Goal: Feedback & Contribution: Submit feedback/report problem

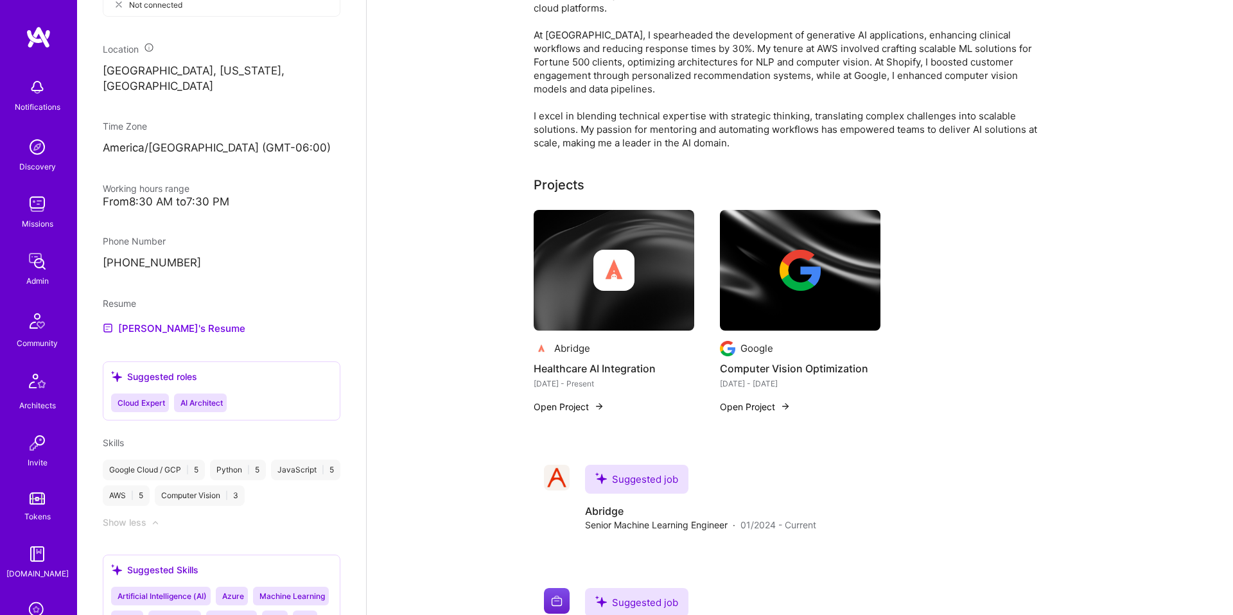
scroll to position [669, 0]
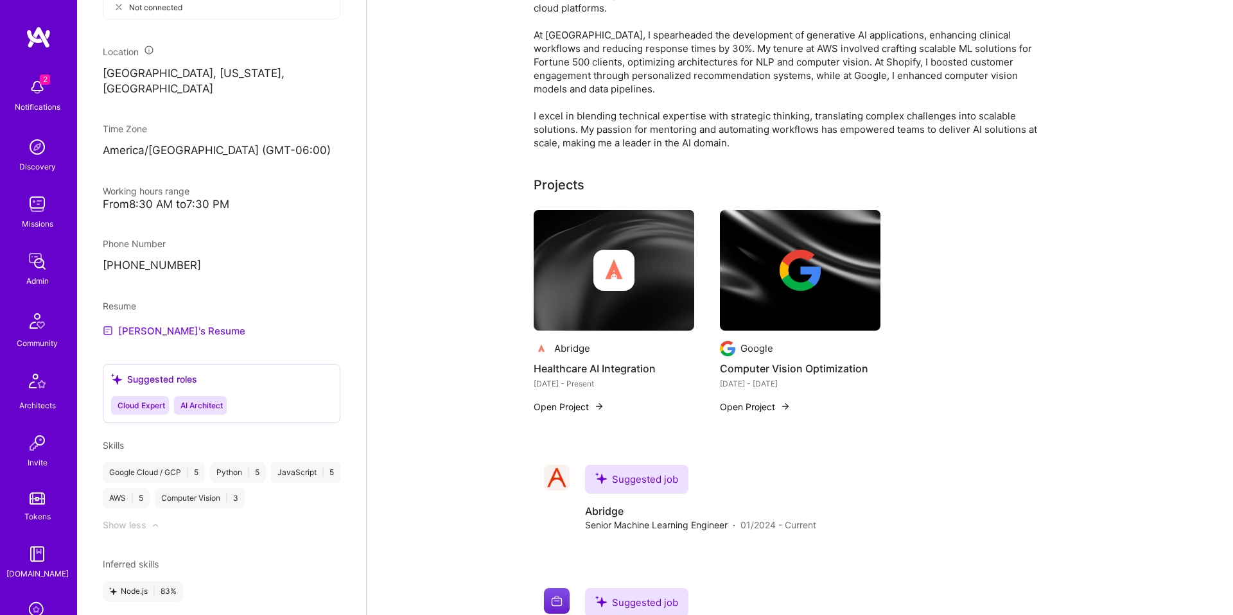
click at [179, 328] on link "Tony's Resume" at bounding box center [174, 330] width 143 height 15
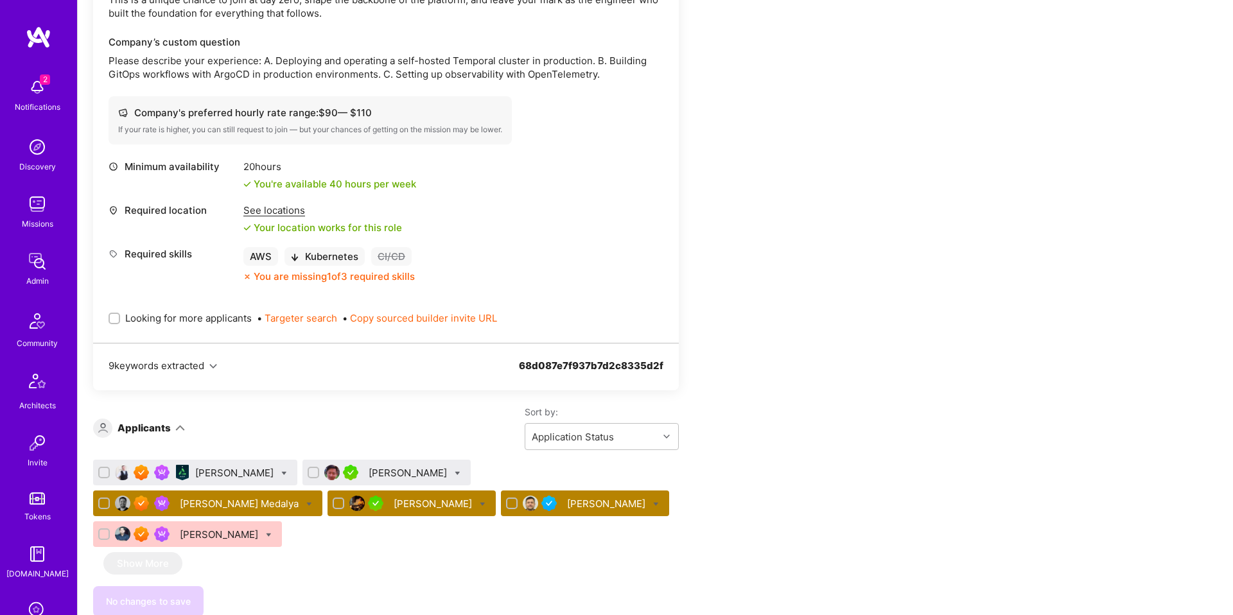
scroll to position [490, 0]
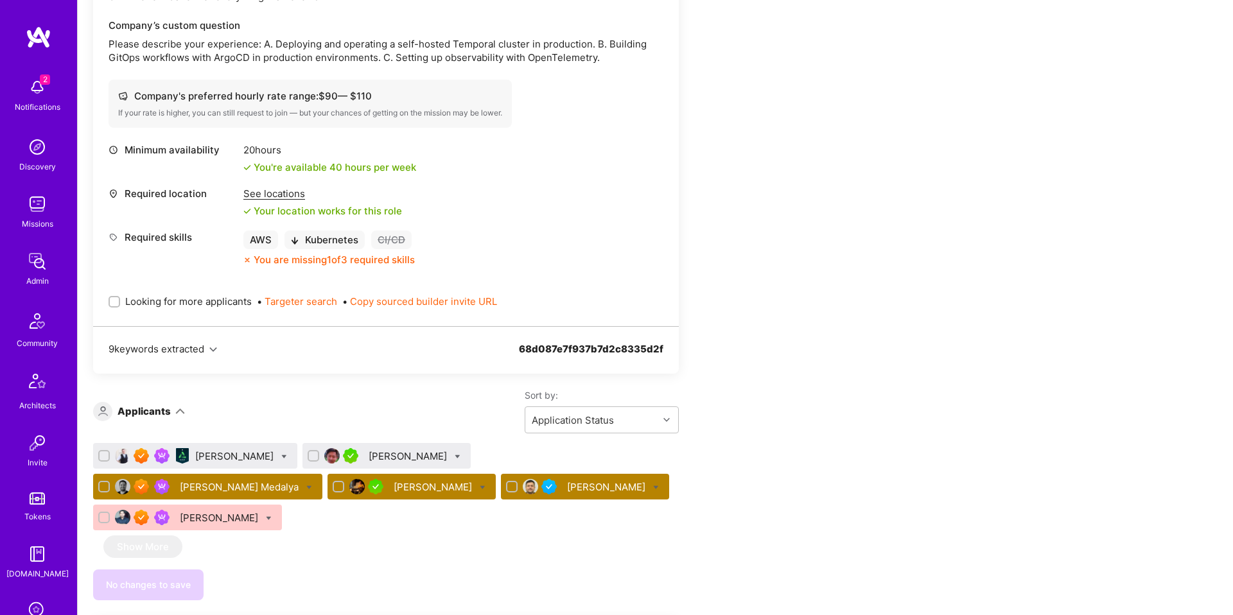
click at [567, 485] on div "Omer Sen" at bounding box center [607, 486] width 81 height 13
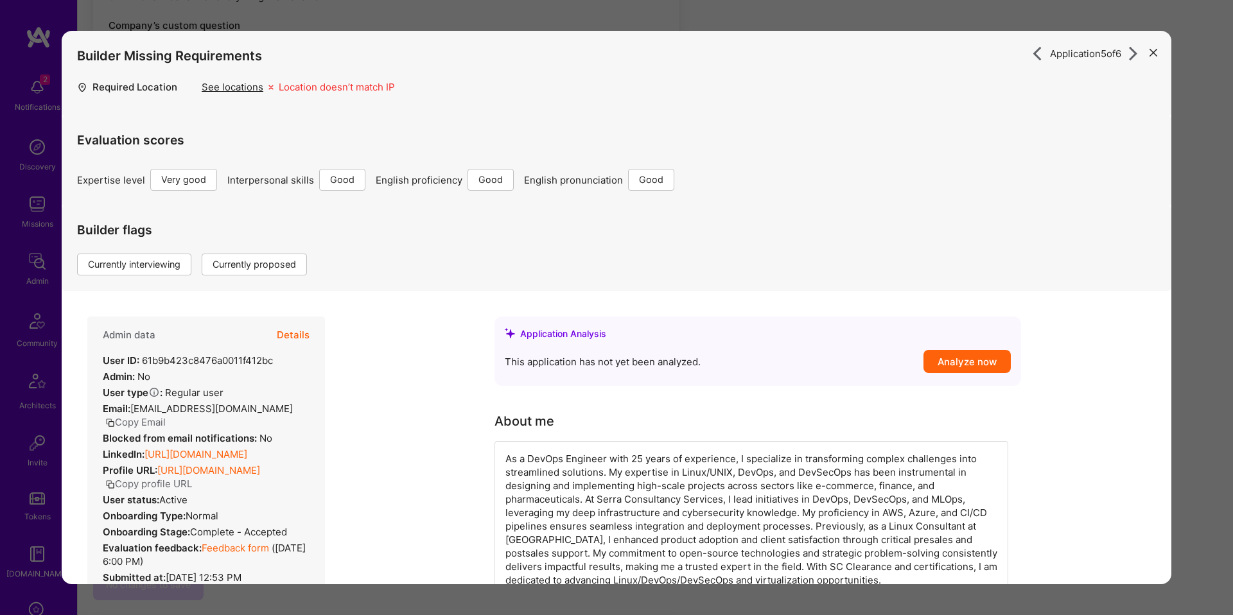
click at [288, 335] on button "Details" at bounding box center [293, 335] width 33 height 37
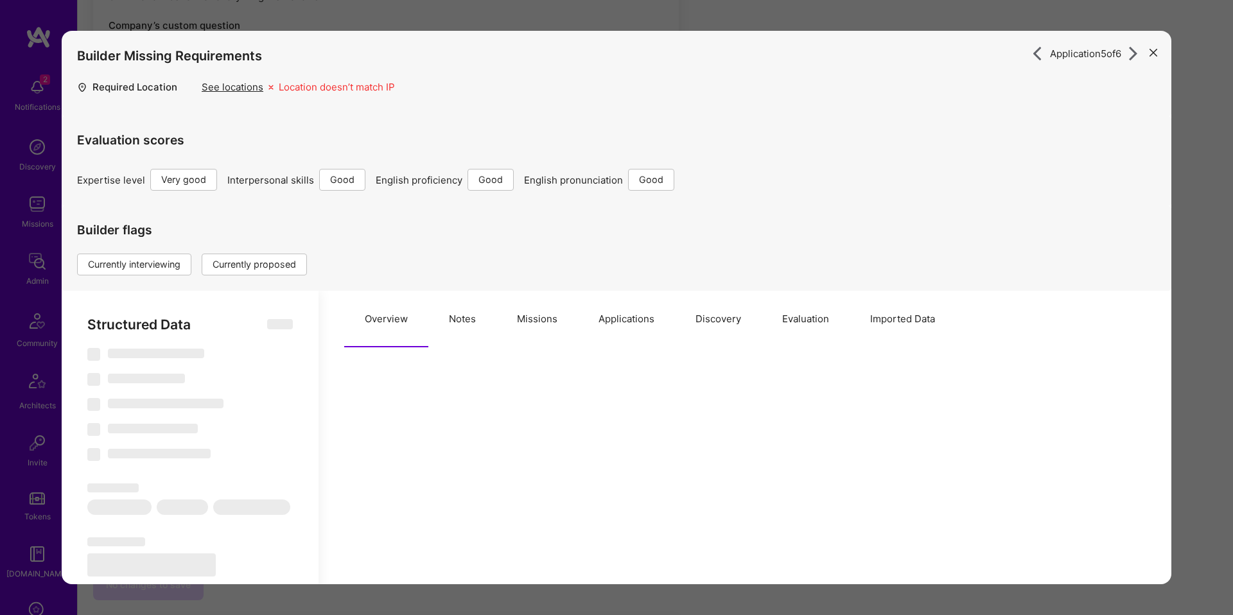
click at [473, 335] on button "Notes" at bounding box center [462, 319] width 68 height 57
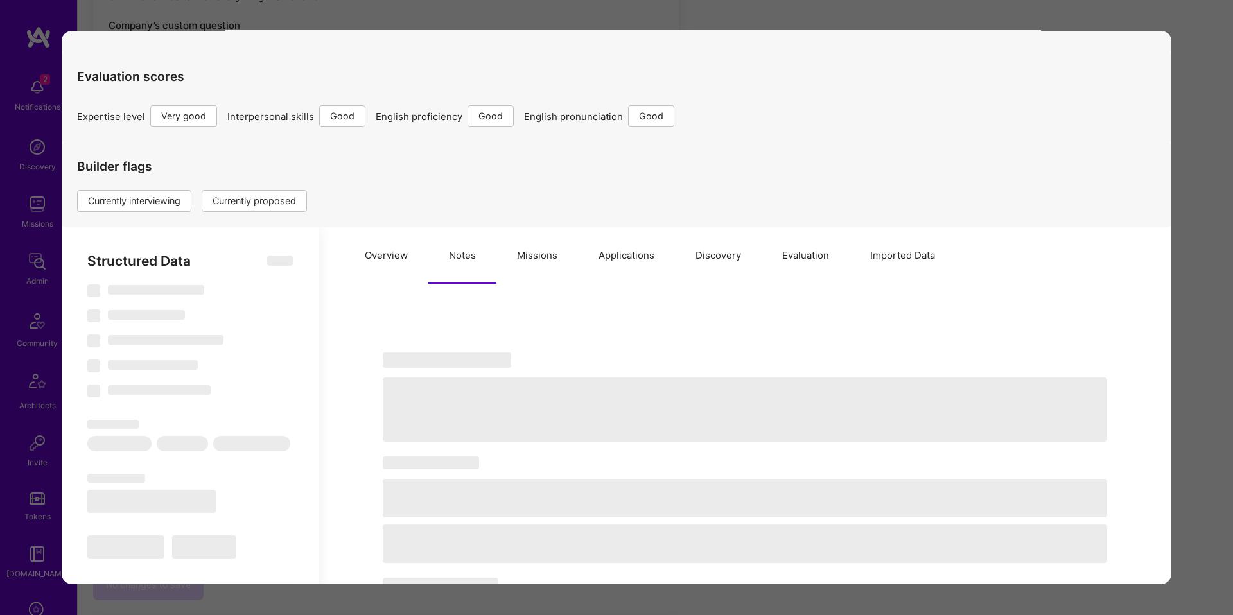
scroll to position [82, 0]
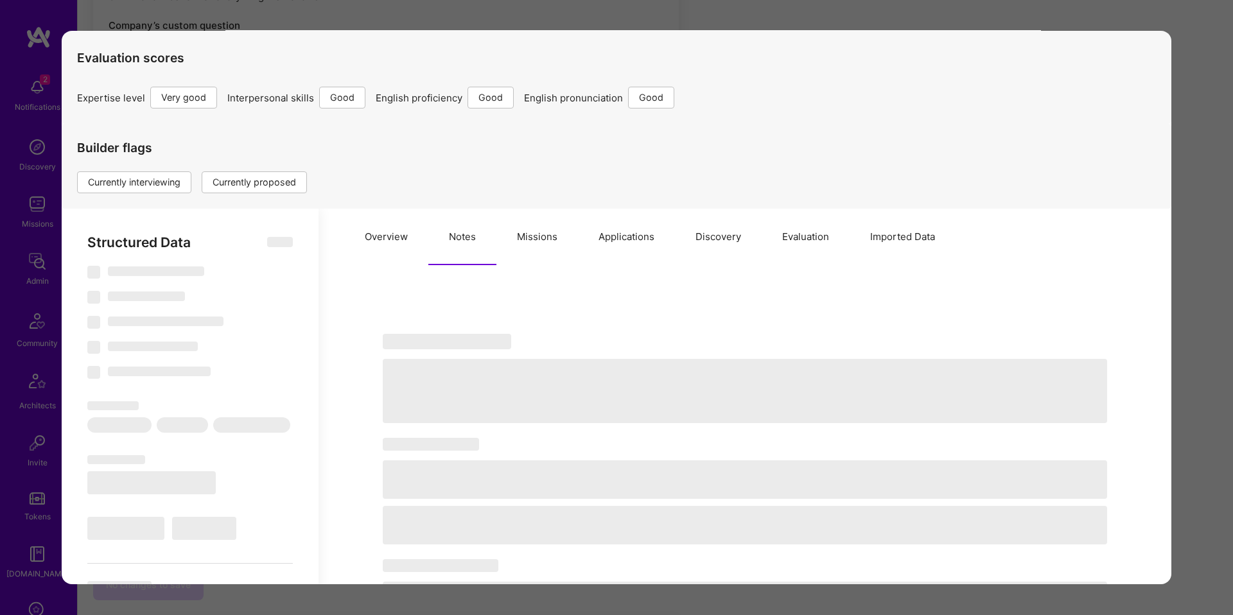
select select "Right Now"
select select "5"
select select "4"
select select "6"
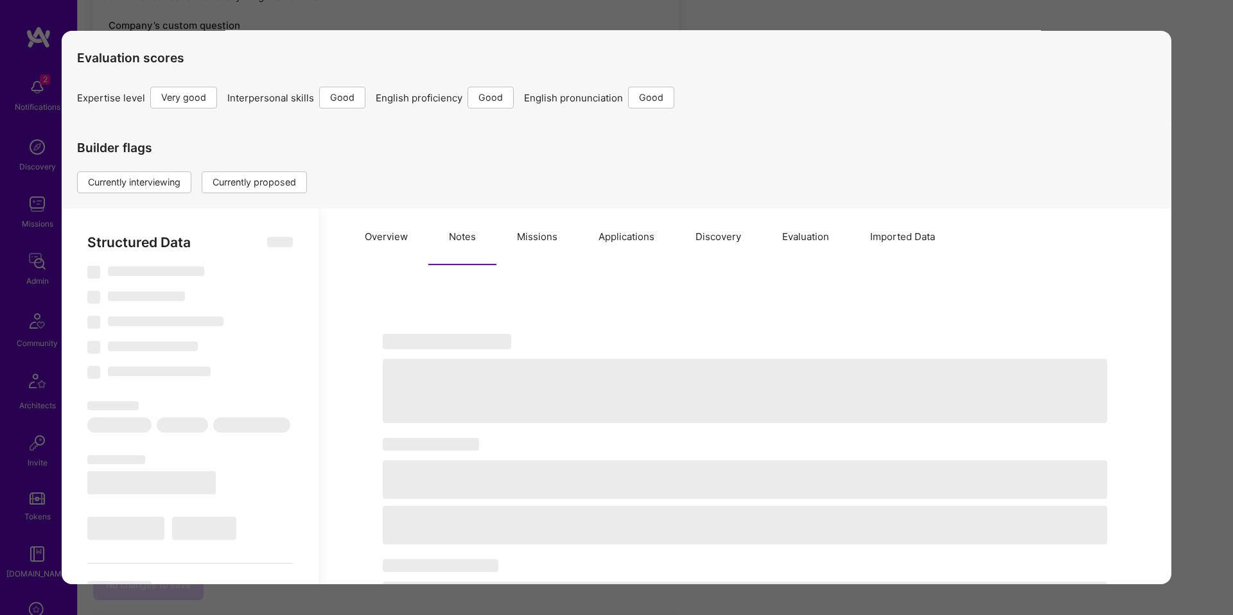
select select "GB"
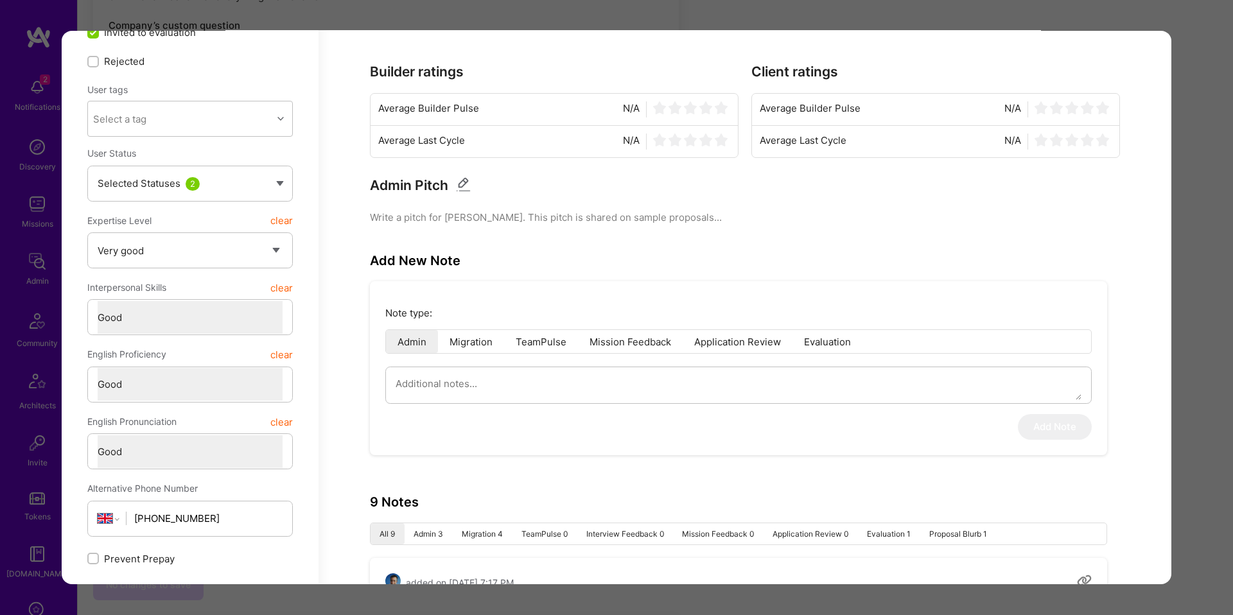
scroll to position [354, 0]
click at [532, 390] on textarea "modal" at bounding box center [739, 381] width 686 height 33
type textarea "x"
type textarea "F"
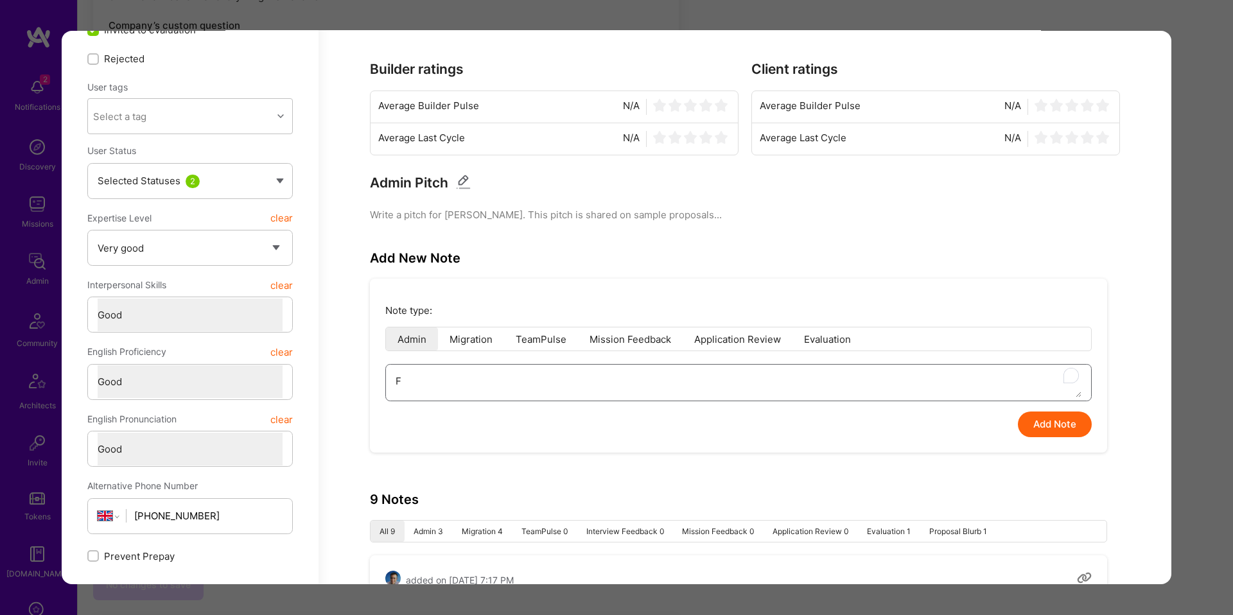
type textarea "x"
type textarea "Fe"
type textarea "x"
type textarea "Fee"
type textarea "x"
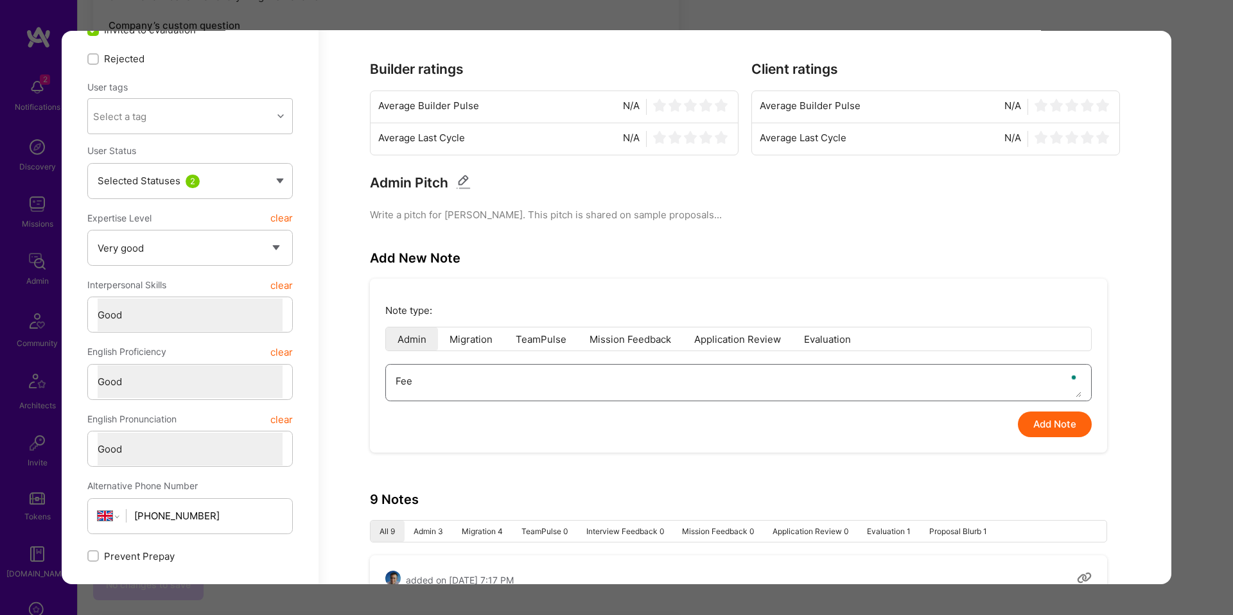
type textarea "Feed"
type textarea "x"
type textarea "Feedb"
type textarea "x"
type textarea "Feedba"
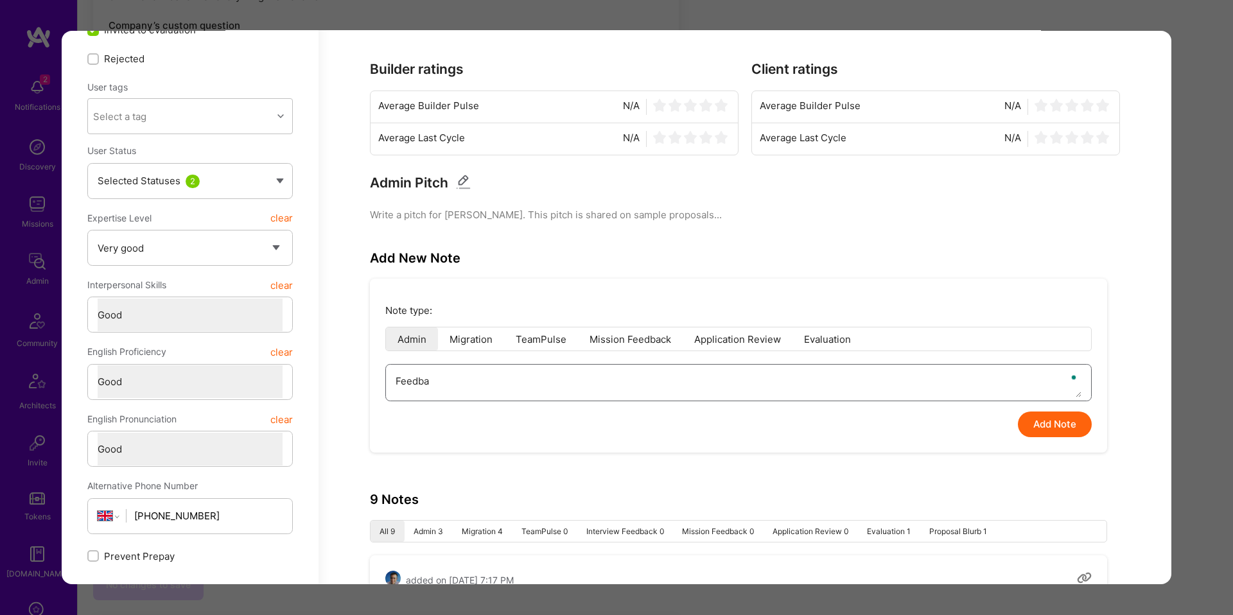
type textarea "x"
type textarea "Feedbac"
type textarea "x"
type textarea "Feedback"
type textarea "x"
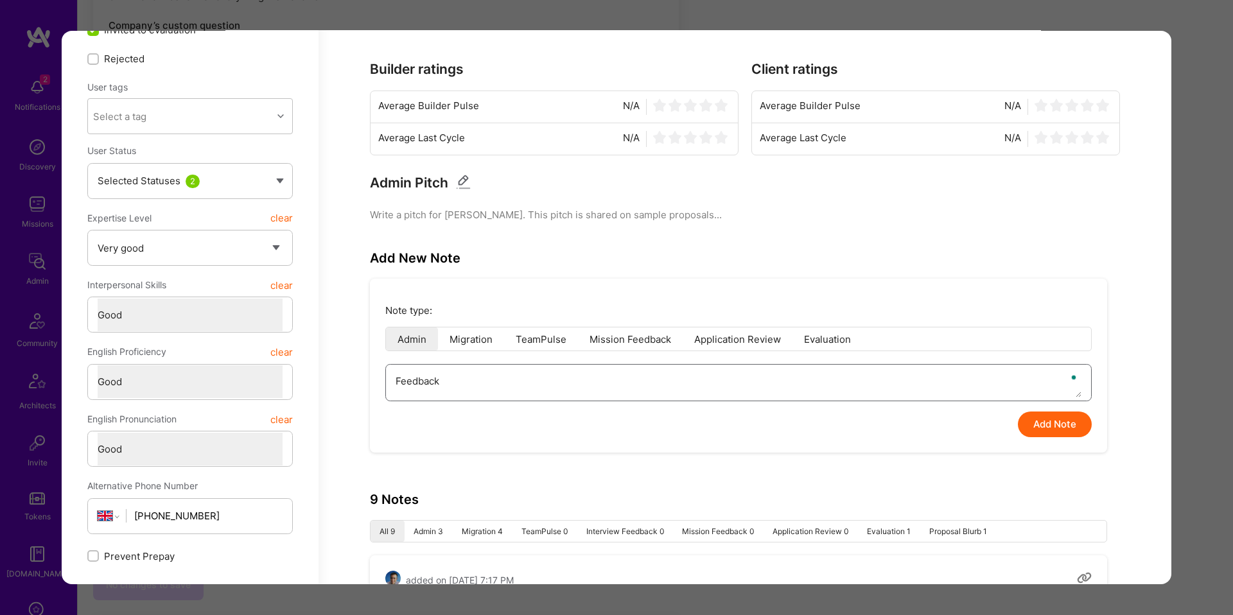
type textarea "Feedback"
type textarea "x"
type textarea "Feedback f"
type textarea "x"
type textarea "Feedback fom"
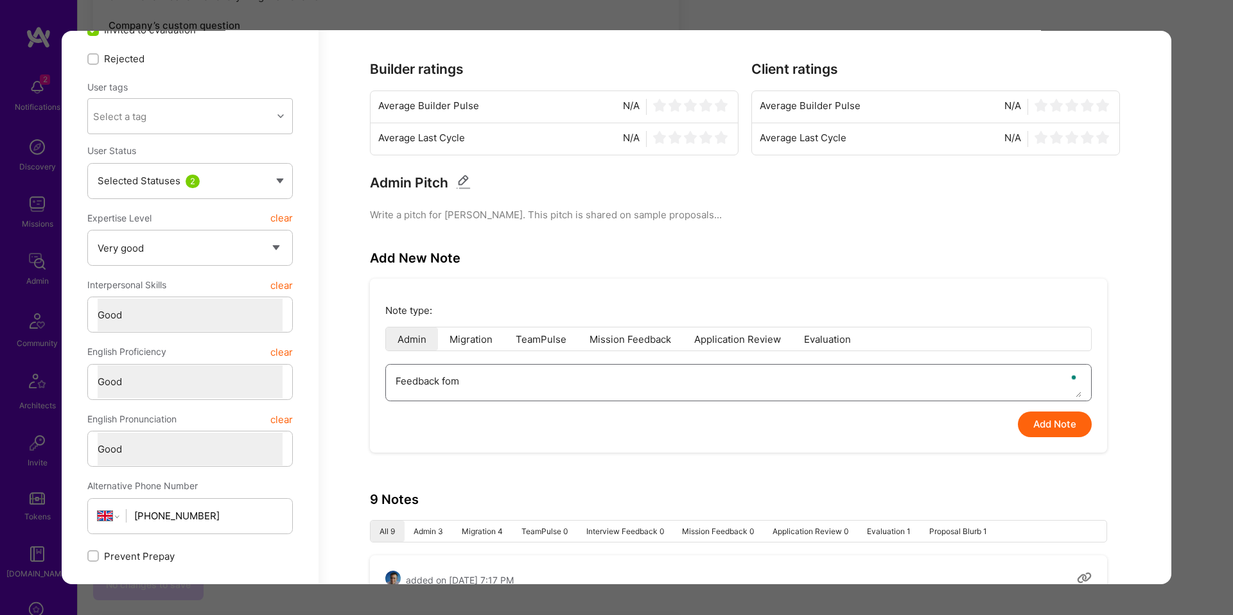
type textarea "x"
type textarea "Feedback fo"
type textarea "x"
type textarea "Feedback f"
type textarea "x"
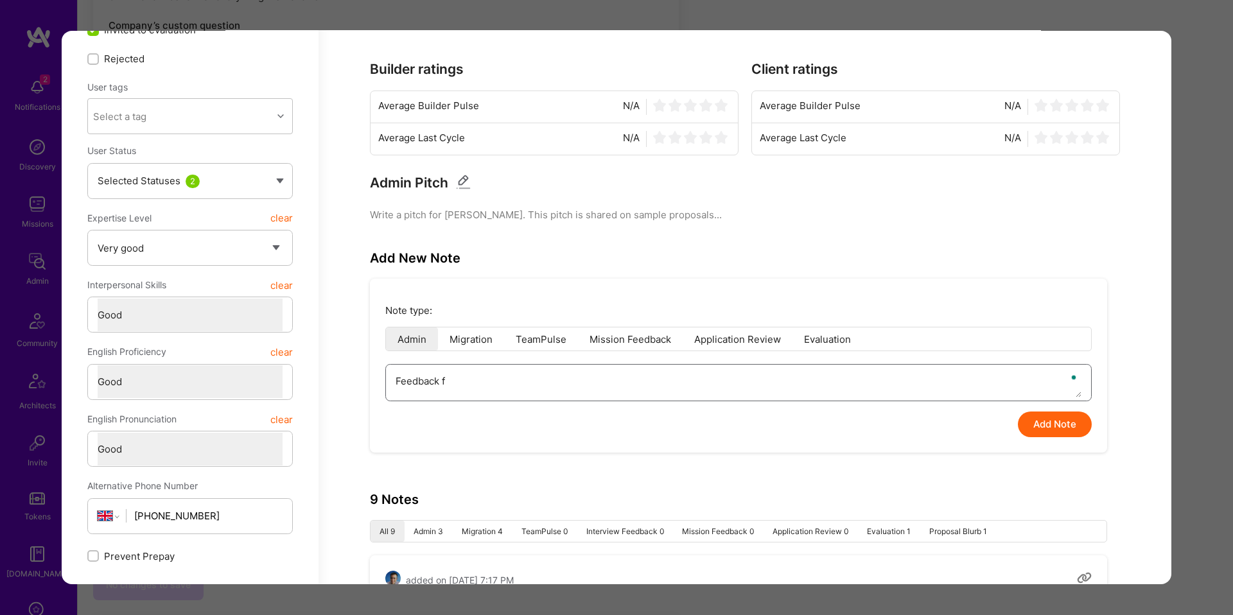
type textarea "Feedback fr"
type textarea "x"
type textarea "Feedback fro"
type textarea "x"
type textarea "Feedback from"
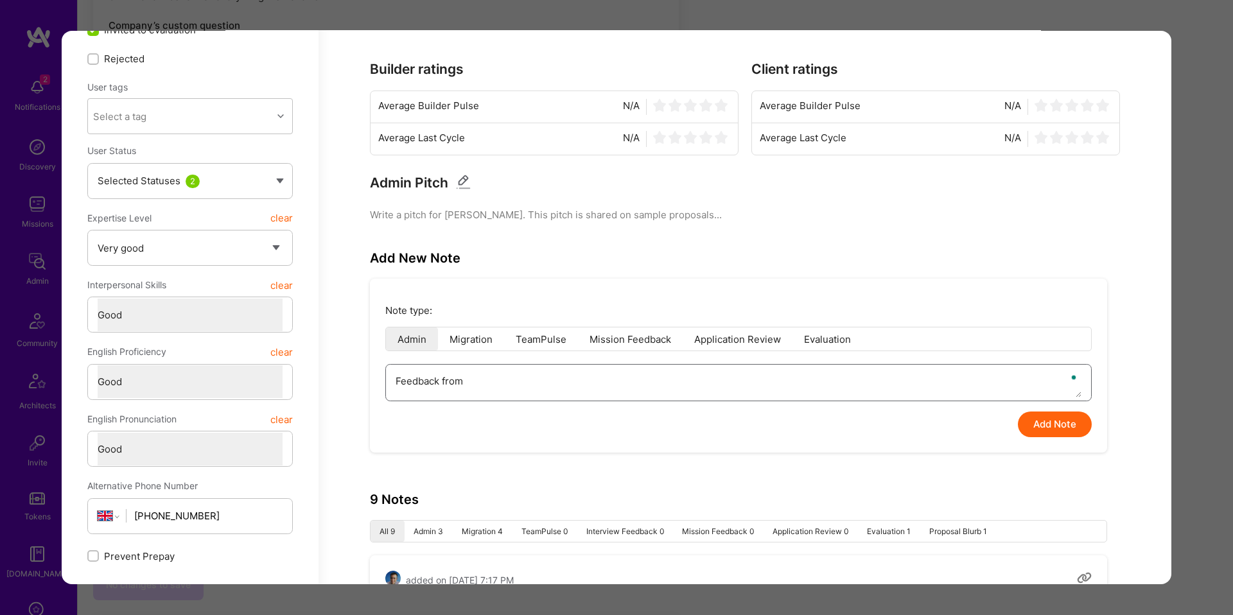
type textarea "x"
type textarea "Feedback from"
type textarea "x"
type textarea "Feedback from E"
type textarea "x"
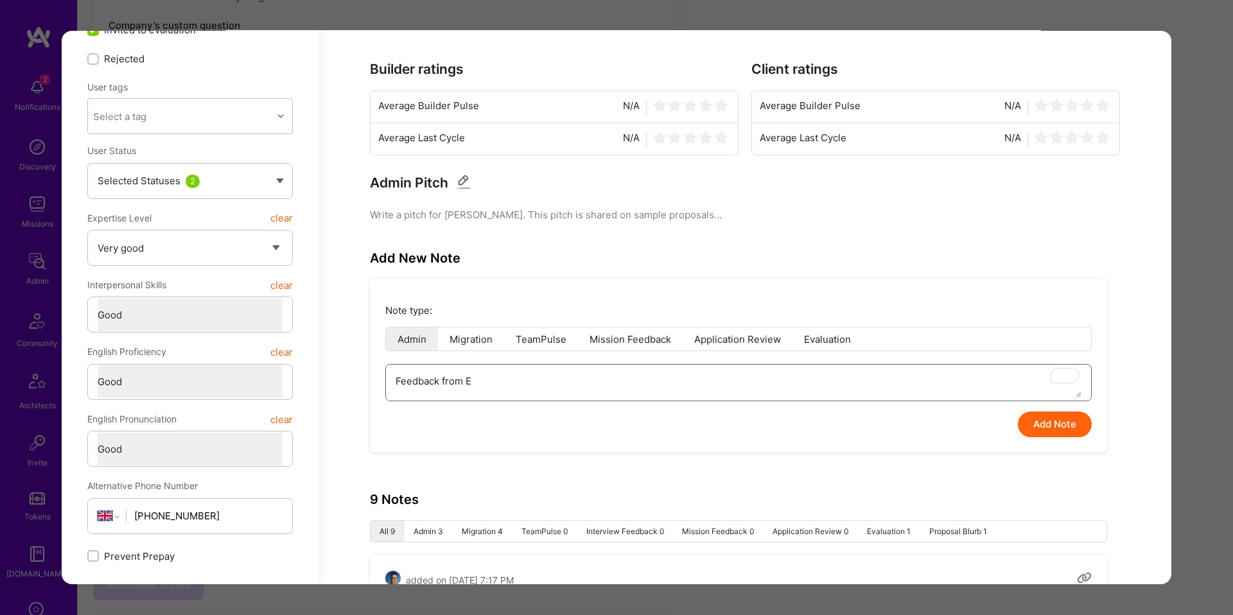
type textarea "Feedback from El"
type textarea "x"
type textarea "Feedback from Elo"
type textarea "x"
type textarea "Feedback from Elon"
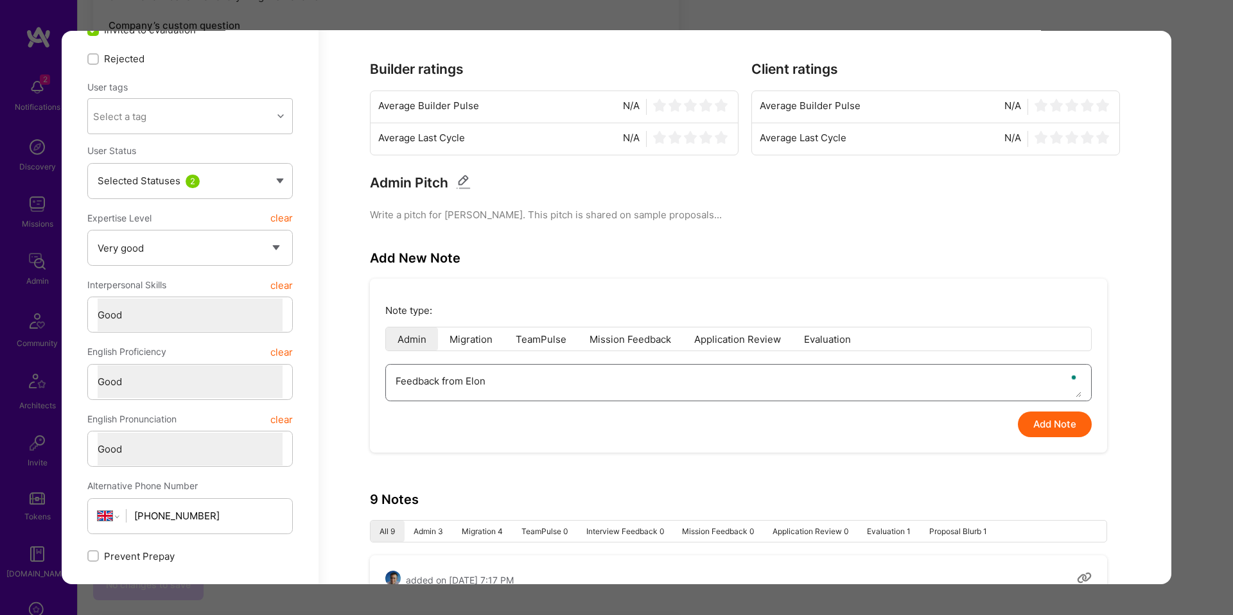
type textarea "x"
type textarea "Feedback from Elon:"
type textarea "x"
type textarea "Feedback from Elon:"
type textarea "x"
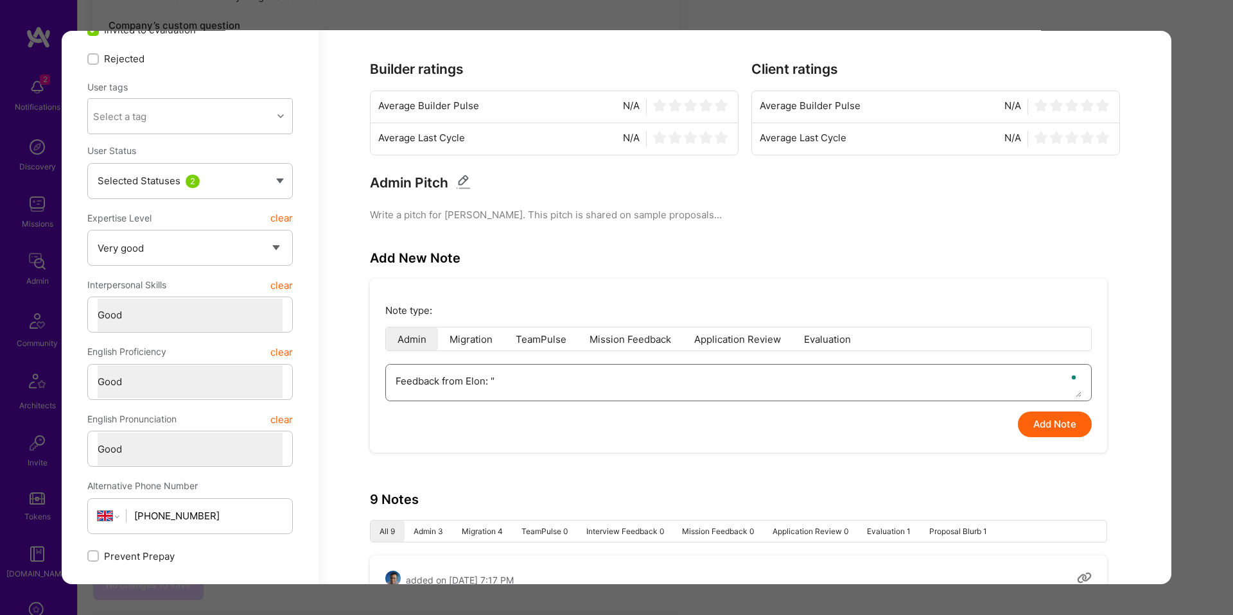
type textarea "Feedback from Elon: "W"
type textarea "x"
type textarea "Feedback from Elon: "Wi"
type textarea "x"
type textarea "Feedback from Elon: "Wil"
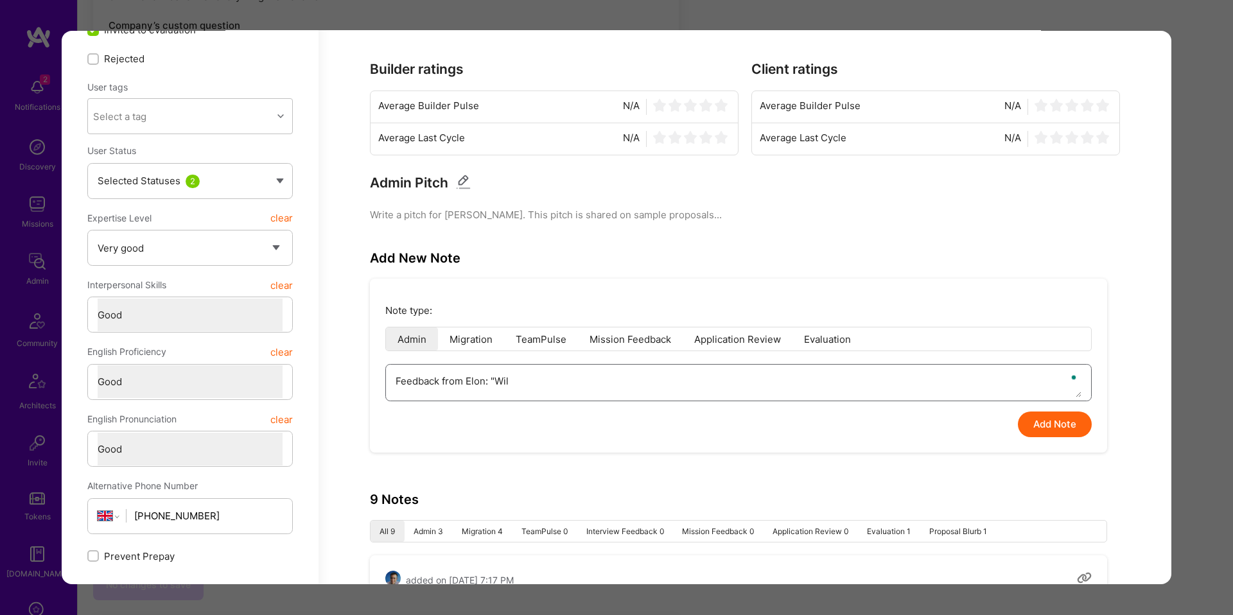
type textarea "x"
type textarea "Feedback from Elon: "Will"
type textarea "x"
type textarea "Feedback from Elon: "Will"
type textarea "x"
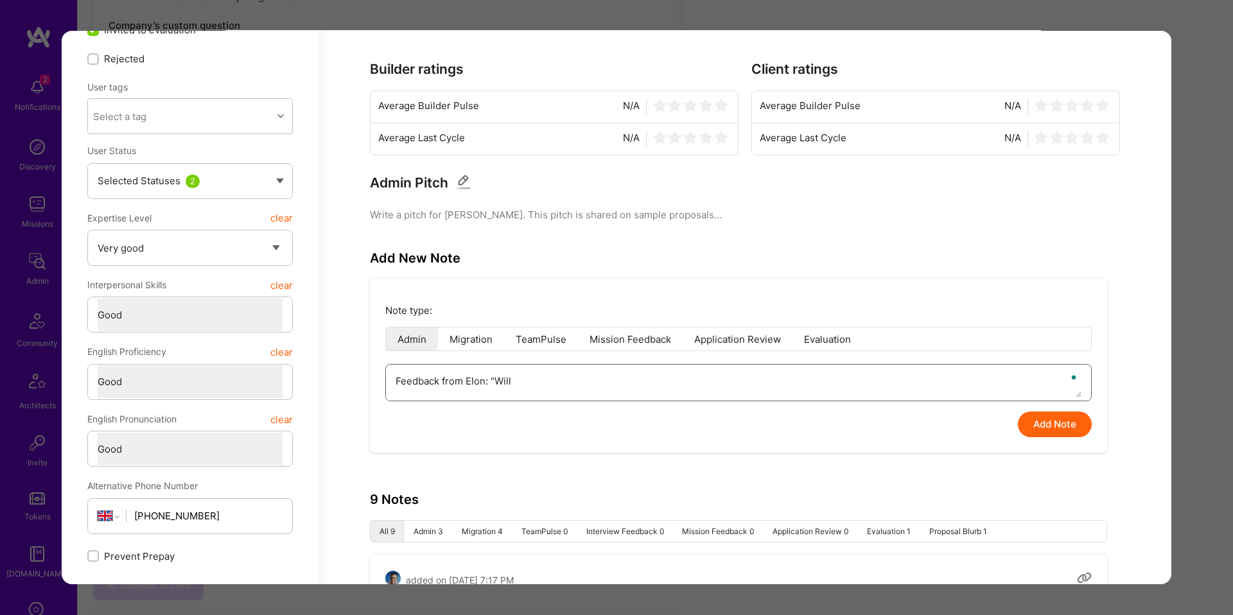
type textarea "Feedback from Elon: "Will t"
type textarea "x"
type textarea "Feedback from Elon: "Will ta"
type textarea "x"
type textarea "Feedback from Elon: "Will tak"
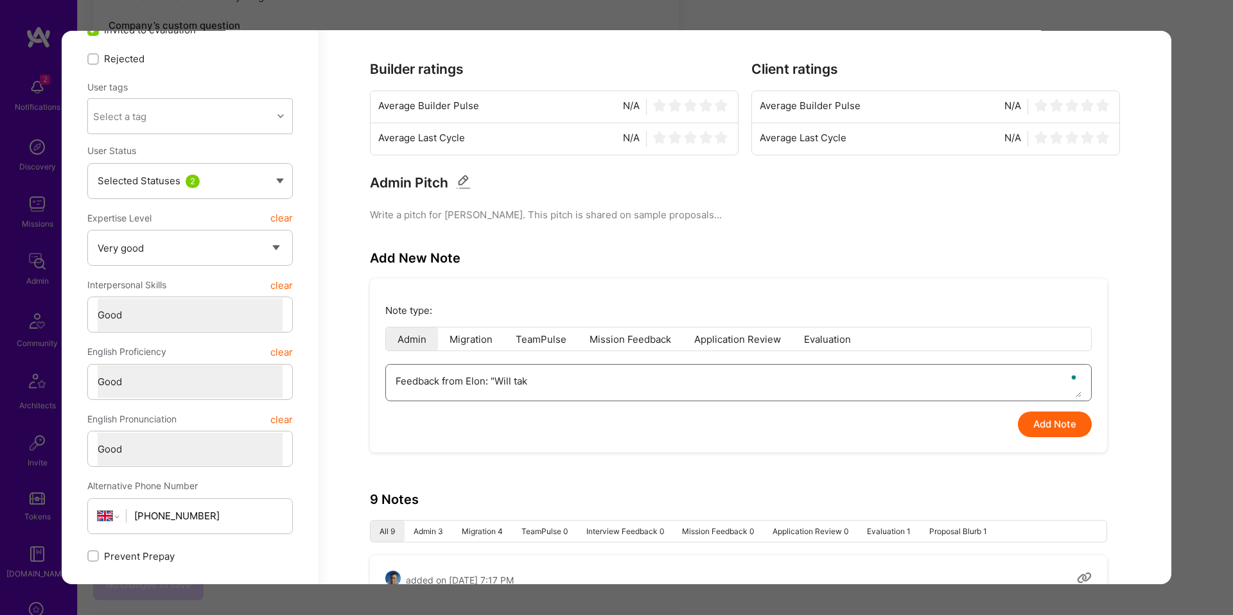
type textarea "x"
type textarea "Feedback from Elon: "Will take"
type textarea "x"
type textarea "Feedback from Elon: "Will take"
type textarea "x"
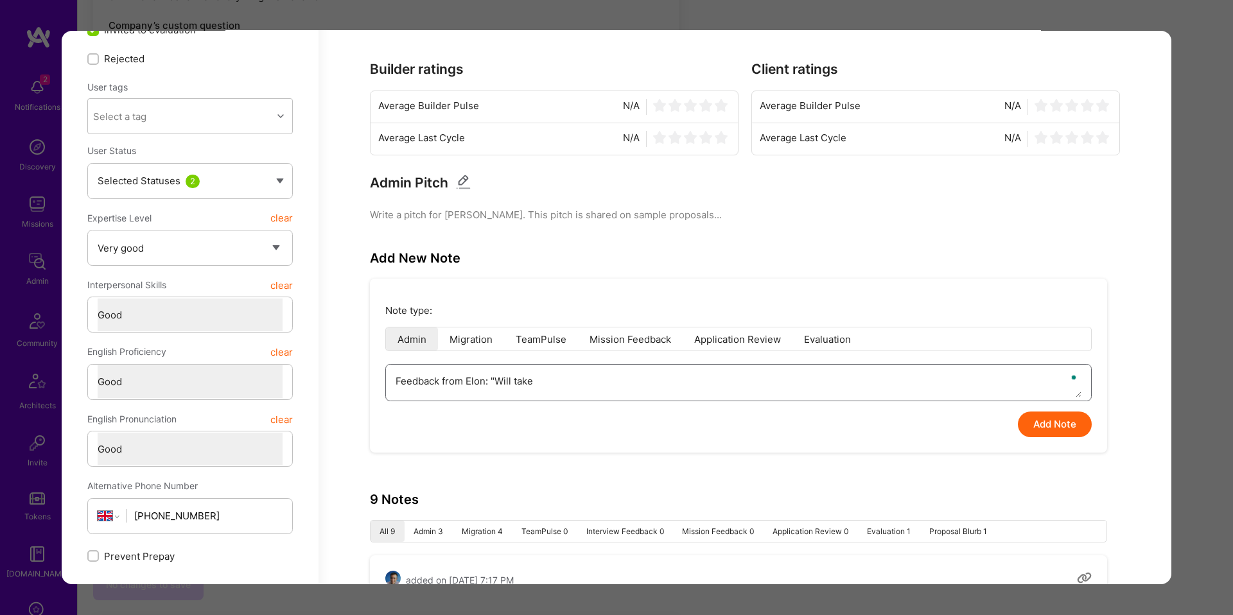
type textarea "Feedback from Elon: "Will take 3"
type textarea "x"
type textarea "Feedback from Elon: "Will take"
type textarea "x"
type textarea "Feedback from Elon: "Will take 4"
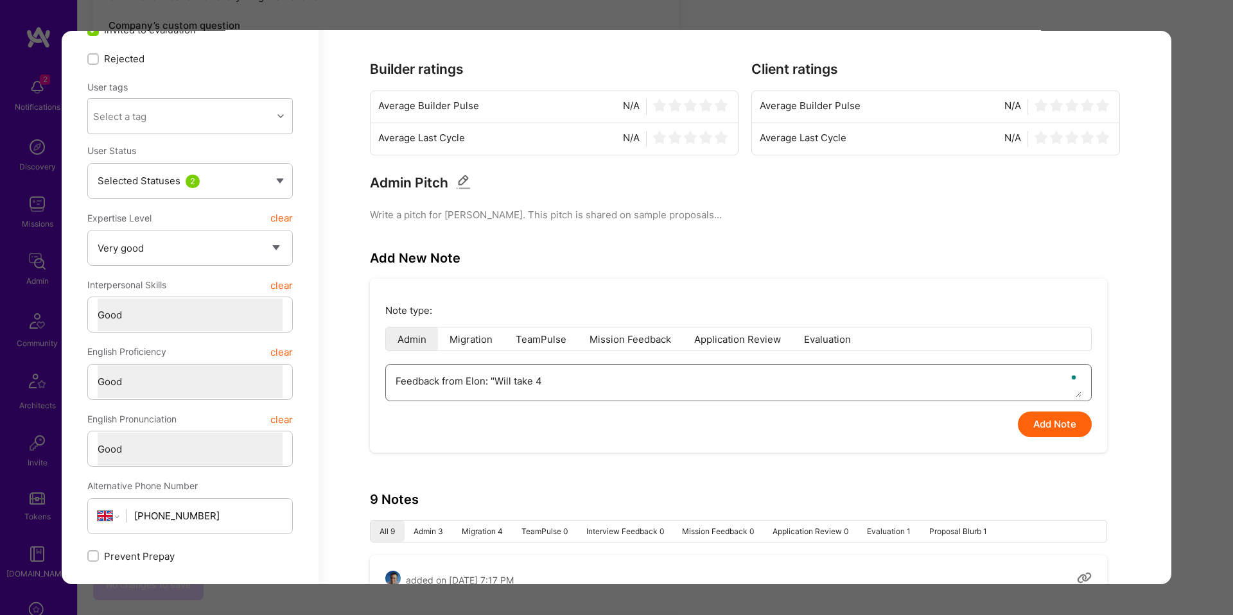
type textarea "x"
type textarea "Feedback from Elon: "Will take 4."
type textarea "x"
type textarea "Feedback from Elon: "Will take 4.5"
type textarea "x"
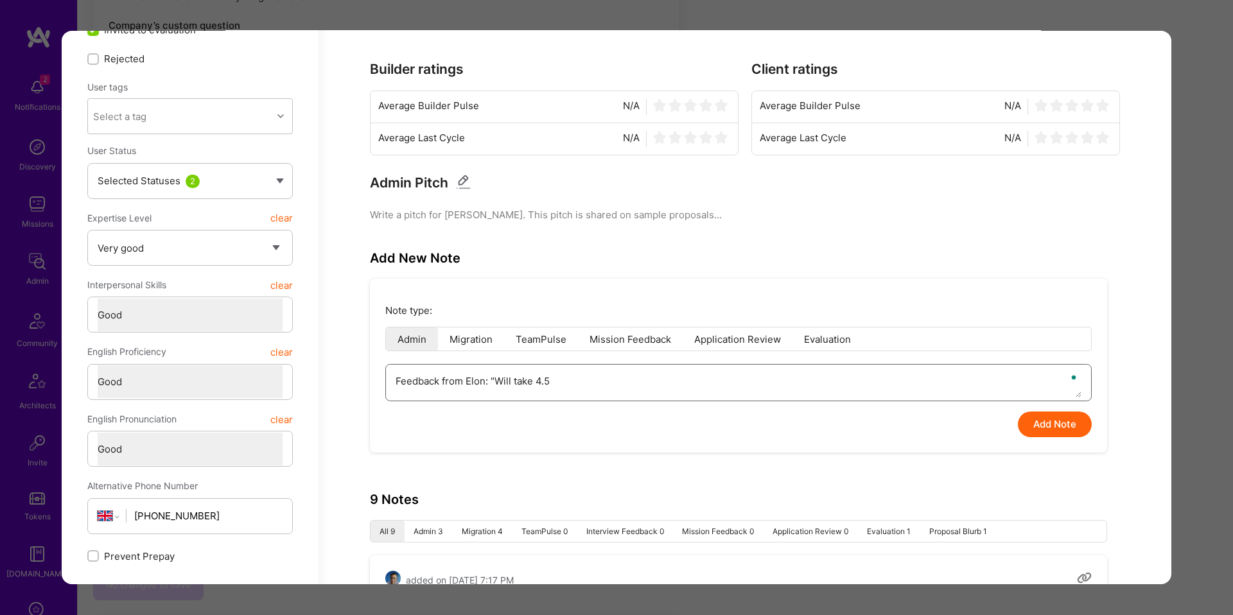
type textarea "Feedback from Elon: "Will take 4.5"
type textarea "x"
type textarea "Feedback from Elon: "Will take 4.5 m"
type textarea "x"
type textarea "Feedback from Elon: "Will take 4.5 mo"
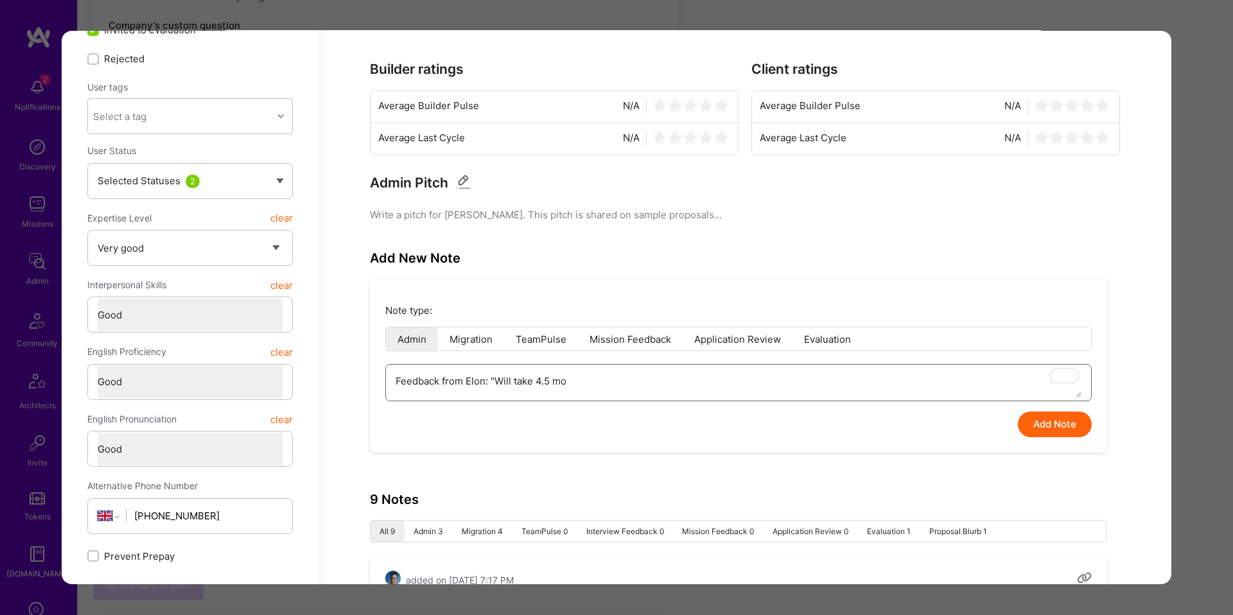
type textarea "x"
type textarea "Feedback from Elon: "Will take 4.5 mon"
type textarea "x"
type textarea "Feedback from Elon: "Will take 4.5 month"
type textarea "x"
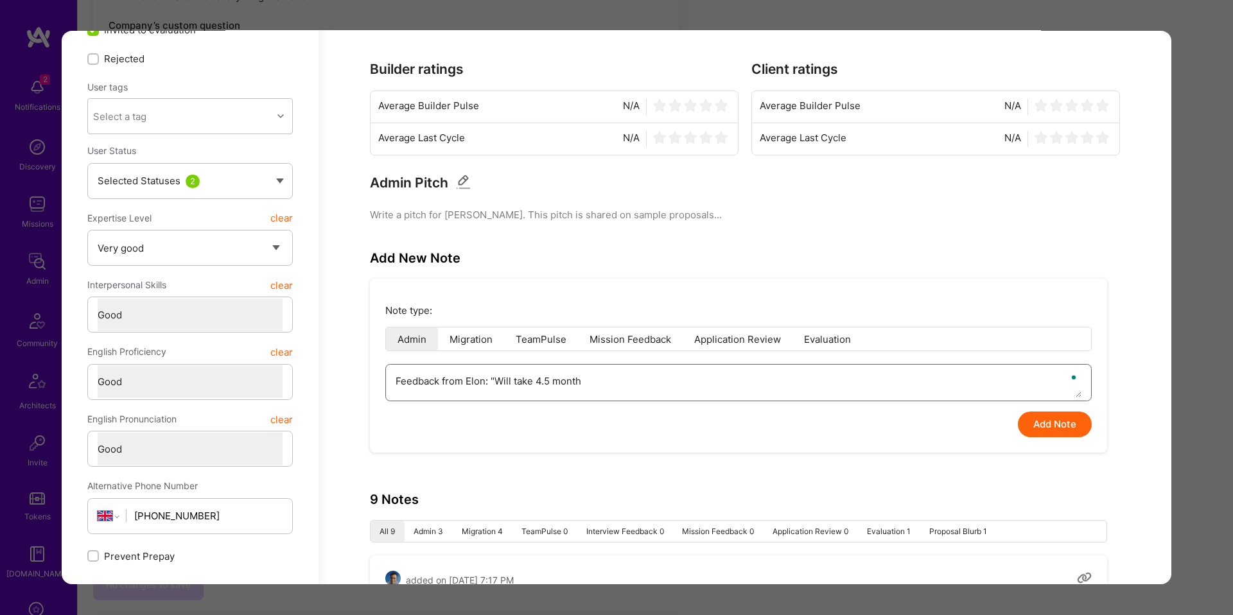
type textarea "Feedback from Elon: "Will take 4.5 months"
type textarea "x"
type textarea "Feedback from Elon: "Will take 4.5 months"
type textarea "x"
type textarea "Feedback from Elon: "Will take 4.5 months b"
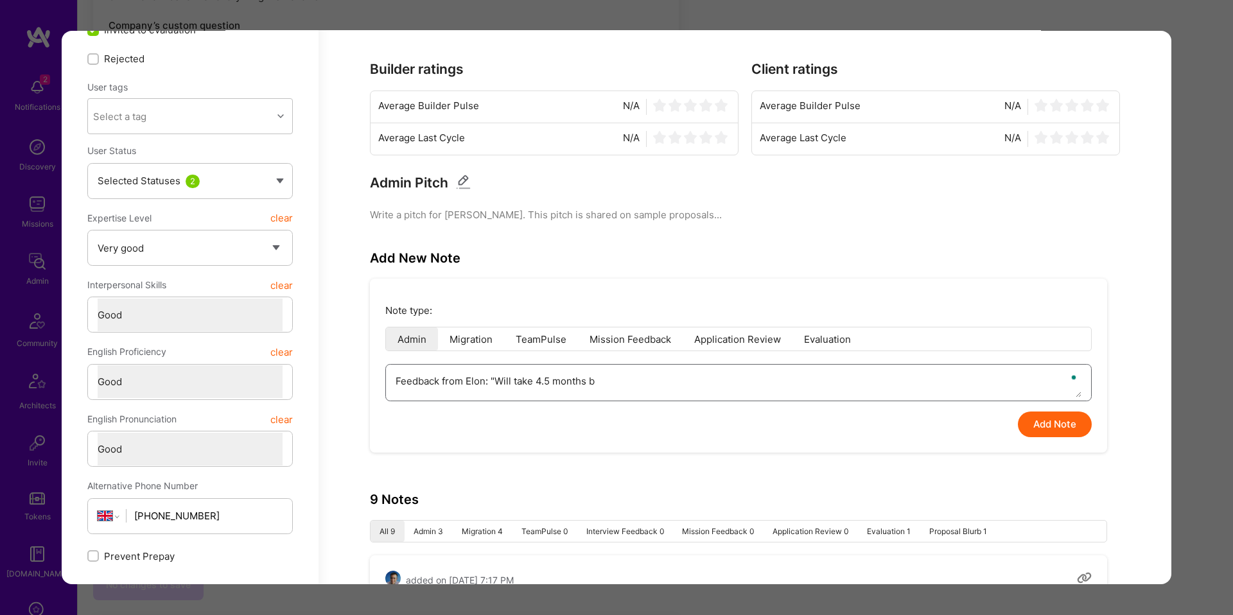
type textarea "x"
type textarea "Feedback from Elon: "Will take 4.5 months bt"
type textarea "x"
type textarea "Feedback from Elon: "Will take 4.5 months b"
type textarea "x"
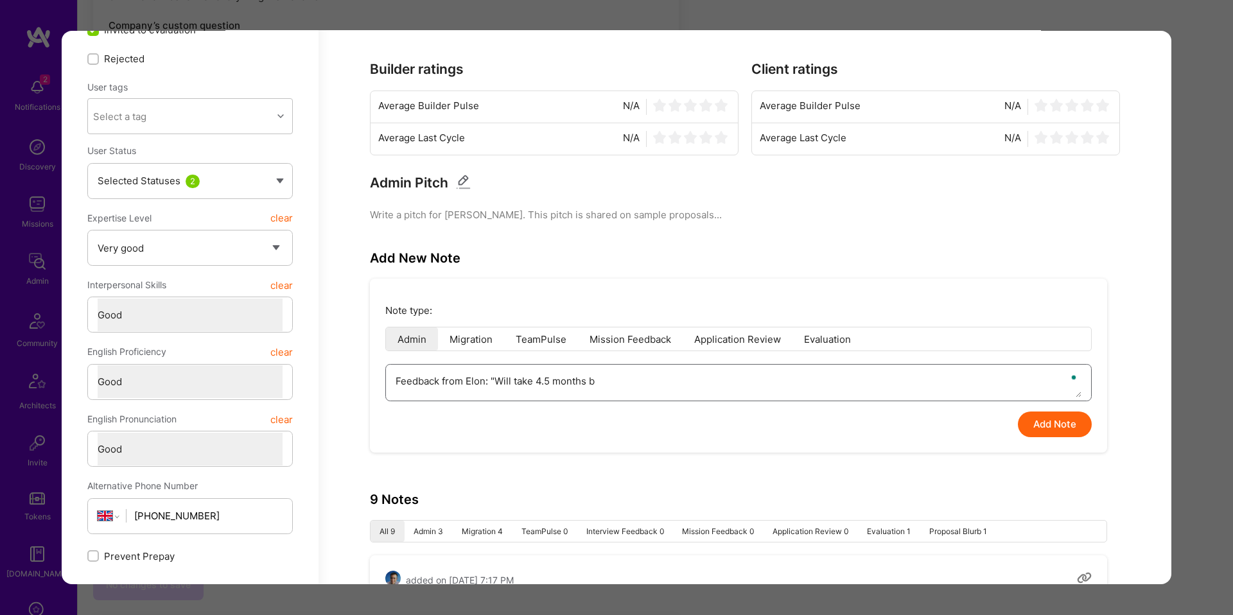
type textarea "Feedback from Elon: "Will take 4.5 months"
type textarea "x"
type textarea "Feedback from Elon: "Will take 4.5 months t"
type textarea "x"
type textarea "Feedback from Elon: "Will take 4.5 months t"
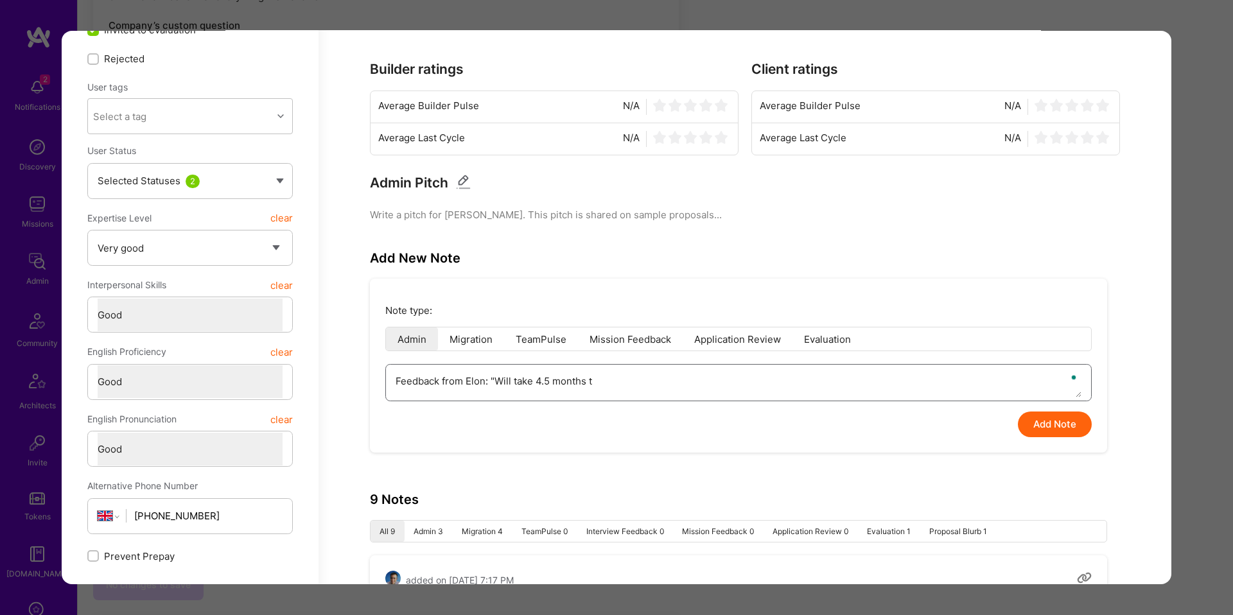
type textarea "x"
type textarea "Feedback from Elon: "Will take 4.5 months t"
type textarea "x"
type textarea "Feedback from Elon: "Will take 4.5 months to"
type textarea "x"
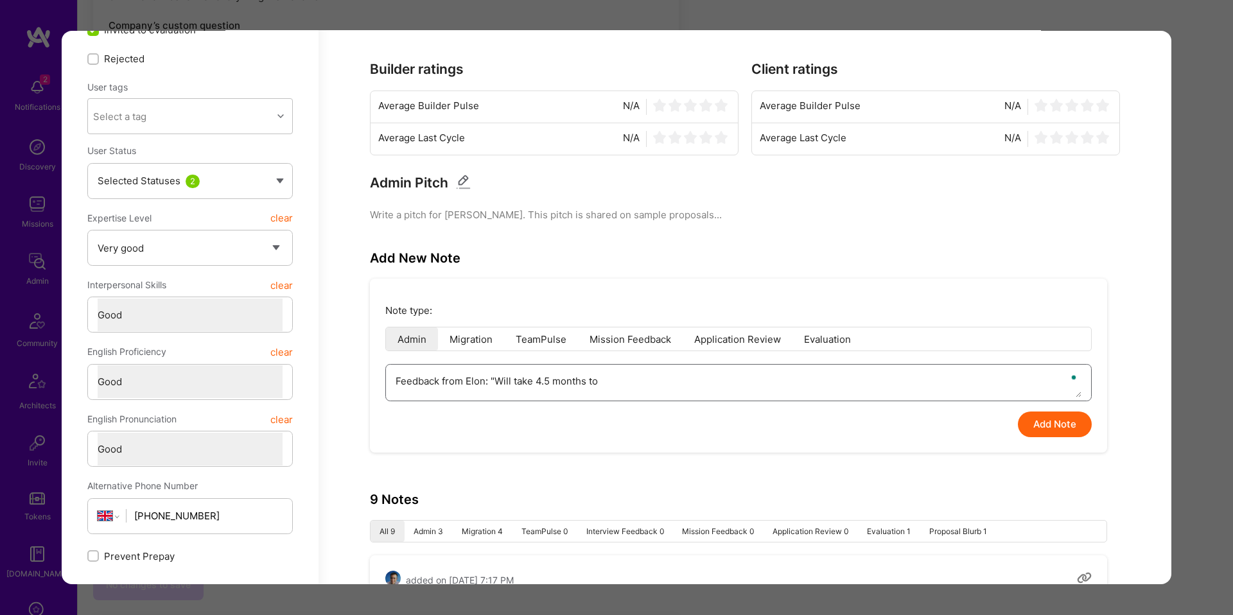
type textarea "Feedback from Elon: "Will take 4.5 months to"
type textarea "x"
type textarea "Feedback from Elon: "Will take 4.5 months to b"
type textarea "x"
type textarea "Feedback from Elon: "Will take 4.5 months to bu"
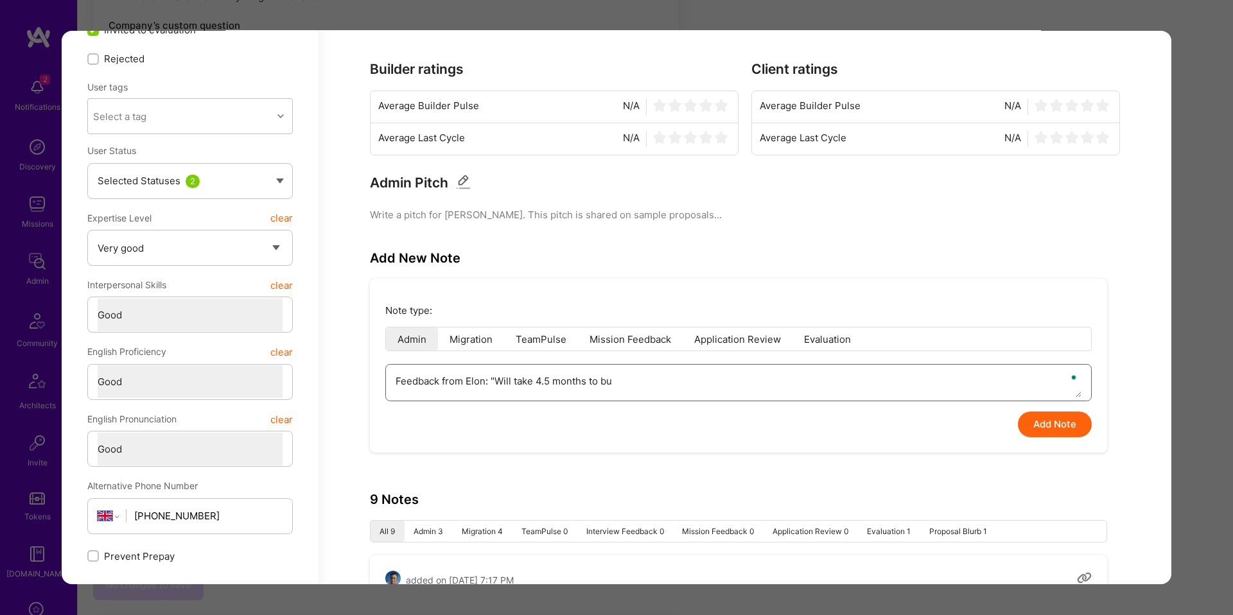
type textarea "x"
type textarea "Feedback from Elon: "Will take 4.5 months to bui"
type textarea "x"
type textarea "Feedback from Elon: "Will take 4.5 months to buil"
type textarea "x"
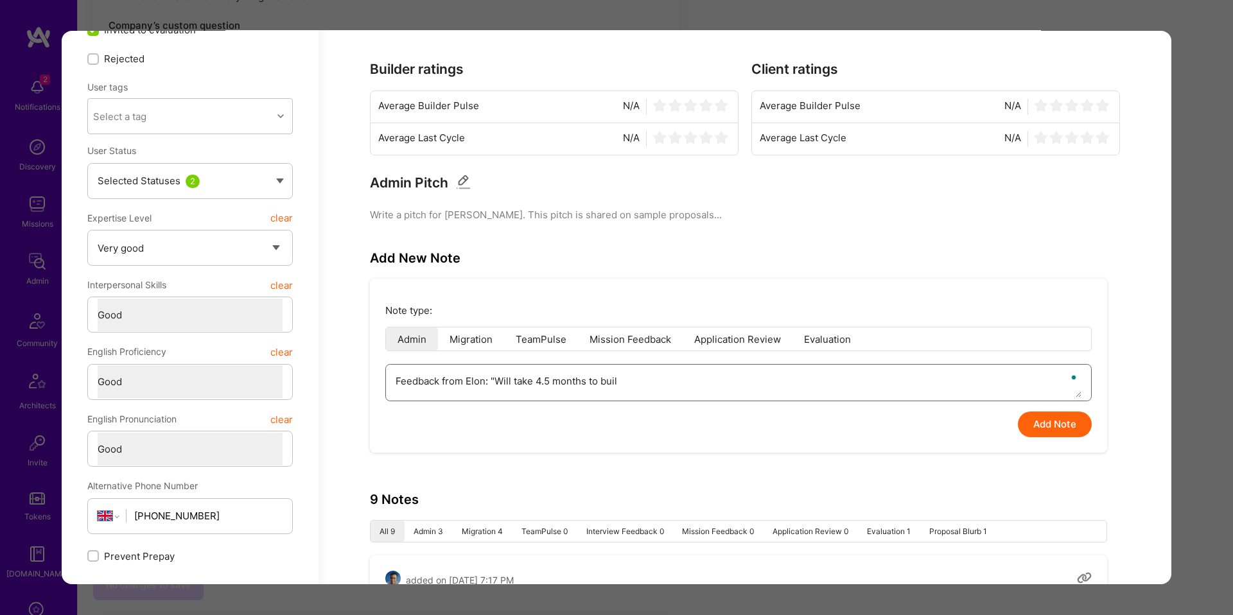
type textarea "Feedback from Elon: "Will take 4.5 months to build"
type textarea "x"
type textarea "Feedback from Elon: "Will take 4.5 months to build a"
type textarea "x"
type textarea "Feedback from Elon: "Will take 4.5 months to build an"
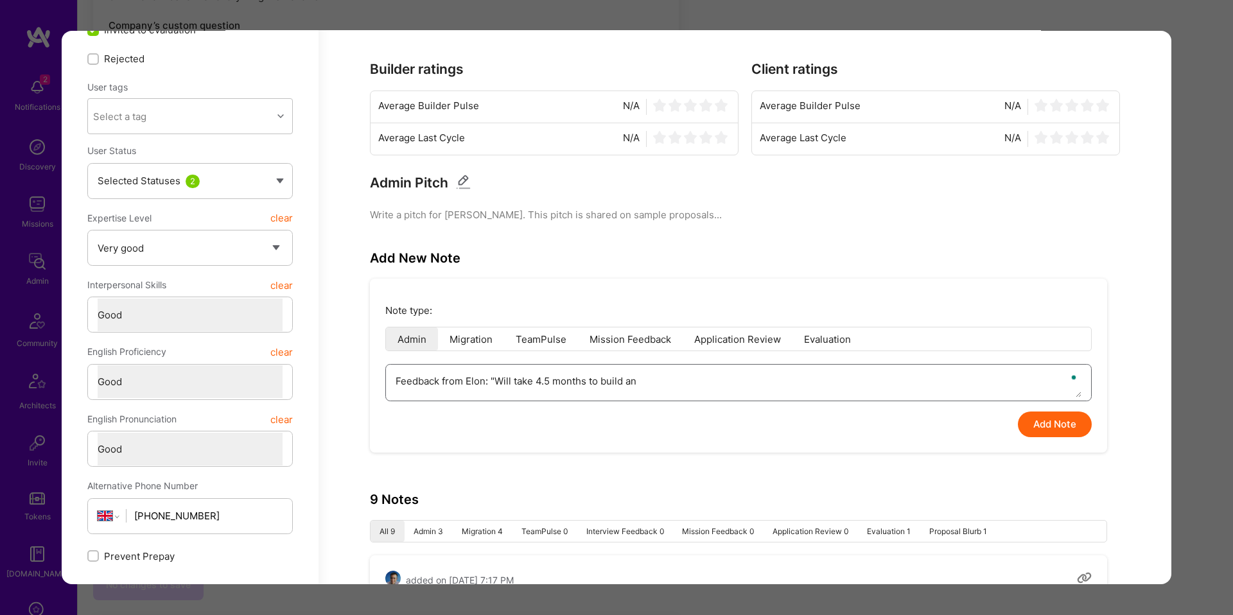
type textarea "x"
type textarea "Feedback from Elon: "Will take 4.5 months to build an"
type textarea "x"
type textarea "Feedback from Elon: "Will take 4.5 months to build an i"
type textarea "x"
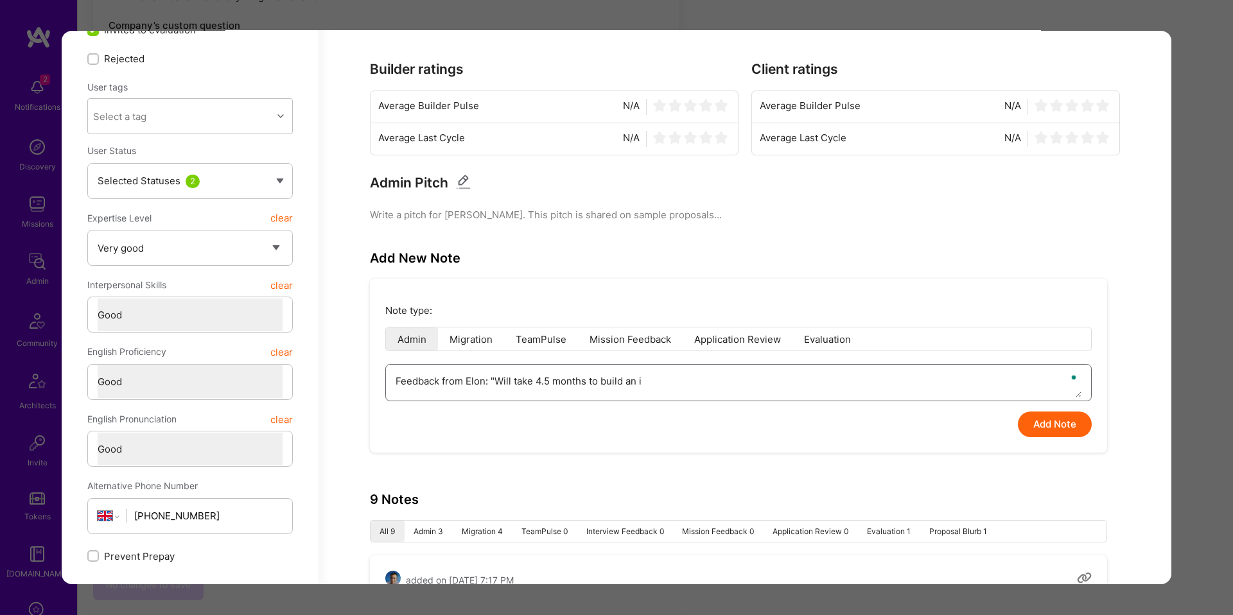
type textarea "Feedback from Elon: "Will take 4.5 months to build an in"
type textarea "x"
type textarea "Feedback from Elon: "Will take 4.5 months to build an init"
type textarea "x"
type textarea "Feedback from Elon: "Will take 4.5 months to build an initi"
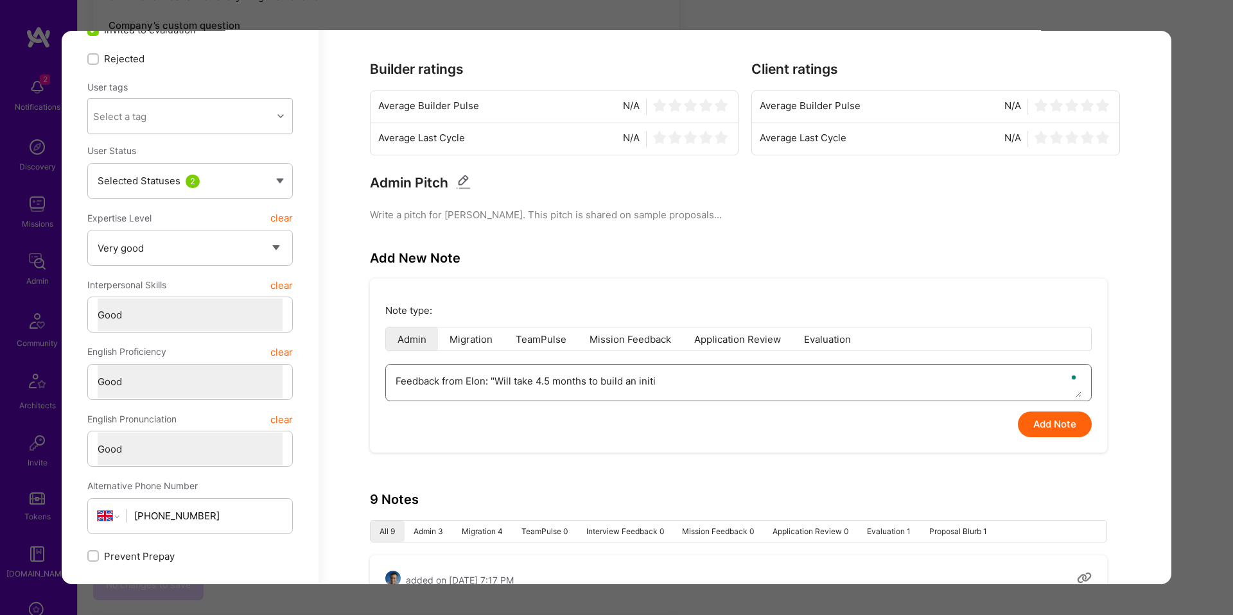
type textarea "x"
type textarea "Feedback from Elon: "Will take 4.5 months to build an initial"
type textarea "x"
type textarea "Feedback from Elon: "Will take 4.5 months to build an initial"
type textarea "x"
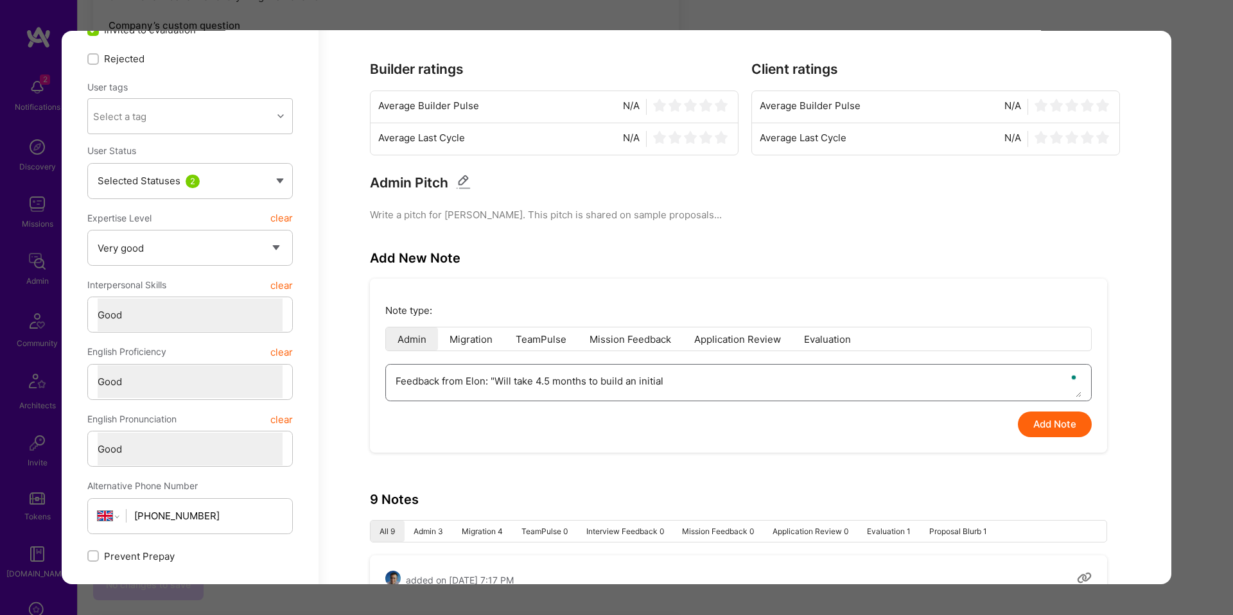
type textarea "Feedback from Elon: "Will take 4.5 months to build an initial i"
type textarea "x"
type textarea "Feedback from Elon: "Will take 4.5 months to build an initial in"
type textarea "x"
type textarea "Feedback from Elon: "Will take 4.5 months to build an initial inf"
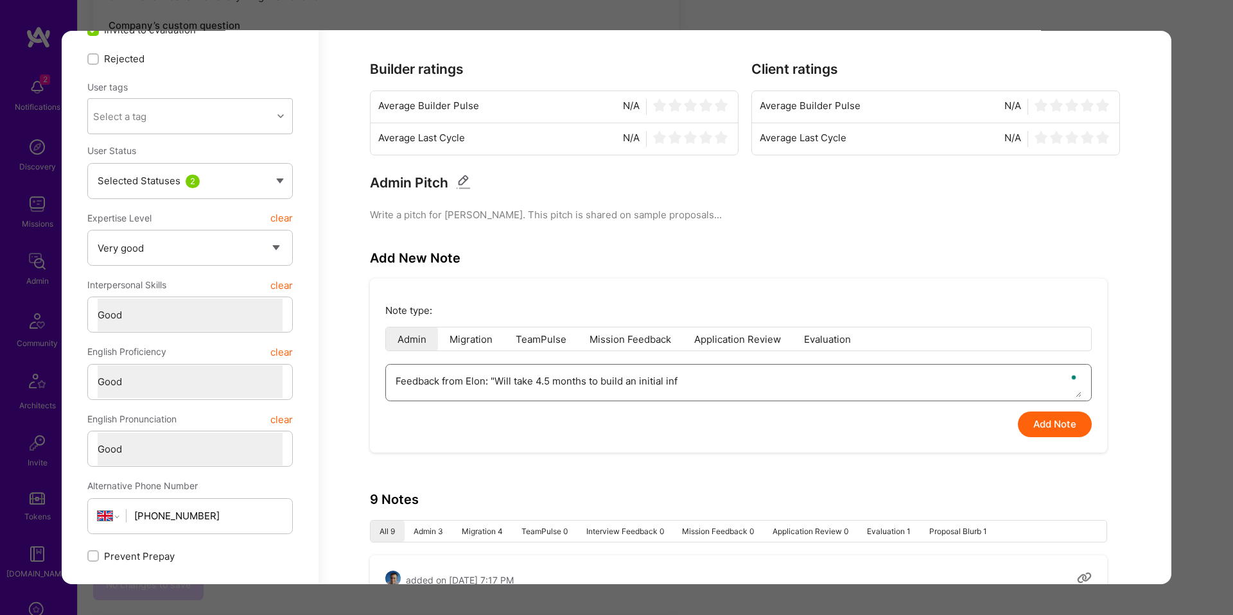
type textarea "x"
type textarea "Feedback from Elon: "Will take 4.5 months to build an initial infr"
type textarea "x"
type textarea "Feedback from Elon: "Will take 4.5 months to build an initial infra"
type textarea "x"
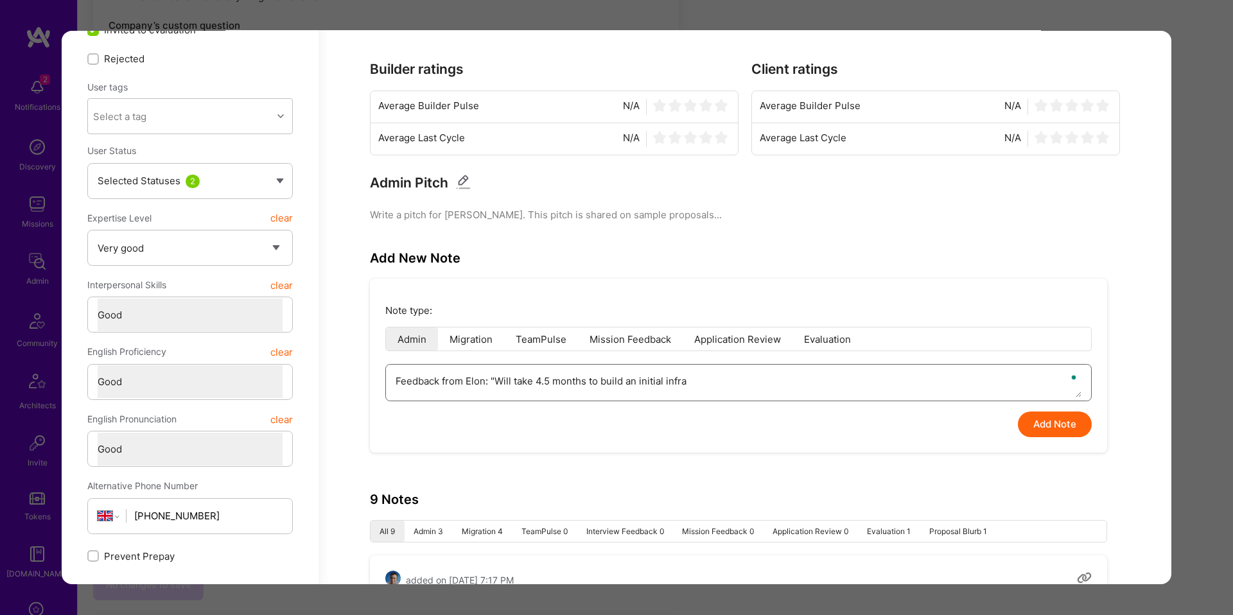
type textarea "Feedback from Elon: "Will take 4.5 months to build an initial infra""
type textarea "x"
type textarea "Feedback from Elon: "Will take 4.5 months to build an initial infra""
type textarea "x"
type textarea "Feedback from Elon: "Will take 4.5 months to build an initial infra" -"
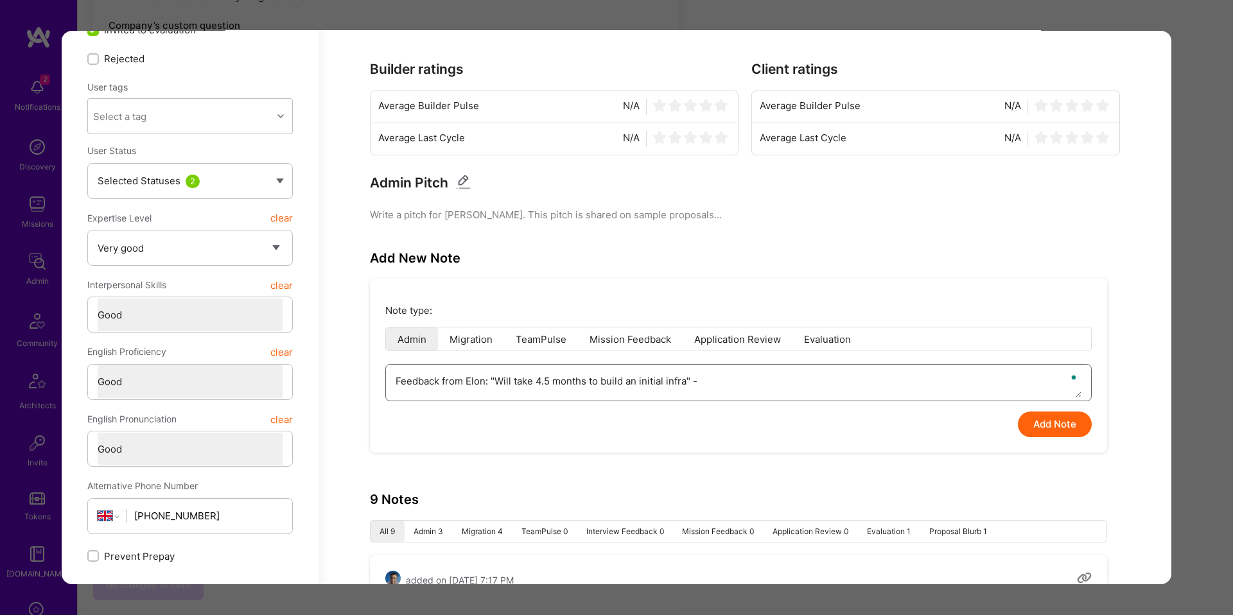
type textarea "x"
type textarea "Feedback from Elon: "Will take 4.5 months to build an initial infra" -"
type textarea "x"
type textarea "Feedback from Elon: "Will take 4.5 months to build an initial infra" - h"
type textarea "x"
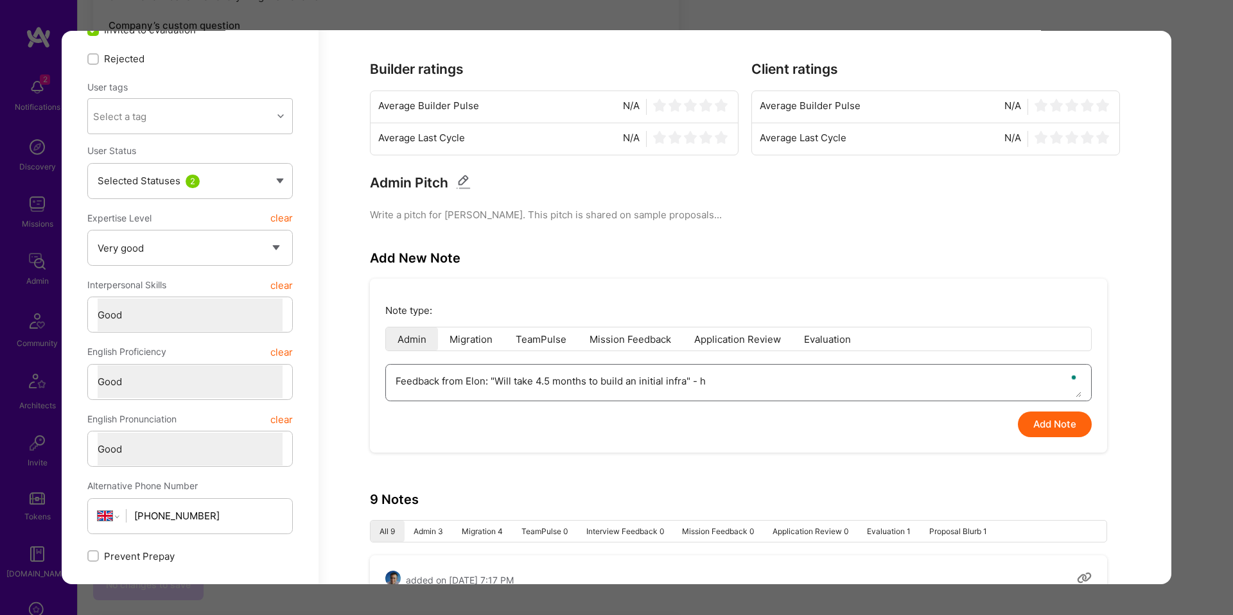
type textarea "Feedback from Elon: "Will take 4.5 months to build an initial infra" - he"
type textarea "x"
type textarea "Feedback from Elon: "Will take 4.5 months to build an initial infra" - he"
type textarea "x"
type textarea "Feedback from Elon: "Will take 4.5 months to build an initial infra" - he t"
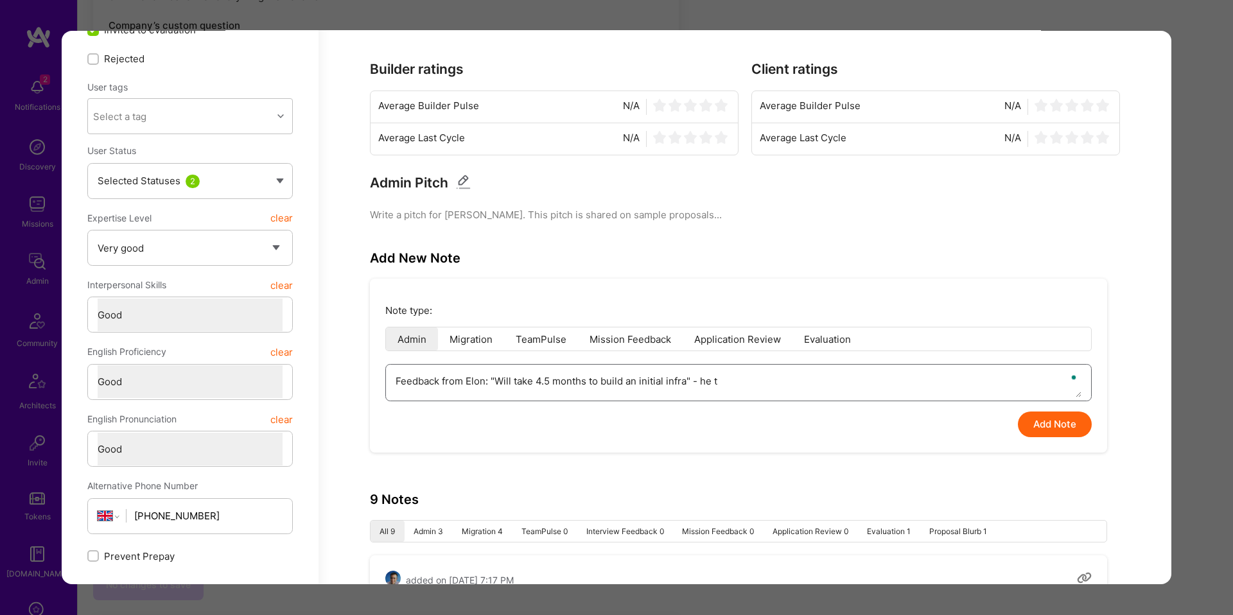
type textarea "x"
type textarea "Feedback from Elon: "Will take 4.5 months to build an initial infra" - he th"
type textarea "x"
type textarea "Feedback from Elon: "Will take 4.5 months to build an initial infra" - he tho"
type textarea "x"
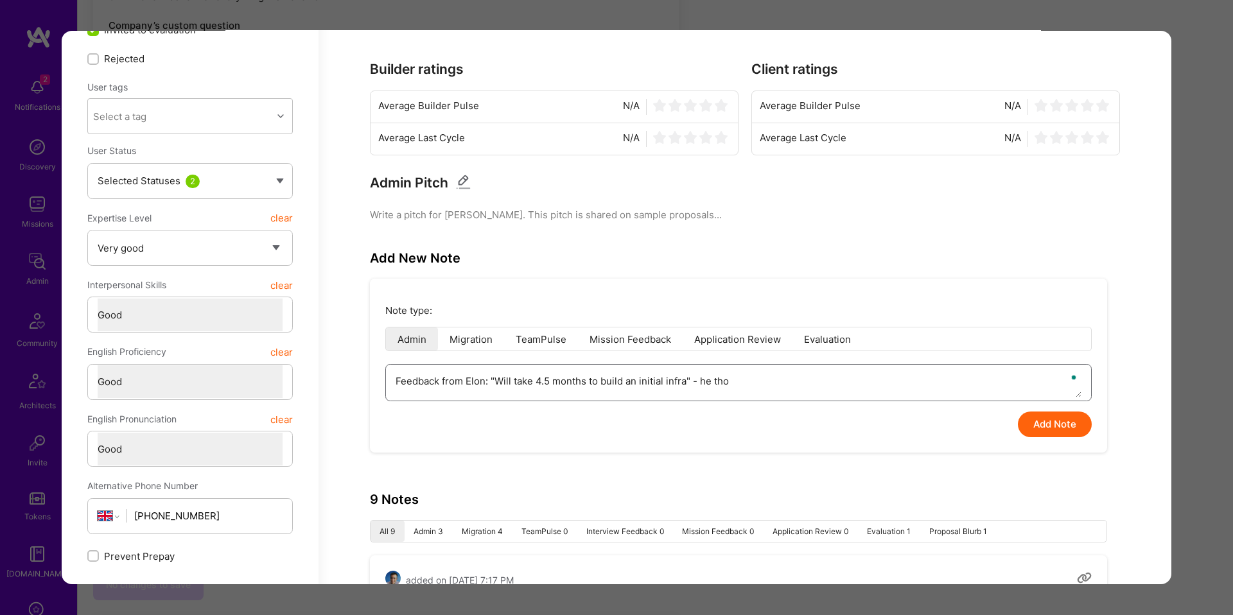
type textarea "Feedback from Elon: "Will take 4.5 months to build an initial infra" - he thou"
type textarea "x"
type textarea "Feedback from Elon: "Will take 4.5 months to build an initial infra" - he though"
type textarea "x"
type textarea "Feedback from Elon: "Will take 4.5 months to build an initial infra" - he thoug…"
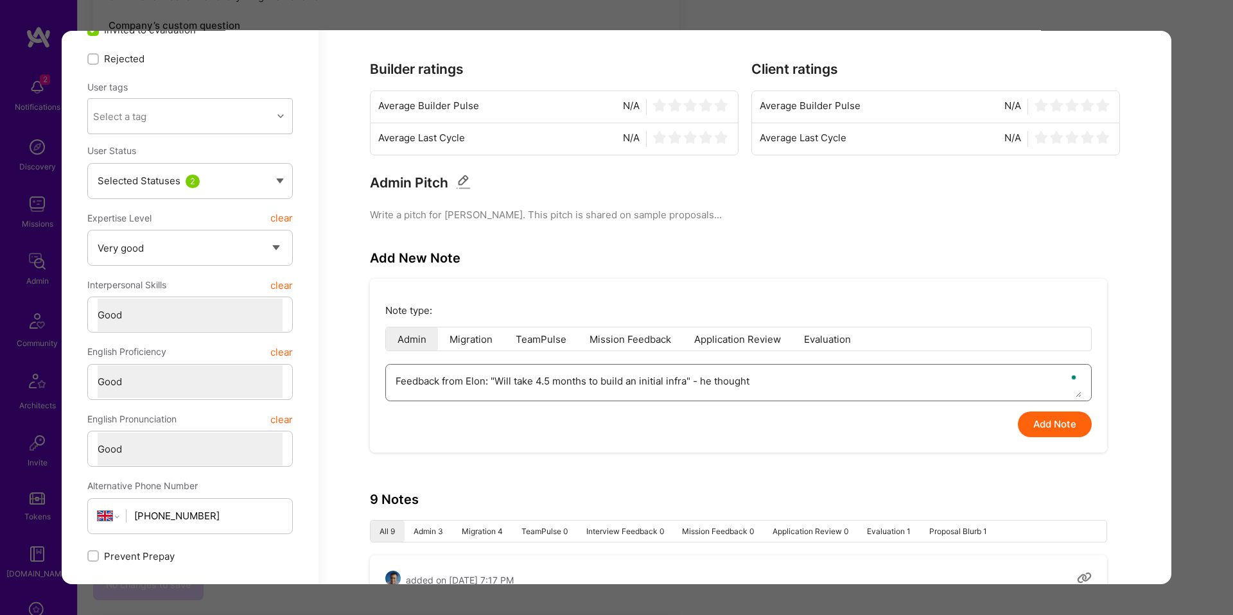
type textarea "x"
type textarea "Feedback from Elon: "Will take 4.5 months to build an initial infra" - he thoug…"
type textarea "x"
type textarea "Feedback from Elon: "Will take 4.5 months to build an initial infra" - he thoug…"
type textarea "x"
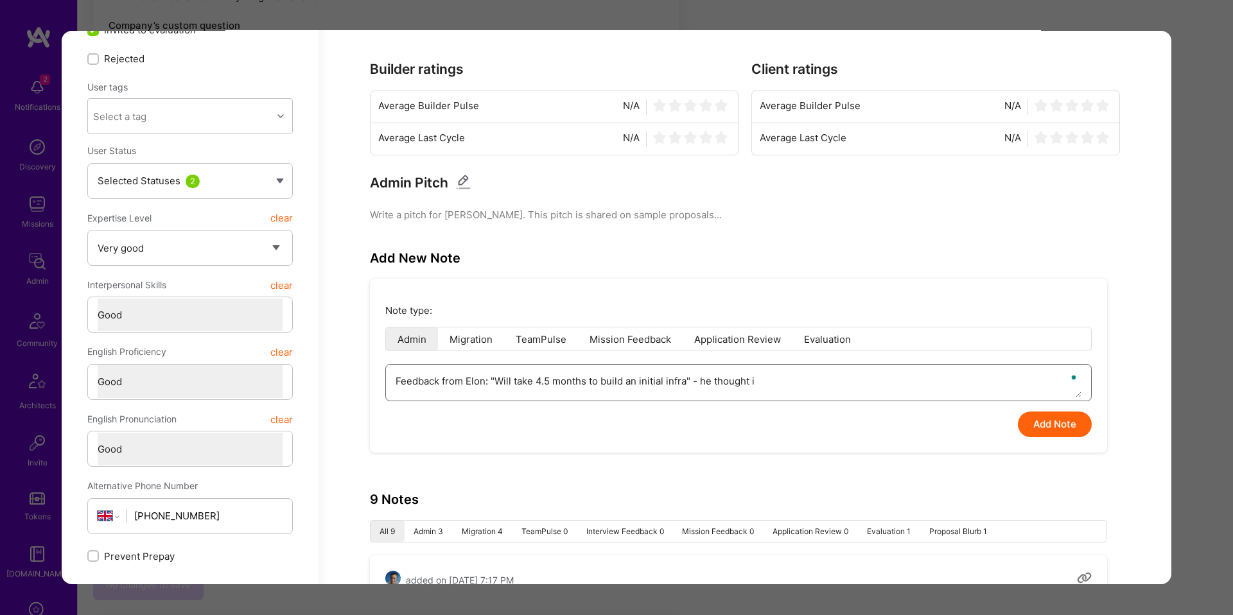
type textarea "Feedback from Elon: "Will take 4.5 months to build an initial infra" - he thoug…"
type textarea "x"
type textarea "Feedback from Elon: "Will take 4.5 months to build an initial infra" - he thoug…"
type textarea "x"
type textarea "Feedback from Elon: "Will take 4.5 months to build an initial infra" - he thoug…"
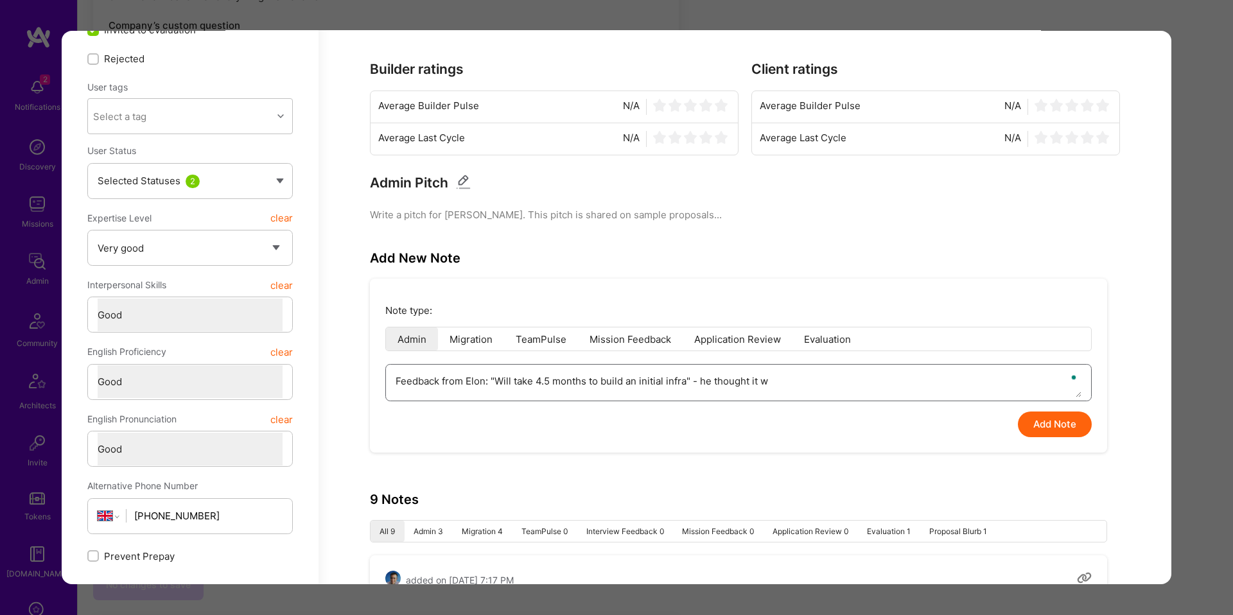
type textarea "x"
type textarea "Feedback from Elon: "Will take 4.5 months to build an initial infra" - he thoug…"
type textarea "x"
type textarea "Feedback from Elon: "Will take 4.5 months to build an initial infra" - he thoug…"
type textarea "x"
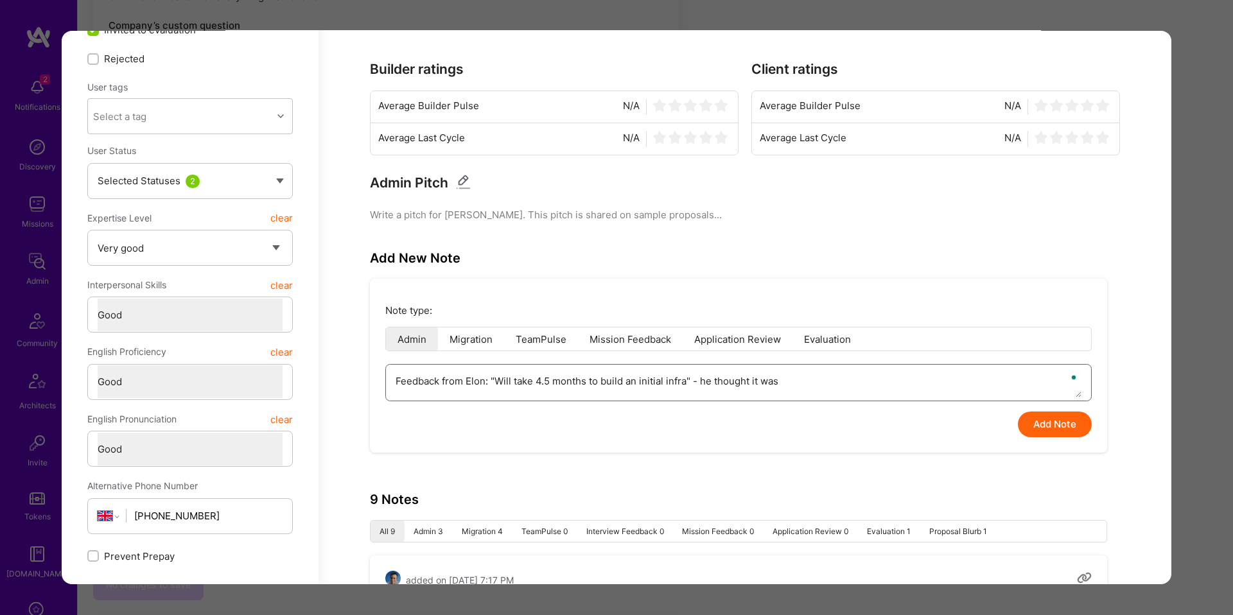
type textarea "Feedback from Elon: "Will take 4.5 months to build an initial infra" - he thoug…"
type textarea "x"
type textarea "Feedback from Elon: "Will take 4.5 months to build an initial infra" - he thoug…"
type textarea "x"
type textarea "Feedback from Elon: "Will take 4.5 months to build an initial infra" - he thoug…"
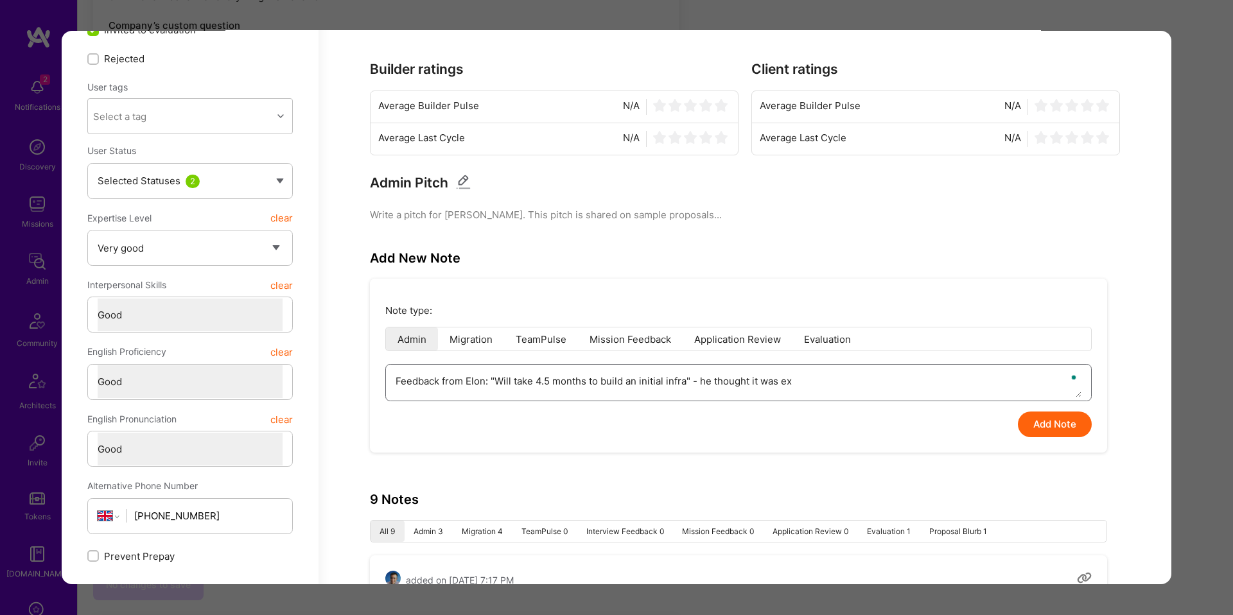
type textarea "x"
type textarea "Feedback from Elon: "Will take 4.5 months to build an initial infra" - he thoug…"
click at [1033, 419] on button "Add Note" at bounding box center [1055, 425] width 74 height 26
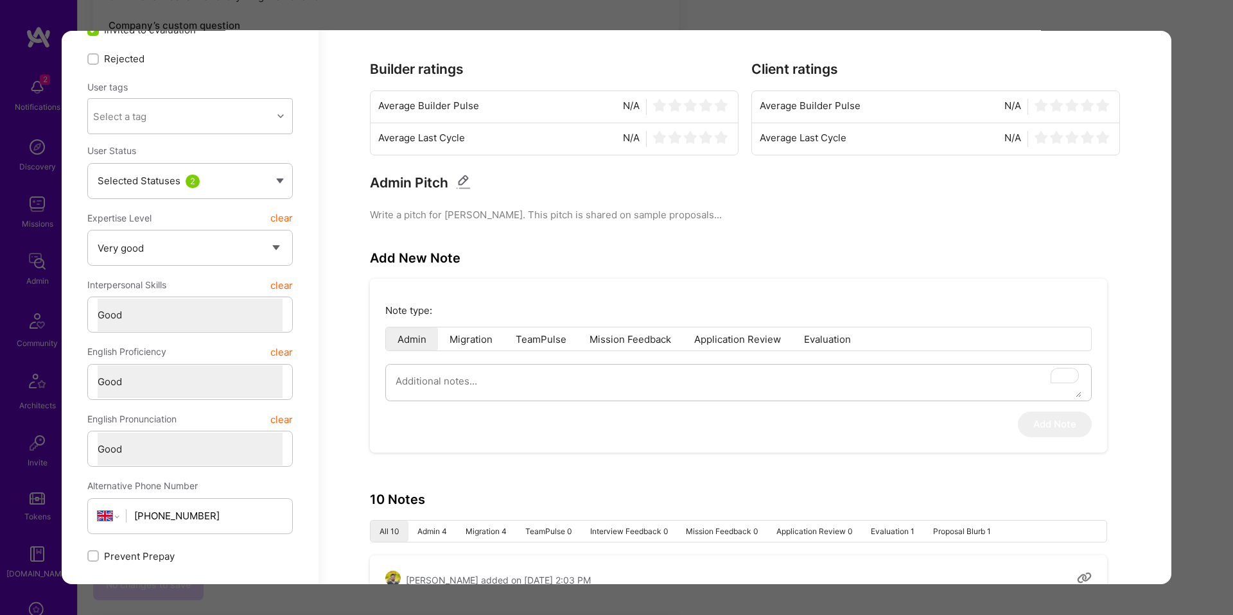
click at [1187, 364] on div "Application 5 of 6 Builder Missing Requirements Required Location See locations…" at bounding box center [616, 307] width 1233 height 615
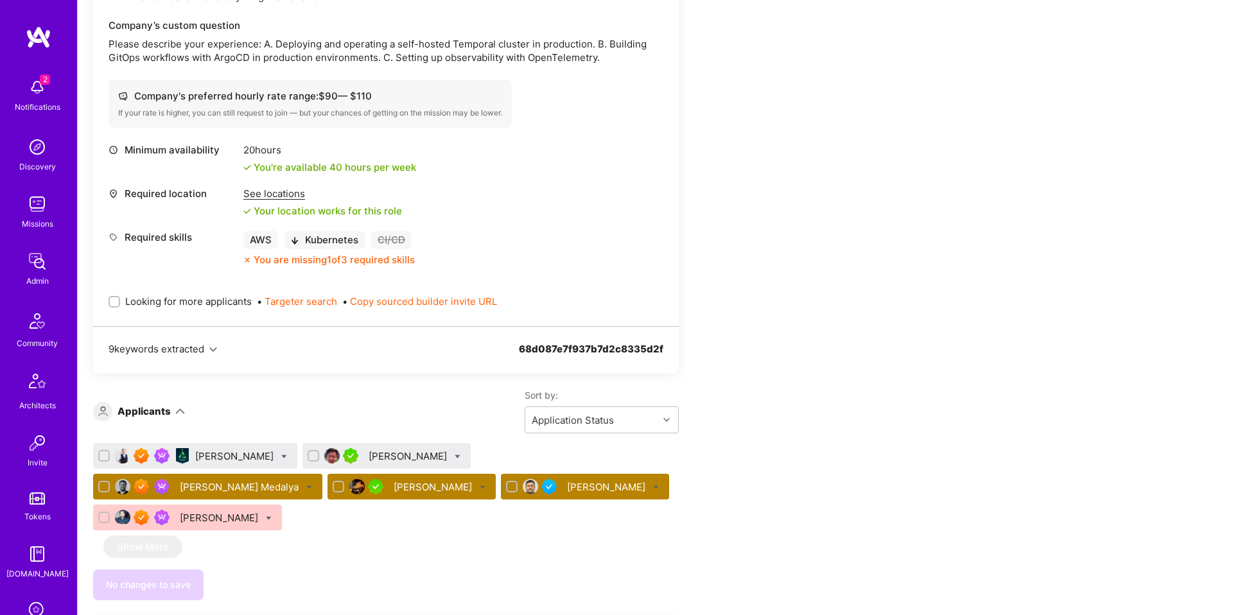
click at [369, 453] on div "Peter Nguyen" at bounding box center [409, 456] width 81 height 13
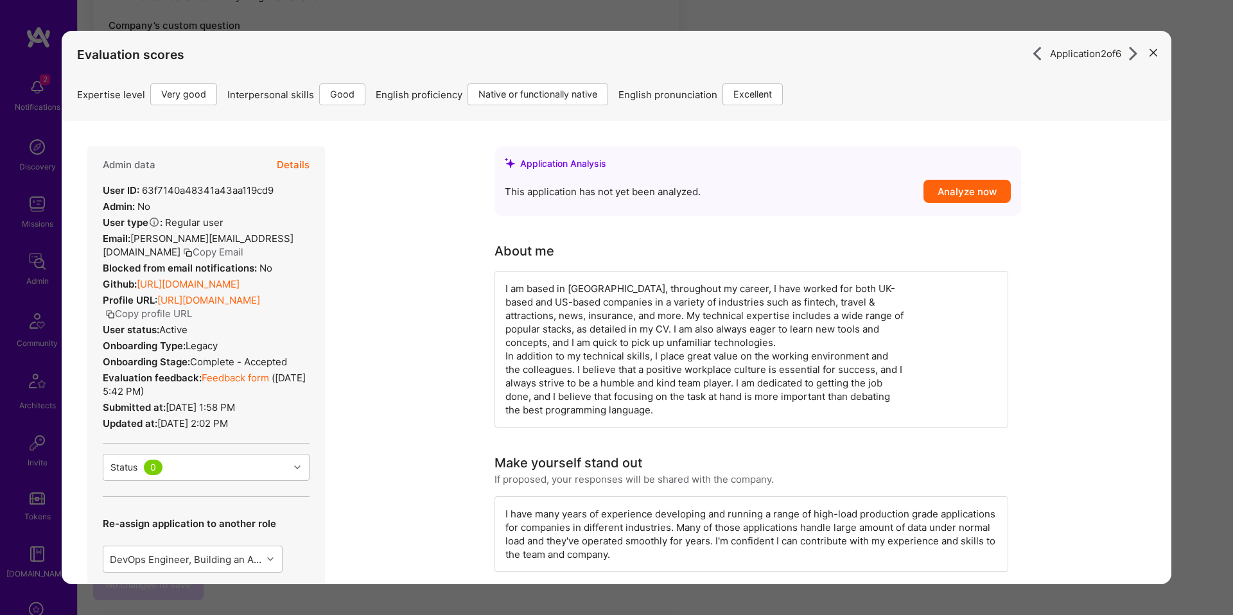
click at [435, 26] on div "Application 2 of 6 Evaluation scores Expertise level Very good Interpersonal sk…" at bounding box center [616, 307] width 1233 height 615
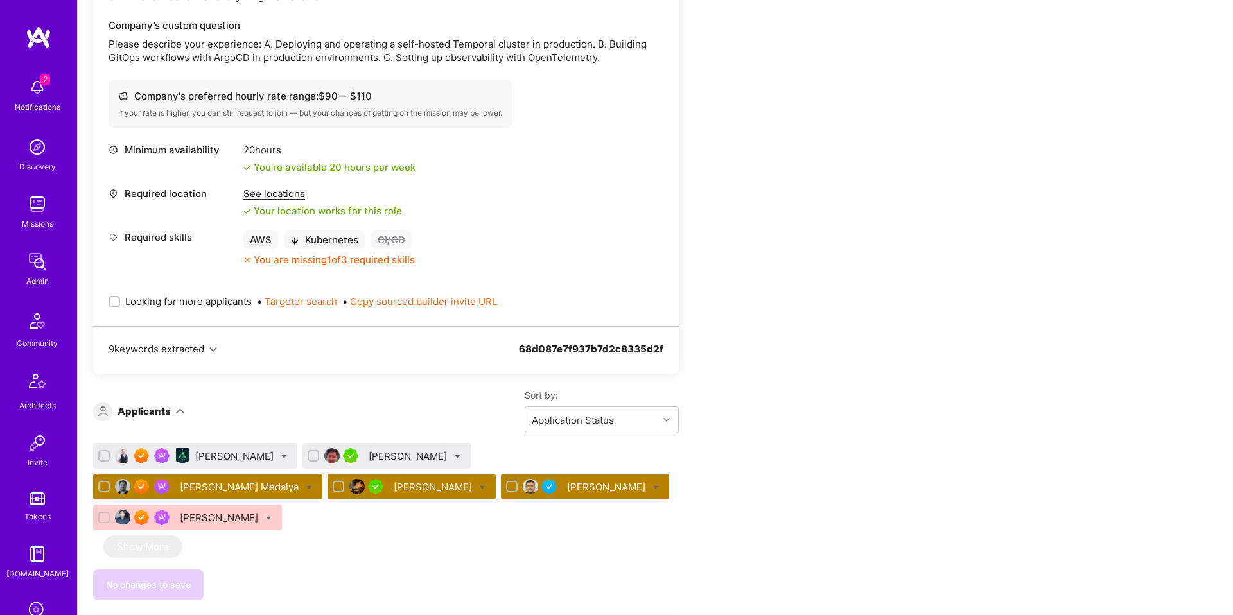
click at [230, 450] on div "Sean OBrien" at bounding box center [235, 456] width 81 height 13
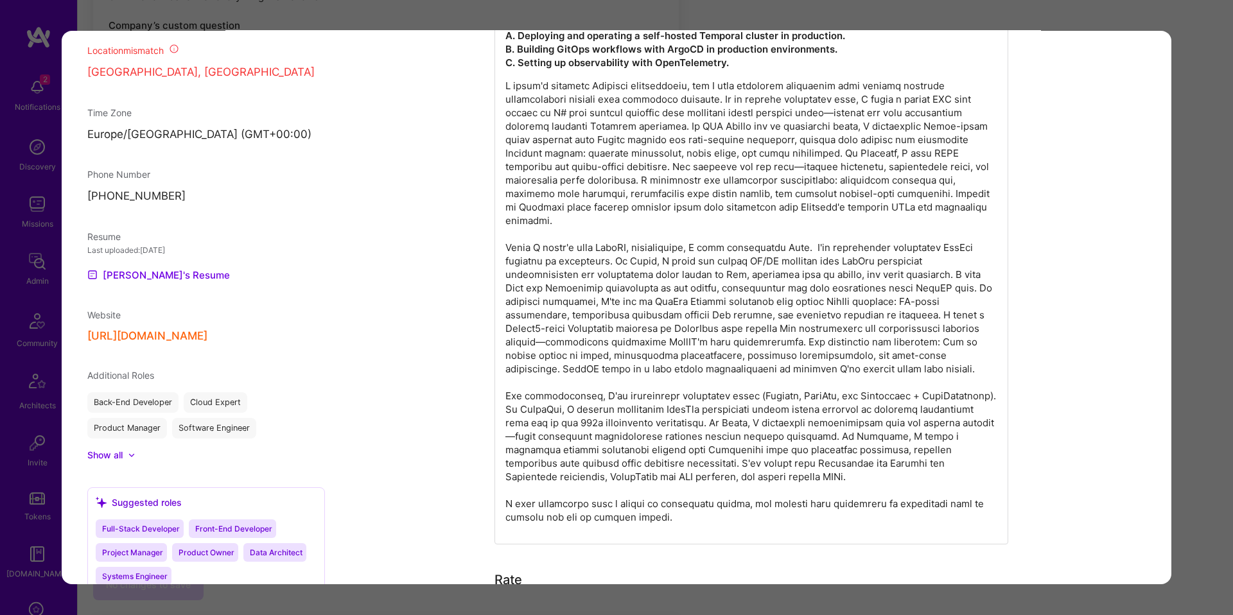
scroll to position [1155, 0]
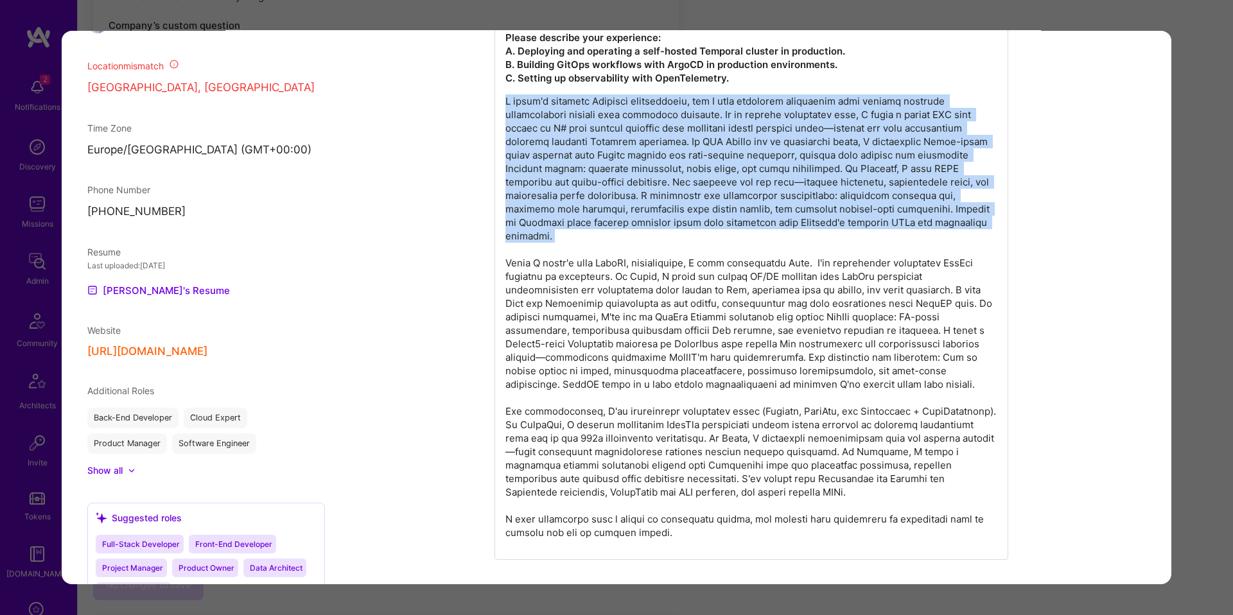
drag, startPoint x: 575, startPoint y: 92, endPoint x: 599, endPoint y: 234, distance: 143.9
click at [599, 233] on div "Please describe your experience: A. Deploying and operating a self-hosted Tempo…" at bounding box center [751, 290] width 514 height 540
click at [600, 234] on p "modal" at bounding box center [751, 316] width 492 height 445
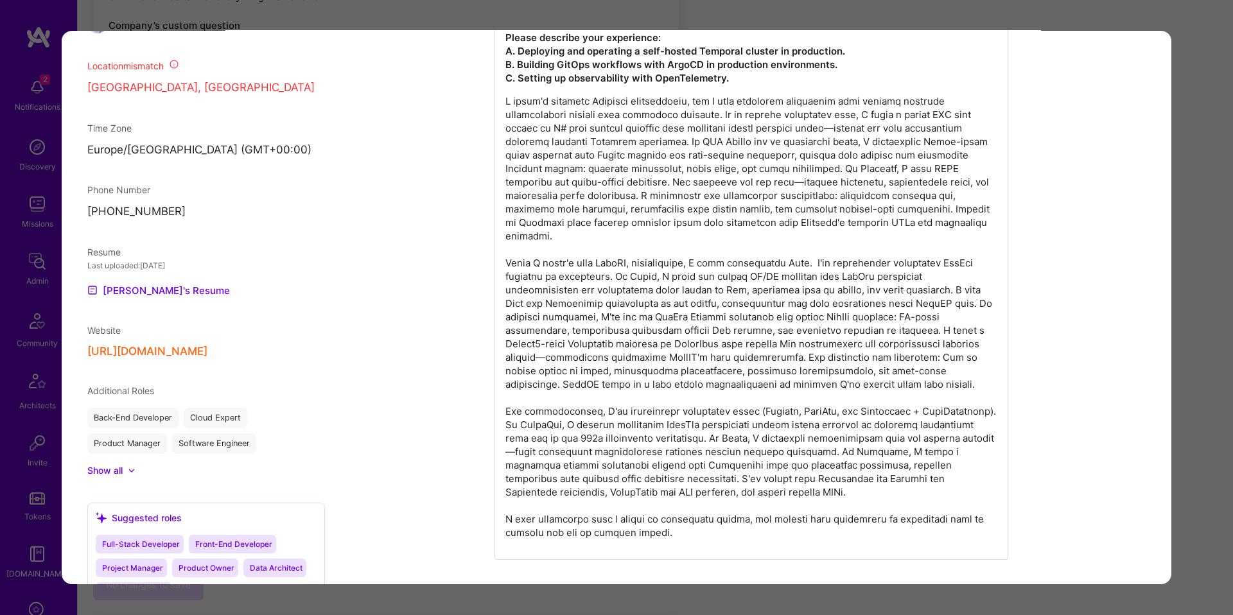
scroll to position [1142, 0]
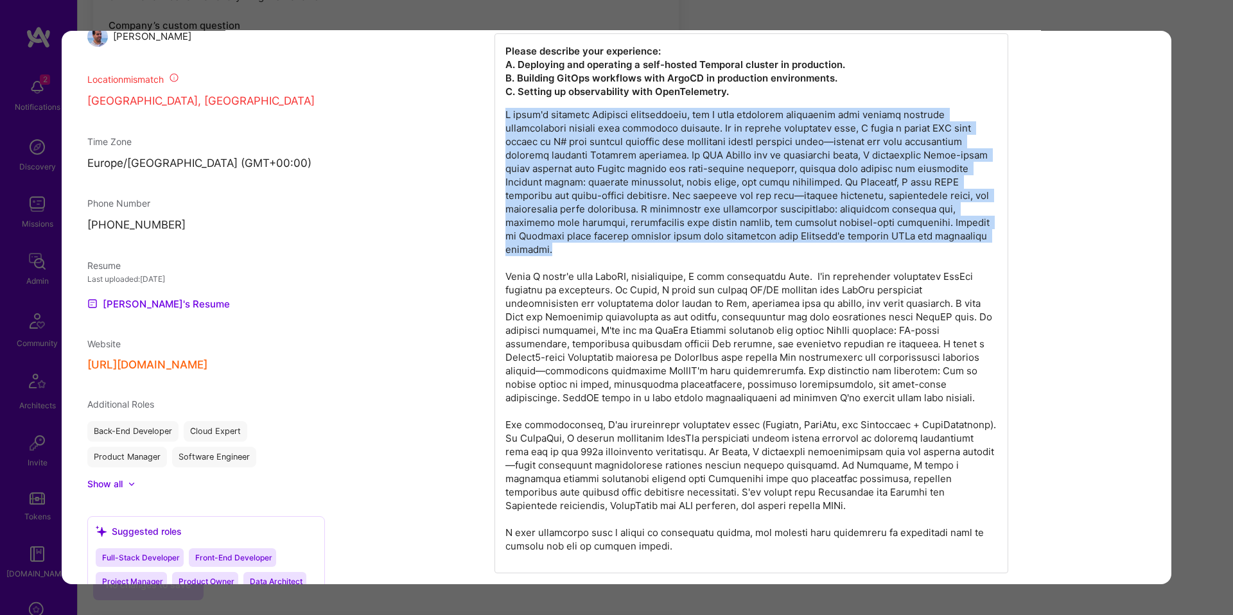
drag, startPoint x: 734, startPoint y: 104, endPoint x: 925, endPoint y: 238, distance: 233.7
click at [925, 240] on div "Please describe your experience: A. Deploying and operating a self-hosted Tempo…" at bounding box center [751, 303] width 514 height 540
click at [925, 238] on p "modal" at bounding box center [751, 330] width 492 height 445
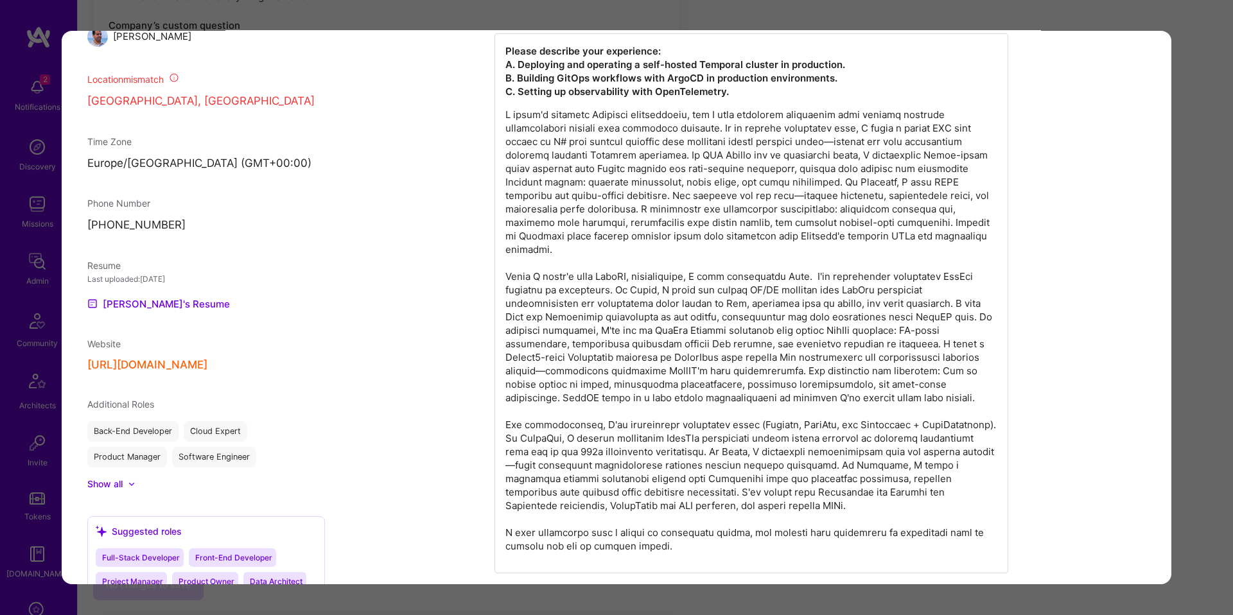
click at [1183, 153] on div "Application 1 of 6 Builder Missing Requirements Required Location See locations…" at bounding box center [616, 307] width 1233 height 615
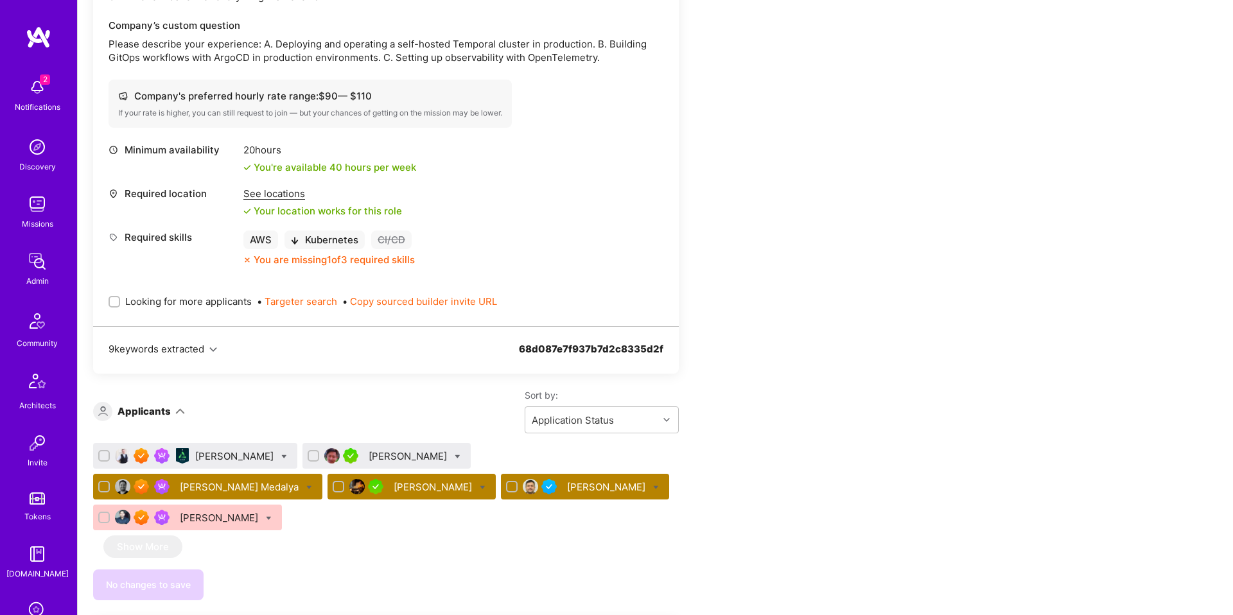
click at [394, 489] on div "Kirill Zonov" at bounding box center [434, 486] width 81 height 13
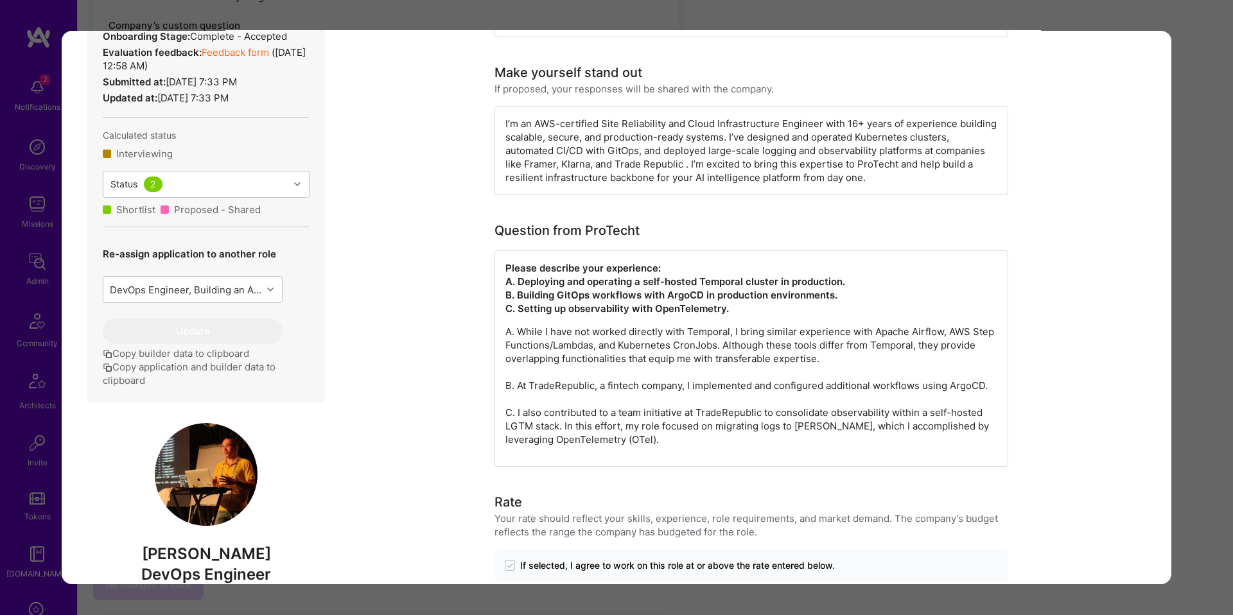
scroll to position [561, 0]
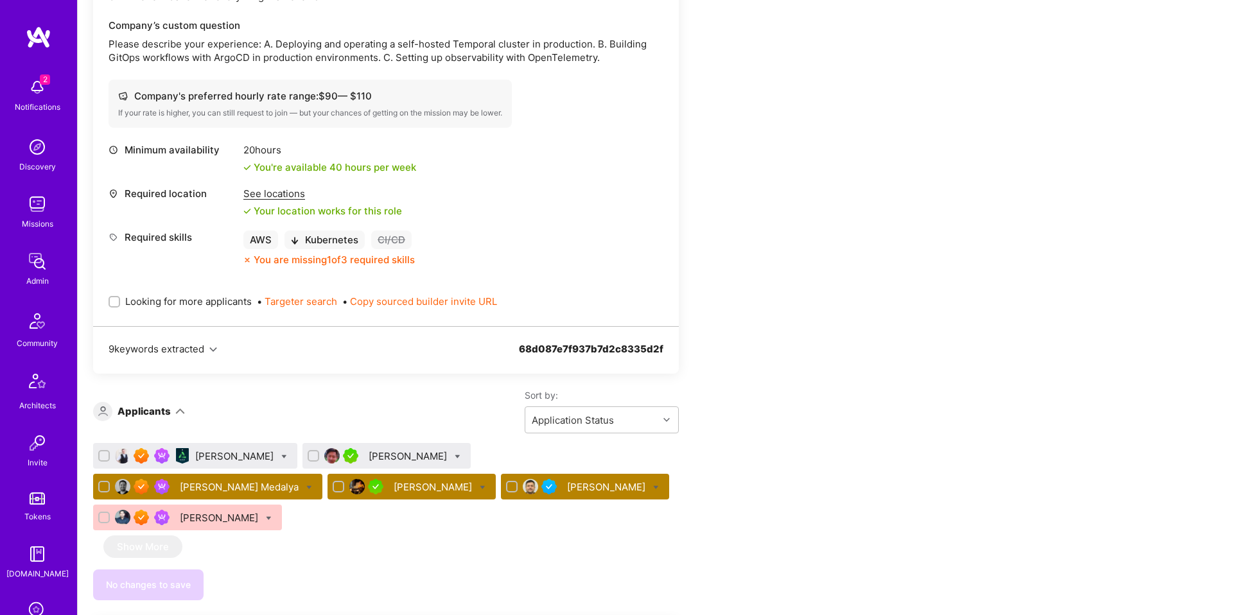
click at [567, 488] on div "Omer Sen" at bounding box center [607, 486] width 81 height 13
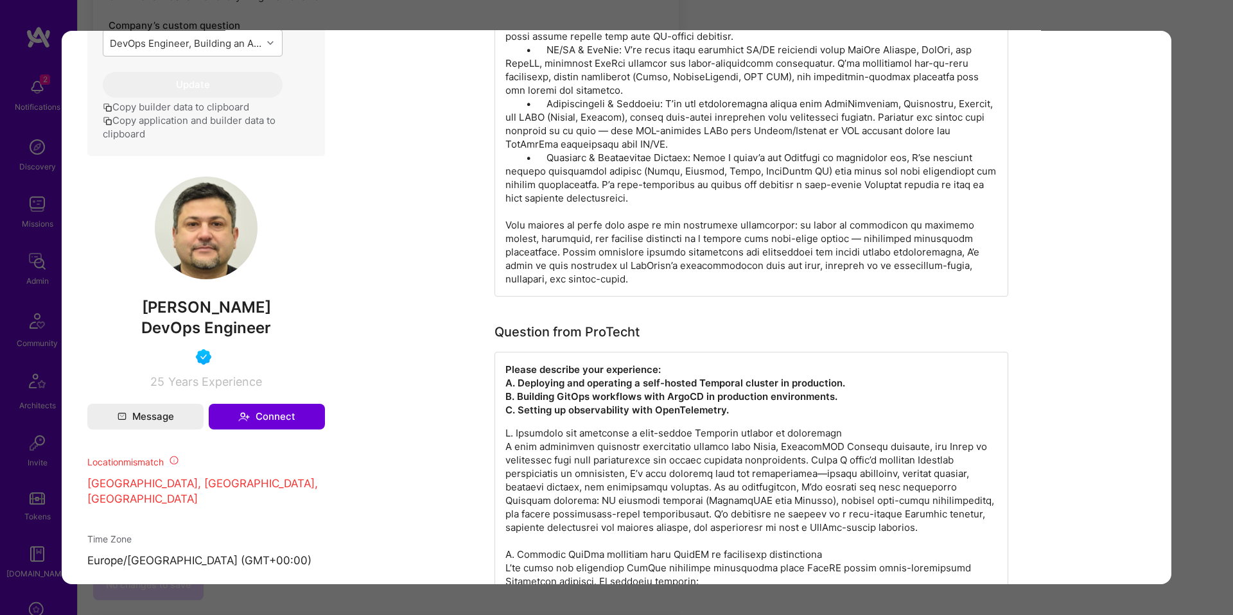
scroll to position [745, 0]
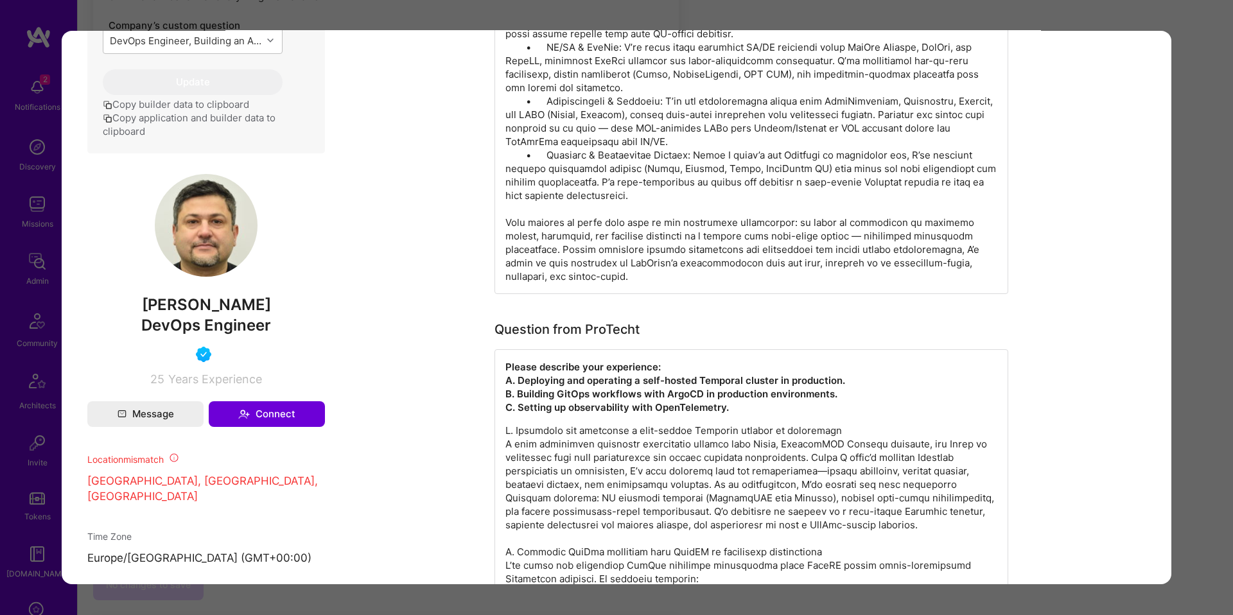
click at [1174, 359] on div "Application 5 of 6 Builder Missing Requirements Required Location See locations…" at bounding box center [616, 307] width 1233 height 615
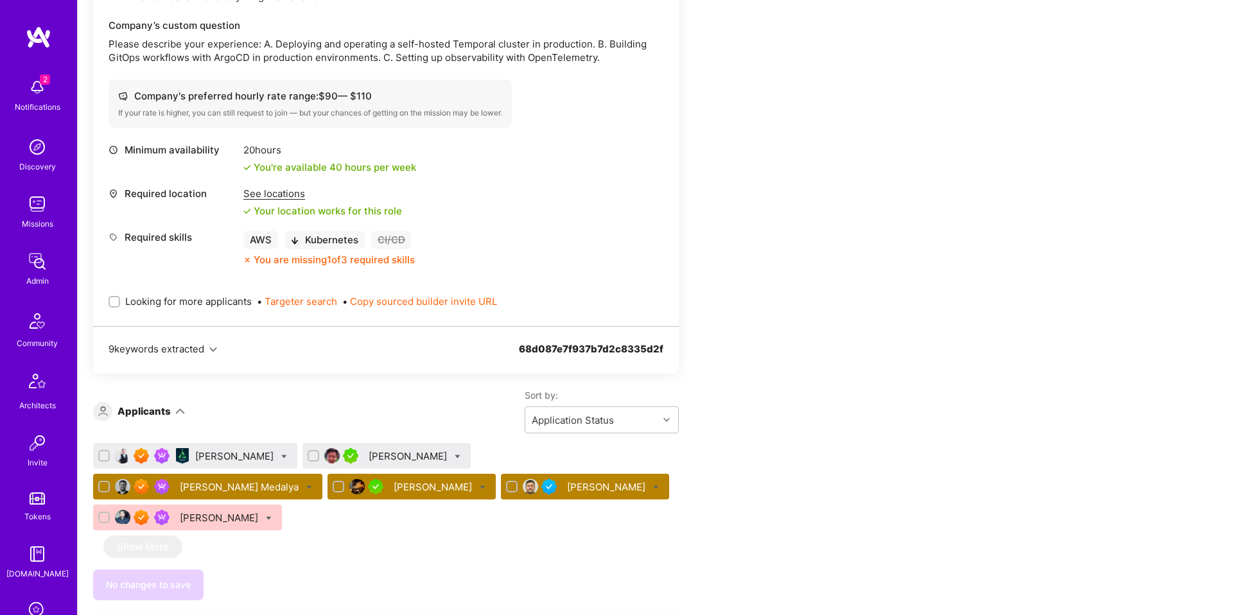
click at [301, 480] on div "Tom Medalya" at bounding box center [240, 486] width 121 height 13
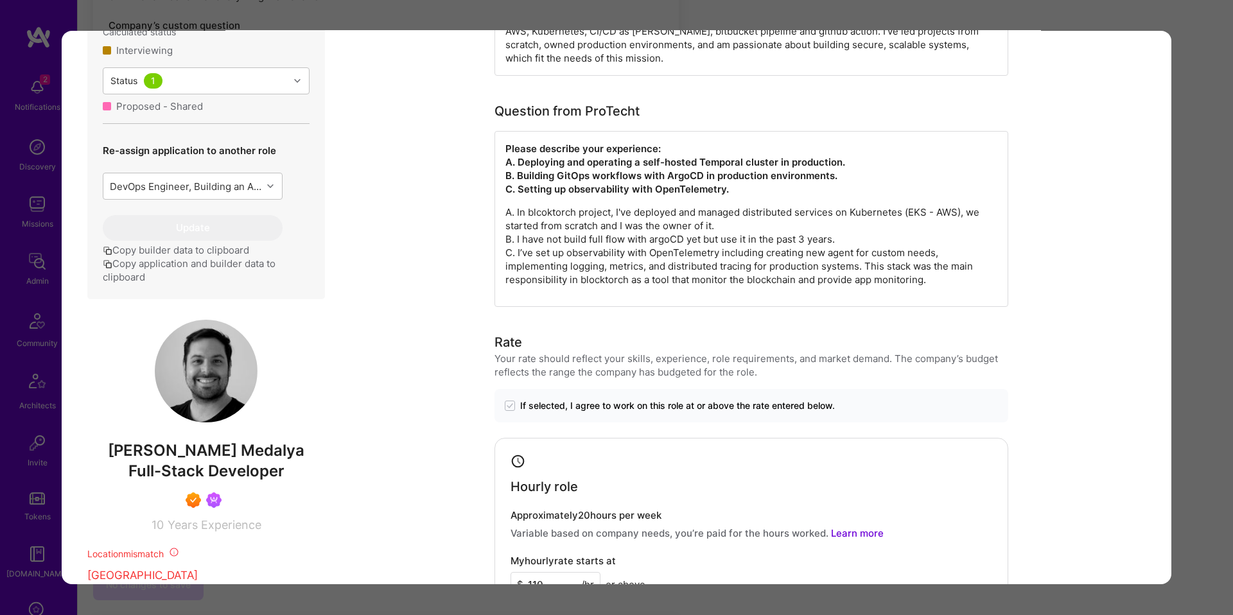
scroll to position [622, 0]
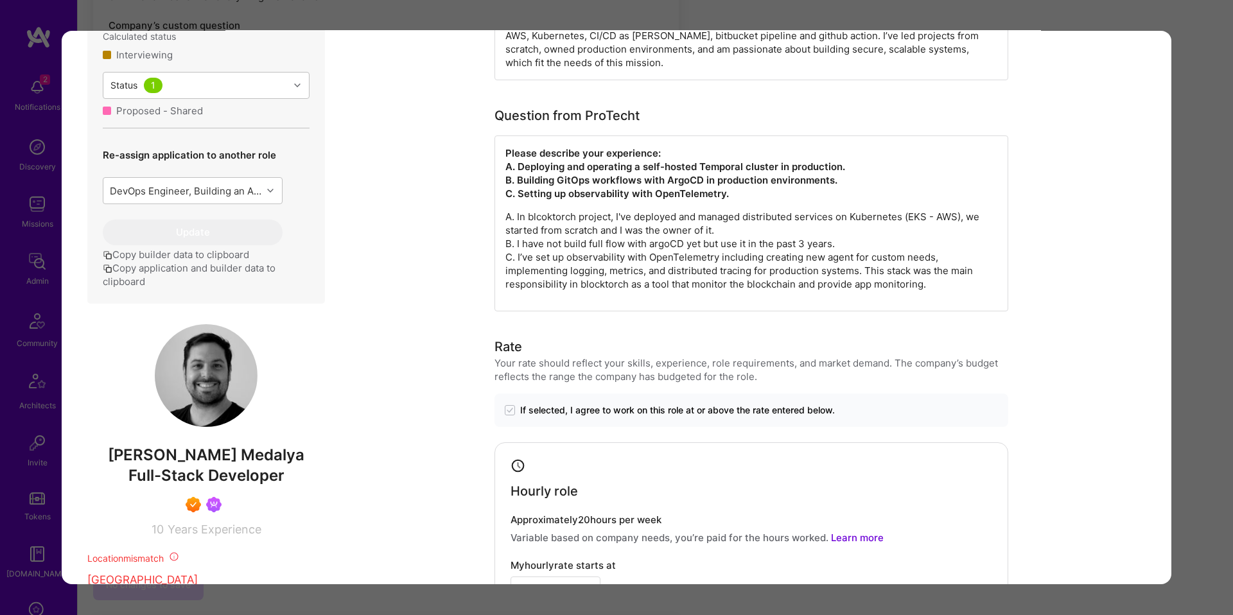
click at [1175, 259] on div "Application 3 of 6 Builder Missing Requirements Required Location See locations…" at bounding box center [616, 307] width 1233 height 615
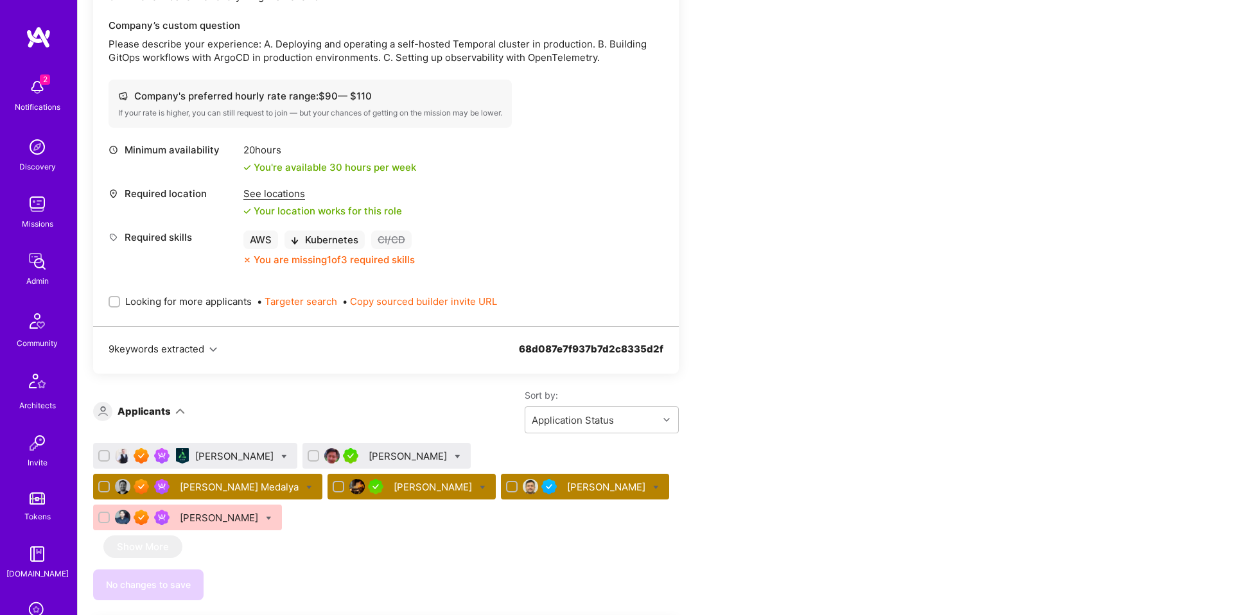
click at [372, 459] on div "Peter Nguyen" at bounding box center [409, 456] width 81 height 13
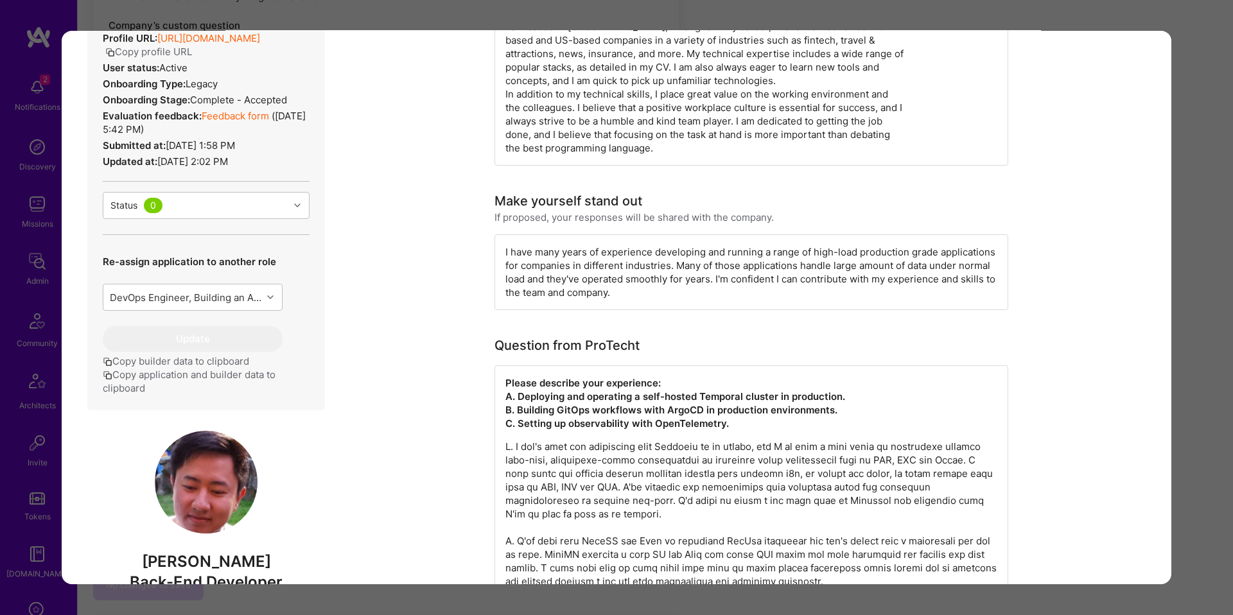
scroll to position [337, 0]
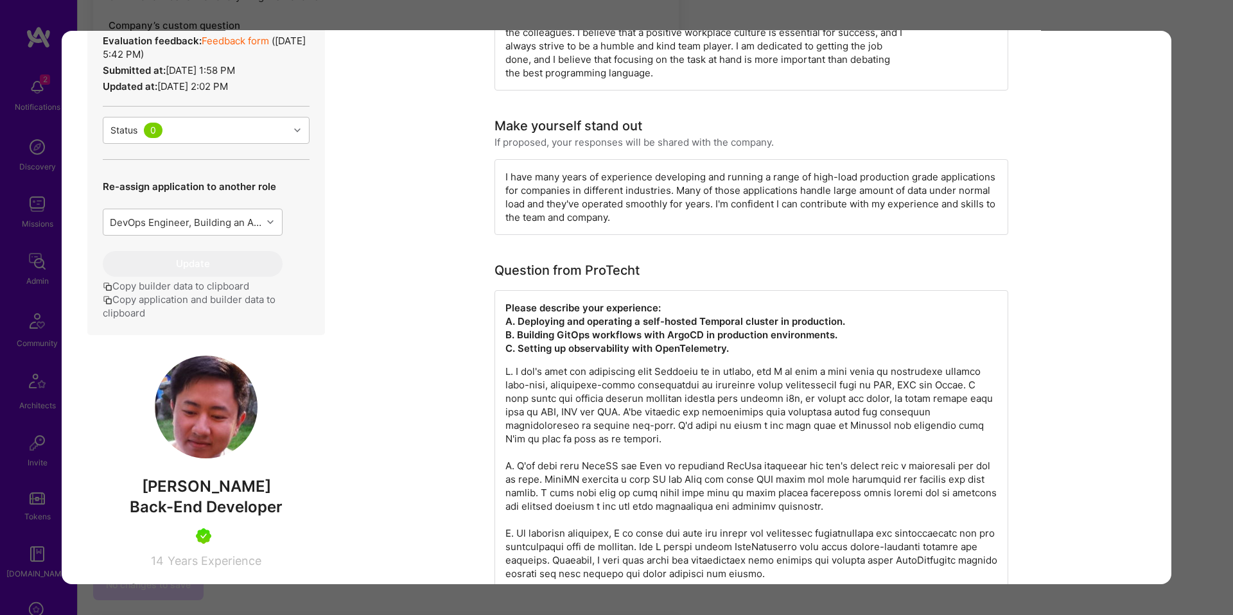
click at [542, 381] on p "modal" at bounding box center [751, 473] width 492 height 216
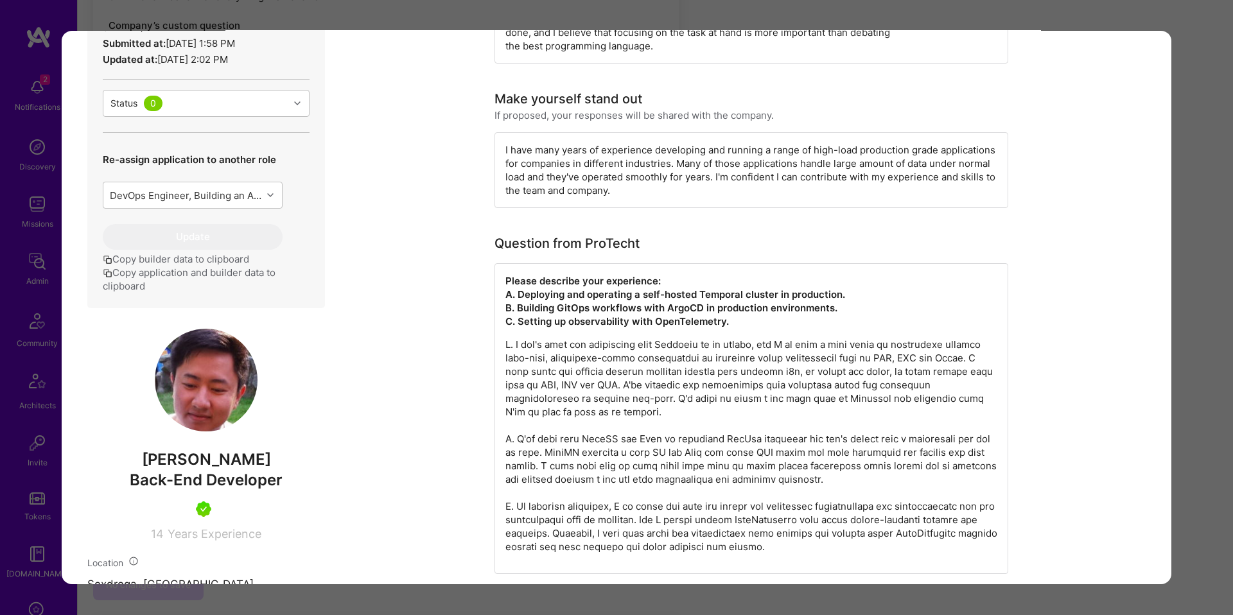
scroll to position [374, 0]
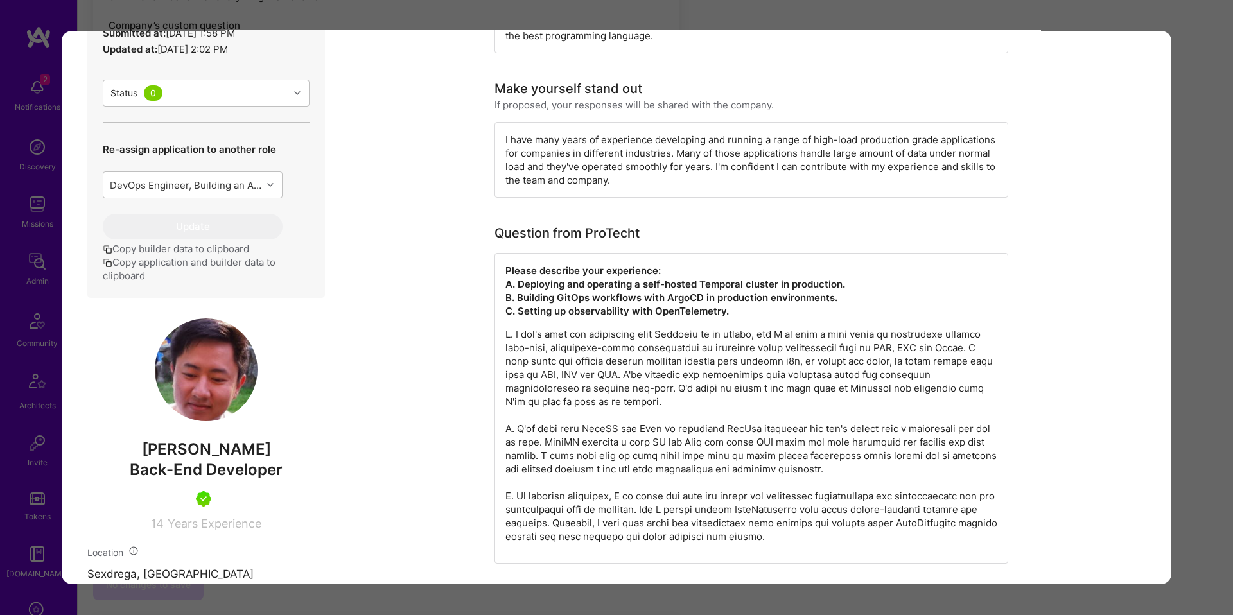
click at [788, 467] on p "modal" at bounding box center [751, 436] width 492 height 216
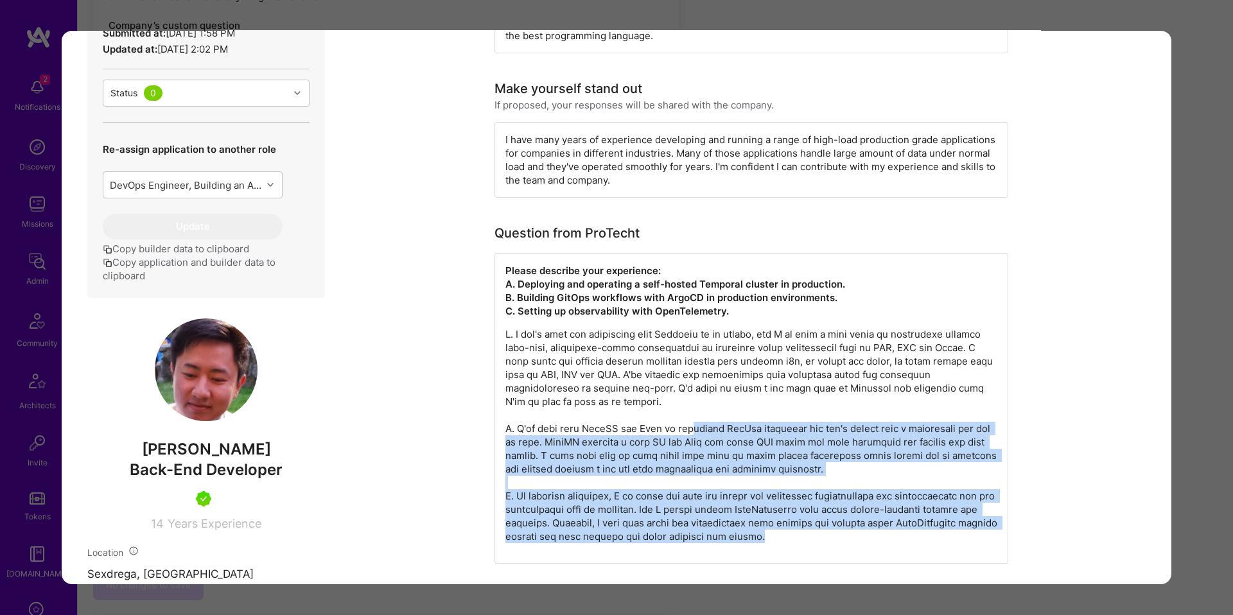
drag, startPoint x: 807, startPoint y: 540, endPoint x: 689, endPoint y: 430, distance: 161.3
click at [689, 430] on p "modal" at bounding box center [751, 436] width 492 height 216
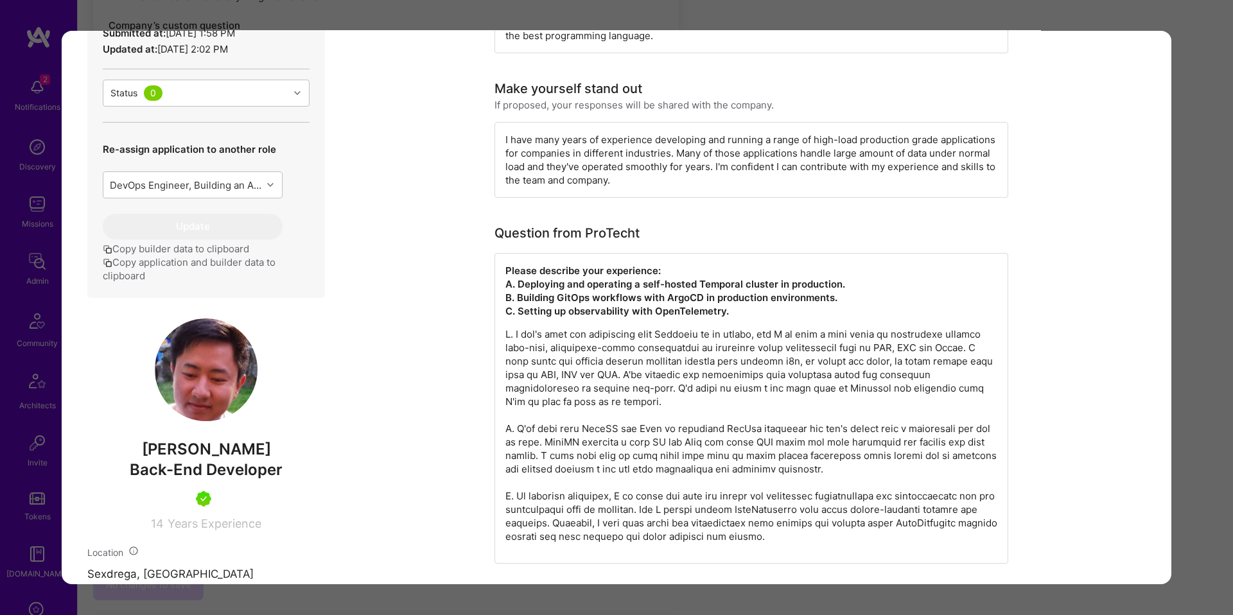
click at [794, 487] on p "modal" at bounding box center [751, 436] width 492 height 216
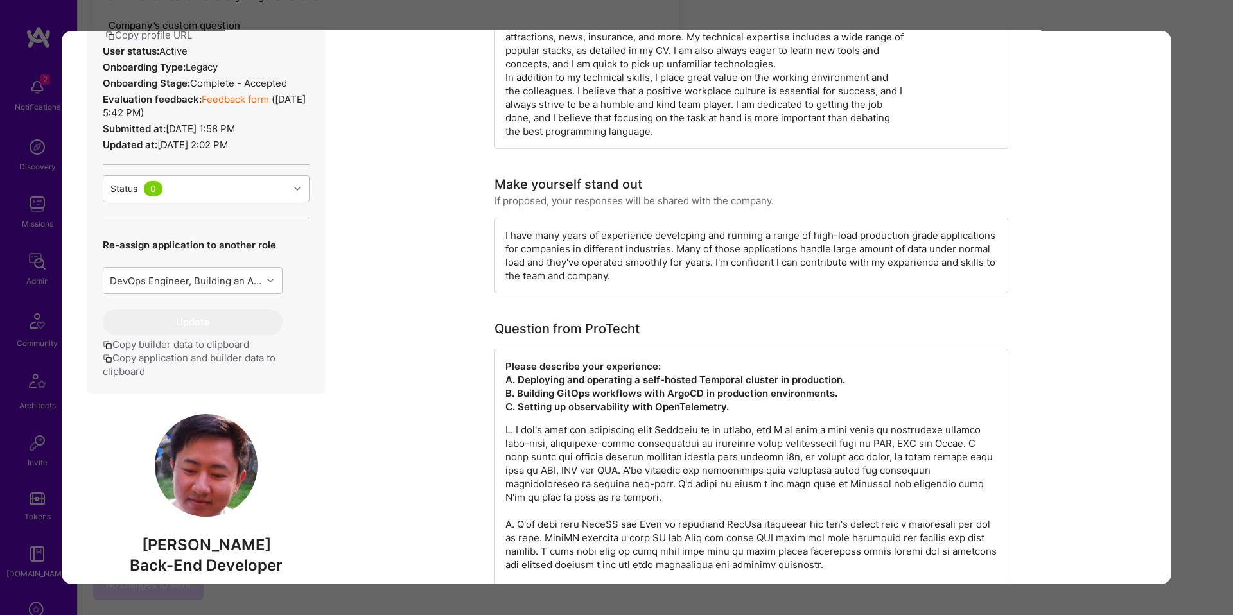
scroll to position [229, 0]
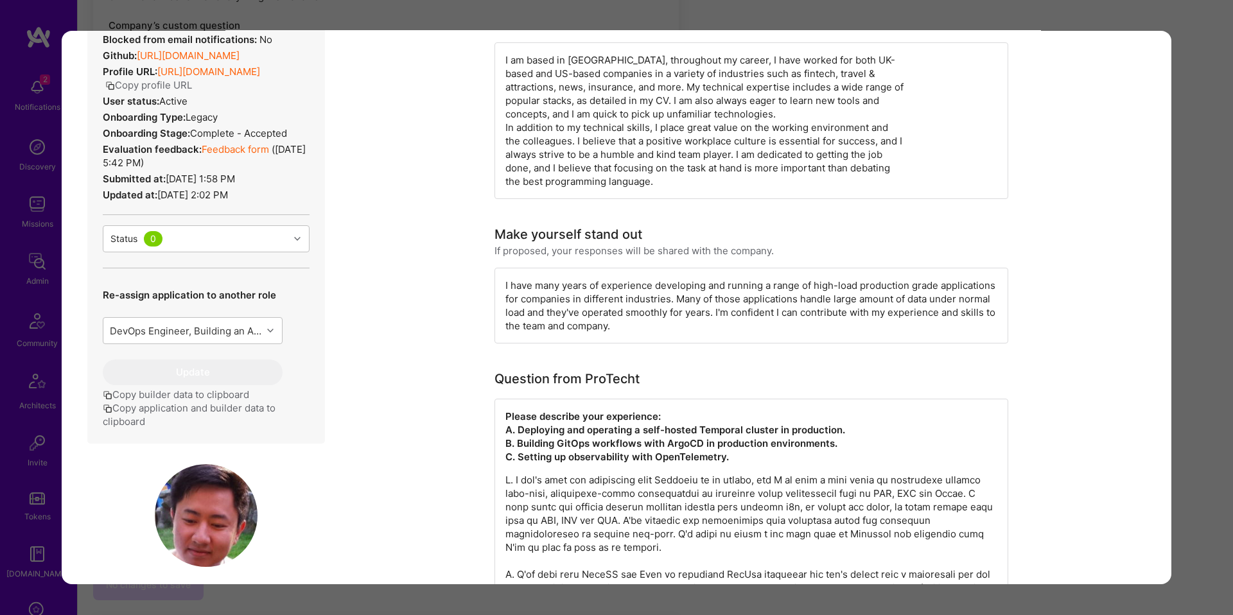
click at [12, 327] on div "Application 2 of 6 Evaluation scores Expertise level Very good Interpersonal sk…" at bounding box center [616, 307] width 1233 height 615
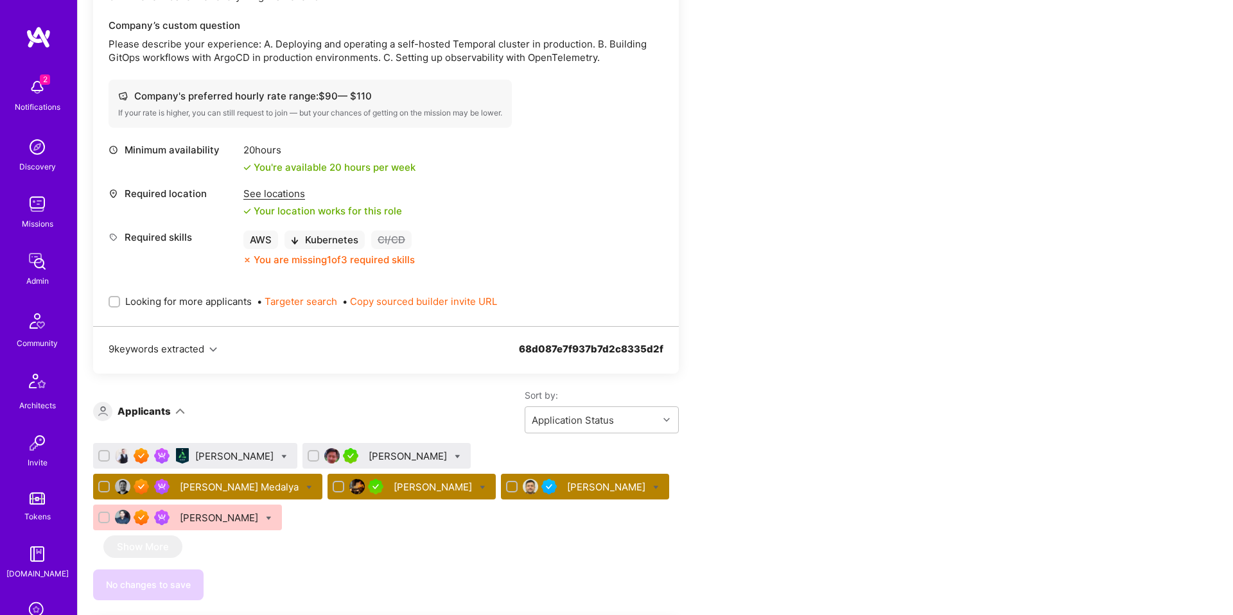
click at [567, 490] on div "Omer Sen" at bounding box center [607, 486] width 81 height 13
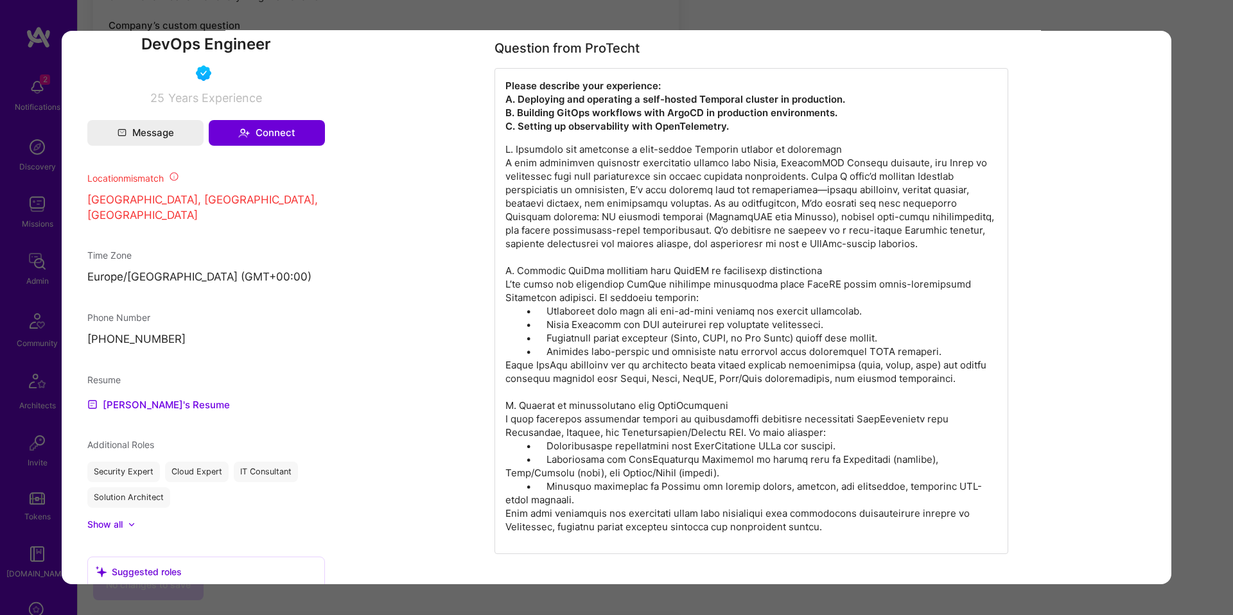
scroll to position [986, 0]
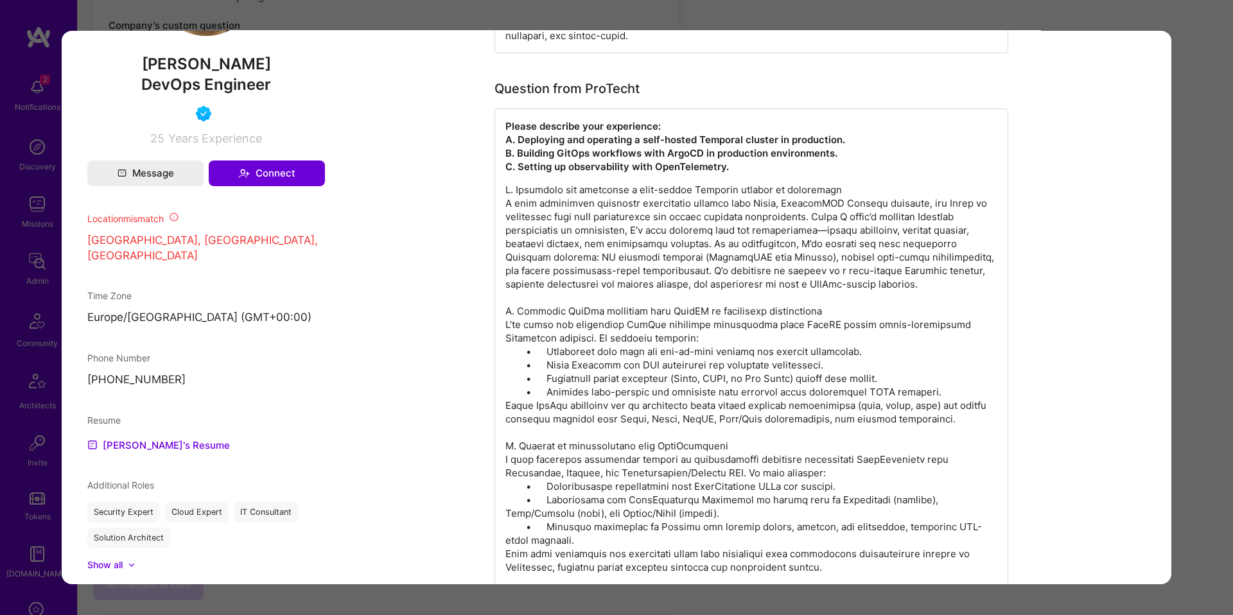
click at [920, 265] on p "modal" at bounding box center [751, 378] width 492 height 391
click at [1175, 287] on div "Application 5 of 6 Builder Missing Requirements Required Location See locations…" at bounding box center [616, 307] width 1233 height 615
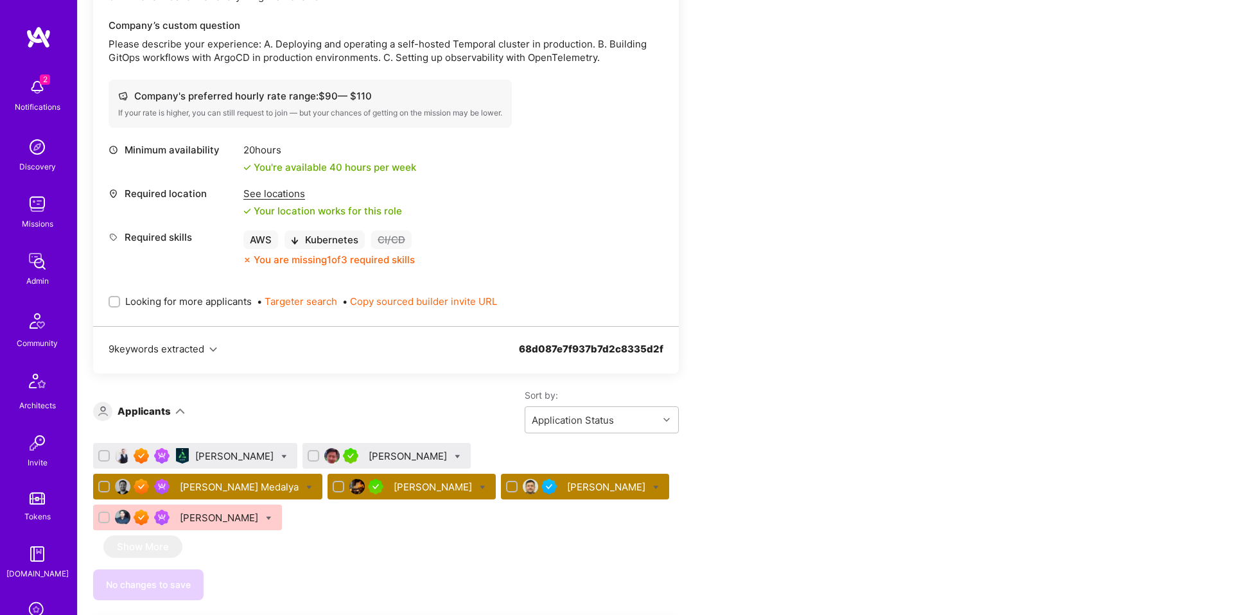
click at [301, 480] on div "Tom Medalya" at bounding box center [240, 486] width 121 height 13
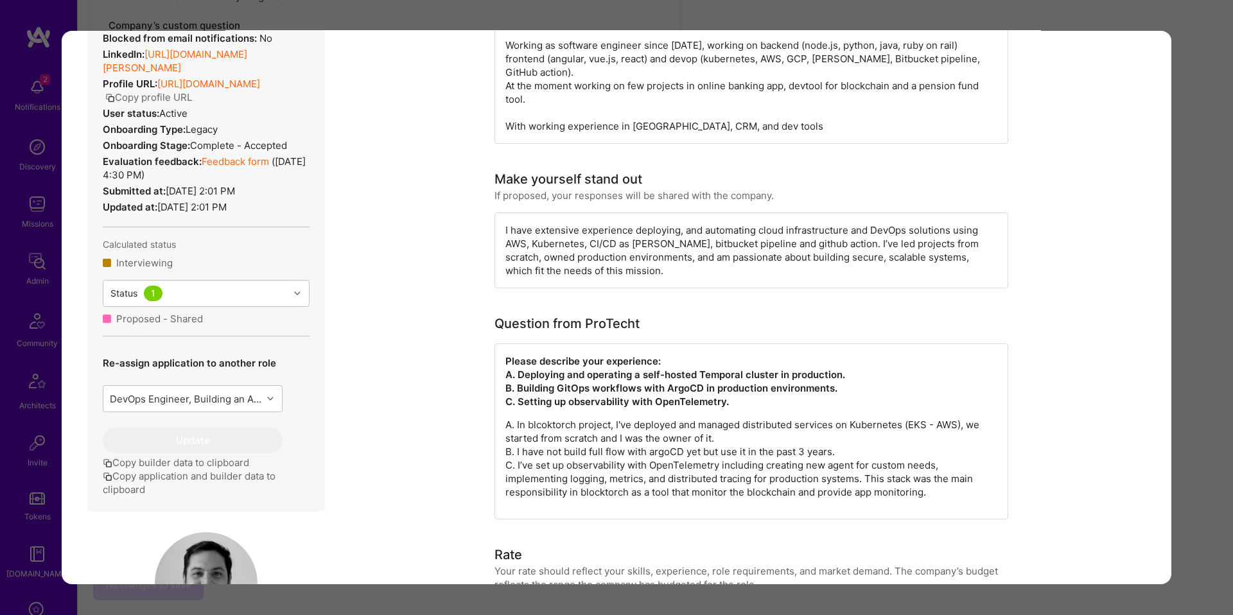
scroll to position [416, 0]
click at [974, 415] on p "A. In blcoktorch project, I've deployed and managed distributed services on Kub…" at bounding box center [751, 455] width 492 height 81
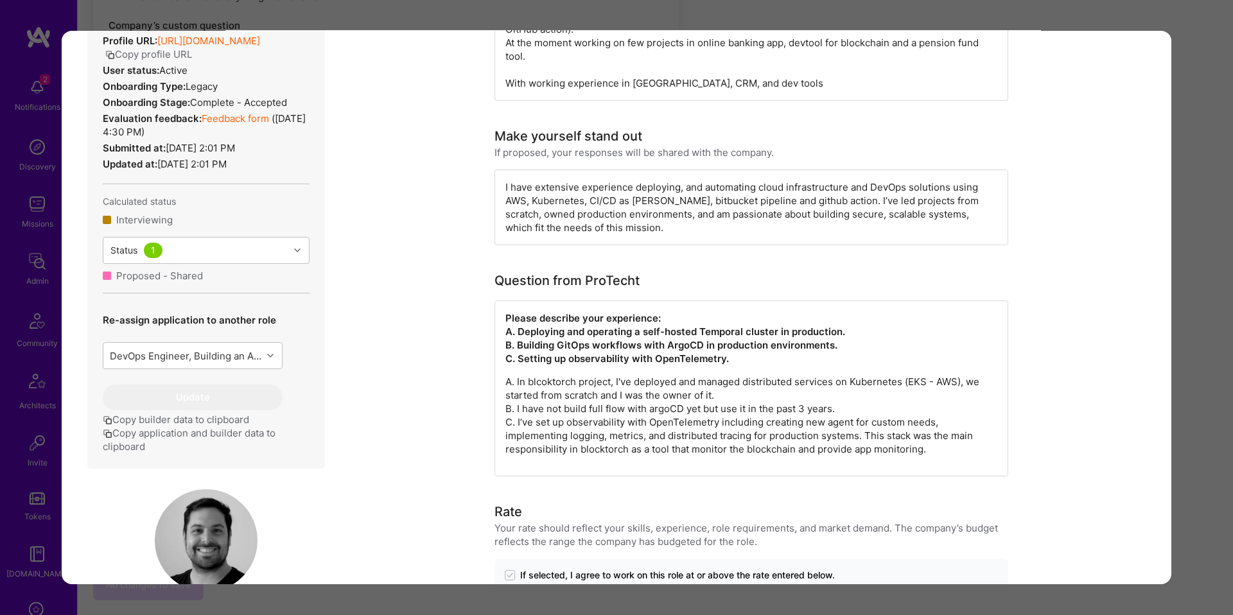
scroll to position [460, 0]
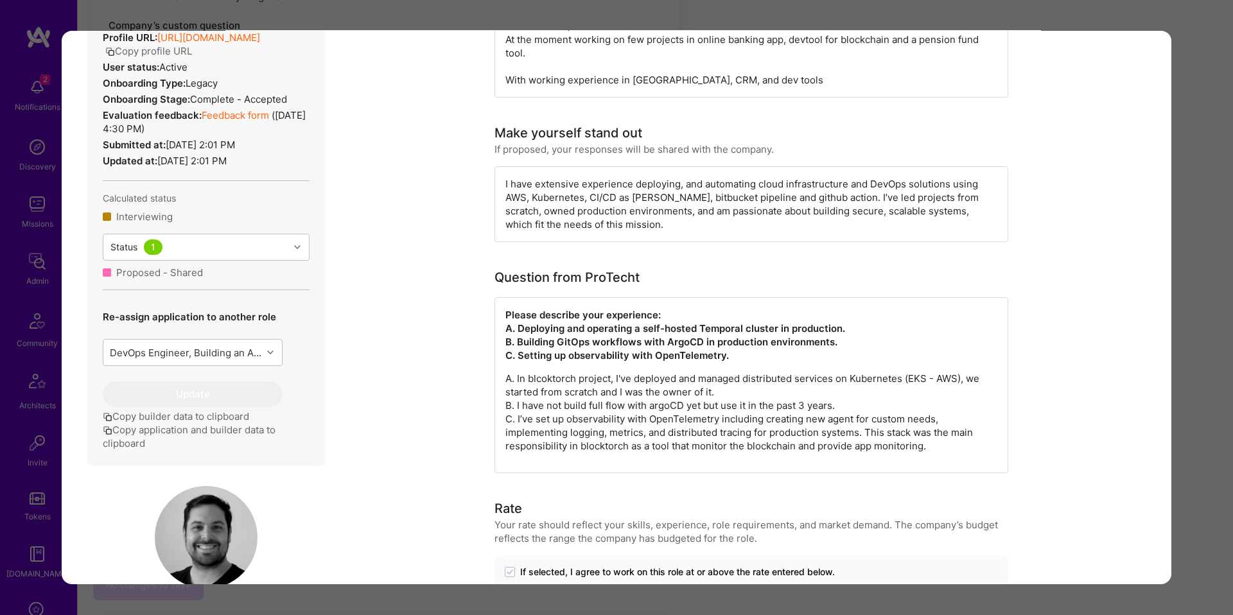
click at [1182, 345] on div "Application 3 of 6 Builder Missing Requirements Required Location See locations…" at bounding box center [616, 307] width 1233 height 615
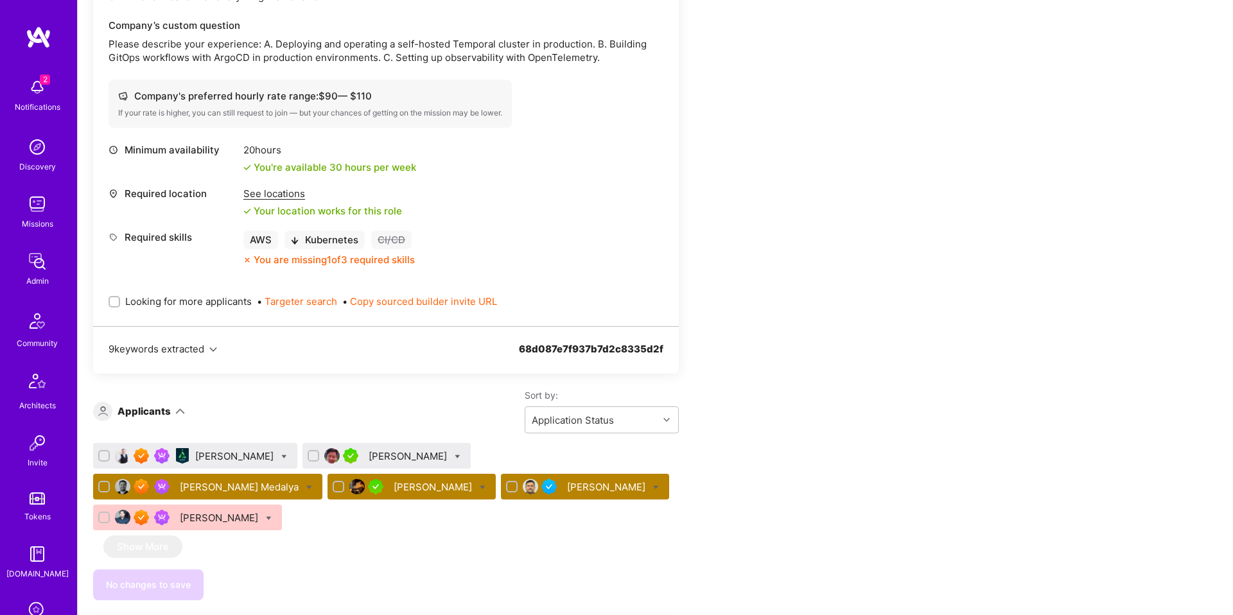
click at [239, 460] on div "Sean OBrien" at bounding box center [235, 456] width 81 height 13
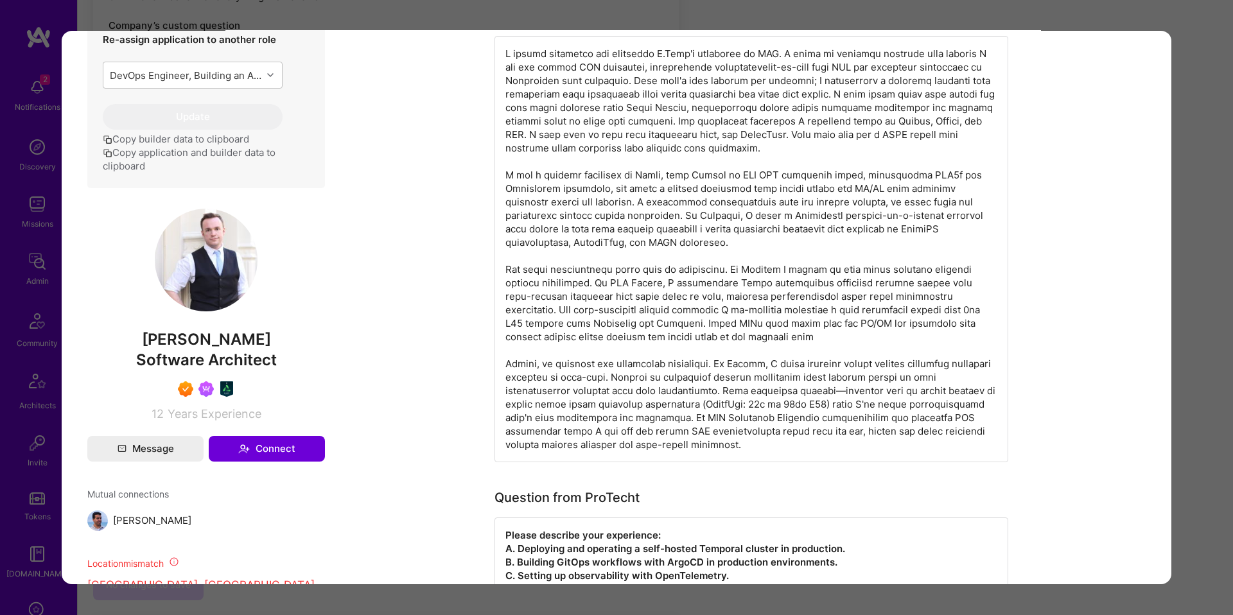
scroll to position [125, 0]
click at [1182, 339] on div "Application 1 of 6 Builder Missing Requirements Required Location See locations…" at bounding box center [616, 307] width 1233 height 615
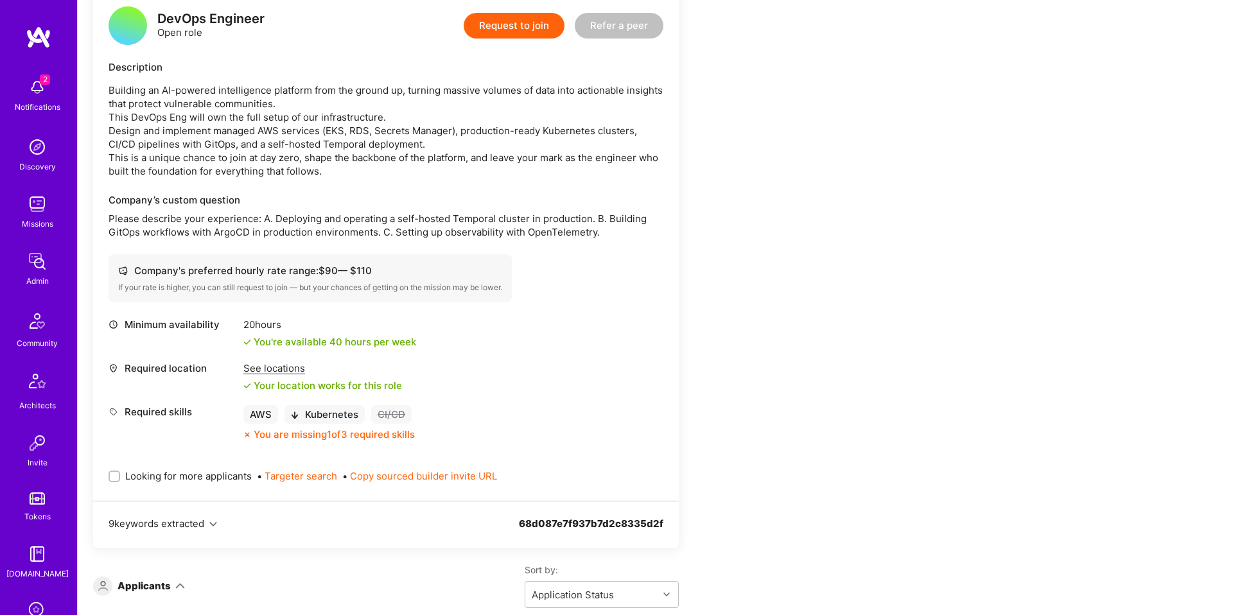
scroll to position [622, 0]
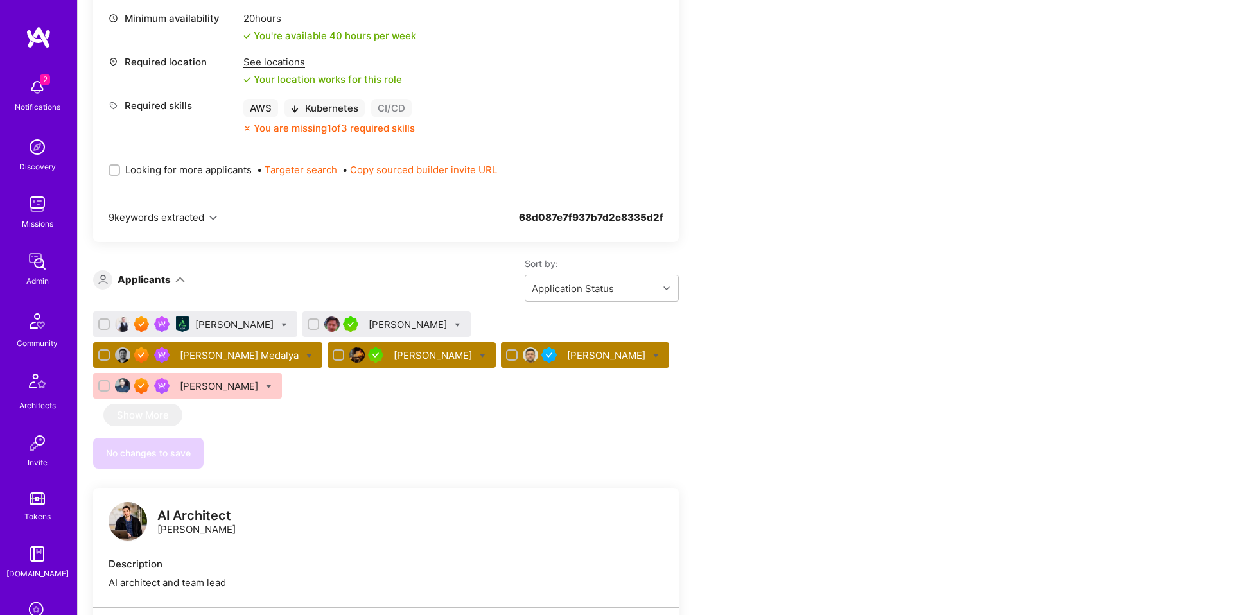
click at [376, 323] on div "Peter Nguyen" at bounding box center [409, 324] width 81 height 13
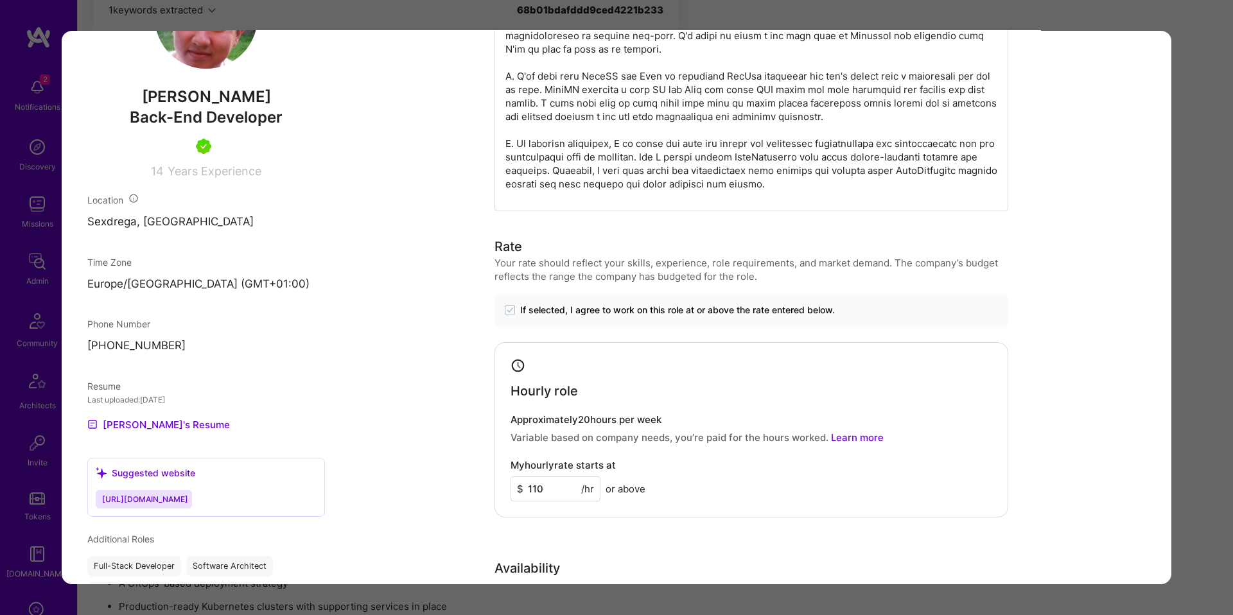
scroll to position [828, 0]
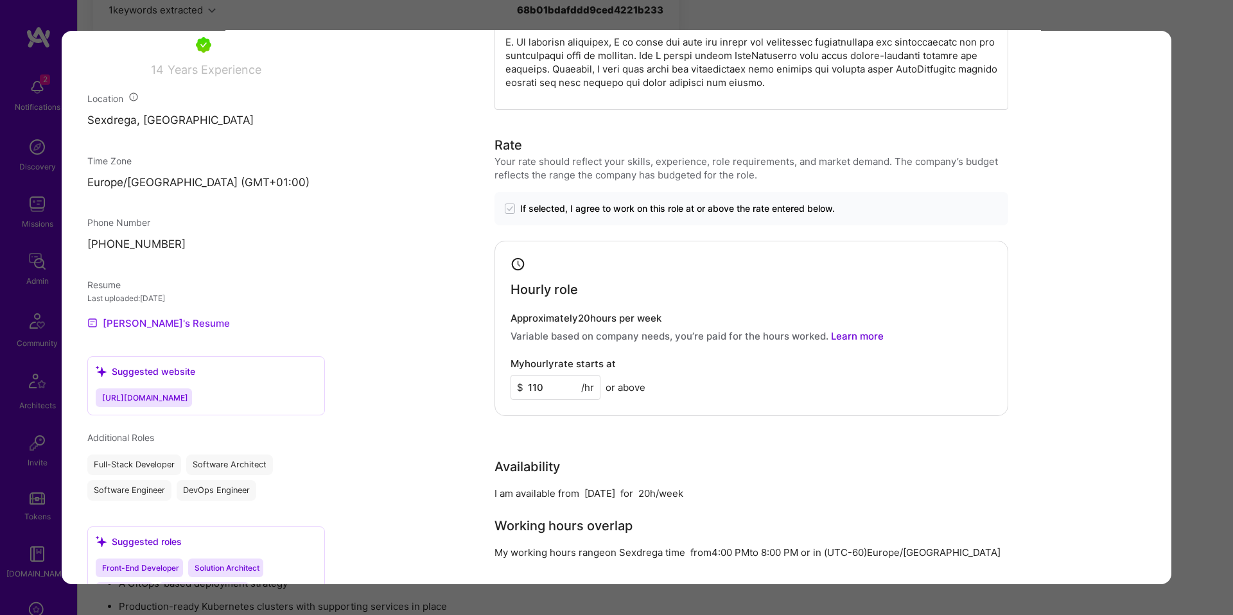
click at [154, 322] on link "Peter's Resume" at bounding box center [158, 322] width 143 height 15
click at [1185, 143] on div "Application 2 of 6 Evaluation scores Expertise level Very good Interpersonal sk…" at bounding box center [616, 307] width 1233 height 615
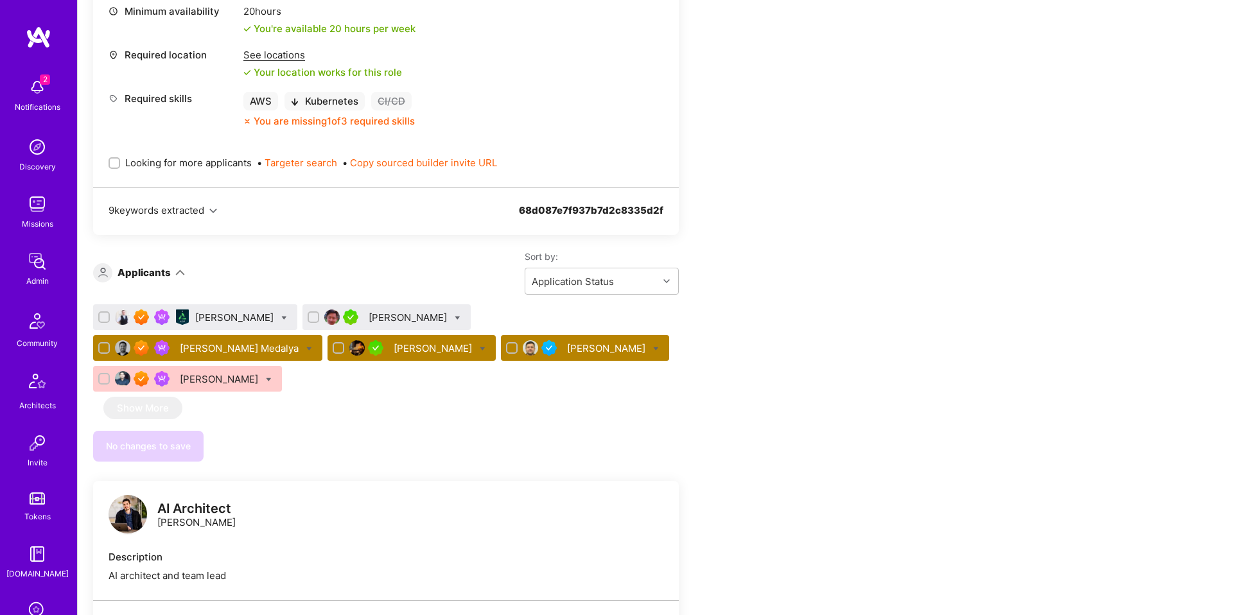
scroll to position [616, 0]
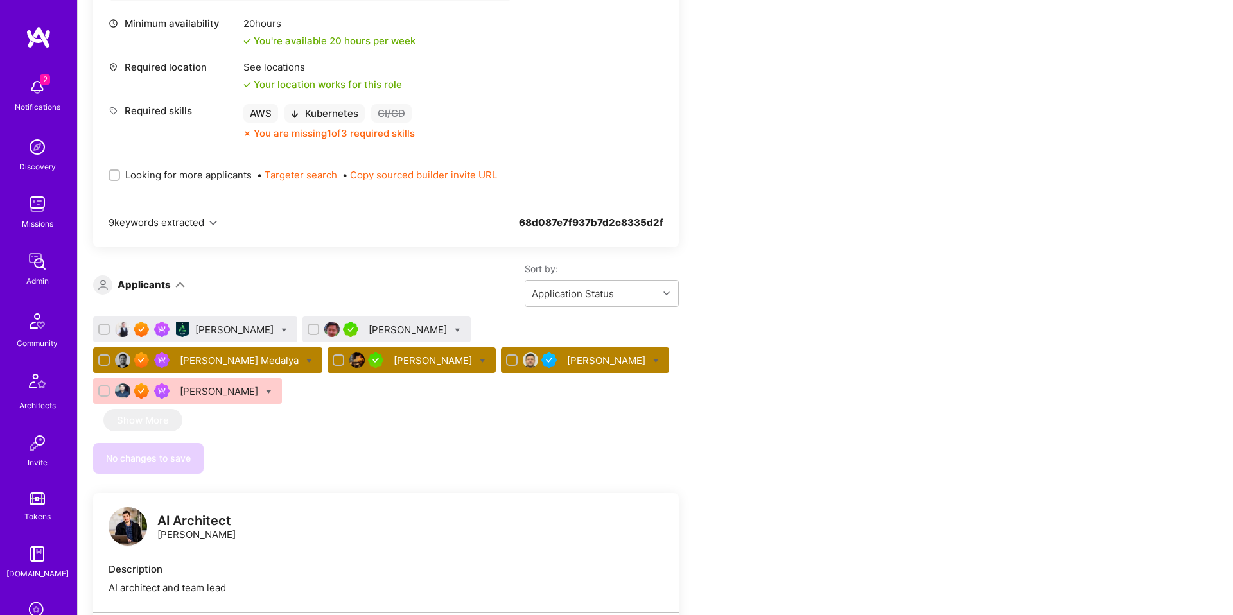
click at [798, 245] on div "Team Members We've proposed builders to ProTecht. You can still apply but there…" at bounding box center [478, 474] width 771 height 1693
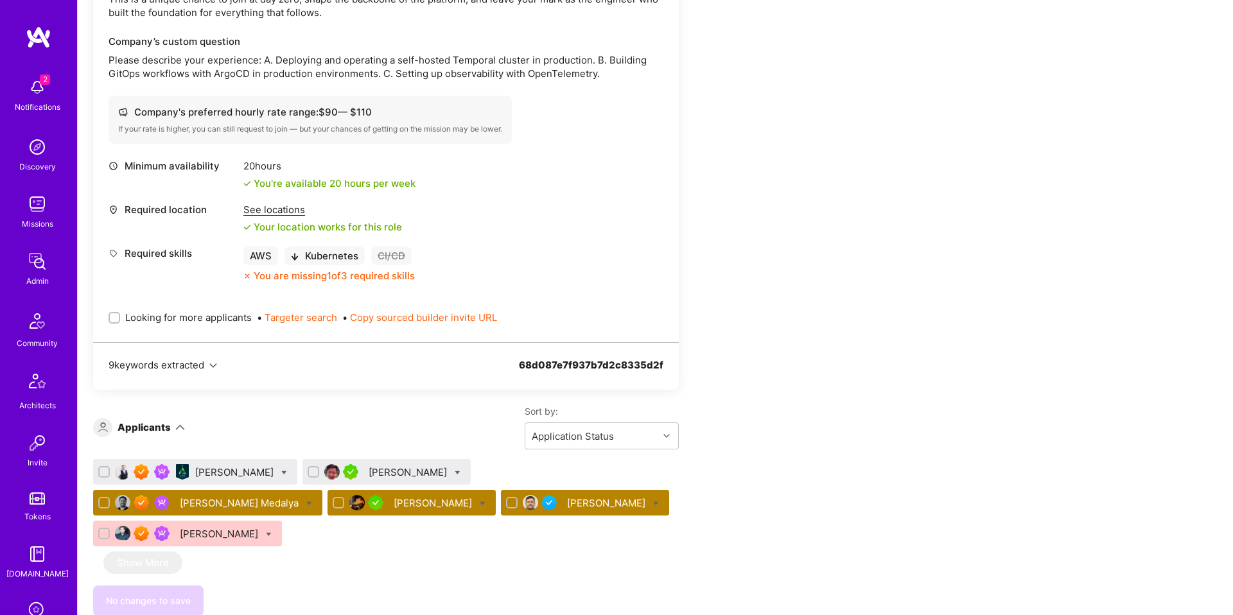
scroll to position [0, 0]
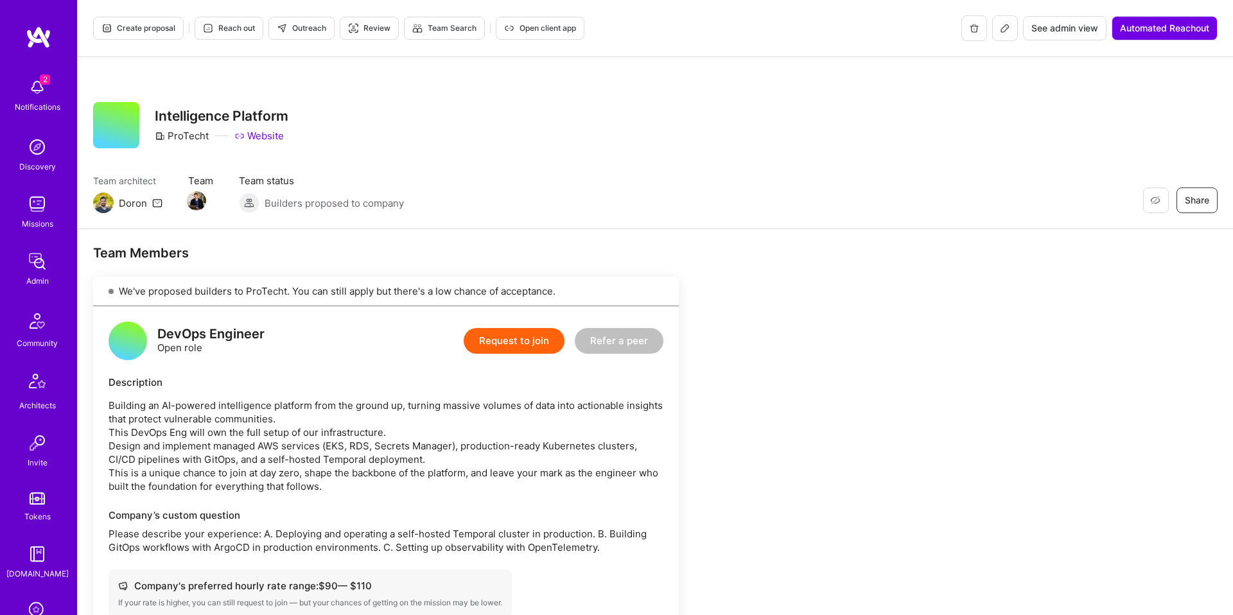
click at [365, 30] on span "Review" at bounding box center [369, 28] width 42 height 12
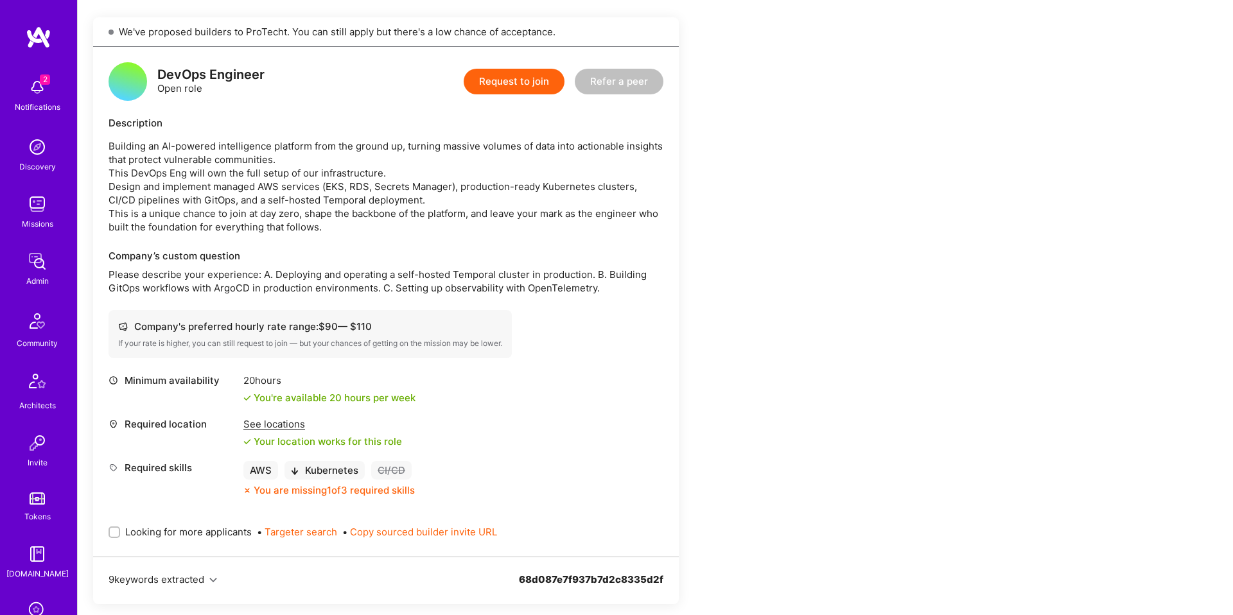
scroll to position [450, 0]
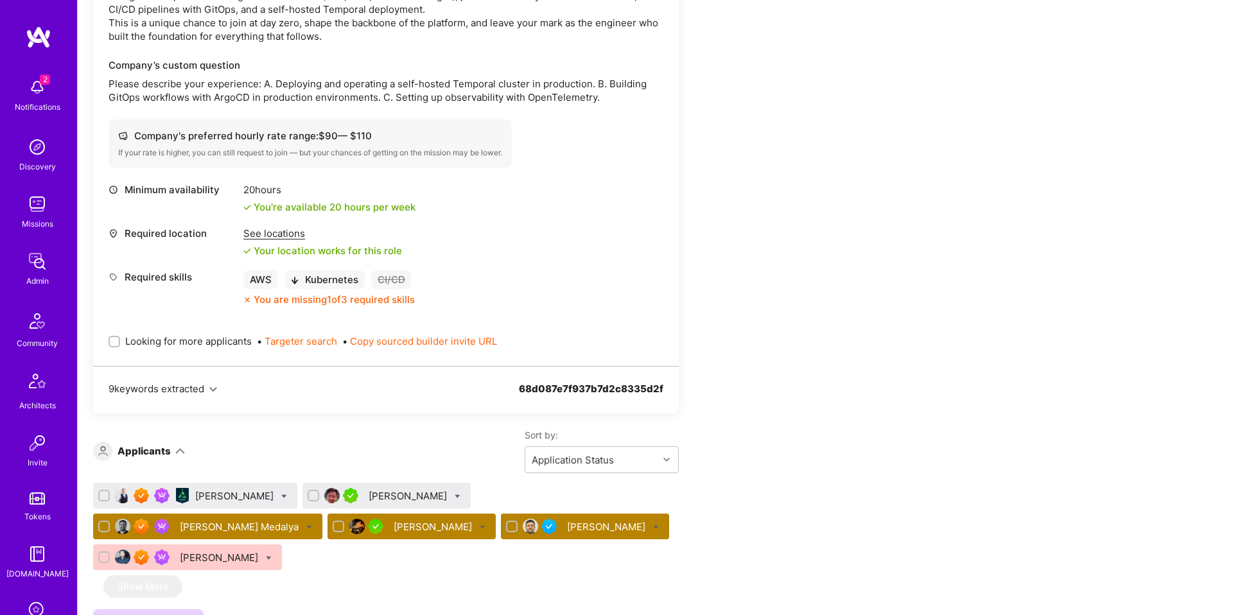
click at [146, 338] on span "Looking for more applicants" at bounding box center [188, 341] width 127 height 13
click at [120, 338] on input "Looking for more applicants" at bounding box center [115, 342] width 9 height 9
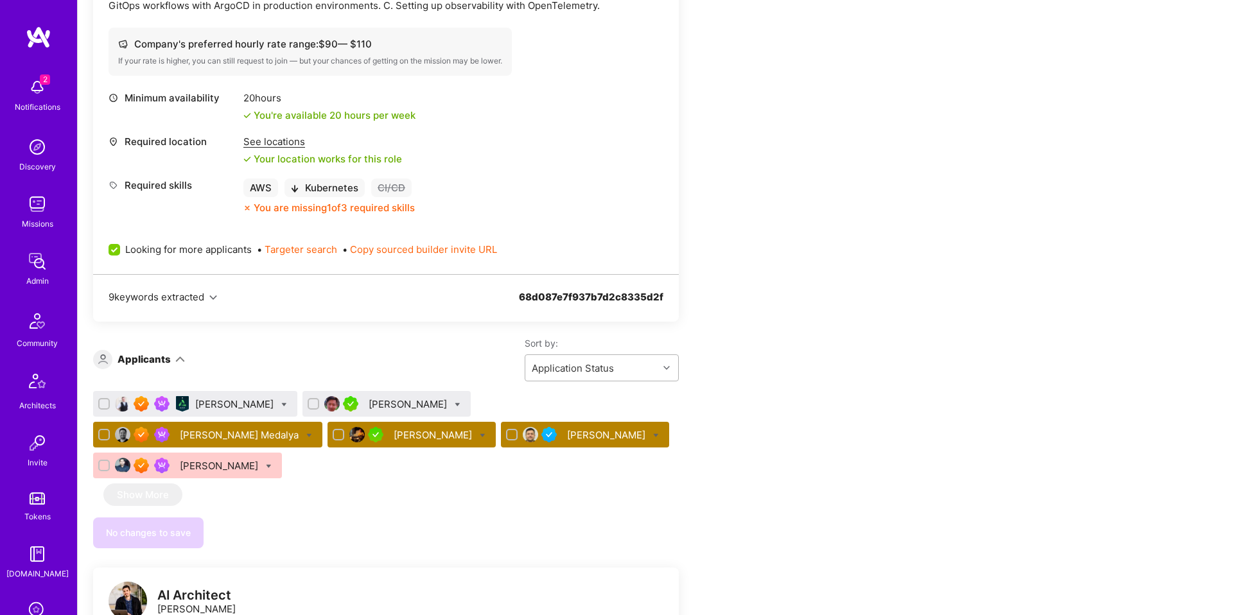
scroll to position [545, 0]
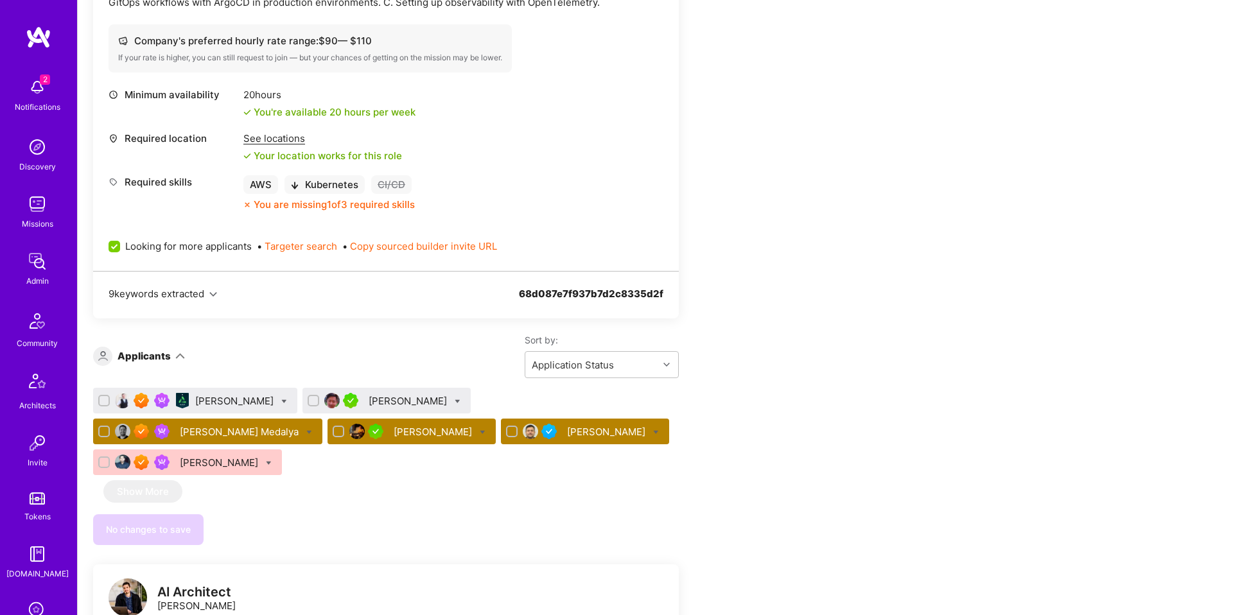
click at [787, 276] on div "Team Members We’re actively looking for builders. This is the best time to requ…" at bounding box center [478, 545] width 771 height 1693
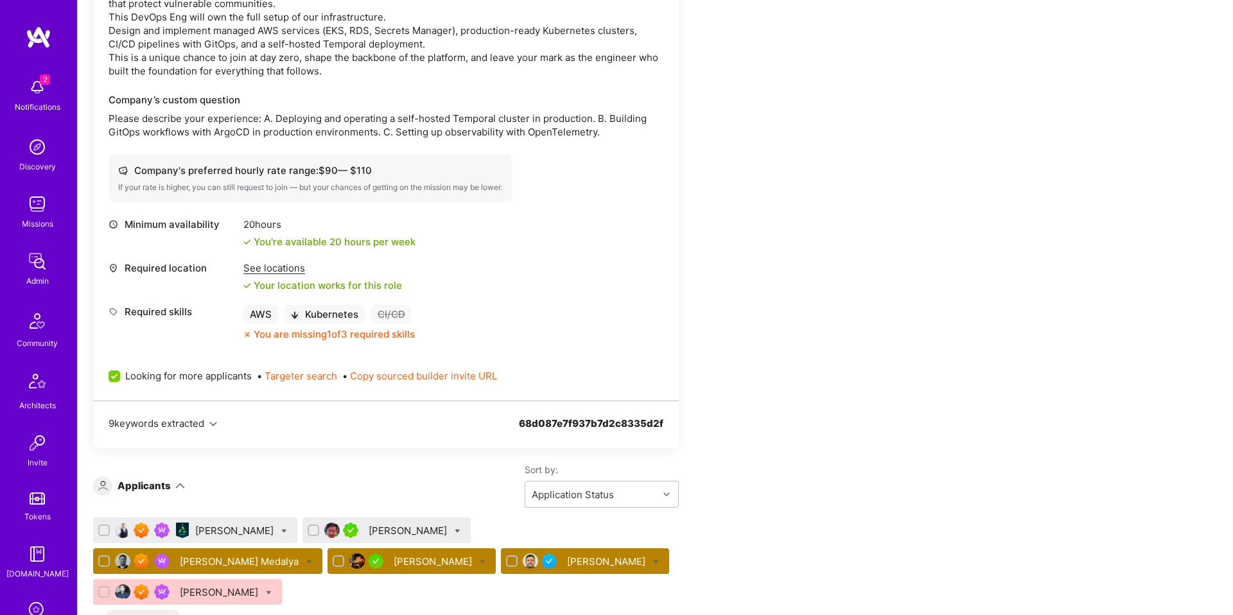
scroll to position [322, 0]
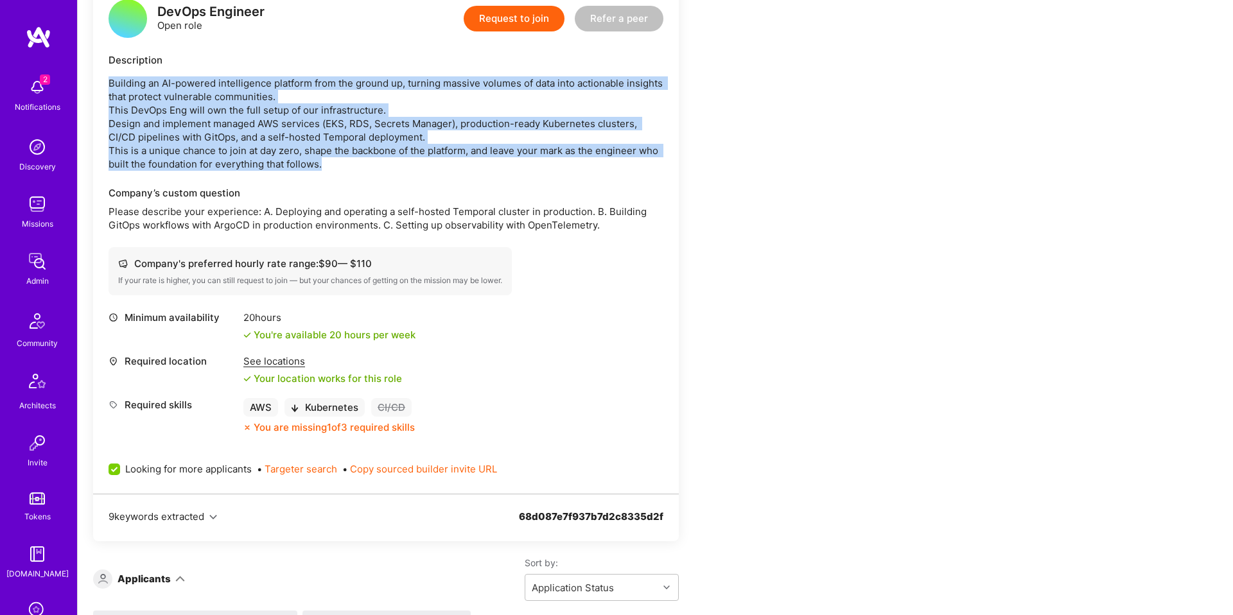
drag, startPoint x: 110, startPoint y: 83, endPoint x: 354, endPoint y: 161, distance: 256.3
click at [354, 161] on p "Building an AI-powered intelligence platform from the ground up, turning massiv…" at bounding box center [386, 123] width 555 height 94
copy p "Building an AI-powered intelligence platform from the ground up, turning massiv…"
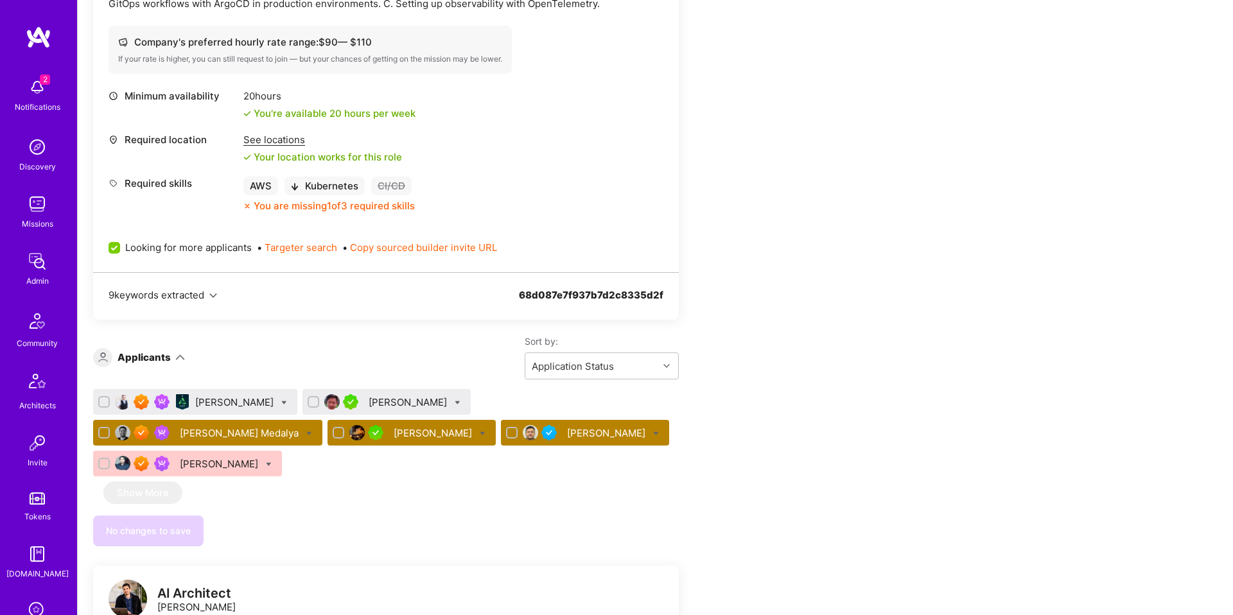
scroll to position [600, 0]
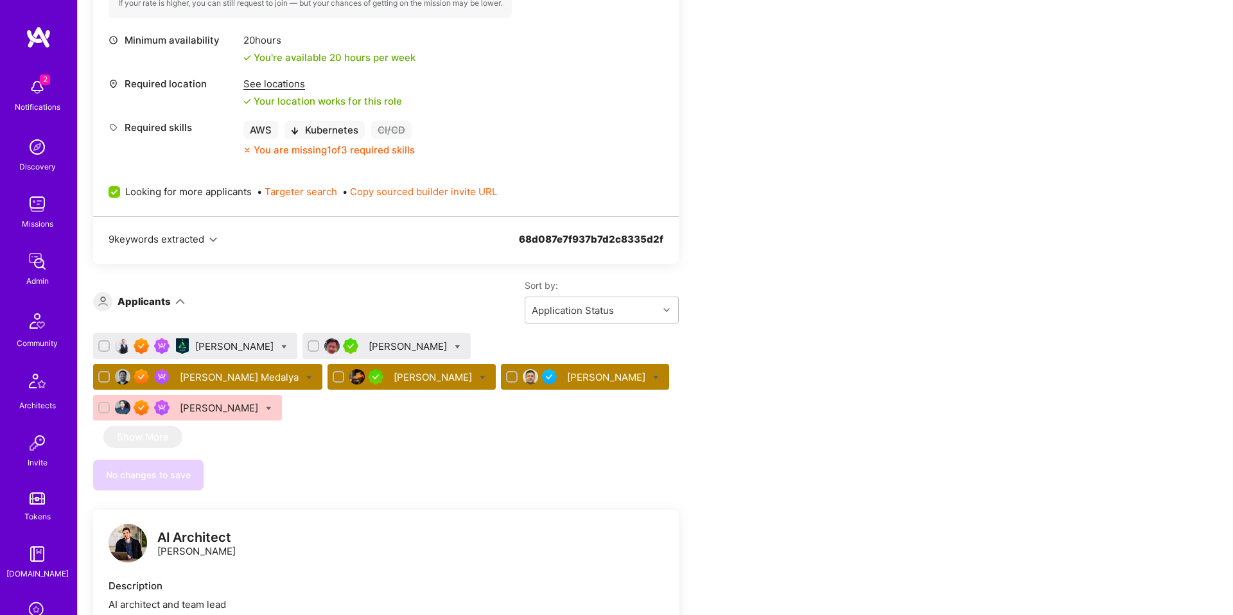
click at [383, 299] on div "Sort by: Application Status" at bounding box center [432, 301] width 494 height 44
click at [369, 342] on div "Peter Nguyen" at bounding box center [409, 346] width 81 height 13
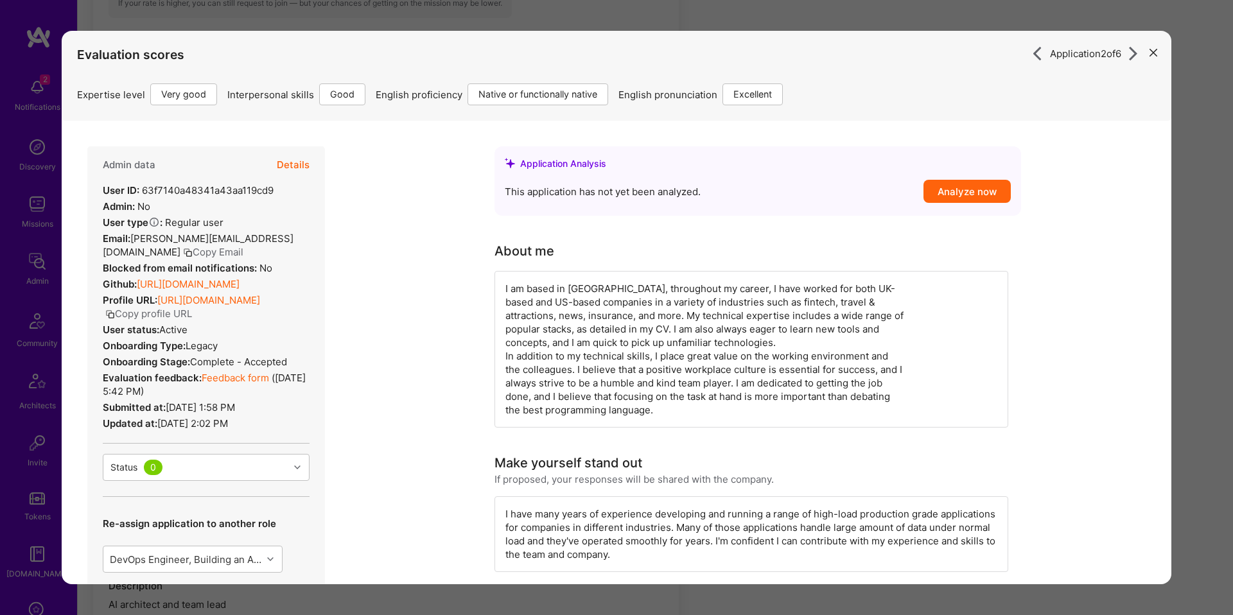
click at [306, 161] on button "Details" at bounding box center [293, 164] width 33 height 37
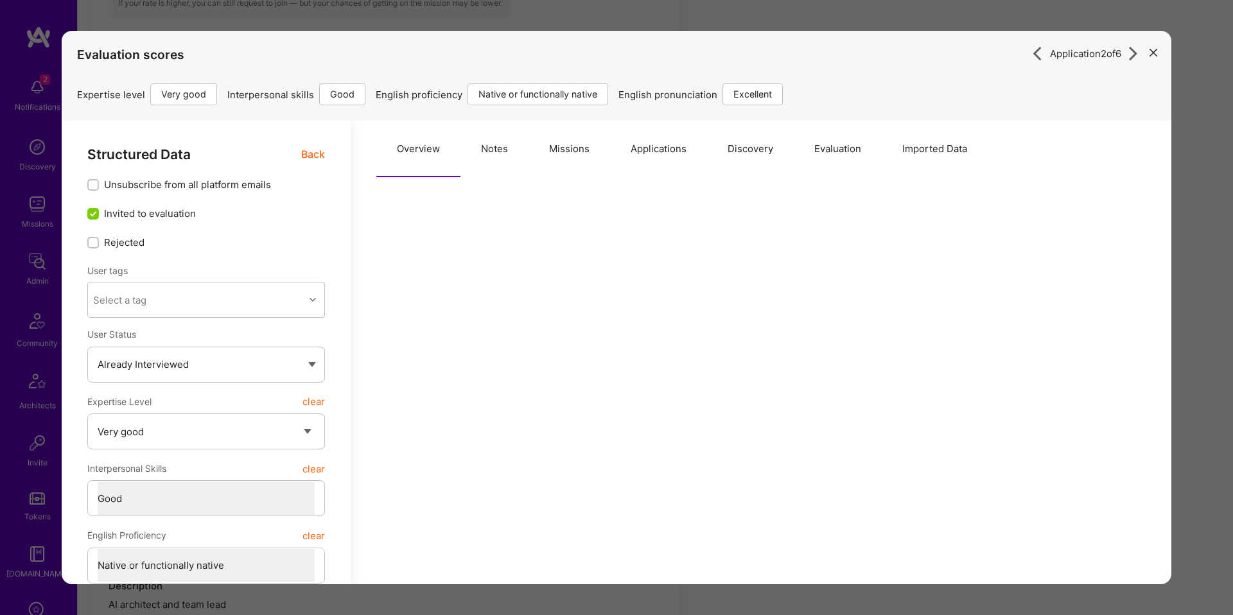
click at [650, 152] on button "Applications" at bounding box center [658, 149] width 97 height 57
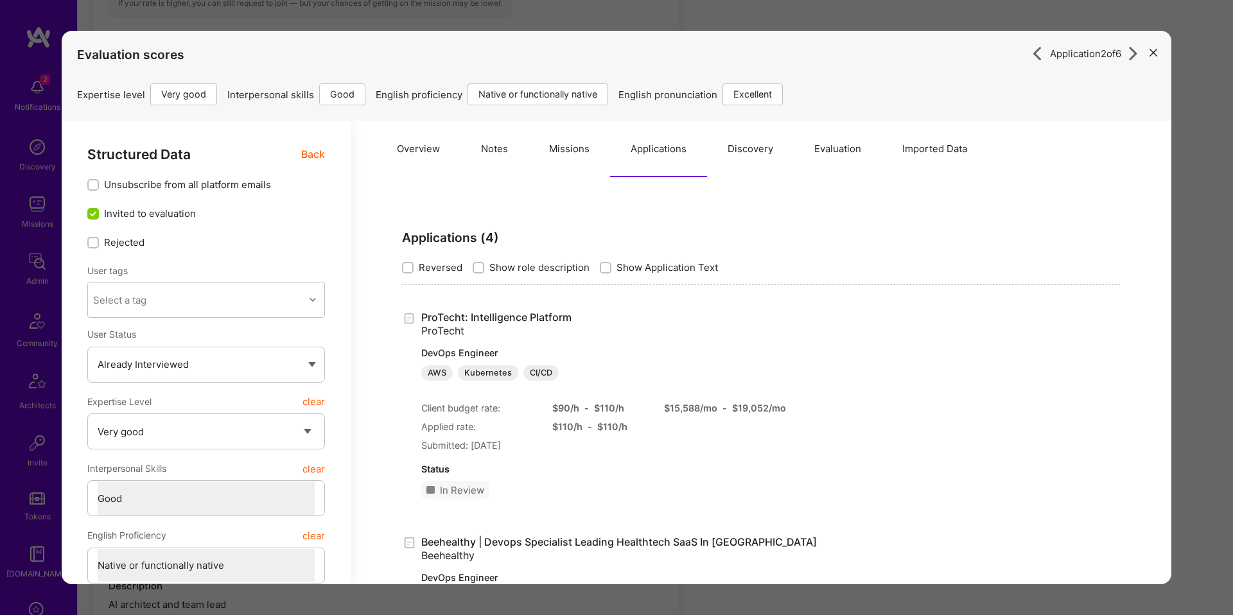
click at [643, 275] on div "Applications ( 4 ) Reversed Show role description Show Application Text" at bounding box center [761, 258] width 718 height 54
click at [650, 269] on span "Show Application Text" at bounding box center [666, 267] width 101 height 13
click at [611, 269] on input "Show Application Text" at bounding box center [606, 268] width 9 height 9
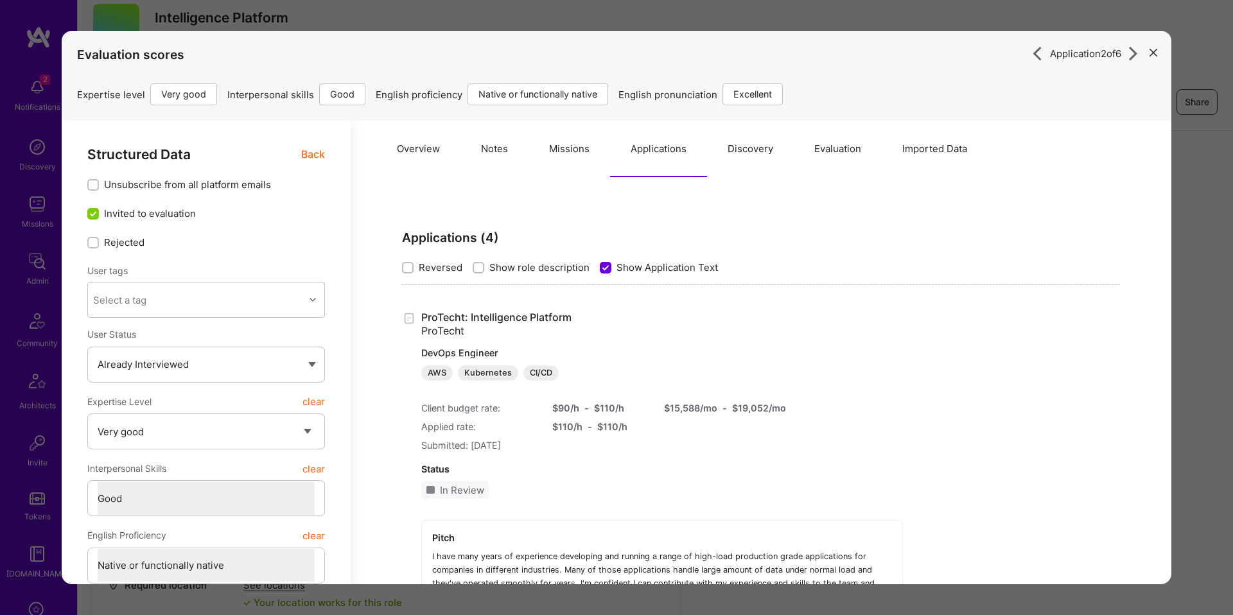
scroll to position [1, 0]
click at [830, 155] on button "Evaluation" at bounding box center [838, 148] width 88 height 57
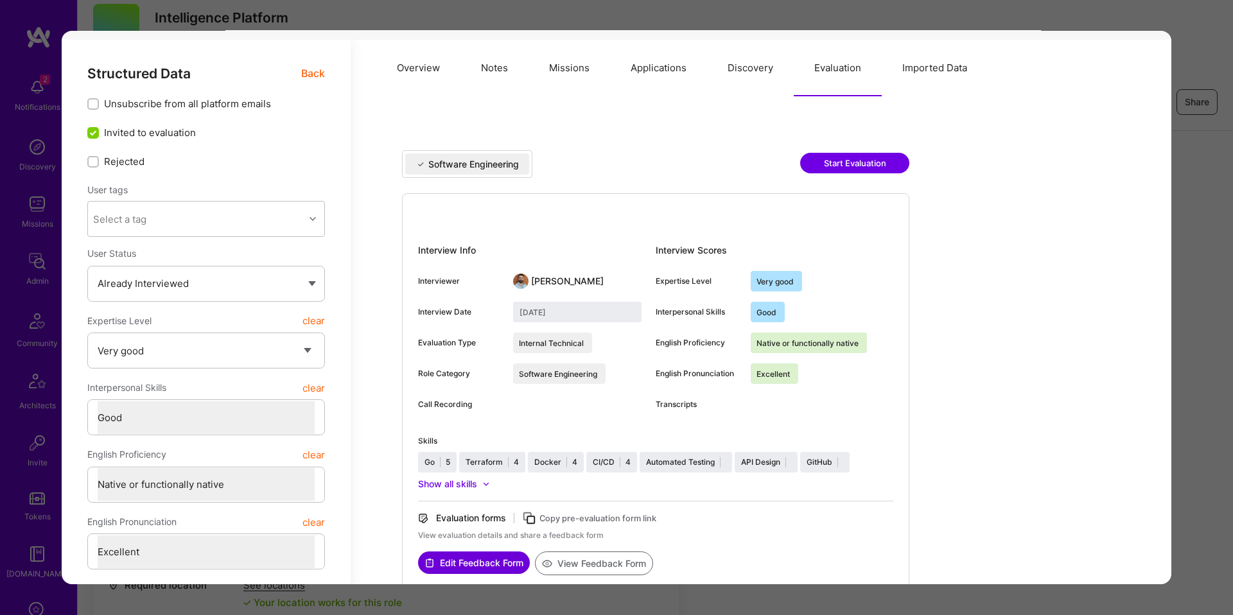
scroll to position [82, 0]
click at [1216, 319] on div "Application 2 of 6 Evaluation scores Expertise level Very good Interpersonal sk…" at bounding box center [616, 307] width 1233 height 615
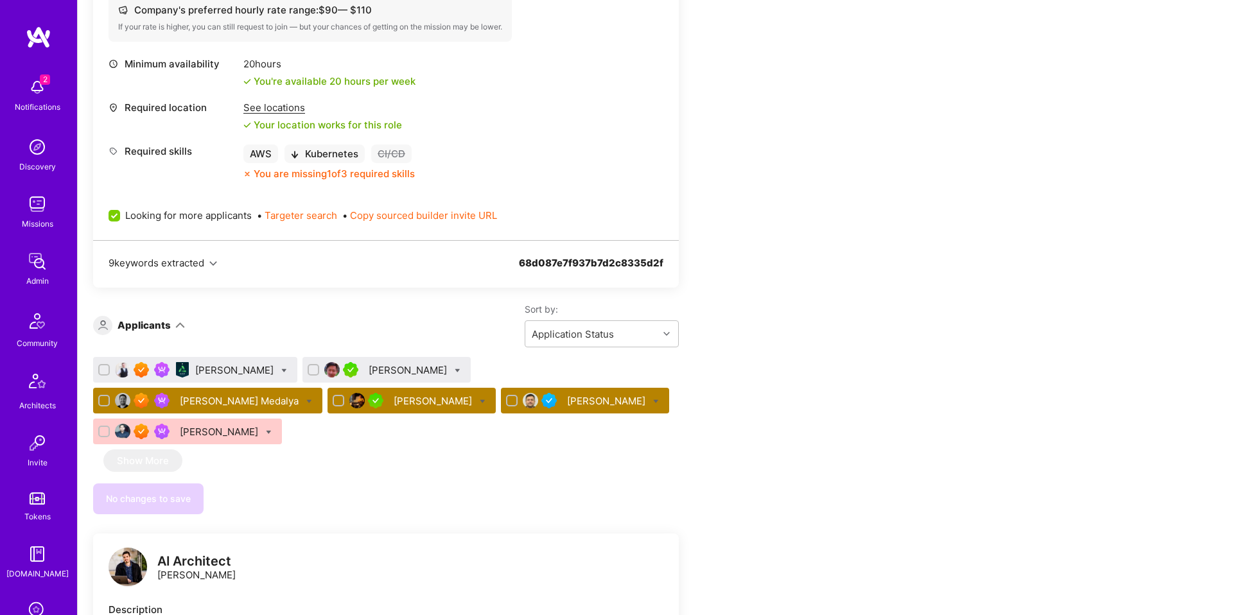
scroll to position [575, 0]
click at [232, 373] on div "Sean OBrien" at bounding box center [235, 370] width 81 height 13
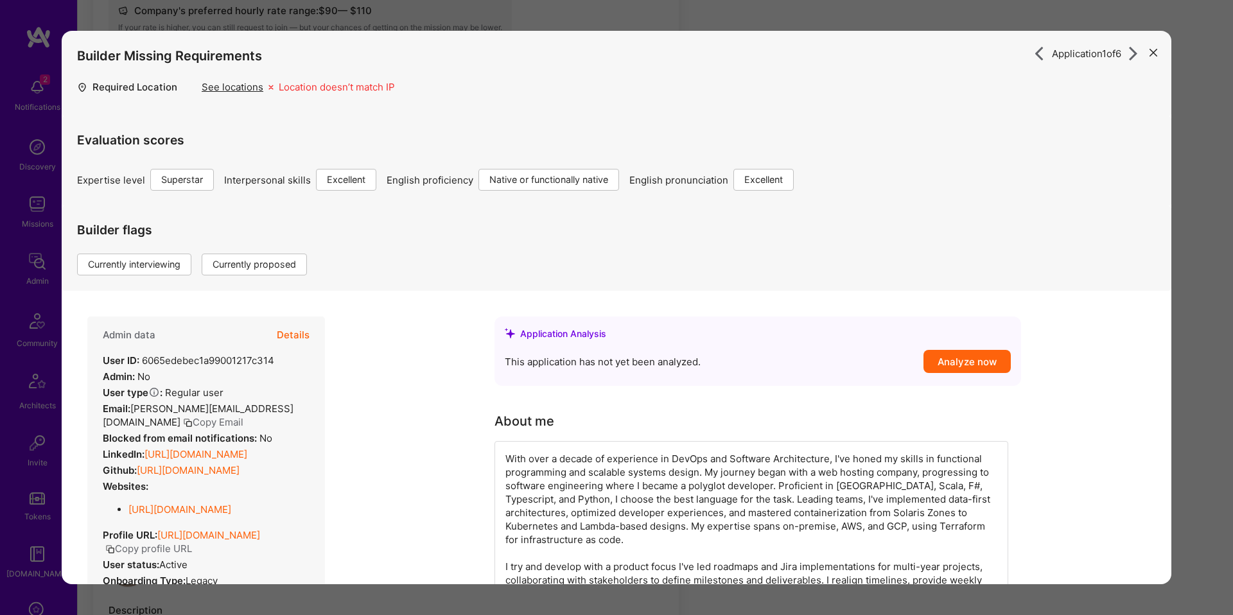
click at [304, 340] on button "Details" at bounding box center [293, 335] width 33 height 37
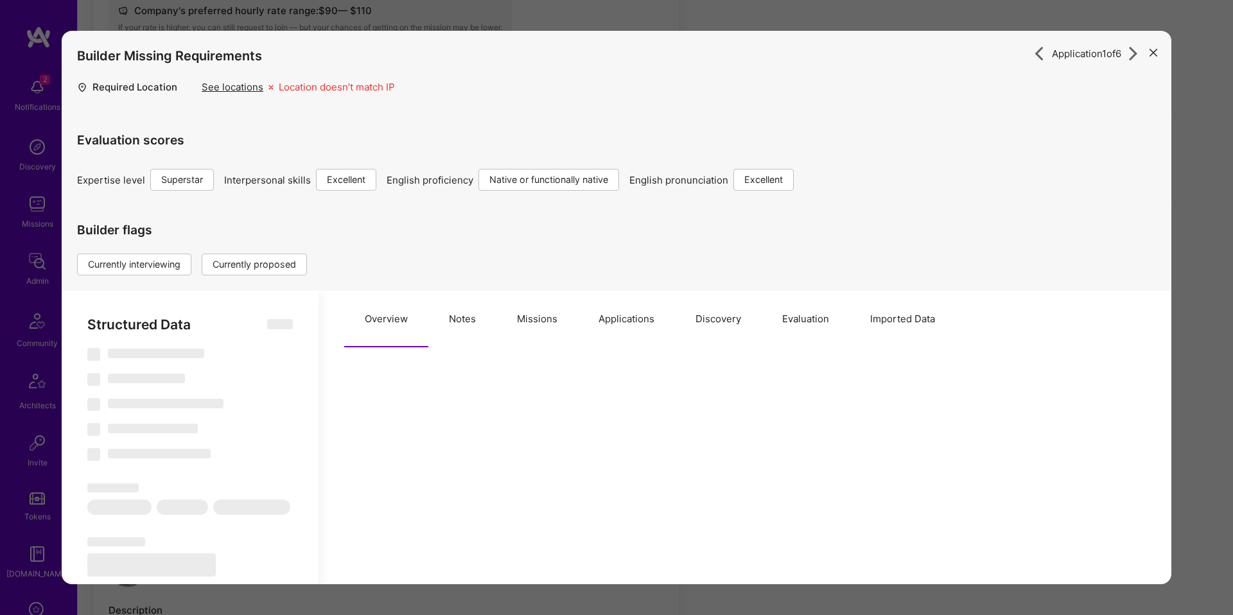
click at [605, 331] on button "Applications" at bounding box center [626, 319] width 97 height 57
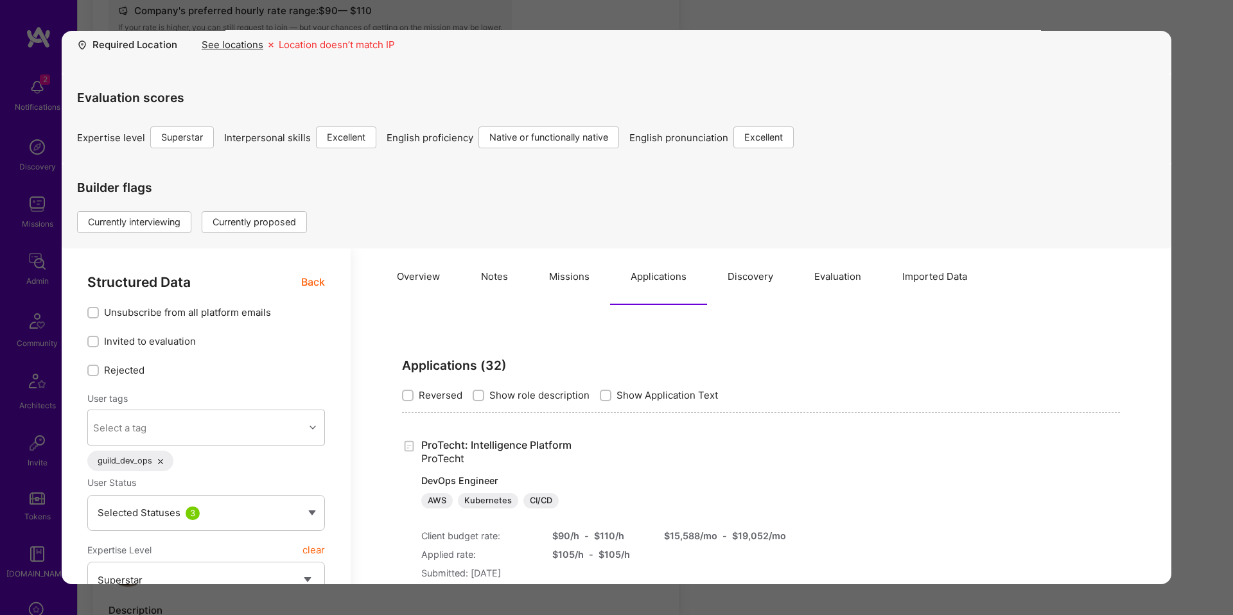
scroll to position [60, 0]
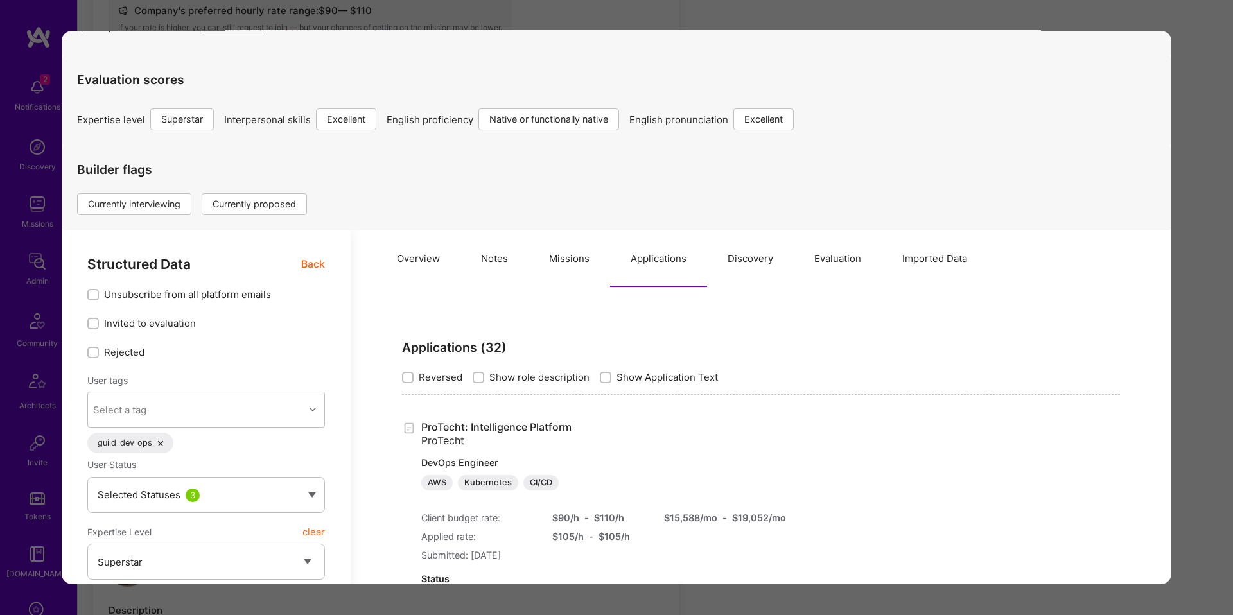
click at [669, 379] on span "Show Application Text" at bounding box center [666, 377] width 101 height 13
click at [611, 379] on input "Show Application Text" at bounding box center [606, 378] width 9 height 9
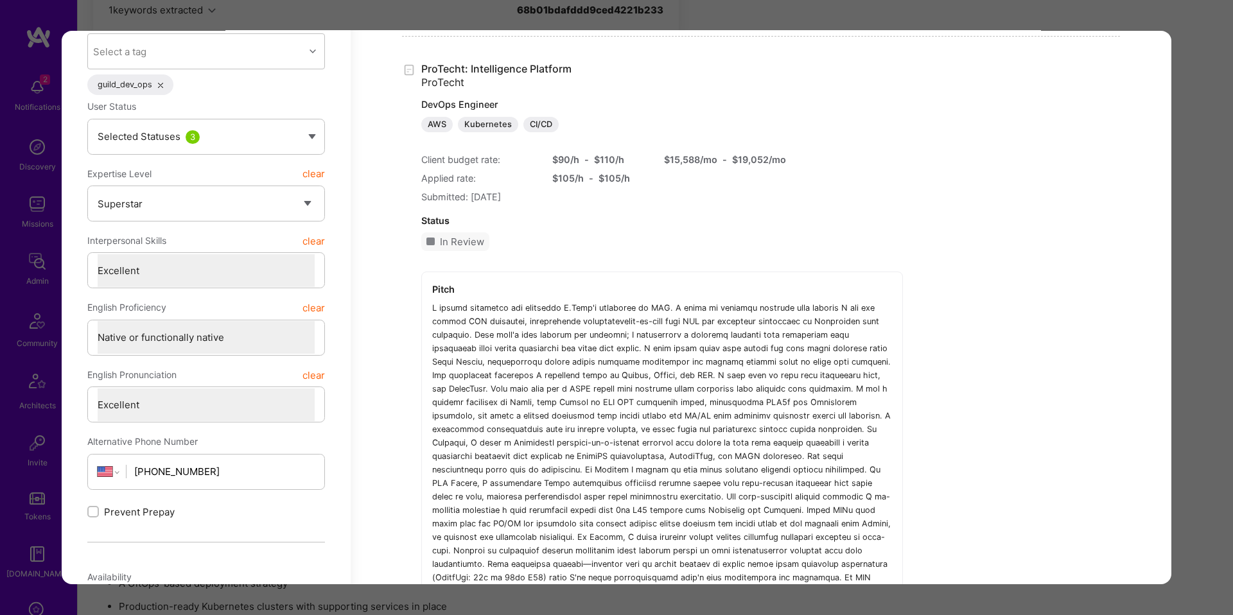
scroll to position [166, 0]
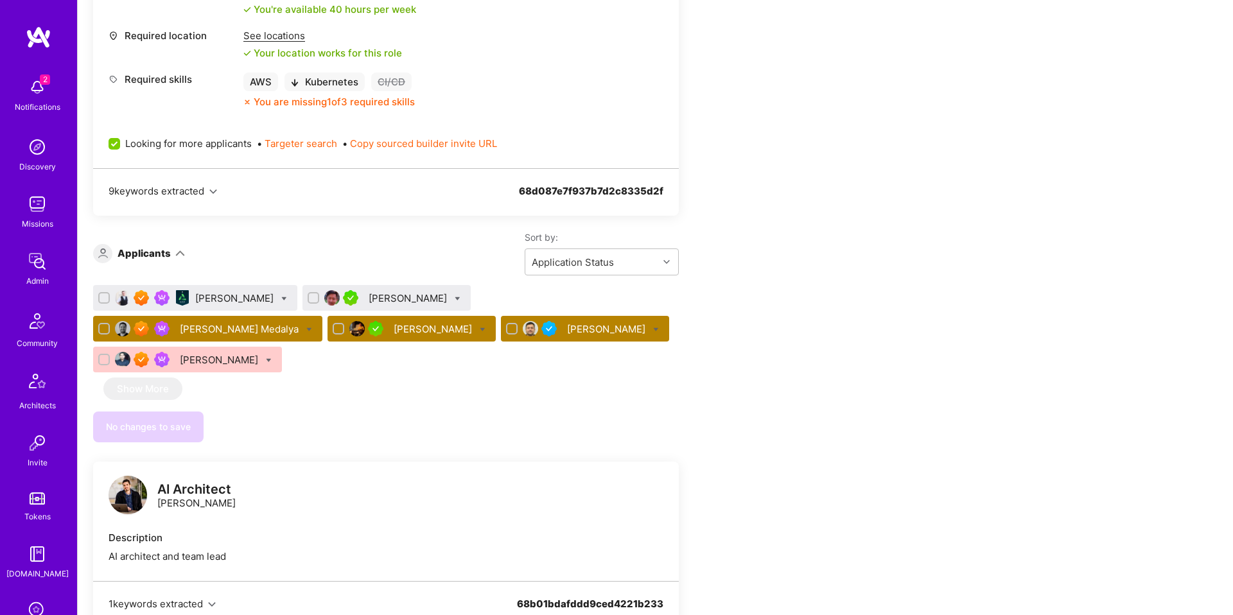
scroll to position [649, 0]
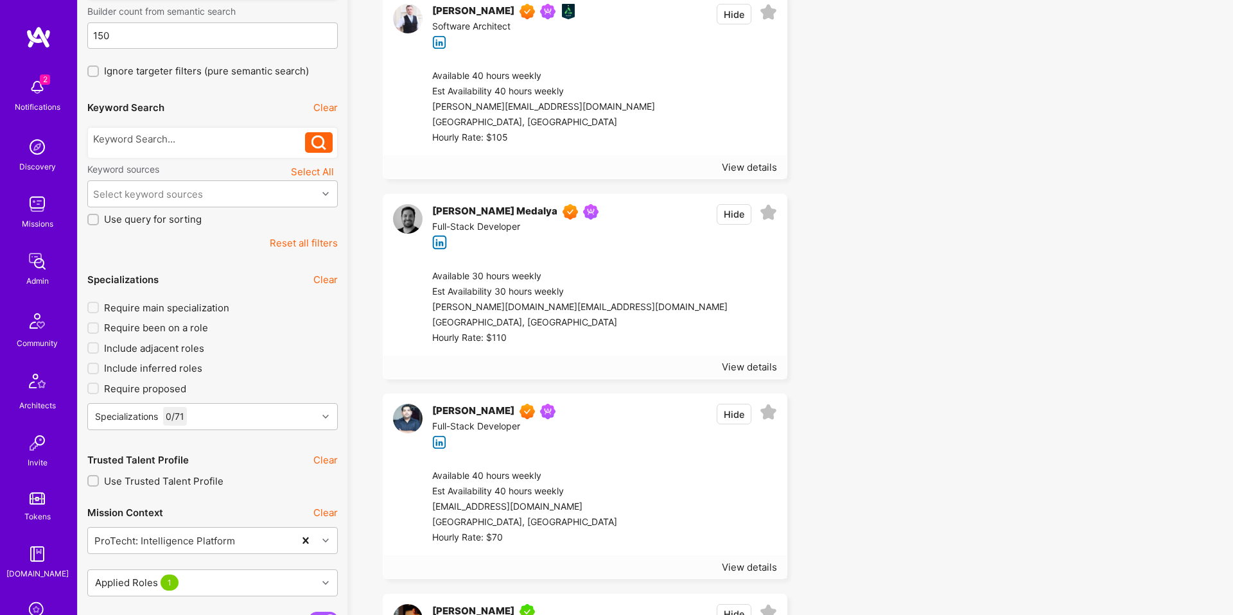
scroll to position [170, 0]
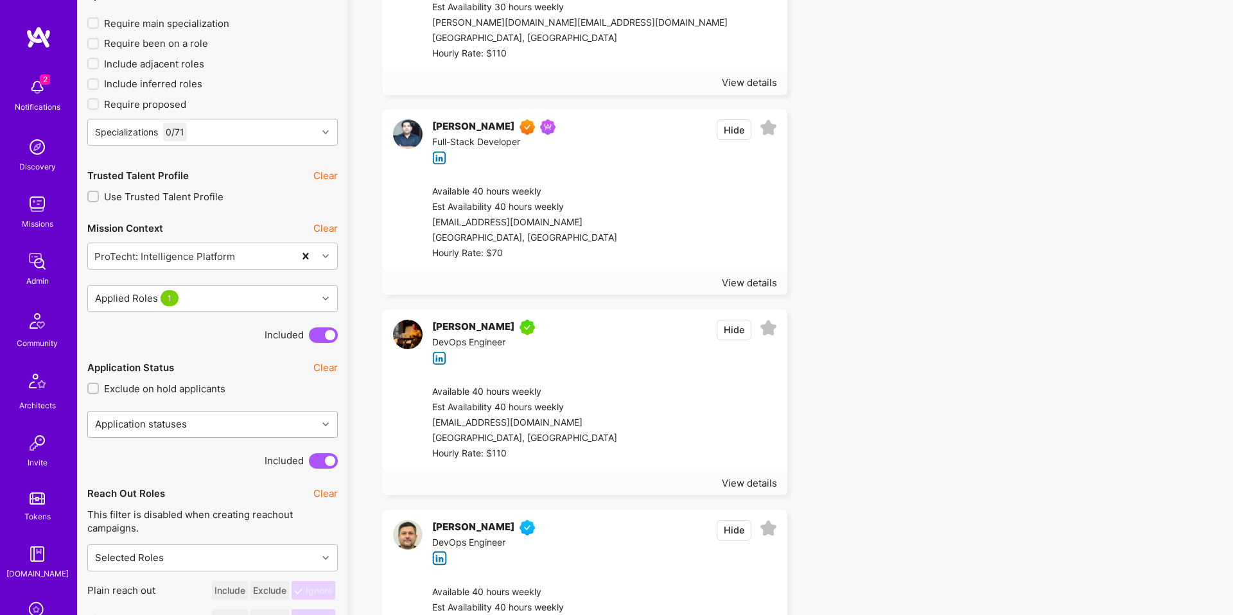
click at [200, 416] on div "Application statuses" at bounding box center [202, 425] width 229 height 26
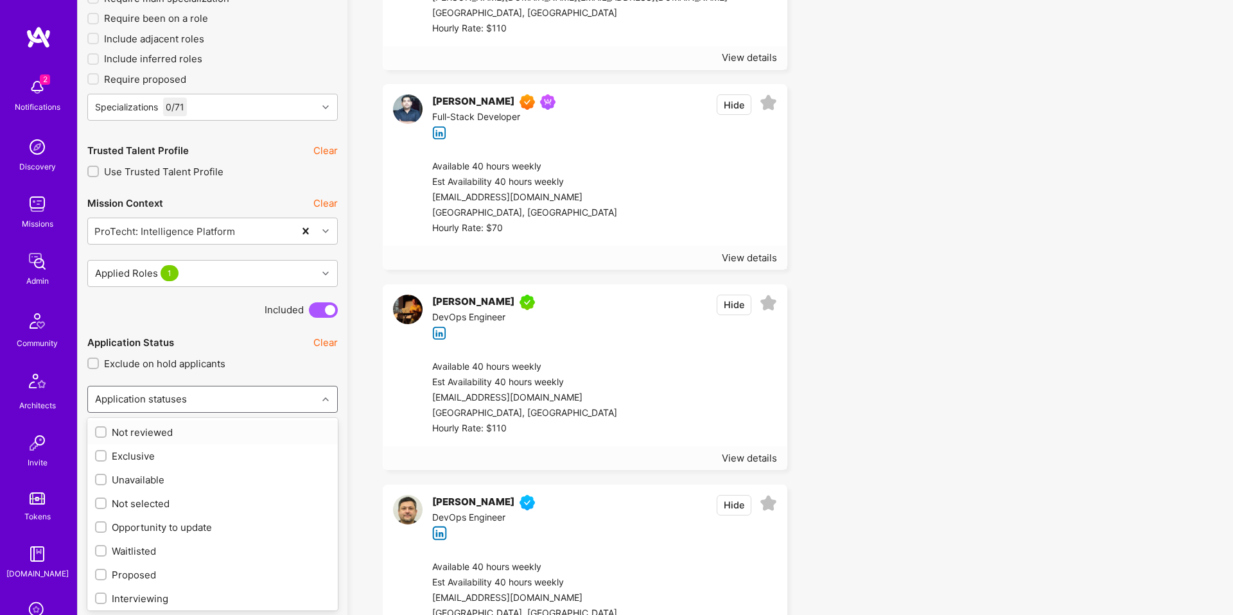
scroll to position [478, 0]
click at [155, 432] on div "Not reviewed" at bounding box center [212, 431] width 235 height 13
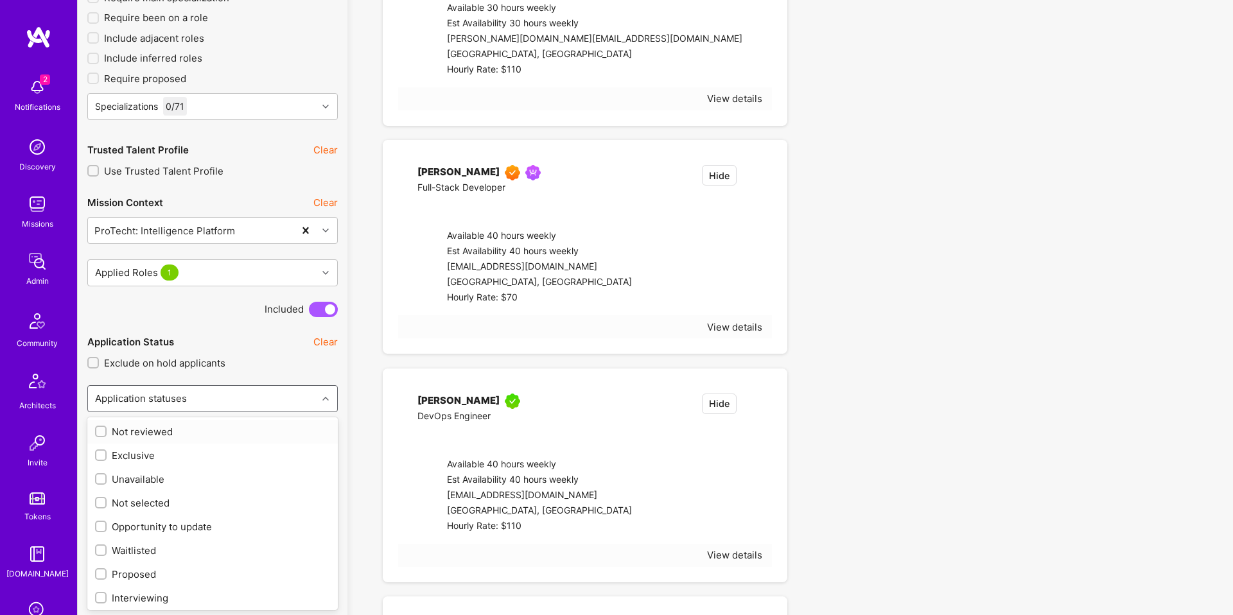
checkbox input "true"
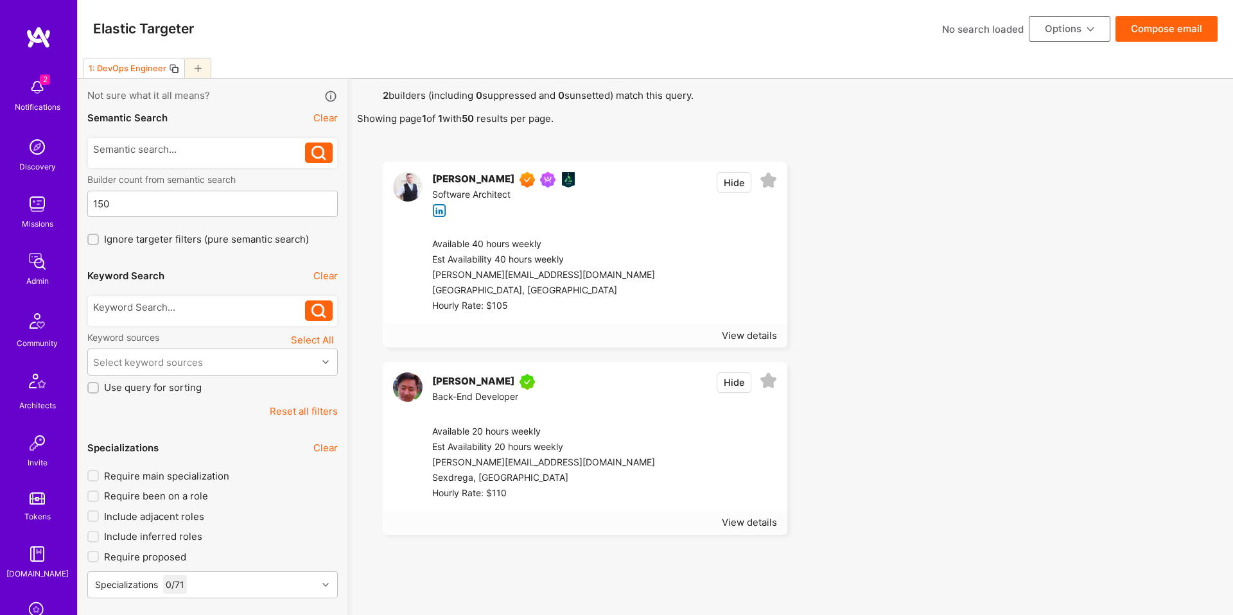
click at [1171, 34] on button "Compose email" at bounding box center [1166, 29] width 102 height 26
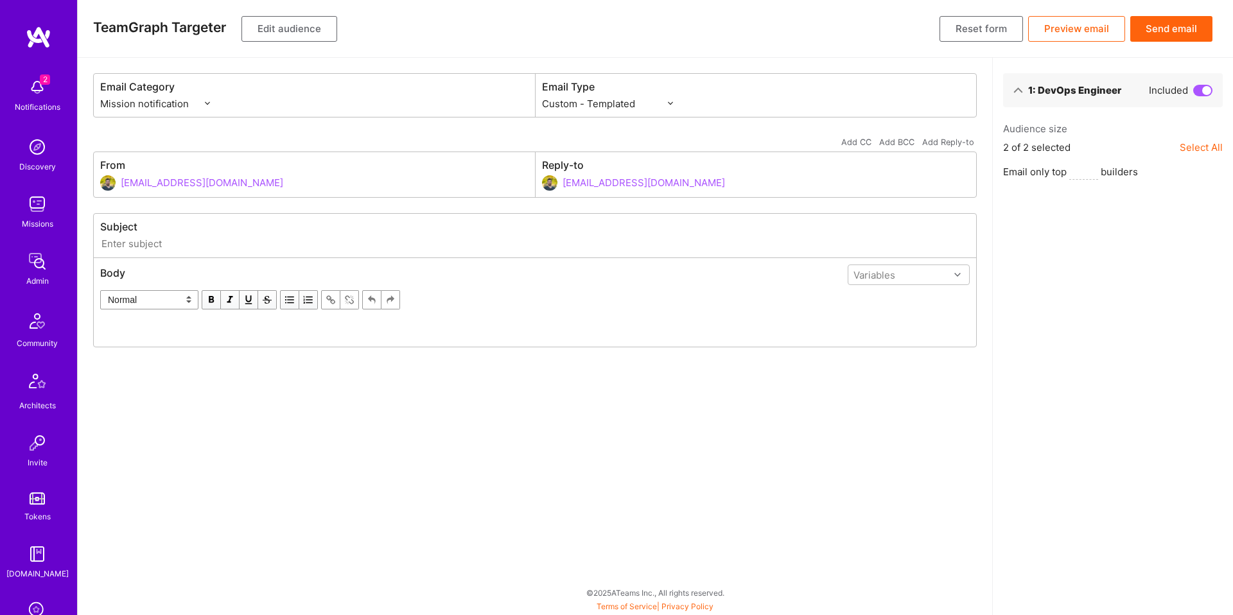
click at [596, 100] on select "Custom - Templated Custom - Plain Reachout - Templated Reachout - Templated (v2…" at bounding box center [607, 103] width 131 height 13
select select "plain-reachout"
click at [542, 110] on select "Custom - Templated Custom - Plain Reachout - Templated Reachout - Templated (v2…" at bounding box center [607, 103] width 131 height 13
type input "formation@a.team"
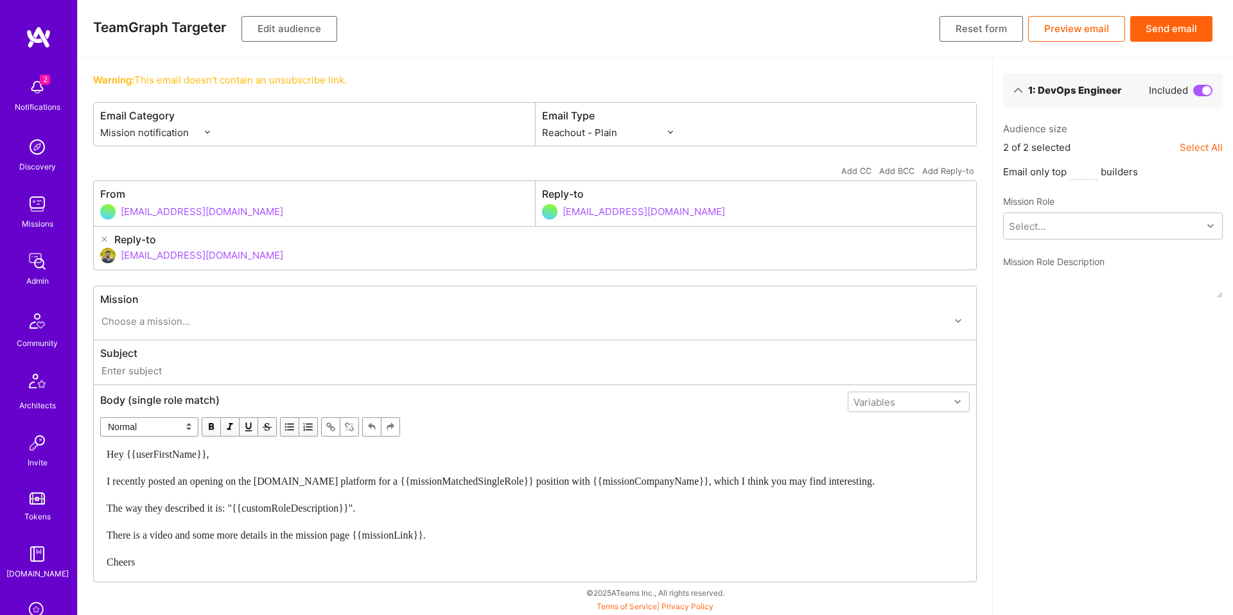
click at [138, 368] on input "text" at bounding box center [535, 370] width 870 height 15
click at [183, 367] on input "text" at bounding box center [535, 370] width 870 height 15
click at [610, 129] on select "Custom - Templated Custom - Plain Reachout - Templated Reachout - Templated (v2…" at bounding box center [607, 132] width 131 height 13
select select "custom-plain"
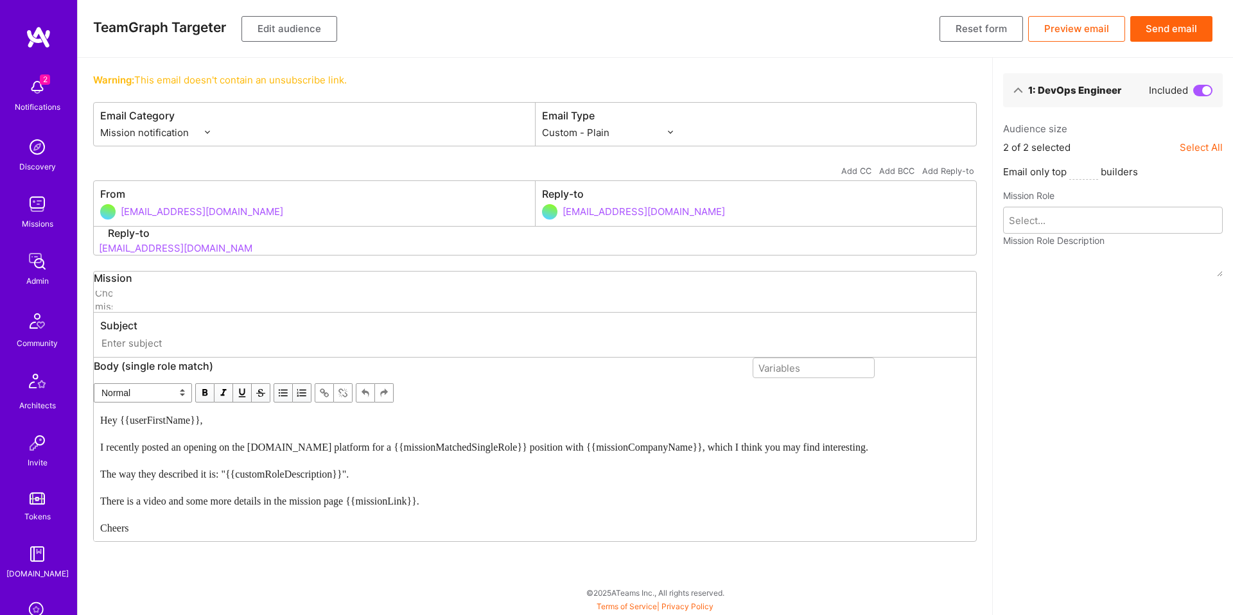
click at [542, 126] on select "Custom - Templated Custom - Plain Reachout - Templated Reachout - Templated (v2…" at bounding box center [607, 132] width 131 height 13
type input "doron@a.team"
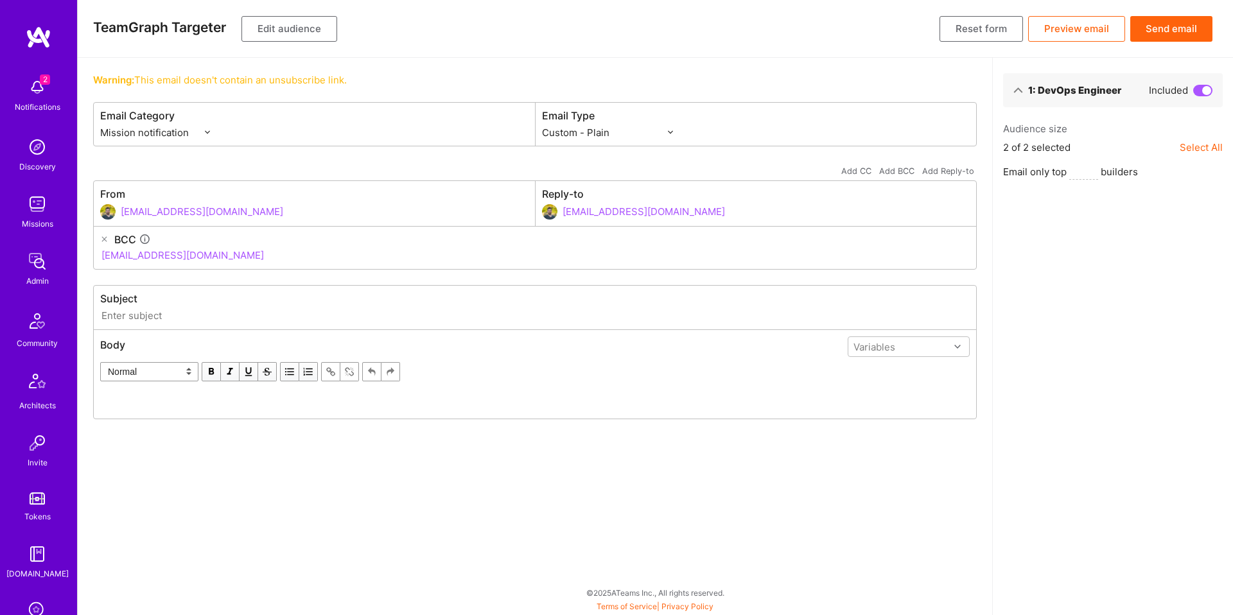
click at [223, 317] on input "text" at bounding box center [535, 315] width 870 height 15
type input "A.Team X ProTecht's Devops role"
click at [879, 337] on div "Variables" at bounding box center [909, 347] width 122 height 21
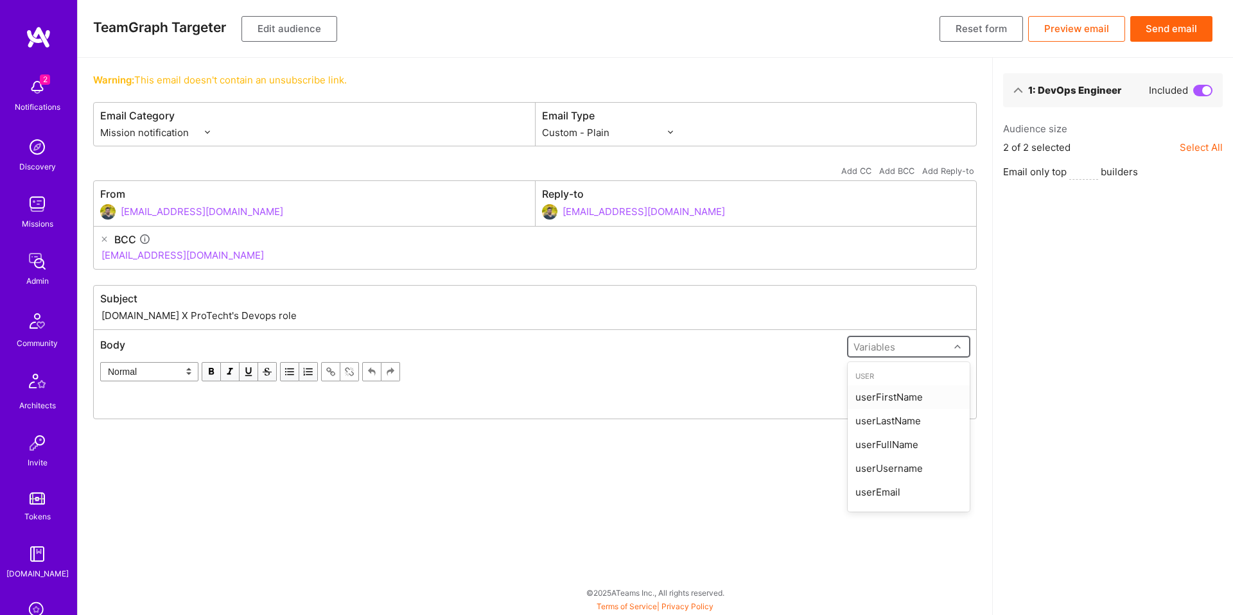
click at [870, 392] on div "userFirstName" at bounding box center [909, 397] width 122 height 24
click at [674, 391] on div "Edit text" at bounding box center [535, 399] width 868 height 25
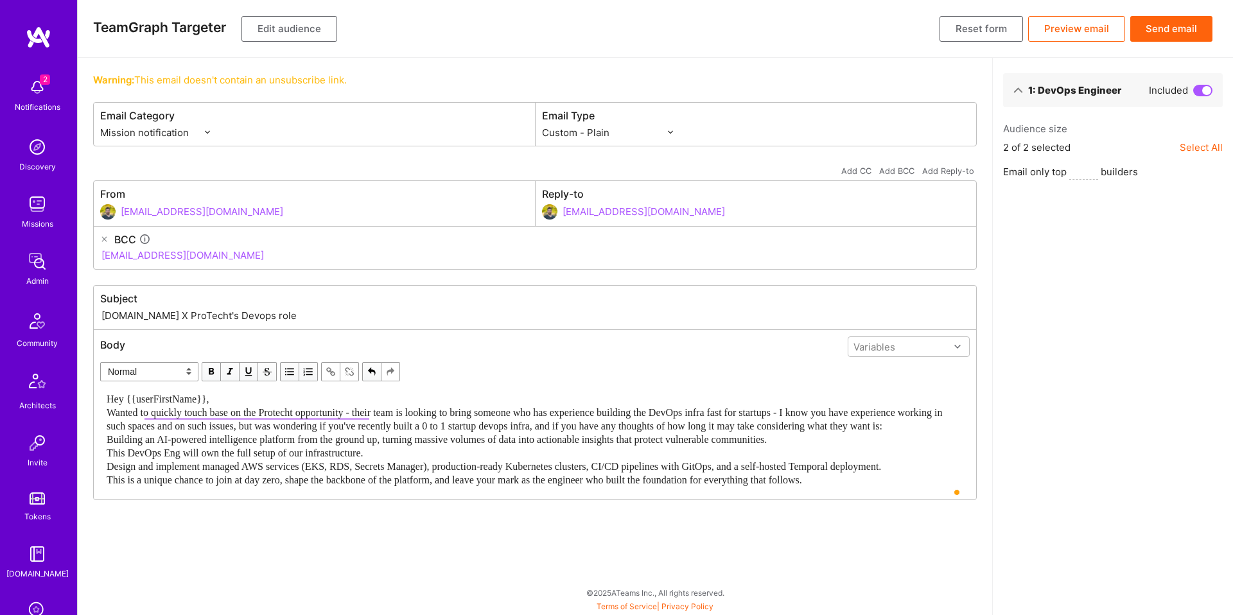
click at [420, 415] on span "Hey {{userFirstName}}, Wanted to quickly touch base on the Protecht opportunity…" at bounding box center [526, 440] width 839 height 92
click at [595, 414] on span "Hey {{userFirstName}}, Wanted to quickly touch base on the Protecht opportunity…" at bounding box center [526, 440] width 839 height 92
click at [654, 440] on div "Hey {{userFirstName}}, Wanted to quickly touch base on the Protecht opportunity…" at bounding box center [535, 439] width 857 height 94
click at [728, 429] on span "Hey {{userFirstName}}, Wanted to quickly touch base on the Protecht opportunity…" at bounding box center [526, 440] width 839 height 92
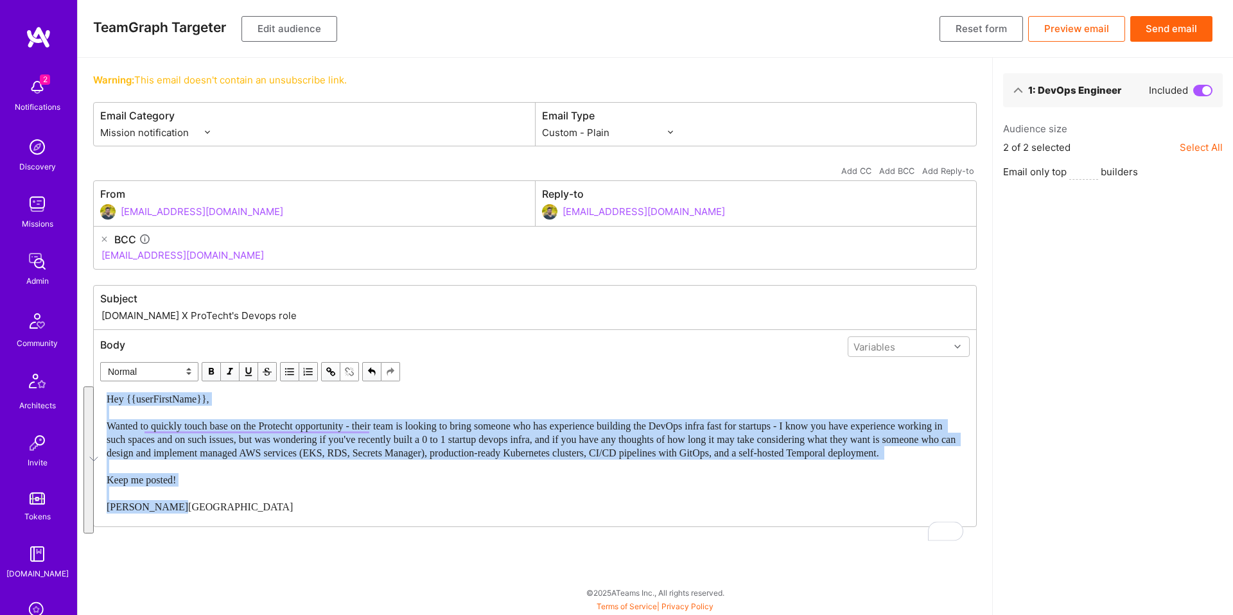
click at [1169, 27] on button "Send email" at bounding box center [1171, 29] width 82 height 26
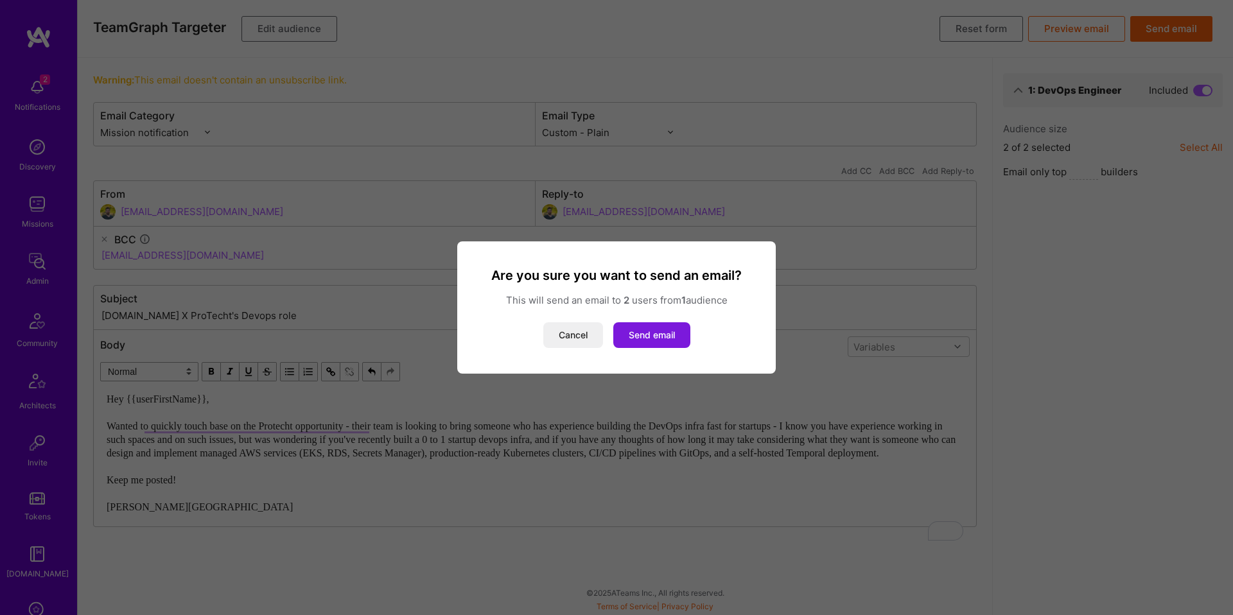
click at [678, 330] on button "Send email" at bounding box center [651, 335] width 77 height 26
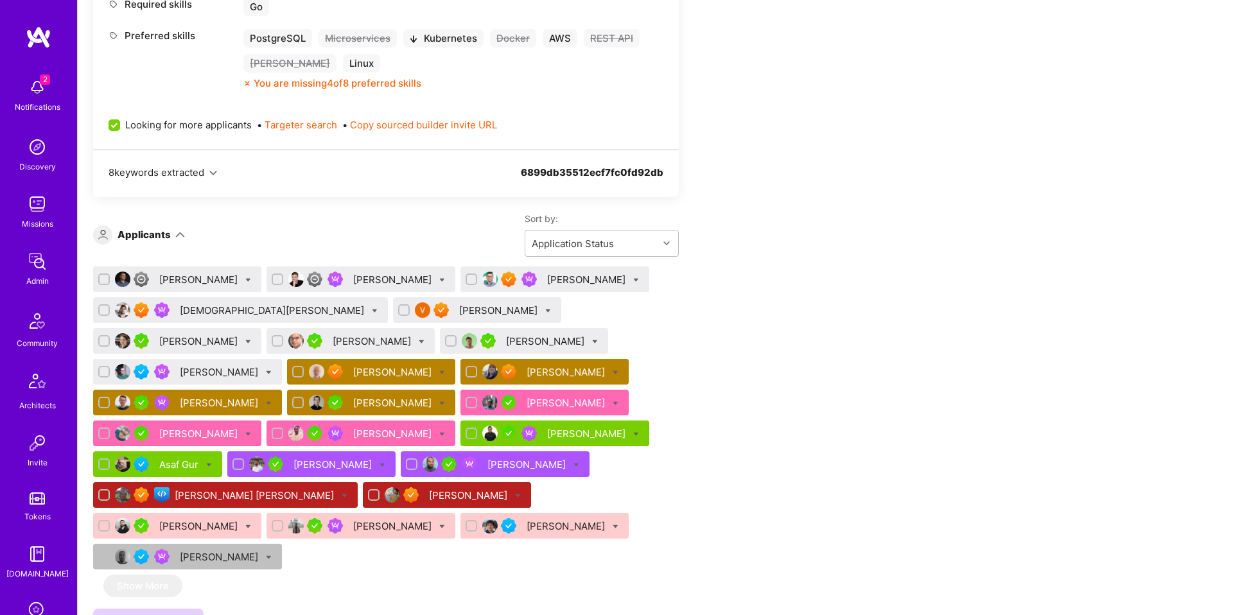
scroll to position [838, 0]
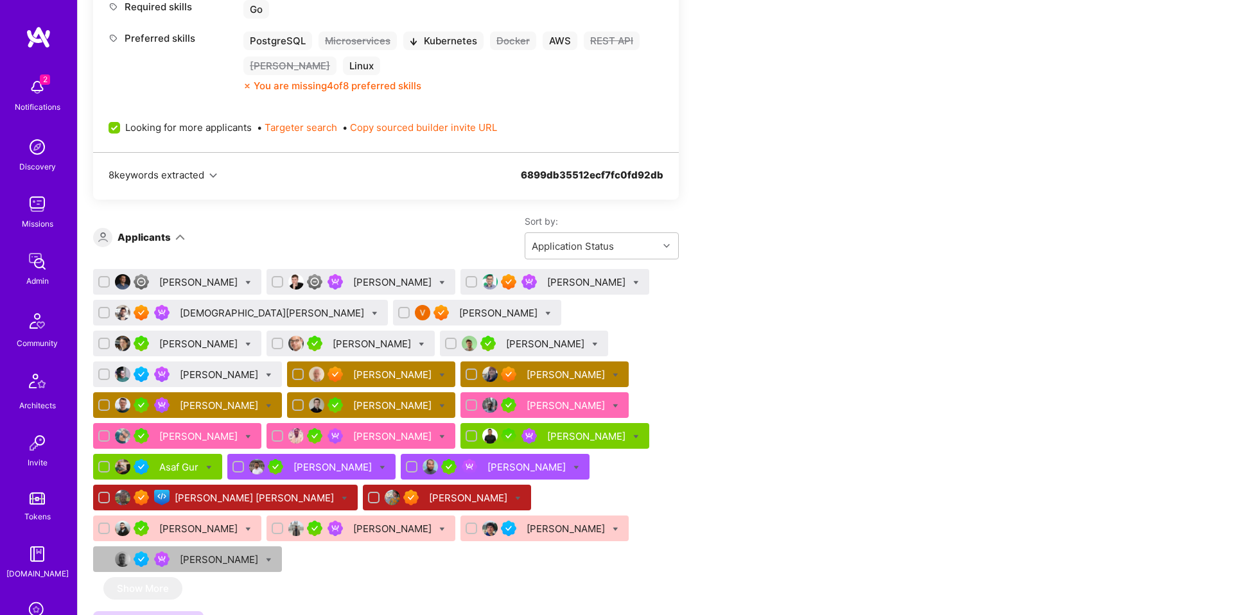
drag, startPoint x: 830, startPoint y: 308, endPoint x: 816, endPoint y: 310, distance: 14.4
click at [208, 313] on div "[DEMOGRAPHIC_DATA][PERSON_NAME]" at bounding box center [273, 312] width 187 height 13
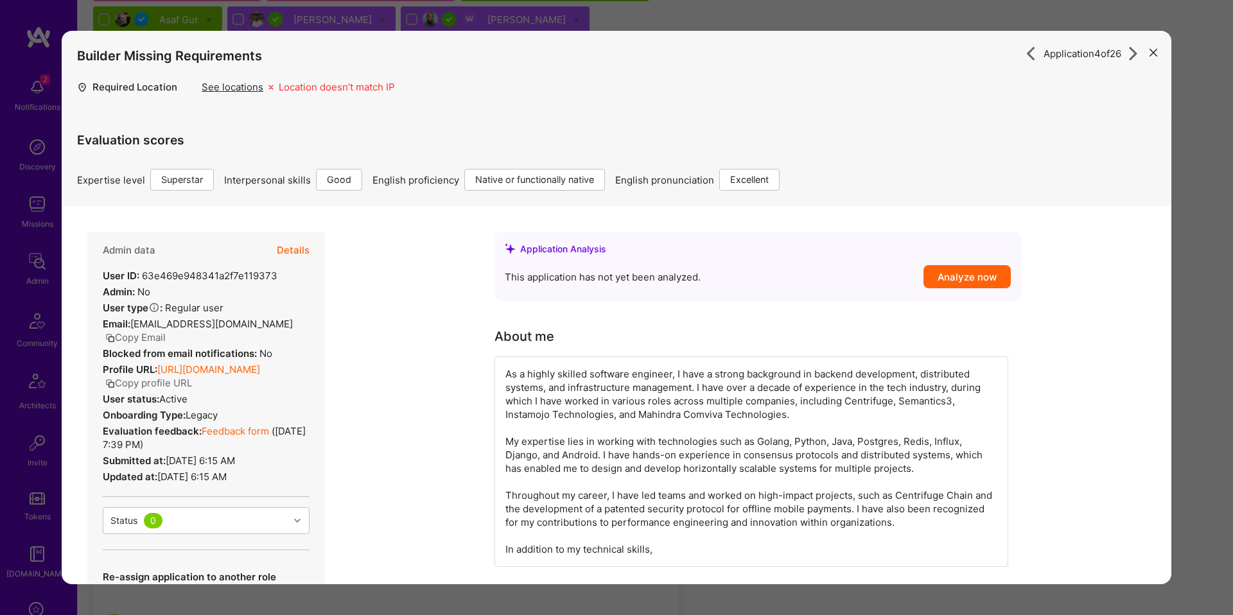
click at [1198, 205] on div "Application 4 of 26 Builder Missing Requirements Required Location See location…" at bounding box center [616, 307] width 1233 height 615
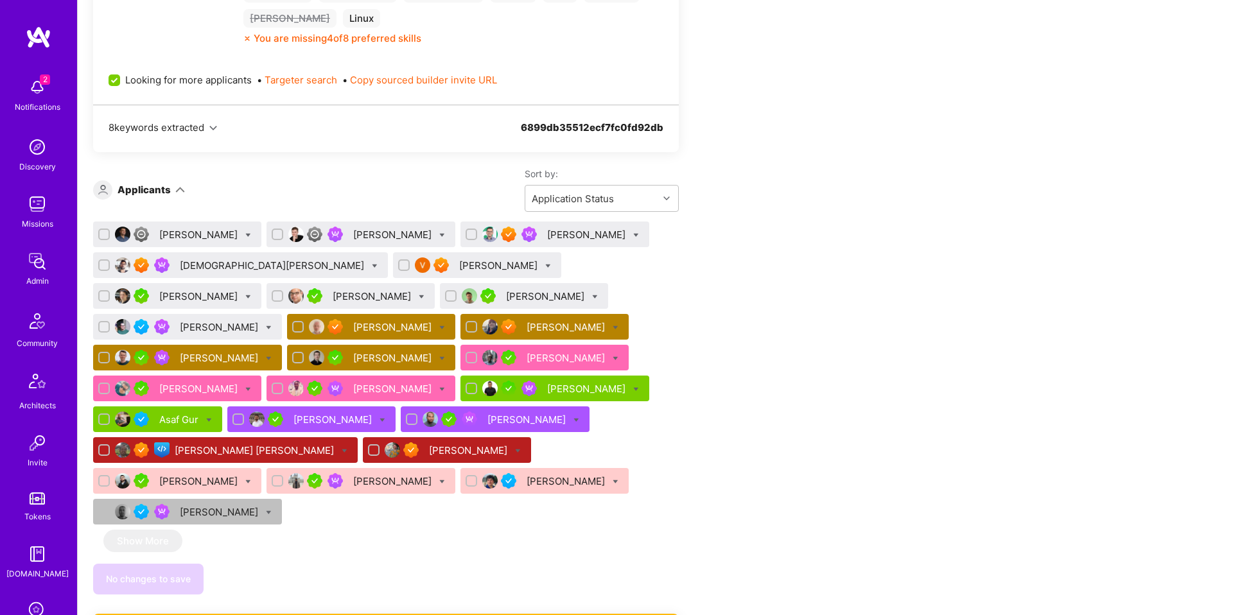
scroll to position [885, 0]
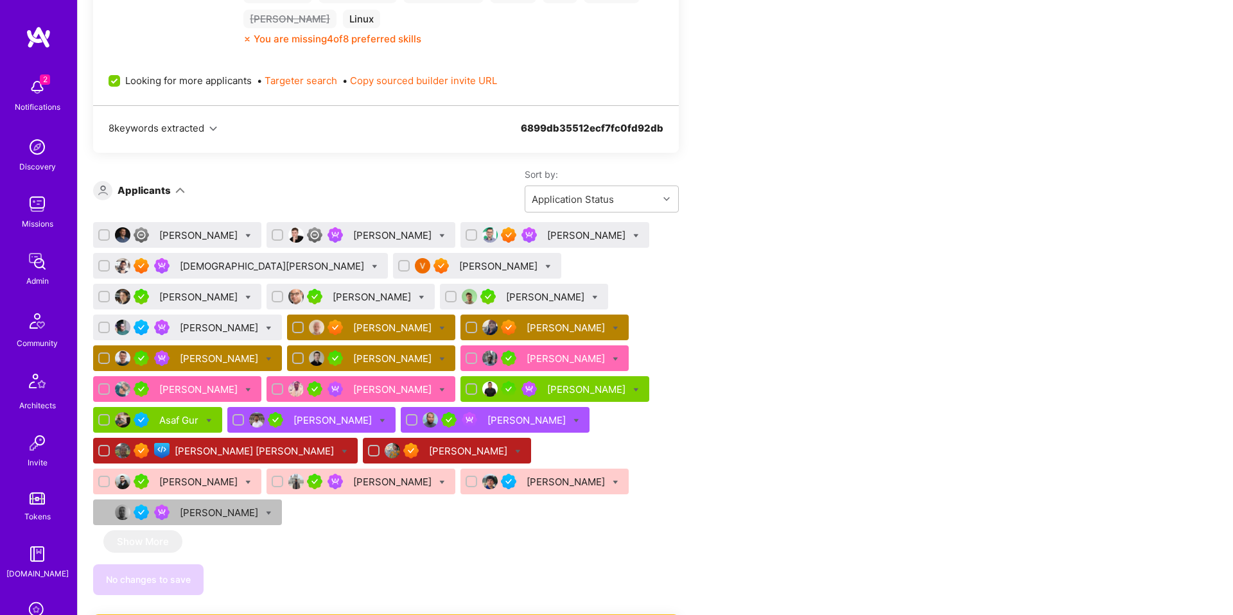
click at [353, 326] on div "[PERSON_NAME]" at bounding box center [393, 327] width 81 height 13
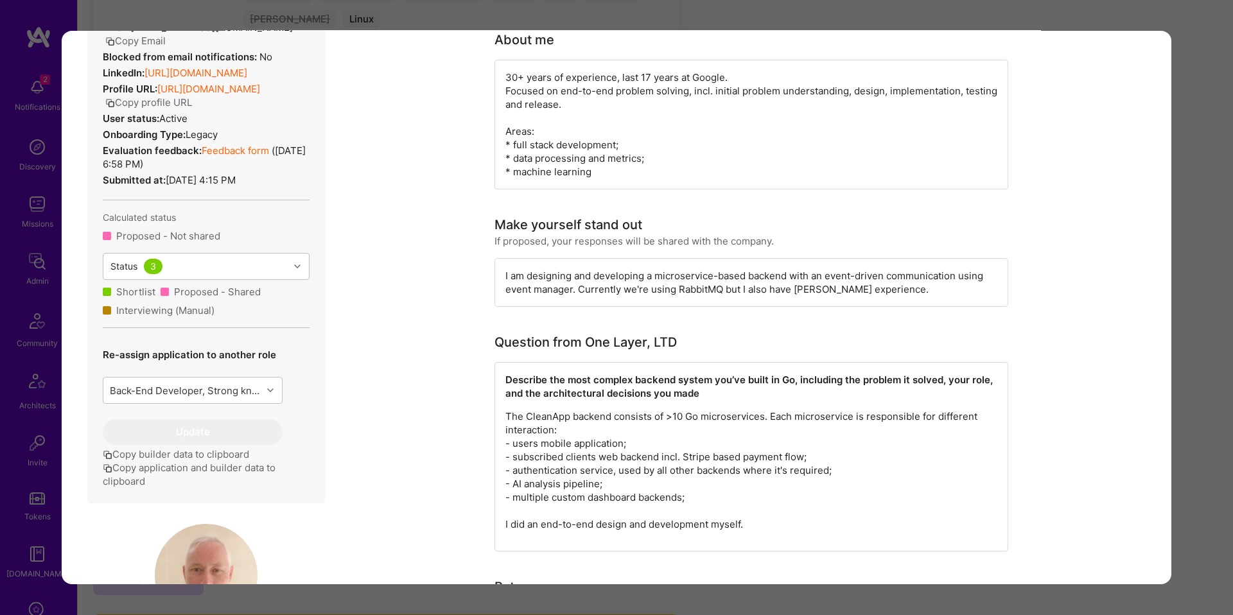
scroll to position [412, 0]
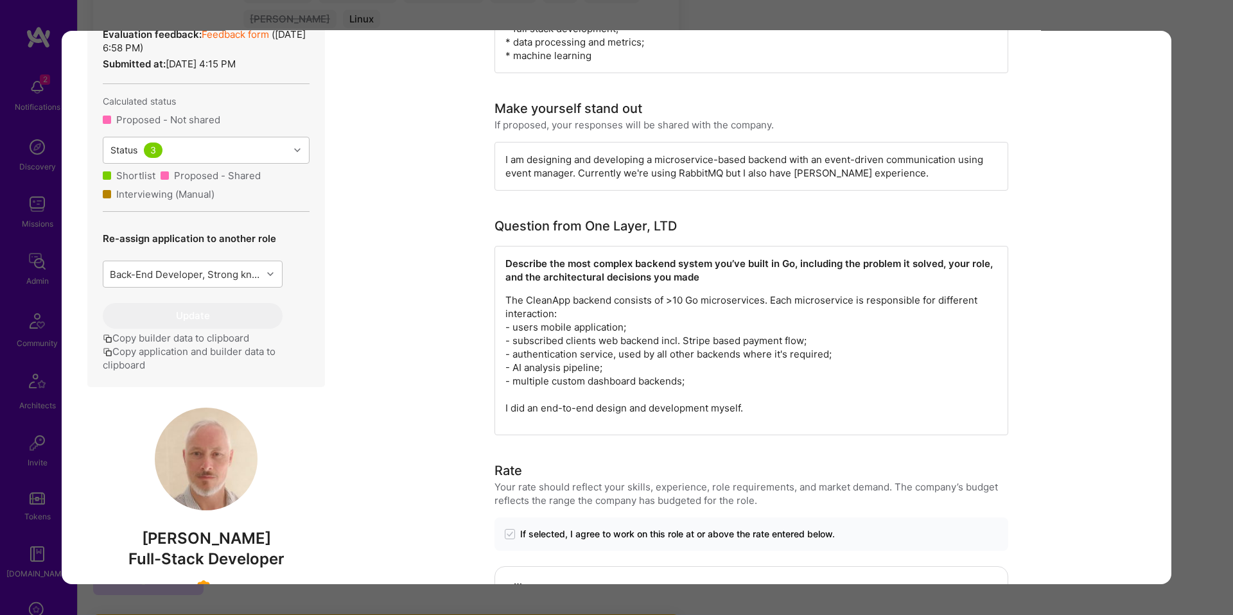
click at [801, 295] on p "The CleanApp backend consists of >10 Go microservices. Each microservice is res…" at bounding box center [751, 353] width 492 height 121
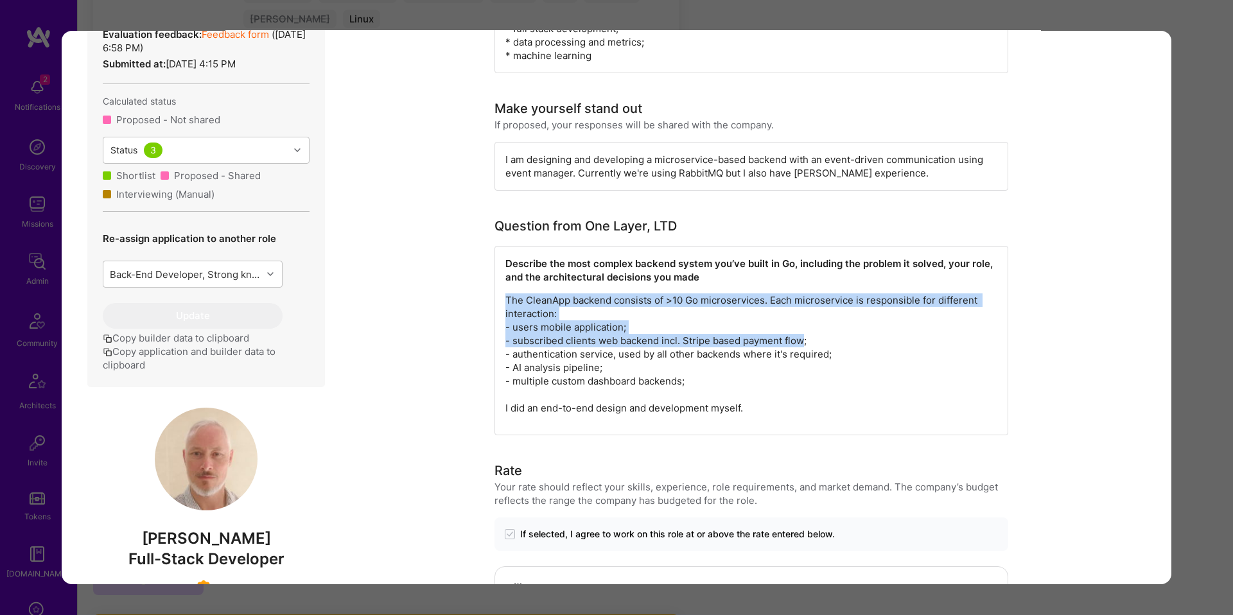
drag, startPoint x: 796, startPoint y: 279, endPoint x: 806, endPoint y: 349, distance: 70.7
click at [805, 347] on div "Describe the most complex backend system you’ve built in Go, including the prob…" at bounding box center [751, 340] width 514 height 189
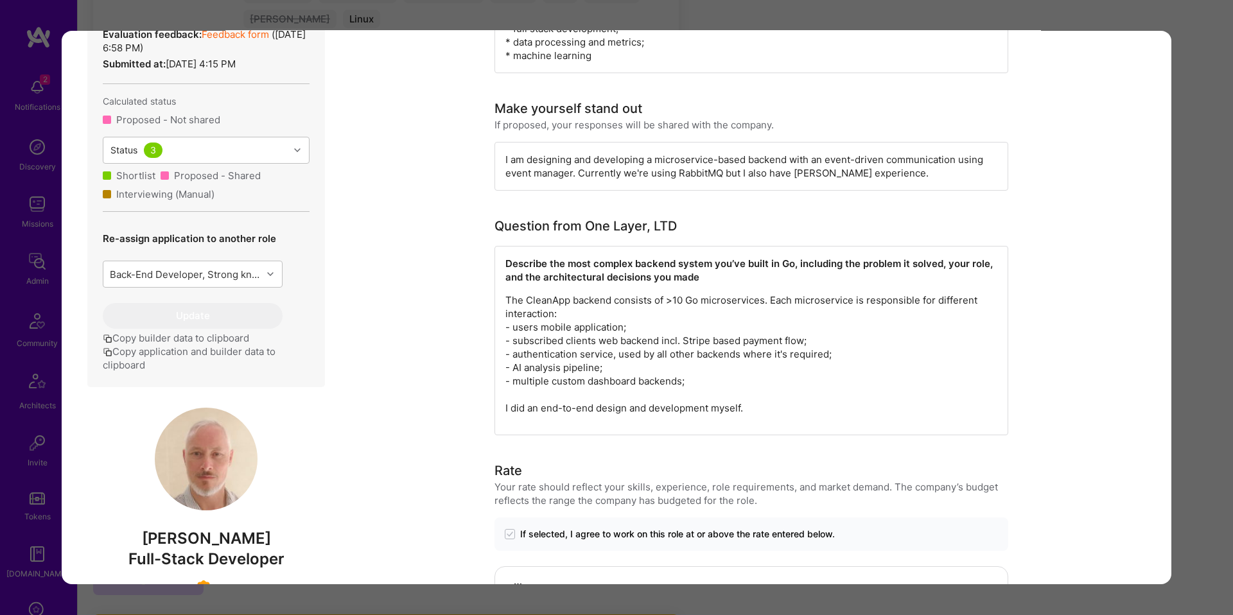
drag, startPoint x: 806, startPoint y: 371, endPoint x: 794, endPoint y: 374, distance: 12.5
click at [806, 371] on p "The CleanApp backend consists of >10 Go microservices. Each microservice is res…" at bounding box center [751, 353] width 492 height 121
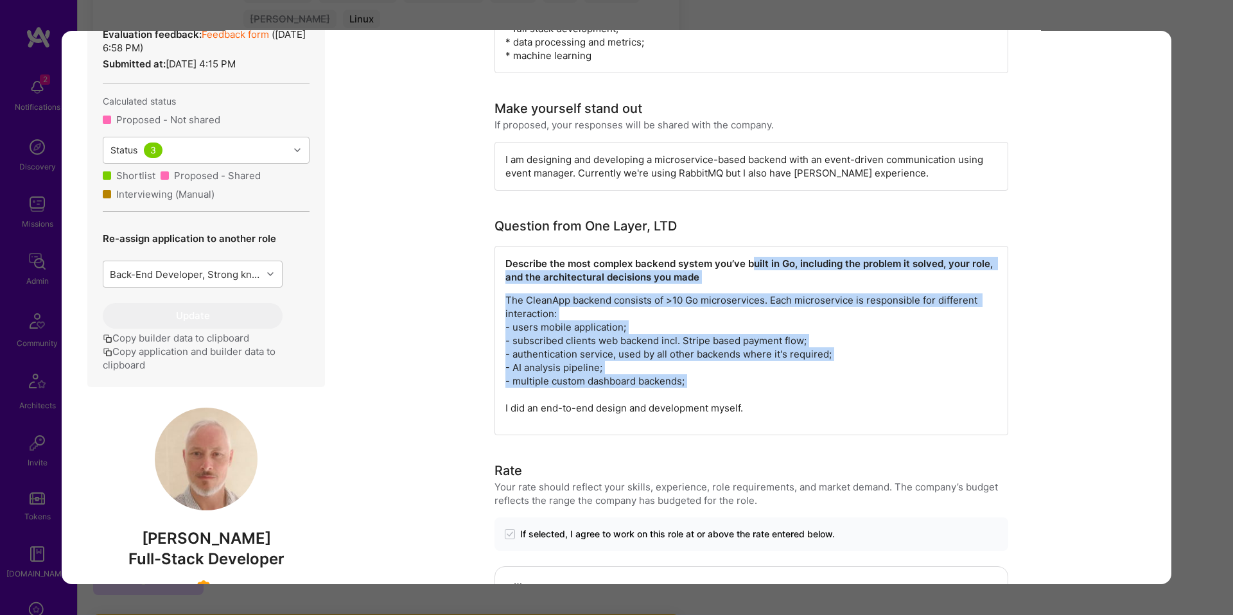
drag, startPoint x: 791, startPoint y: 401, endPoint x: 756, endPoint y: 269, distance: 136.3
click at [756, 269] on div "Describe the most complex backend system you’ve built in Go, including the prob…" at bounding box center [751, 340] width 514 height 189
click at [756, 269] on strong "Describe the most complex backend system you’ve built in Go, including the prob…" at bounding box center [750, 271] width 490 height 26
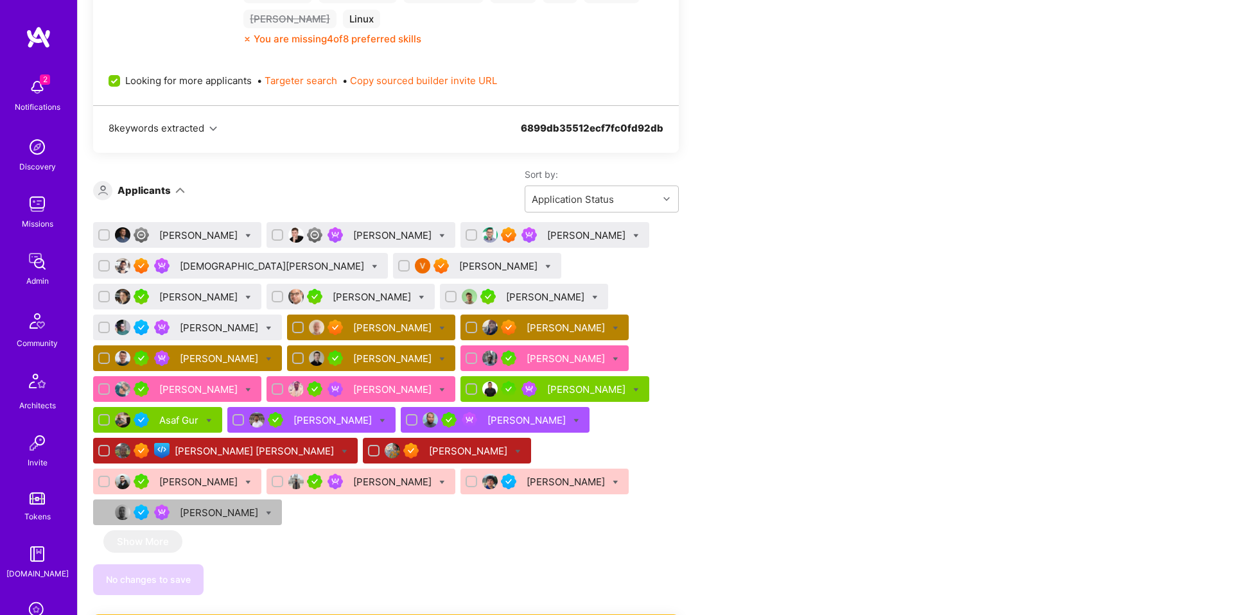
click at [678, 340] on div "Alex Rezvov Lars Artmann Catalin Ramascanu Vedhavyas Singareddi Vasilis Papavas…" at bounding box center [386, 376] width 586 height 308
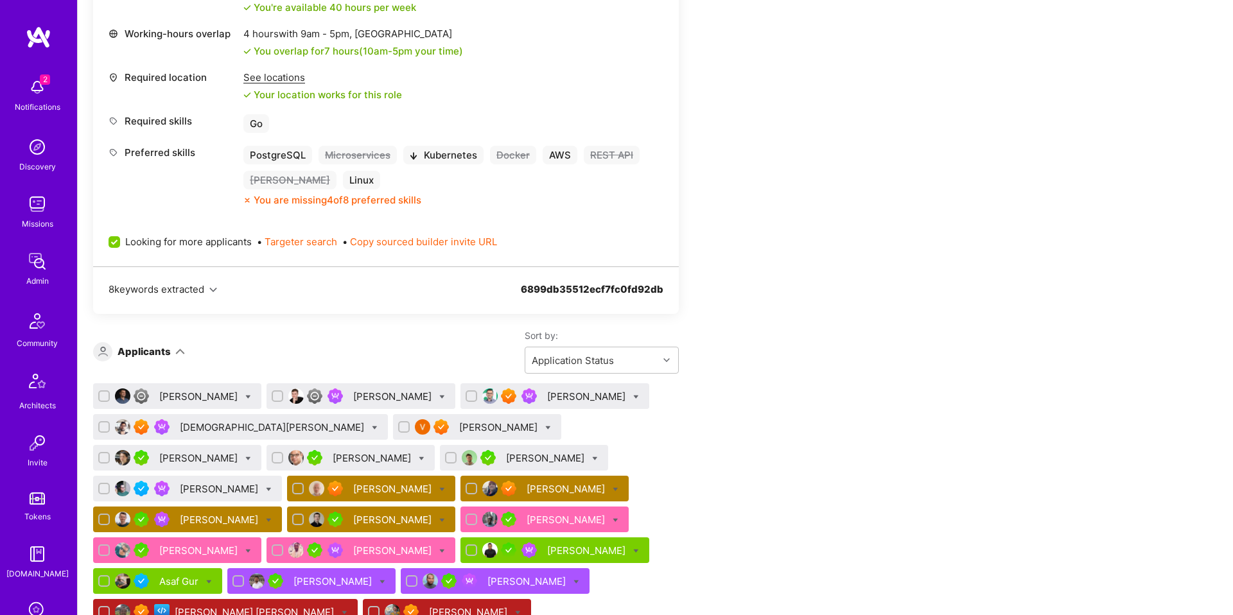
scroll to position [726, 0]
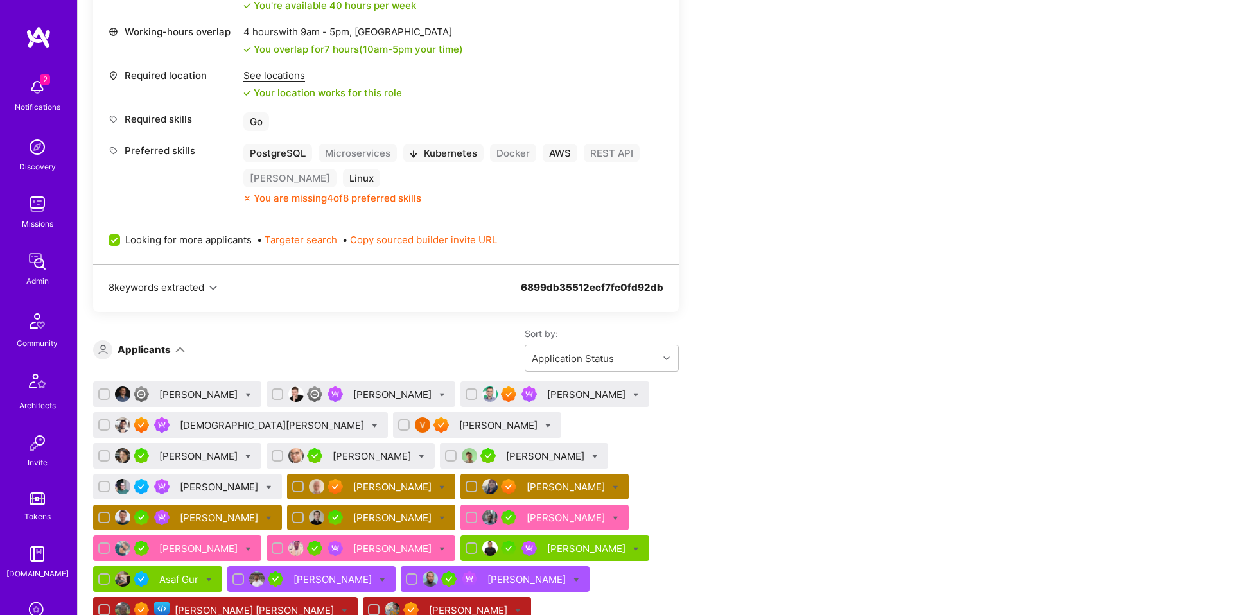
click at [459, 428] on div "[PERSON_NAME]" at bounding box center [499, 425] width 81 height 13
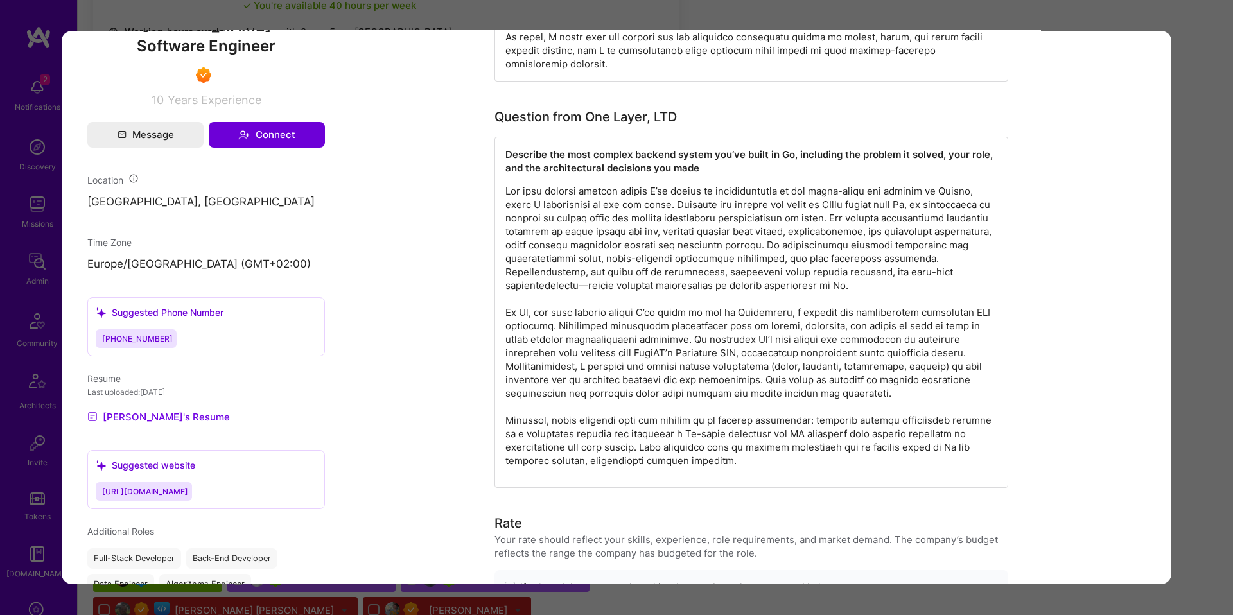
scroll to position [868, 0]
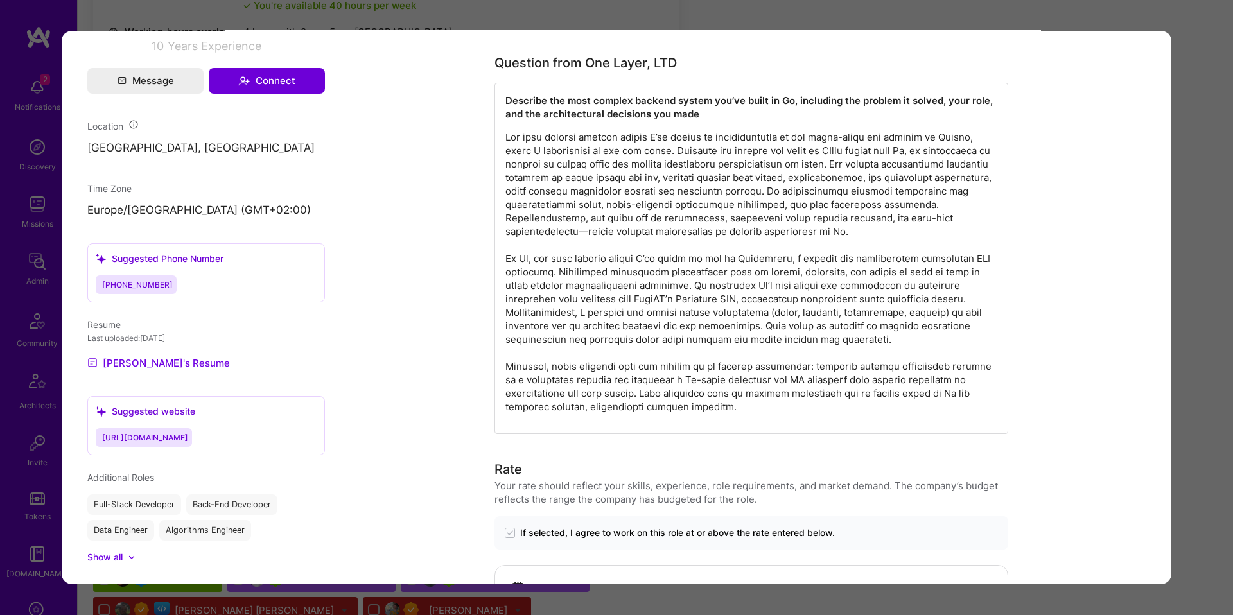
click at [915, 236] on p "modal" at bounding box center [751, 271] width 492 height 283
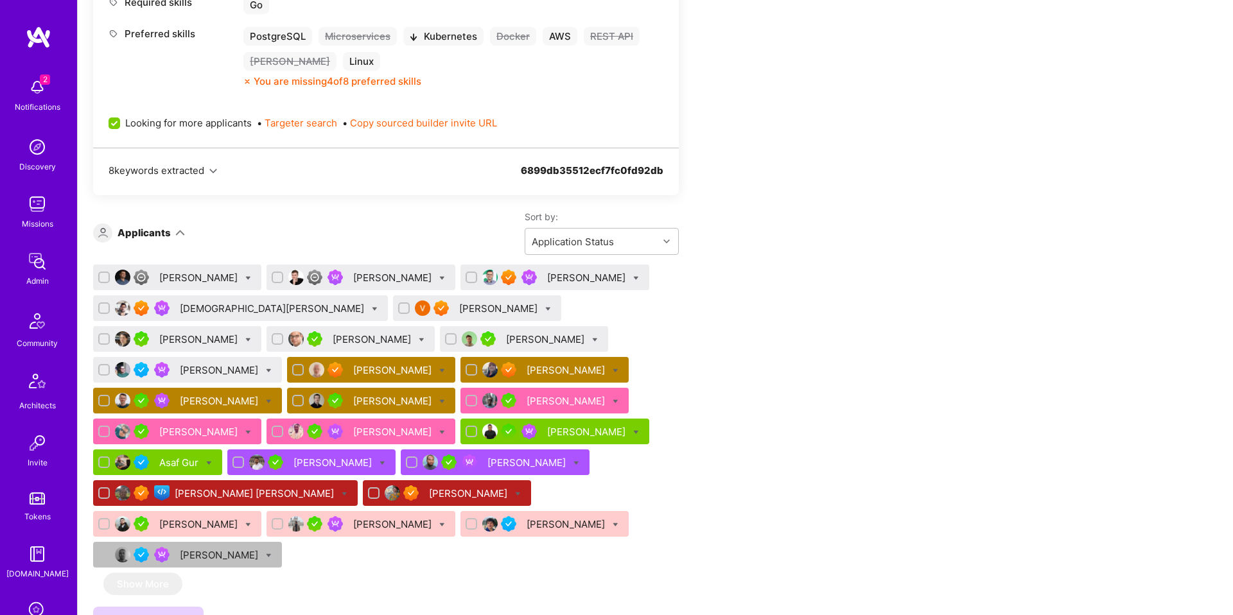
scroll to position [843, 0]
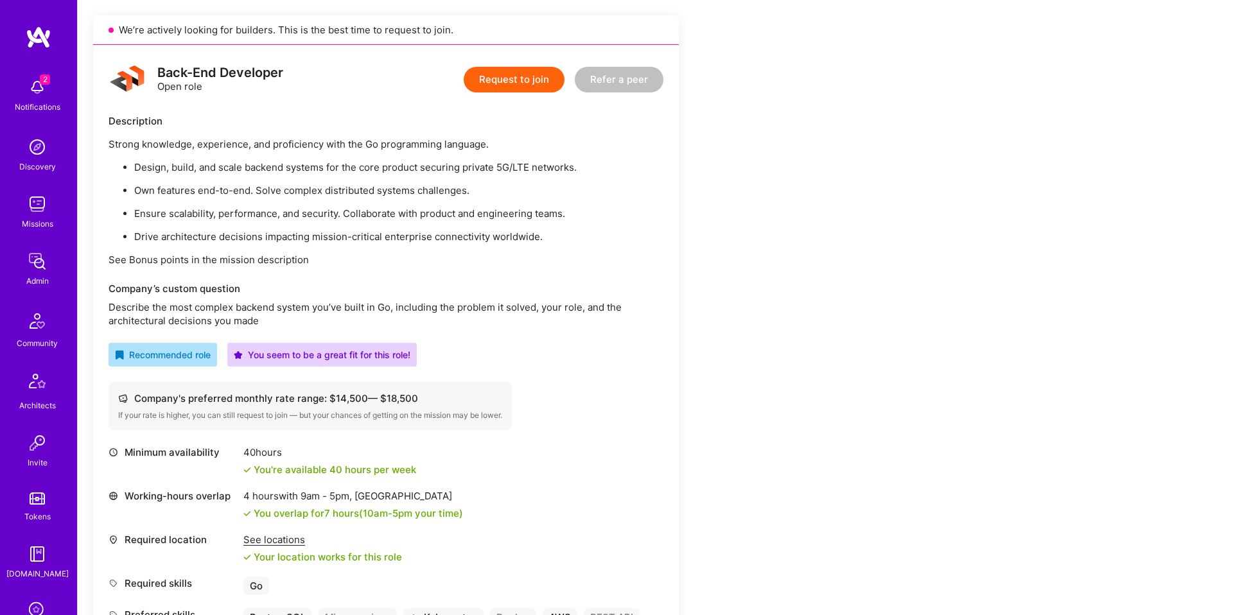
scroll to position [0, 0]
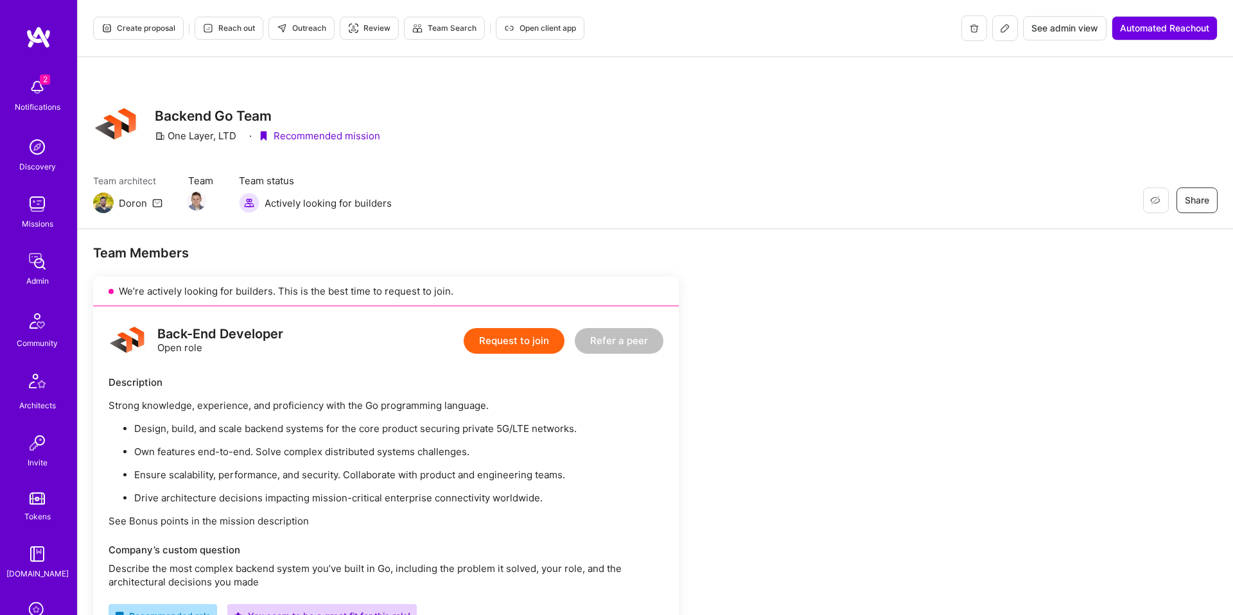
click at [385, 24] on span "Review" at bounding box center [369, 28] width 42 height 12
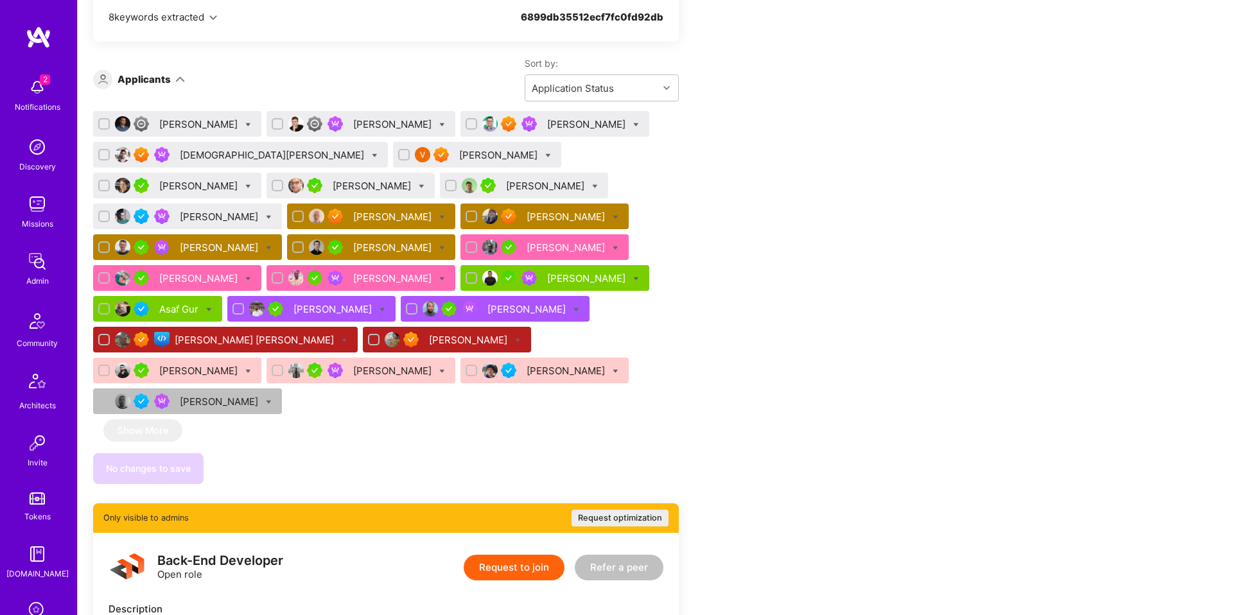
scroll to position [896, 0]
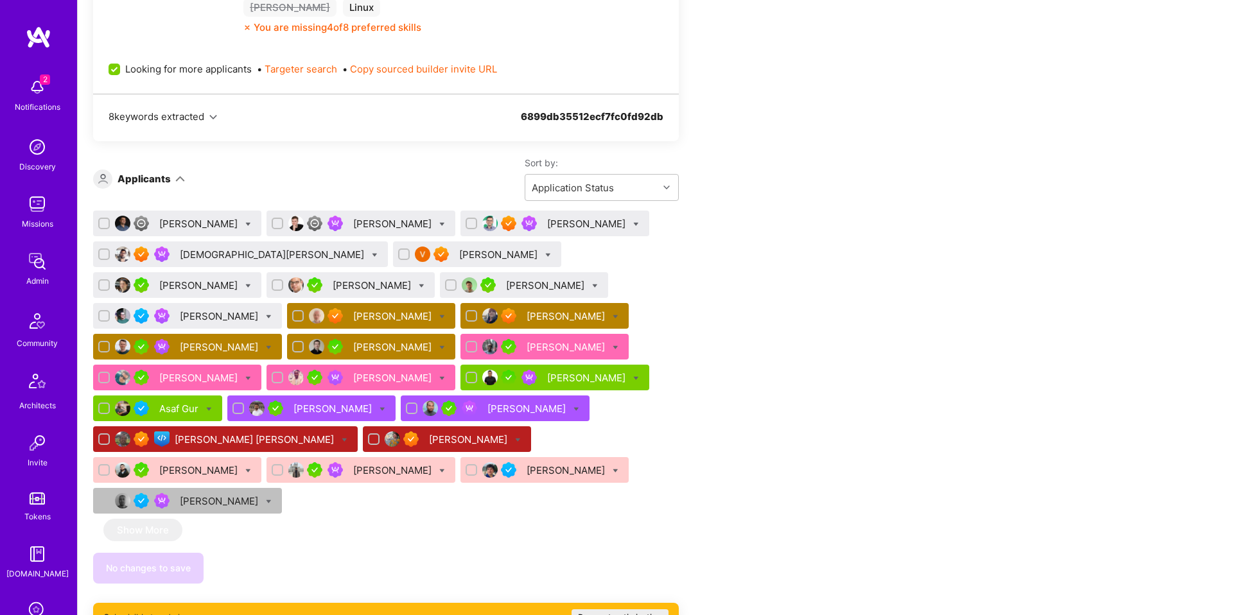
click at [202, 223] on div "Alex Rezvov" at bounding box center [199, 223] width 81 height 13
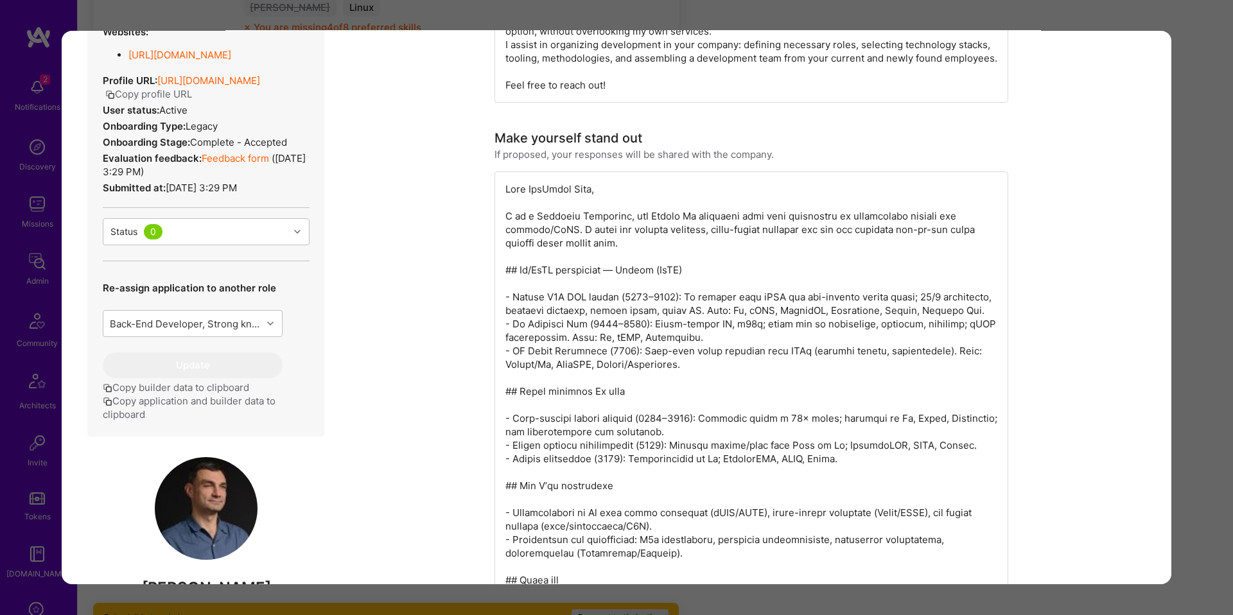
scroll to position [301, 0]
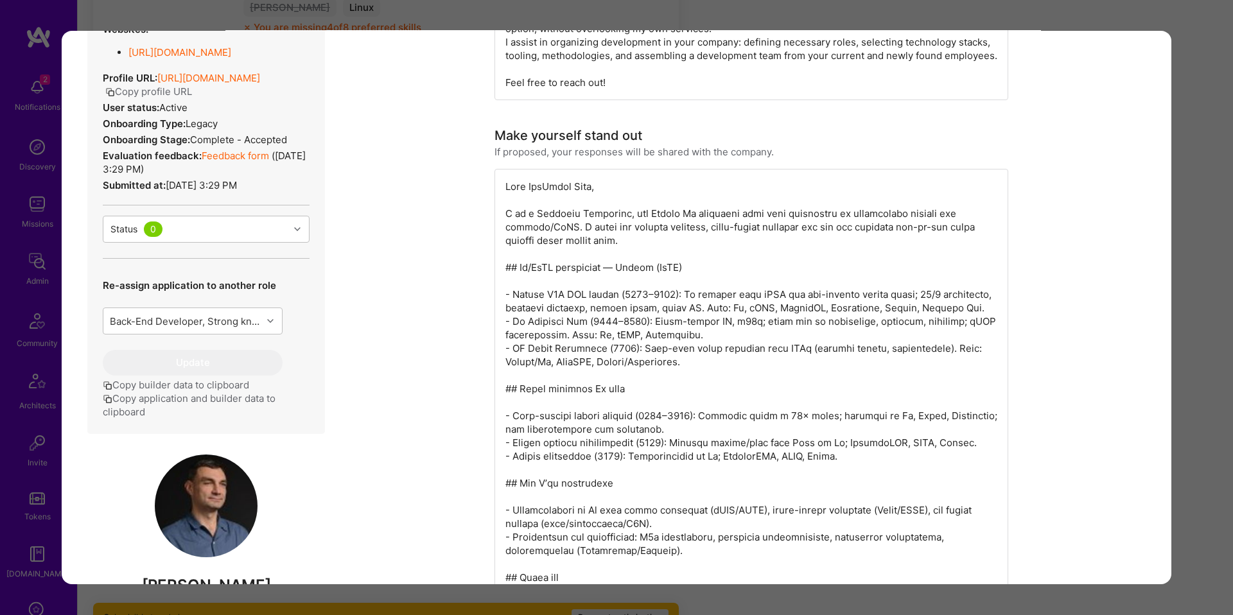
click at [177, 398] on button "Copy application and builder data to clipboard" at bounding box center [206, 405] width 207 height 27
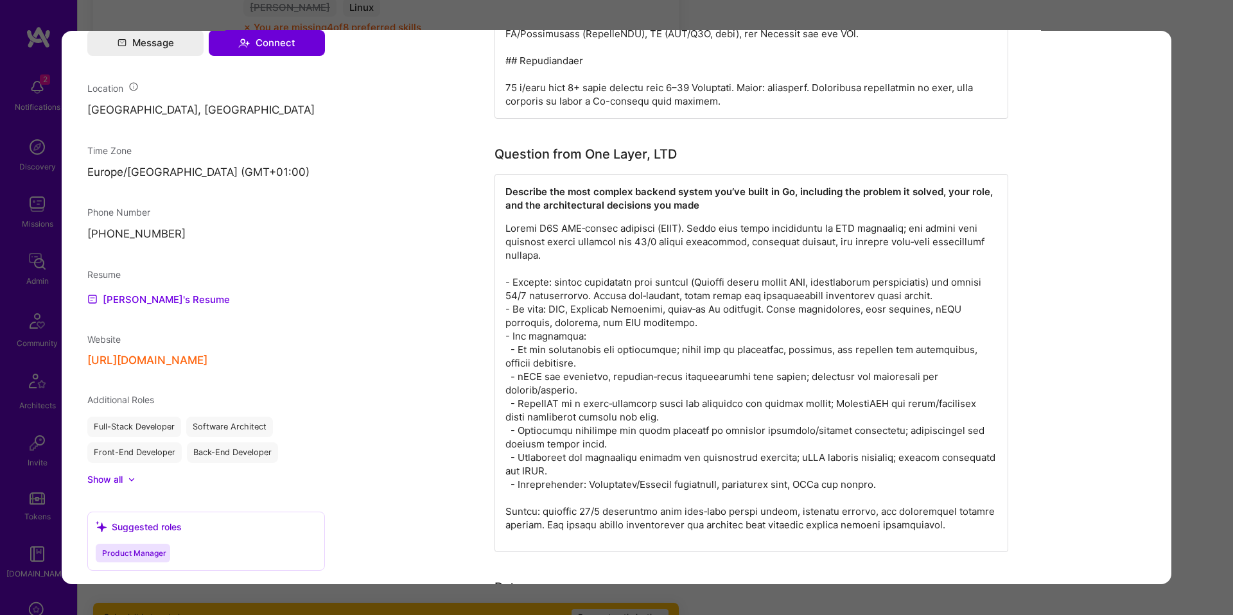
scroll to position [953, 0]
click at [523, 243] on p "modal" at bounding box center [751, 376] width 492 height 310
drag, startPoint x: 523, startPoint y: 243, endPoint x: 534, endPoint y: 242, distance: 10.9
click at [523, 243] on p "modal" at bounding box center [751, 376] width 492 height 310
click at [618, 241] on p "modal" at bounding box center [751, 376] width 492 height 310
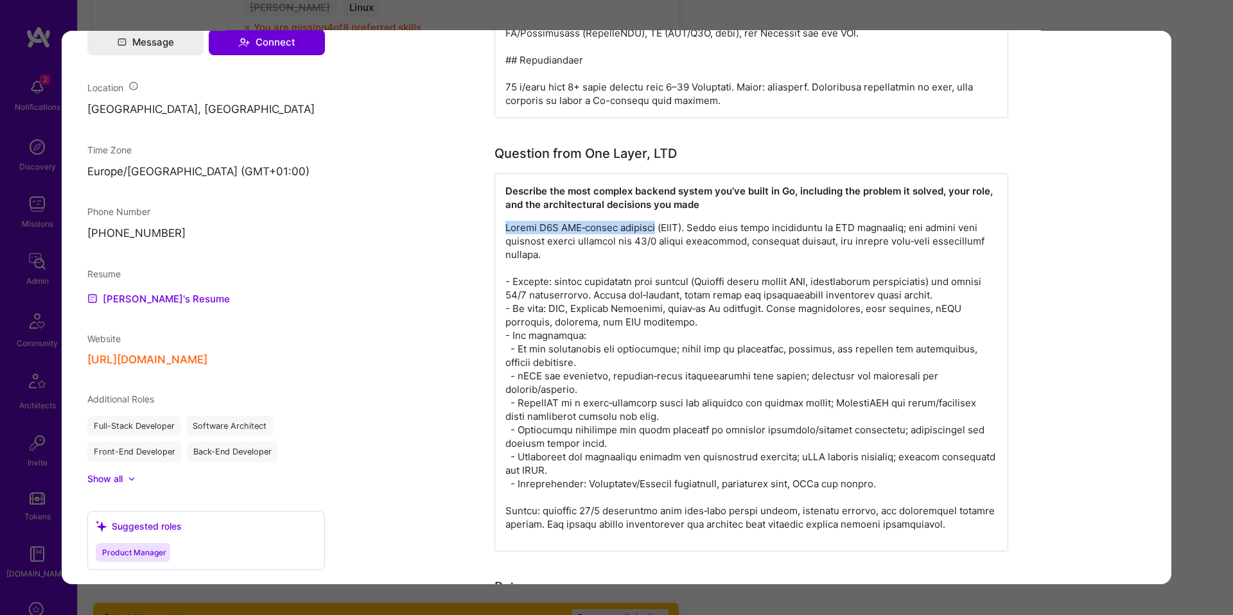
copy p "Freeje C2C SIM‑rental platform"
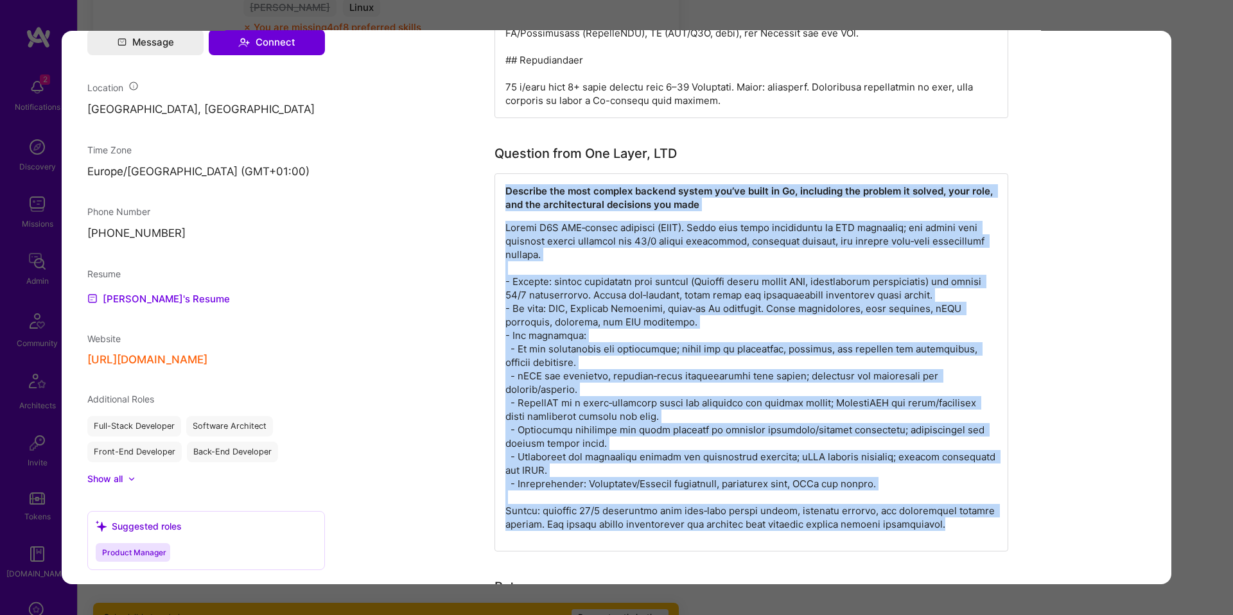
drag, startPoint x: 587, startPoint y: 189, endPoint x: 817, endPoint y: 563, distance: 438.8
click at [817, 552] on div "Describe the most complex backend system you’ve built in Go, including the prob…" at bounding box center [751, 362] width 514 height 378
copy div "Describe the most complex backend system you’ve built in Go, including the prob…"
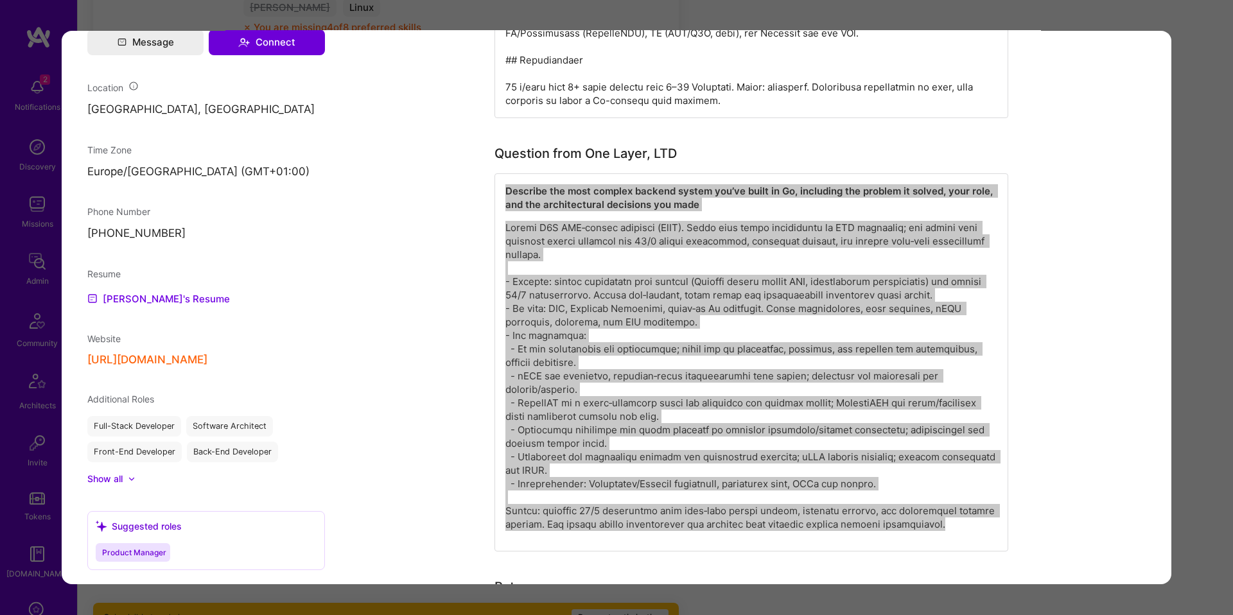
scroll to position [717, 0]
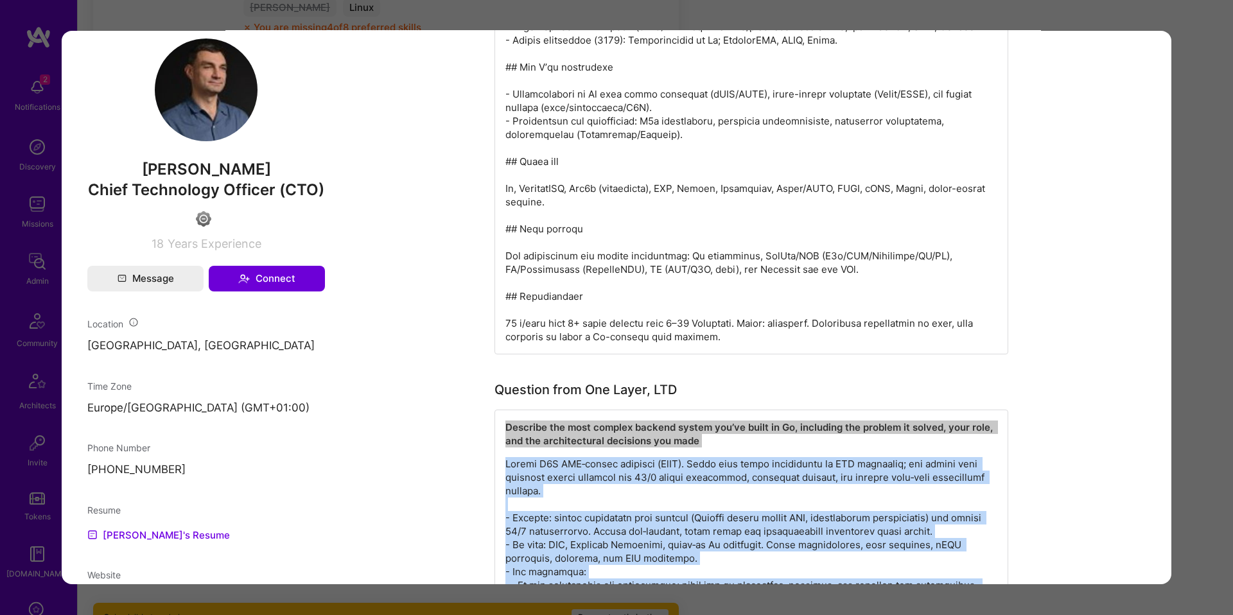
click at [228, 167] on span "Alex Rezvov" at bounding box center [206, 169] width 238 height 19
click at [227, 167] on span "Alex Rezvov" at bounding box center [206, 169] width 238 height 19
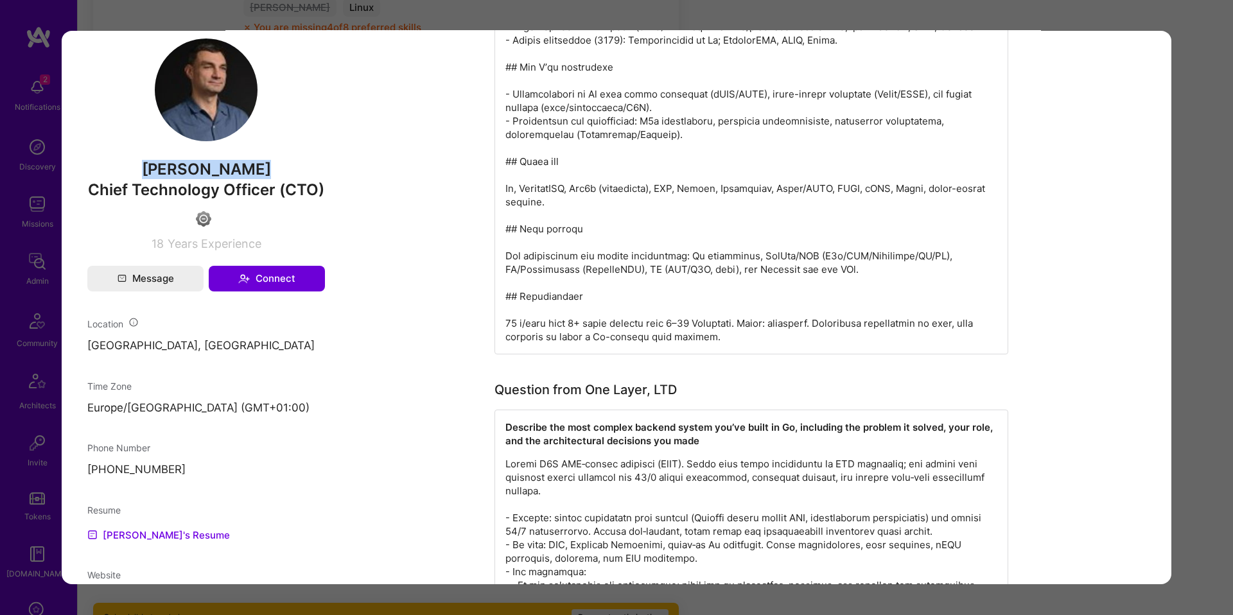
click at [227, 166] on span "Alex Rezvov" at bounding box center [206, 169] width 238 height 19
copy span "Alex Rezvov"
click at [695, 18] on div "Application 1 of 26 Evaluation scores Expertise level Good Interpersonal skills…" at bounding box center [616, 307] width 1233 height 615
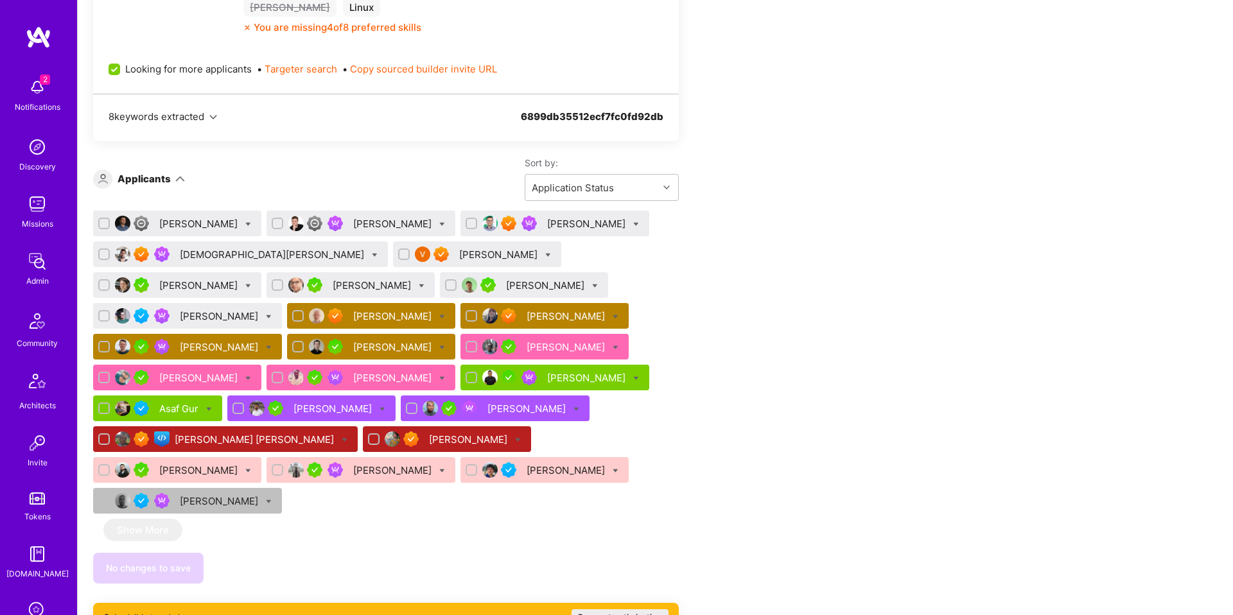
click at [353, 220] on div "Lars Artmann" at bounding box center [393, 223] width 81 height 13
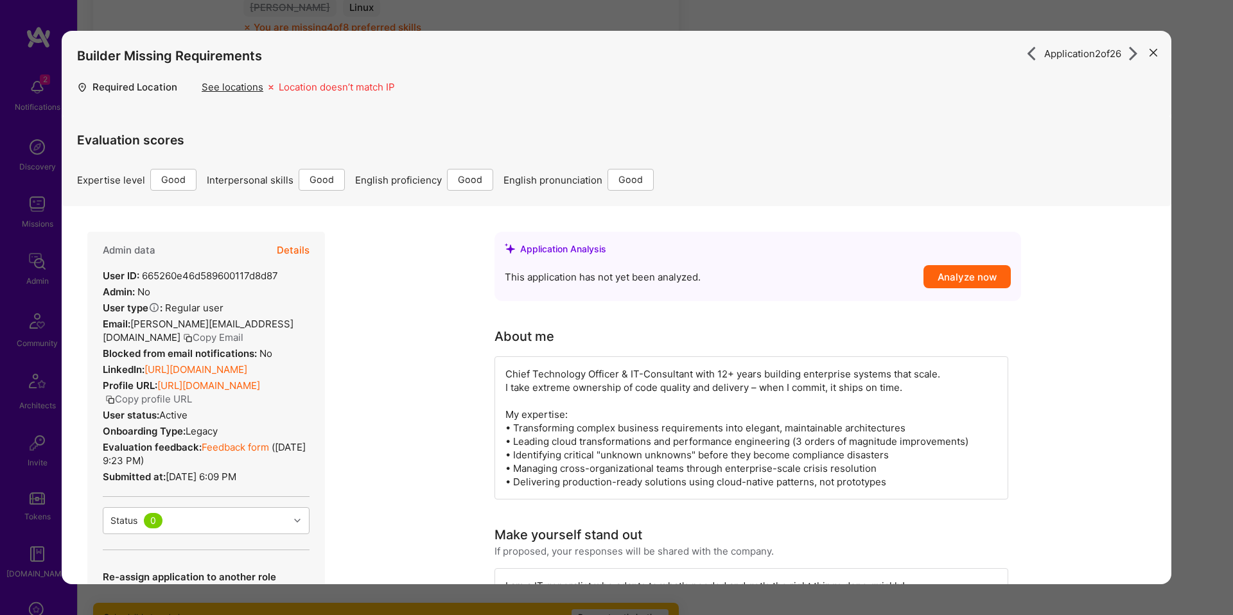
click at [1180, 365] on div "Application 2 of 26 Builder Missing Requirements Required Location See location…" at bounding box center [616, 307] width 1233 height 615
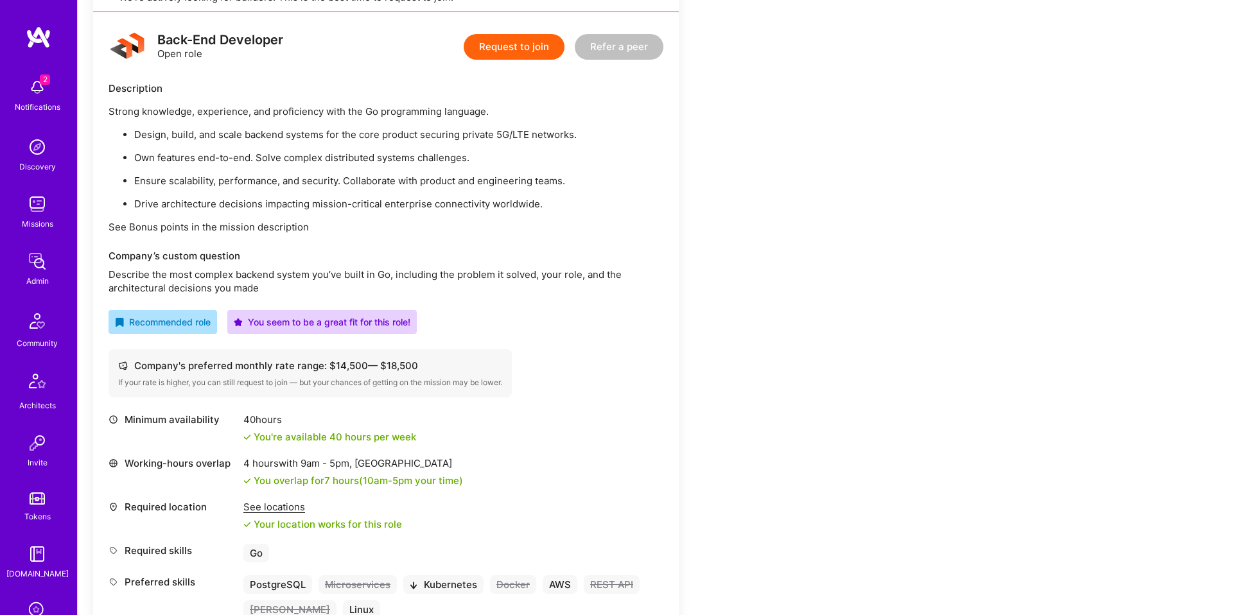
scroll to position [280, 0]
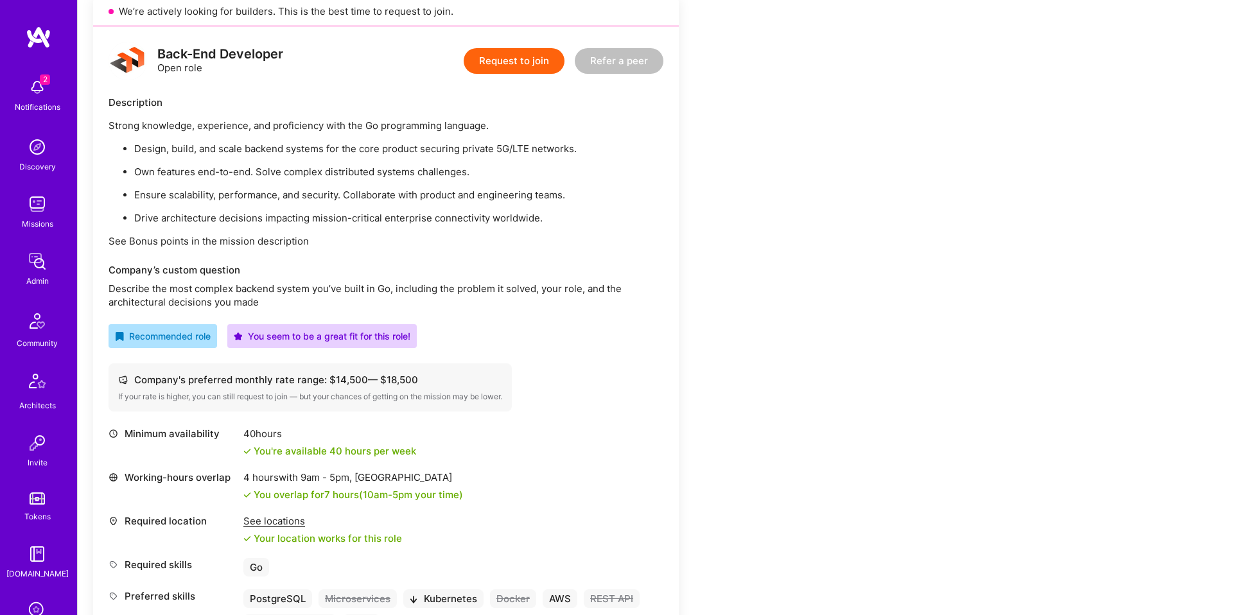
click at [240, 52] on div "Back-End Developer" at bounding box center [220, 54] width 126 height 13
click at [229, 100] on div "Description" at bounding box center [386, 102] width 555 height 13
drag, startPoint x: 229, startPoint y: 100, endPoint x: 223, endPoint y: 112, distance: 14.4
click at [229, 100] on div "Description" at bounding box center [386, 102] width 555 height 13
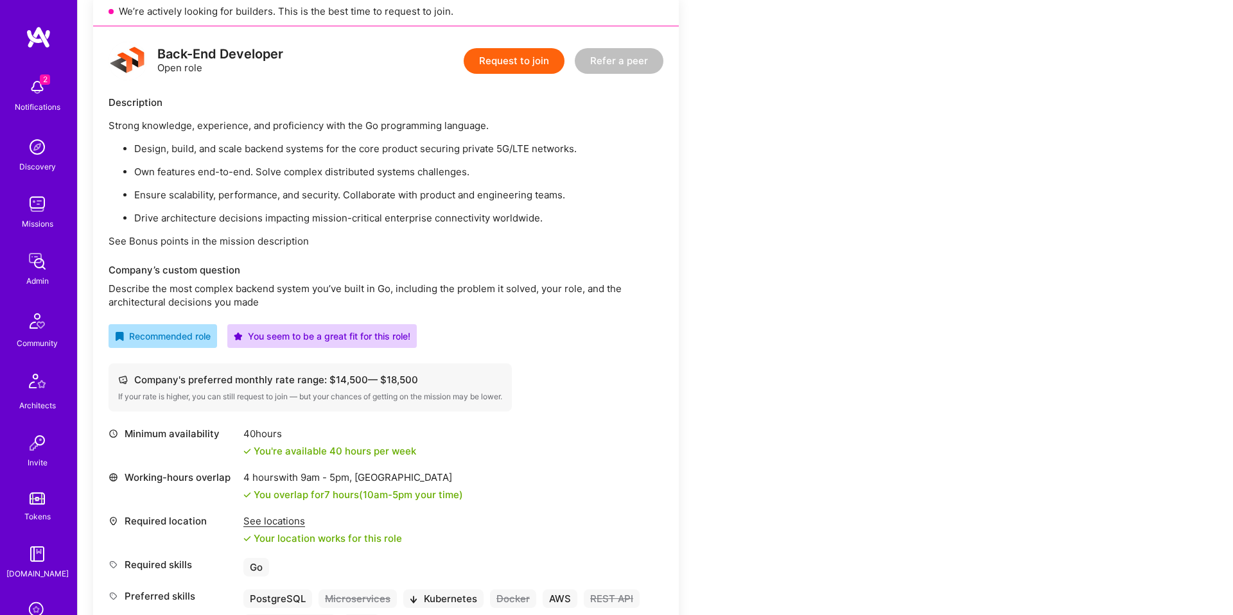
click at [220, 121] on p "Strong knowledge, experience, and proficiency with the Go programming language." at bounding box center [386, 125] width 555 height 13
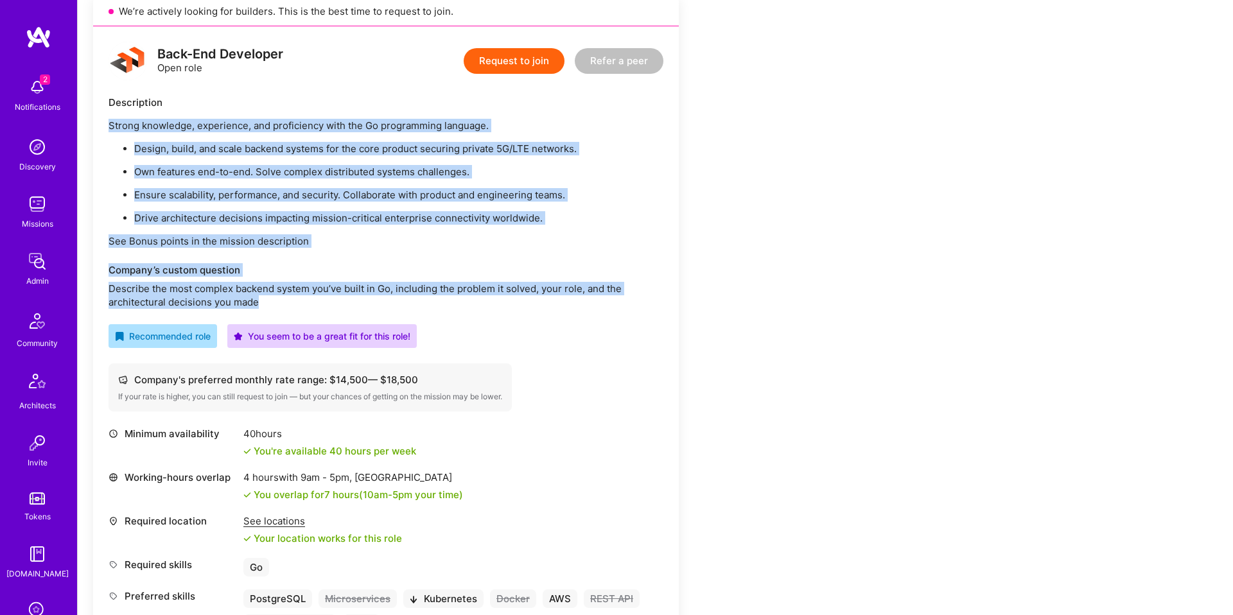
click at [298, 302] on p "Describe the most complex backend system you’ve built in Go, including the prob…" at bounding box center [386, 295] width 555 height 27
copy div "Strong knowledge, experience, and proficiency with the Go programming language.…"
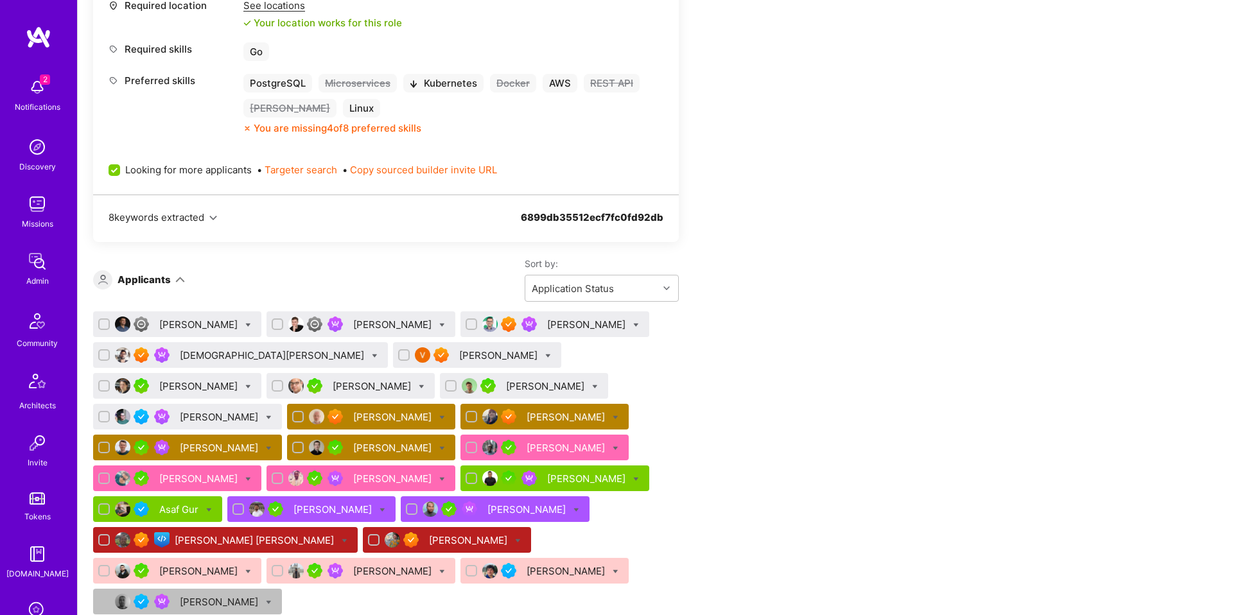
scroll to position [795, 0]
click at [353, 320] on div "Lars Artmann" at bounding box center [393, 325] width 81 height 13
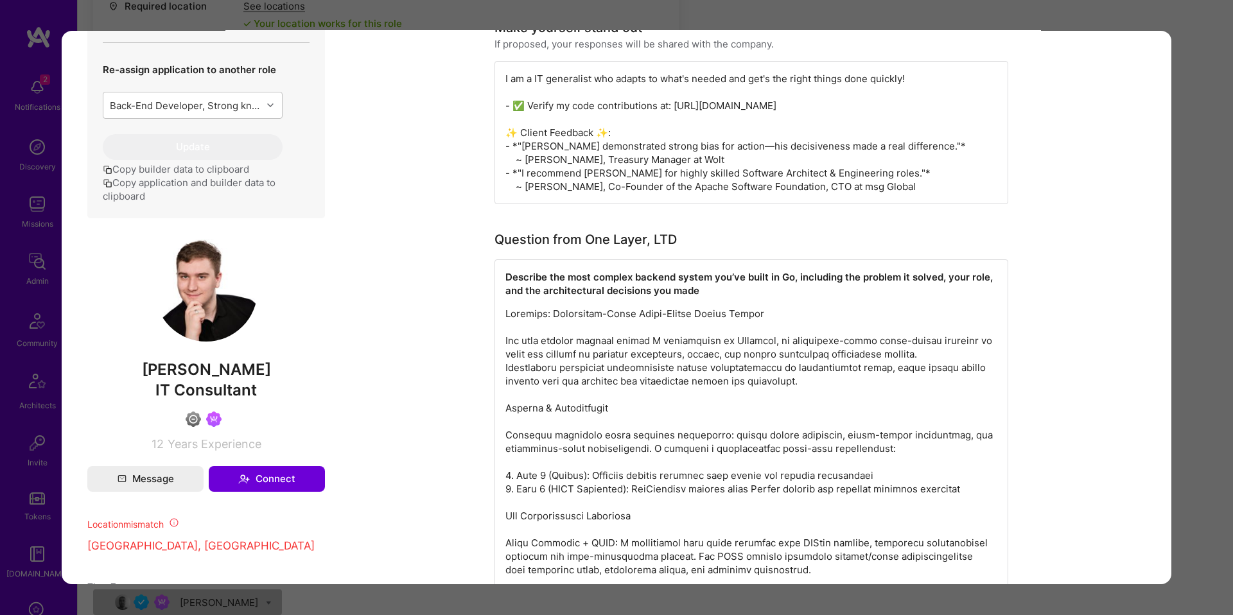
scroll to position [509, 0]
click at [645, 236] on div "Question from One Layer, LTD" at bounding box center [585, 238] width 182 height 19
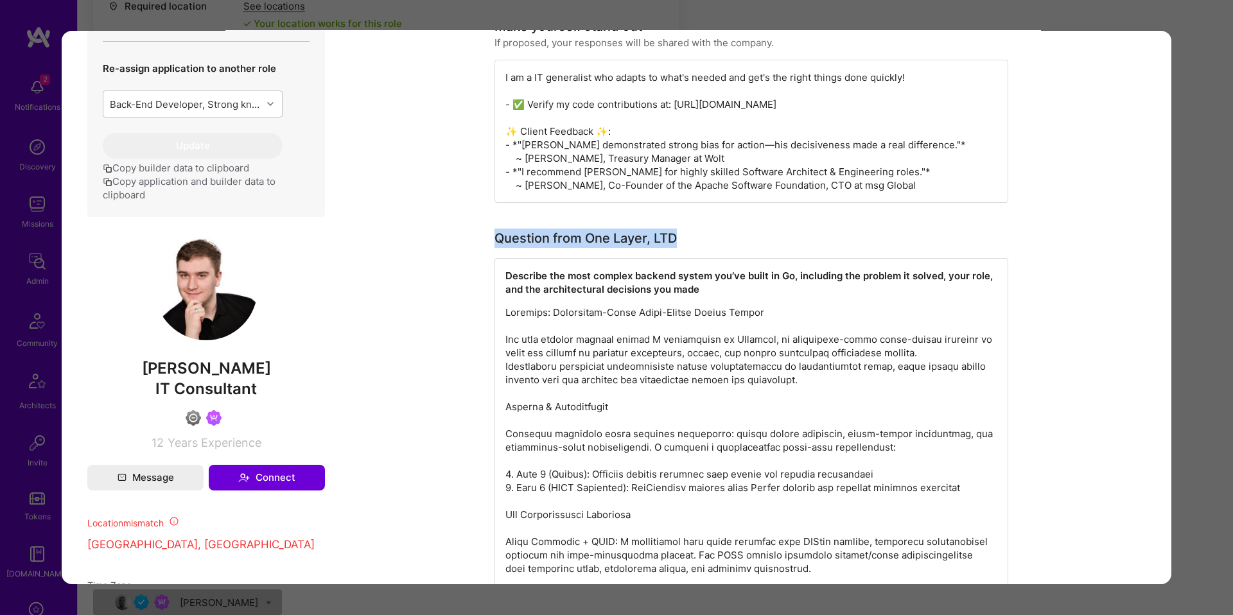
click at [645, 236] on div "Question from One Layer, LTD" at bounding box center [585, 238] width 182 height 19
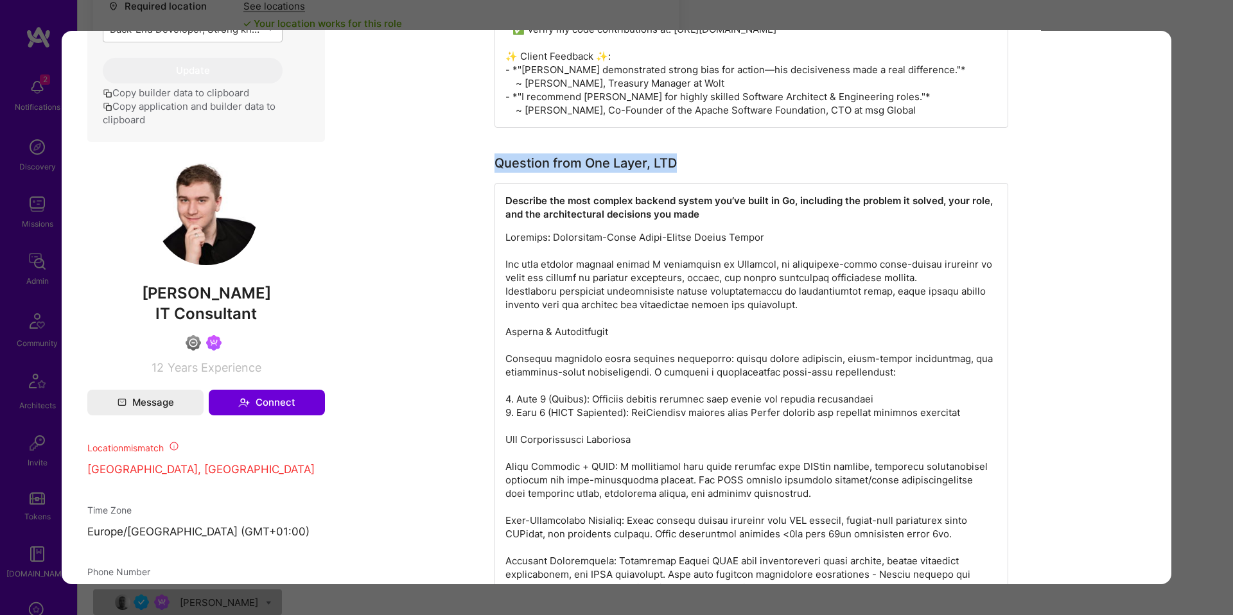
scroll to position [589, 0]
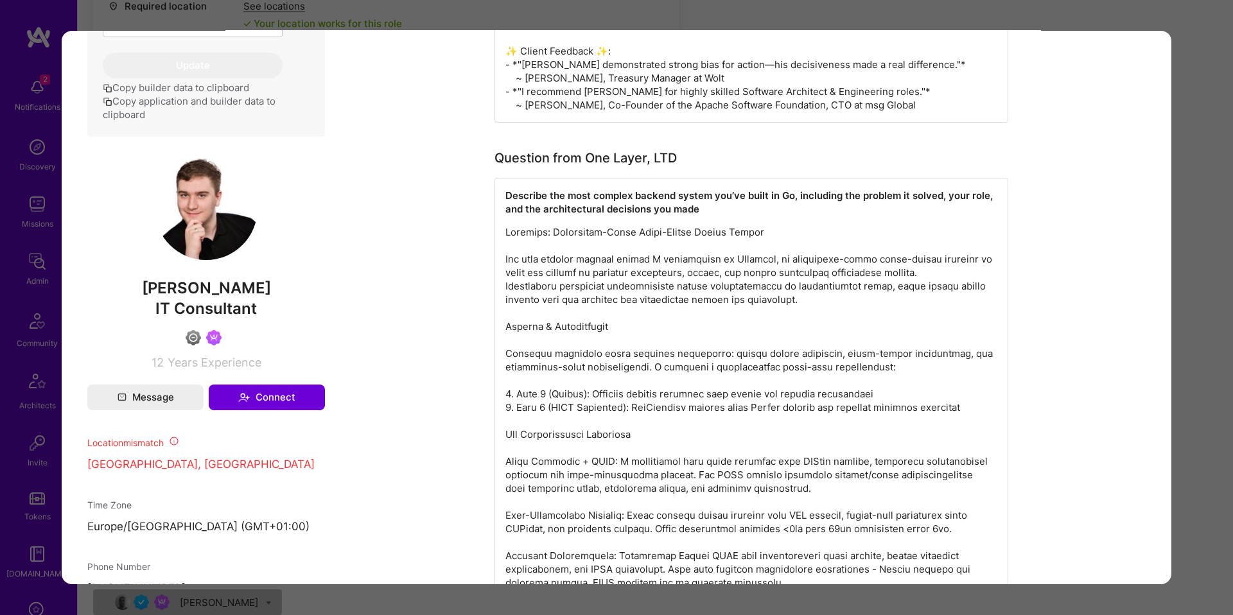
drag, startPoint x: 713, startPoint y: 274, endPoint x: 707, endPoint y: 266, distance: 10.5
click at [713, 274] on p "modal" at bounding box center [751, 575] width 492 height 701
click at [670, 226] on p "modal" at bounding box center [751, 575] width 492 height 701
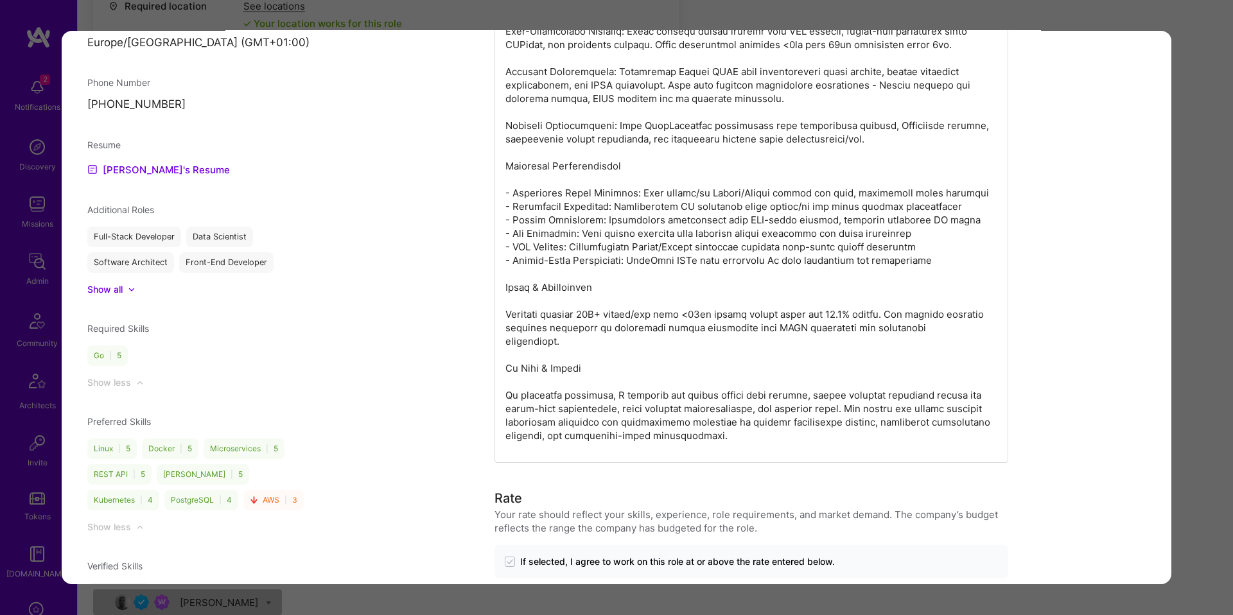
scroll to position [1074, 0]
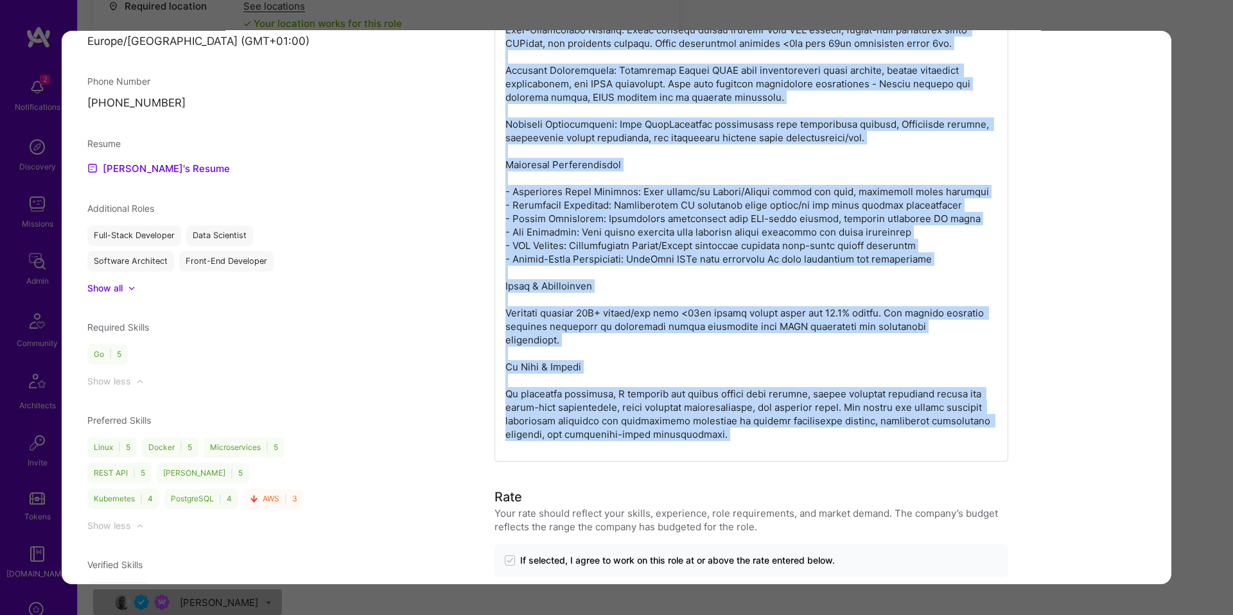
click at [777, 414] on p "modal" at bounding box center [751, 90] width 492 height 701
copy p "Kernovia: Enterprise-Grade Micro-Kernel Plugin System The most complex backend …"
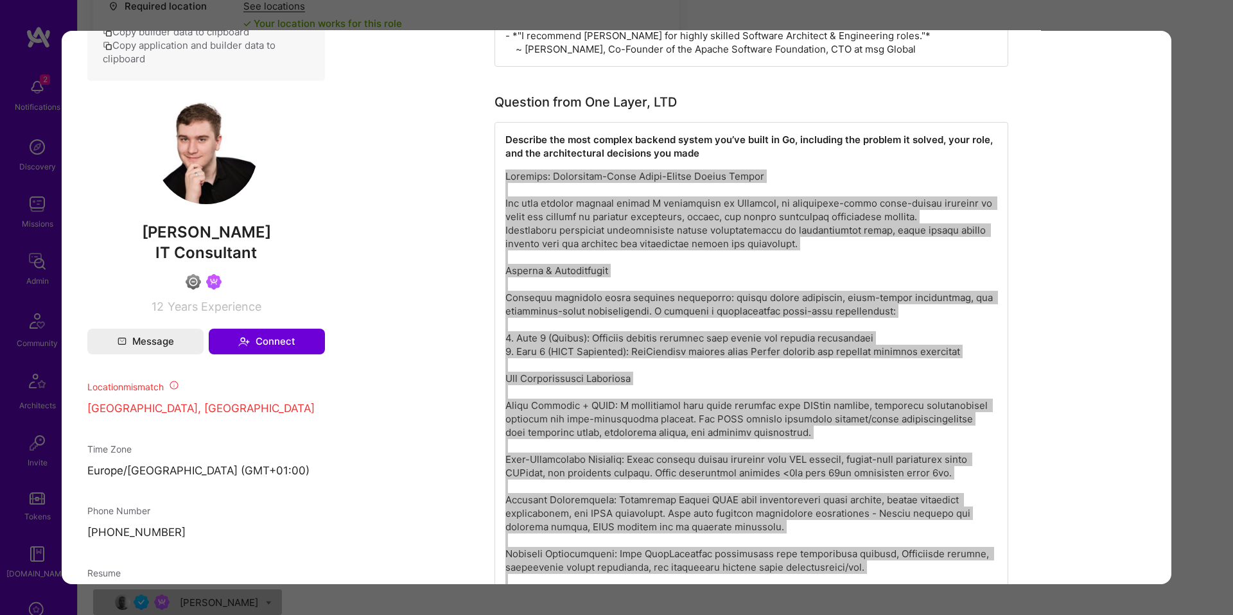
scroll to position [638, 0]
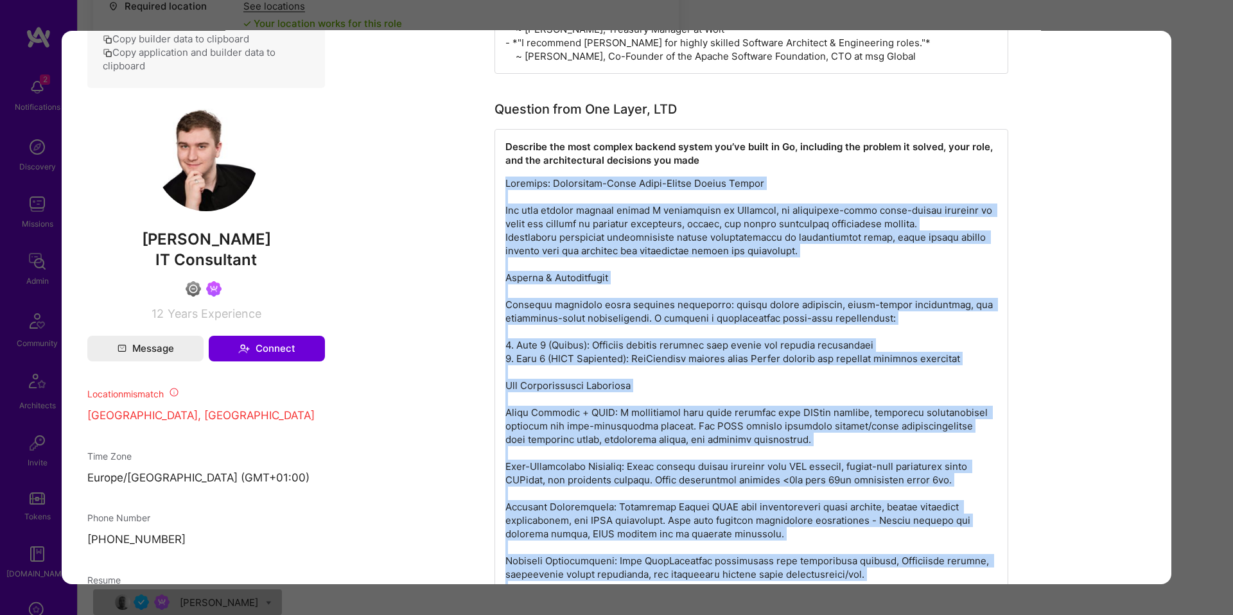
click at [222, 247] on span "Lars Artmann" at bounding box center [206, 239] width 238 height 19
click at [222, 246] on span "Lars Artmann" at bounding box center [206, 239] width 238 height 19
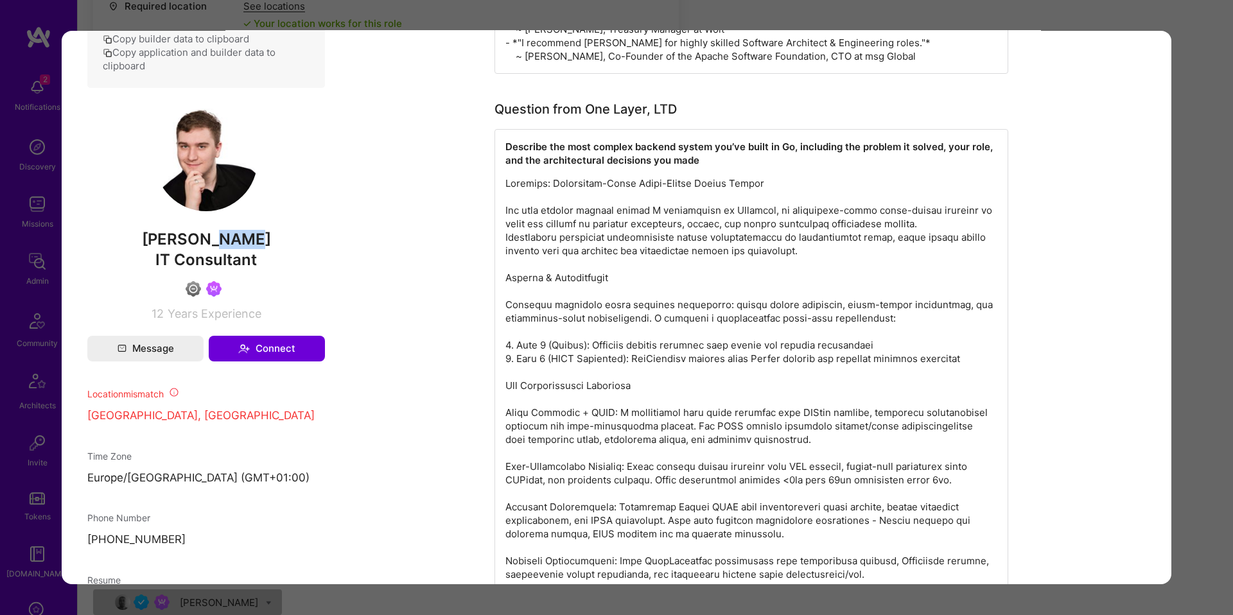
click at [222, 244] on span "Lars Artmann" at bounding box center [206, 239] width 238 height 19
copy span "mann"
copy span "Lars Artmann"
click at [1176, 424] on div "Application 2 of 26 Builder Missing Requirements Required Location See location…" at bounding box center [616, 307] width 1233 height 615
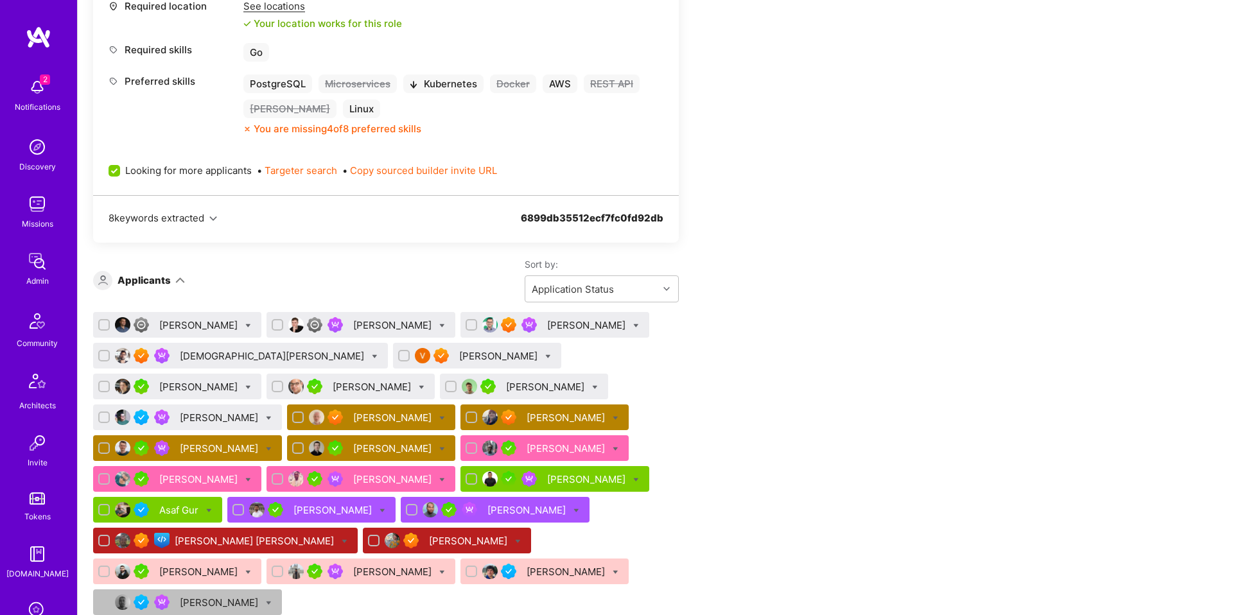
click at [549, 323] on div "Catalin Ramascanu" at bounding box center [587, 325] width 81 height 13
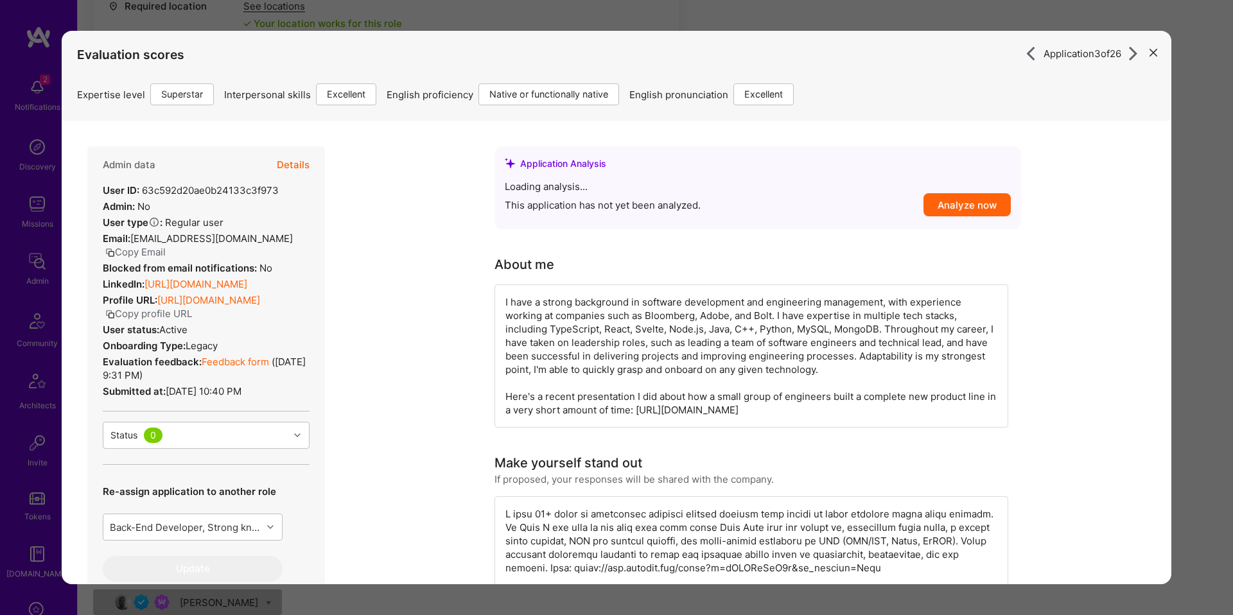
scroll to position [301, 0]
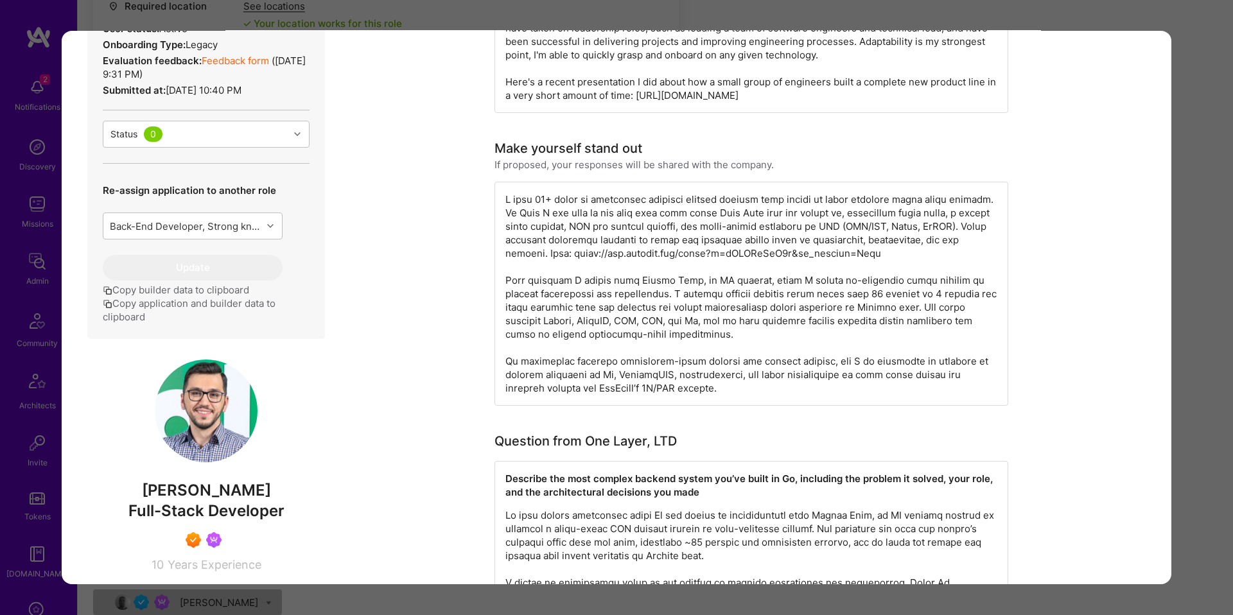
click at [171, 500] on span "Catalin Ramascanu" at bounding box center [206, 490] width 238 height 19
copy span "Catalin Ramascanu"
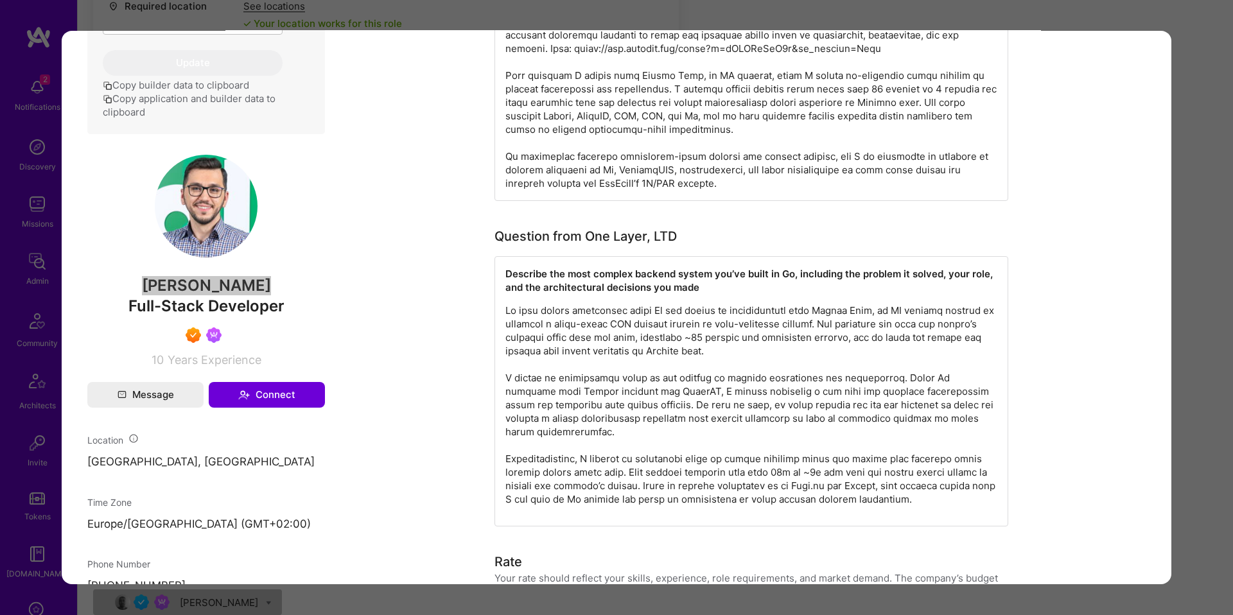
scroll to position [511, 0]
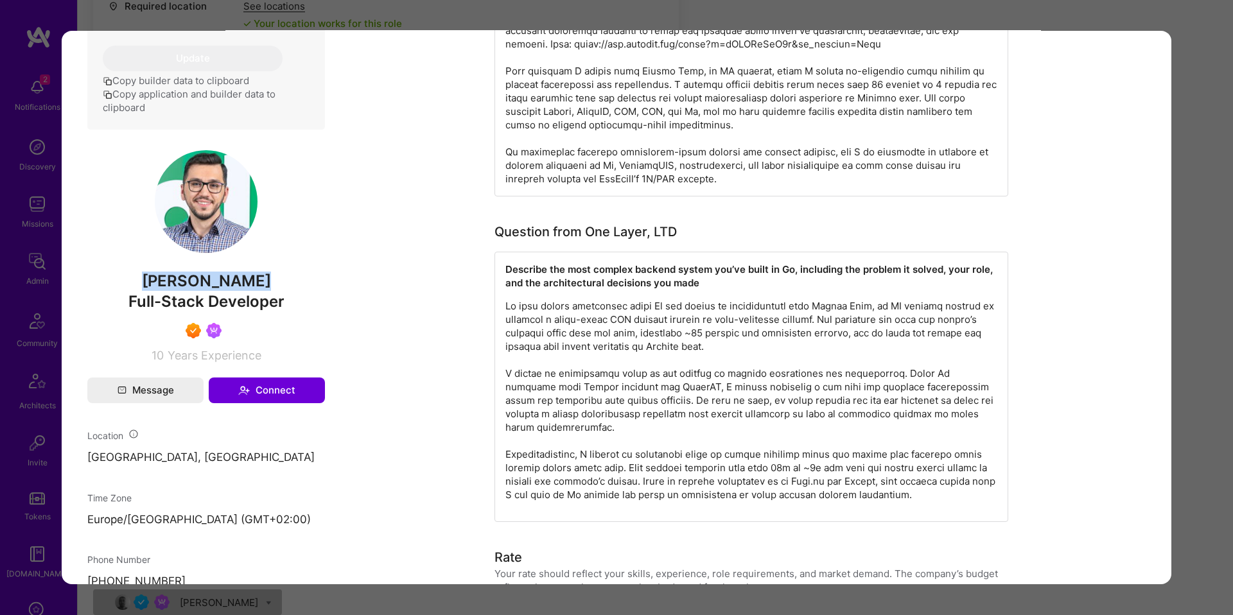
click at [648, 327] on p "modal" at bounding box center [751, 400] width 492 height 202
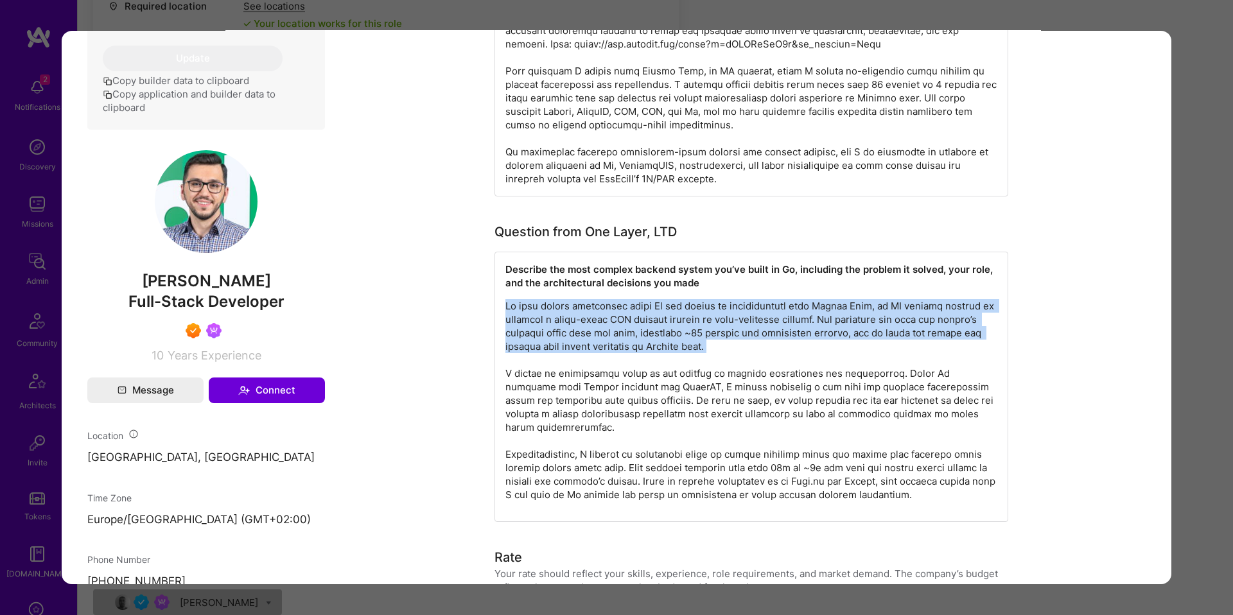
click at [648, 327] on p "modal" at bounding box center [751, 400] width 492 height 202
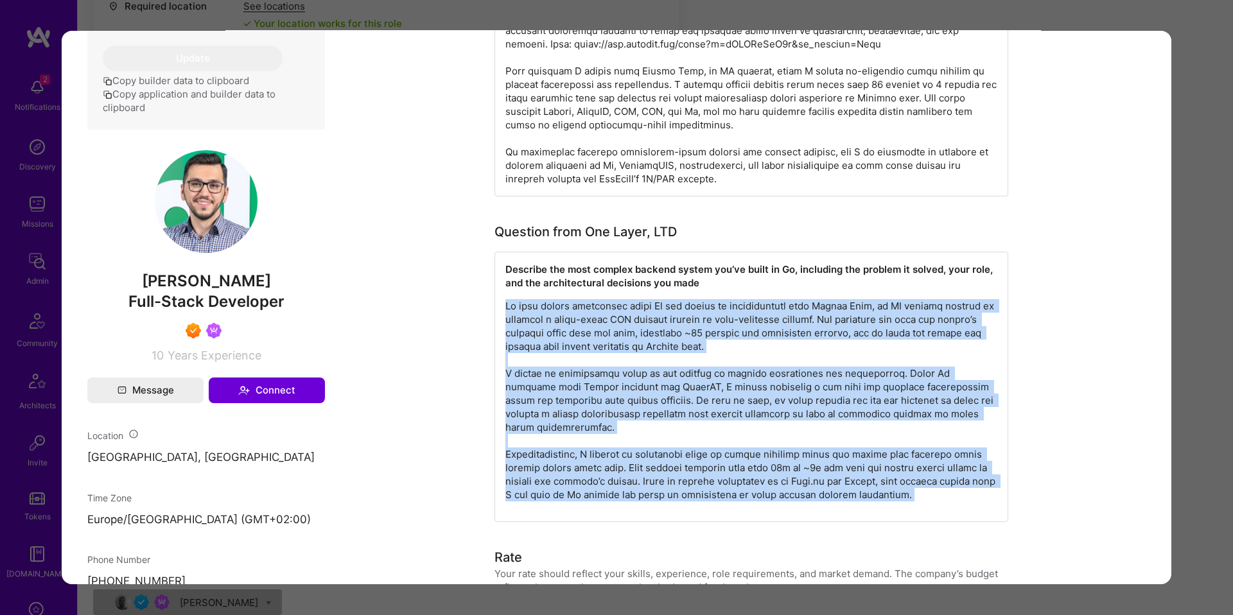
click at [681, 452] on p "modal" at bounding box center [751, 400] width 492 height 202
copy p "My most recent experience using Go was during my collaboration with Circle Labs…"
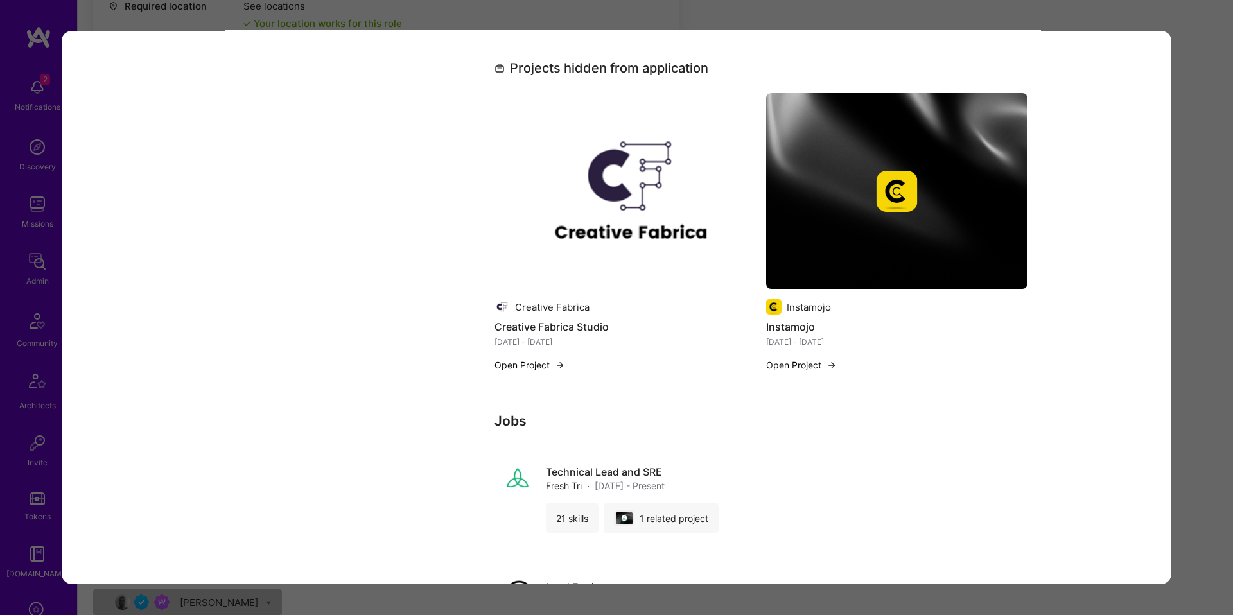
scroll to position [3301, 0]
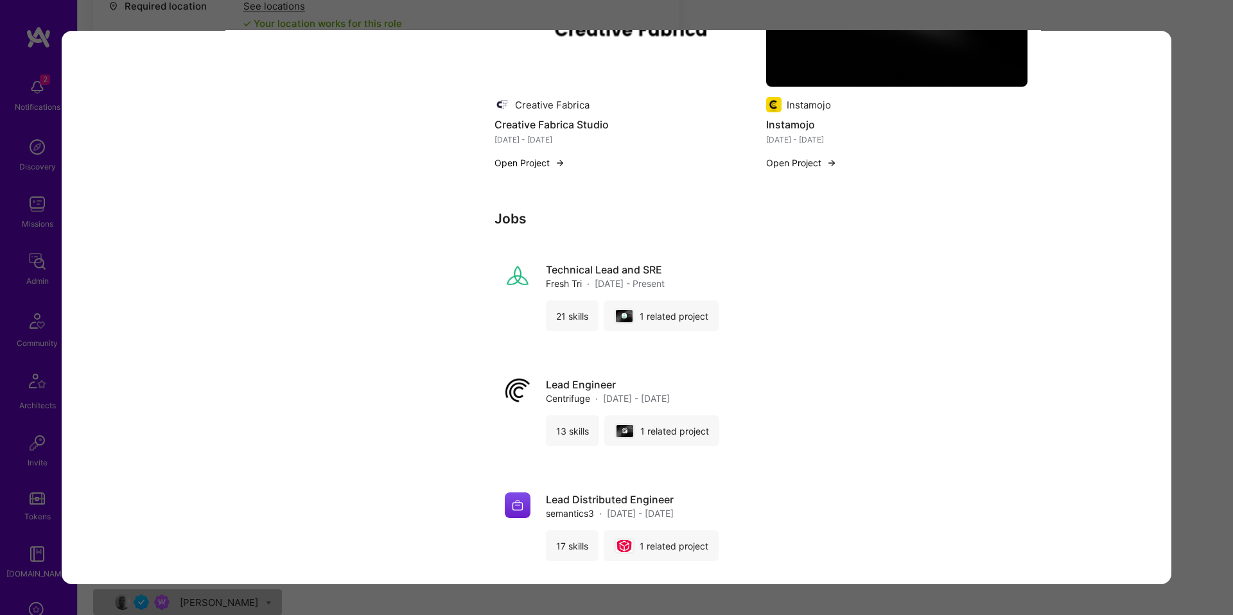
click at [1178, 259] on div "Application 4 of 26 Builder Missing Requirements Required Location See location…" at bounding box center [616, 307] width 1233 height 615
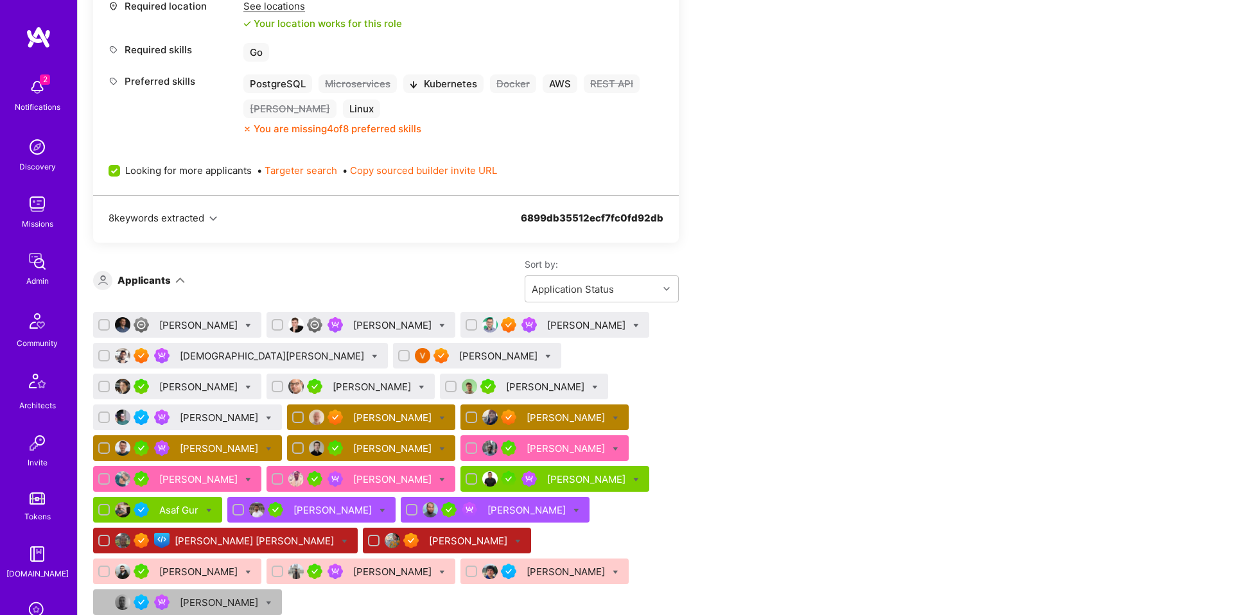
click at [248, 356] on div "Vedhavyas Singareddi" at bounding box center [273, 355] width 187 height 13
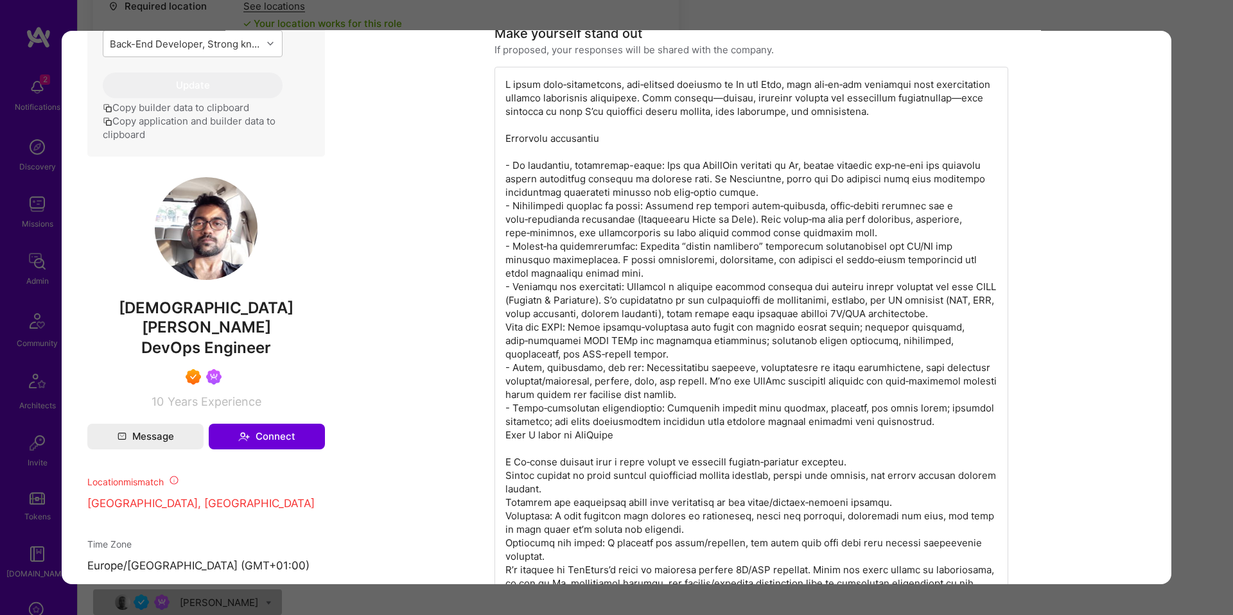
scroll to position [611, 0]
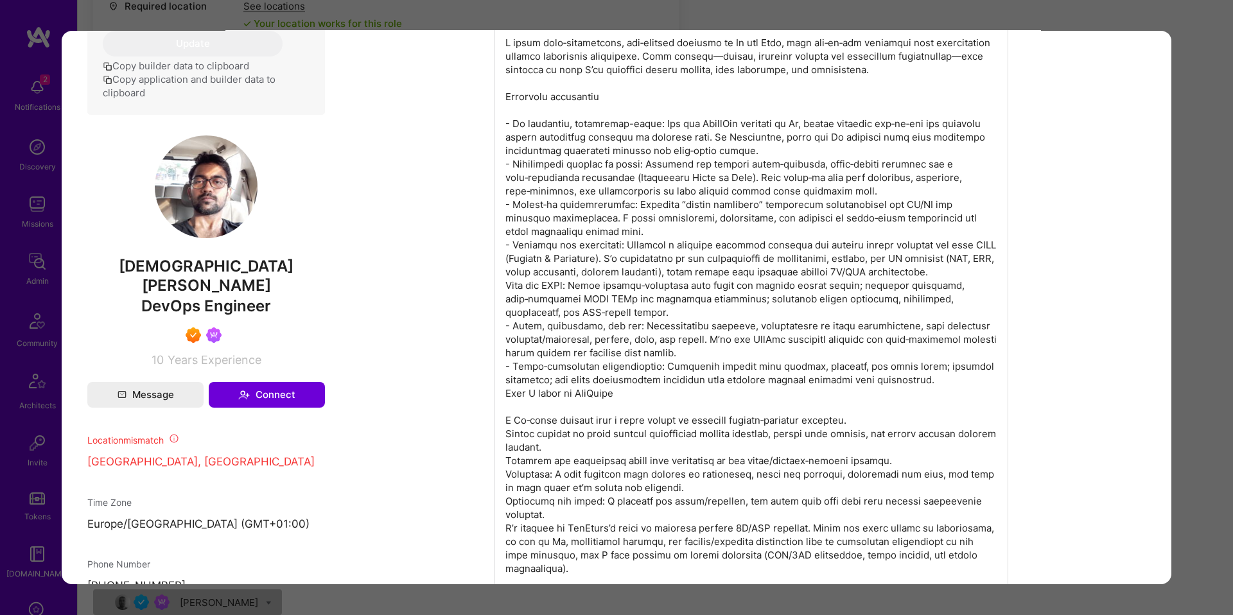
click at [222, 262] on span "Vedhavyas Singareddi" at bounding box center [206, 276] width 238 height 39
copy span "Vedhavyas Singareddi"
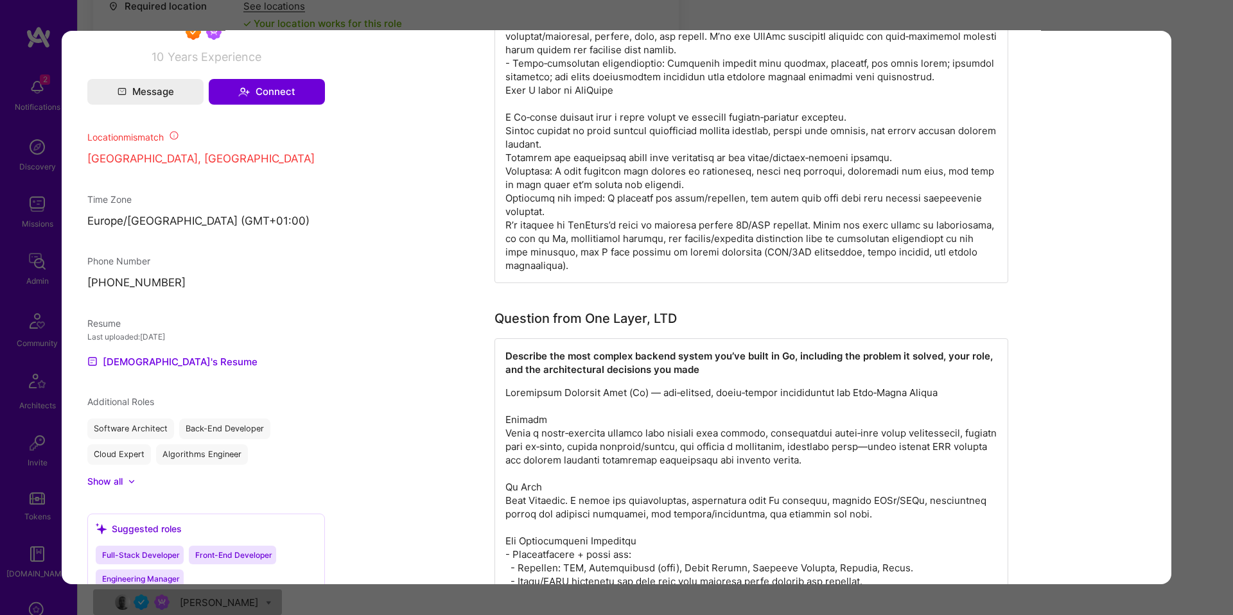
scroll to position [921, 0]
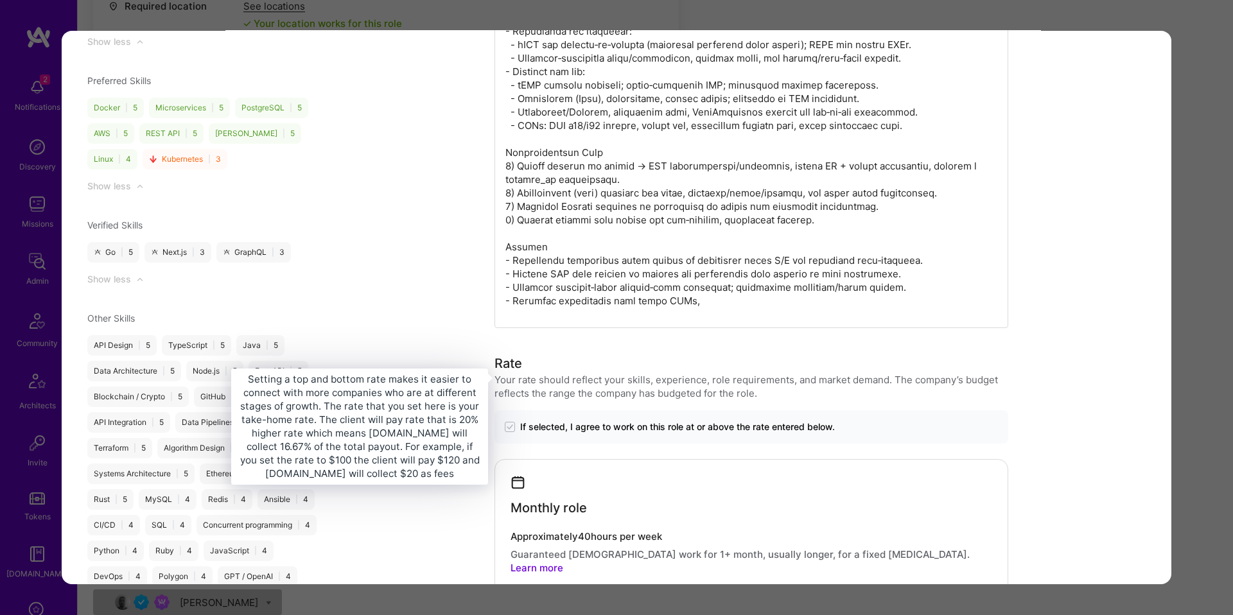
scroll to position [1669, 0]
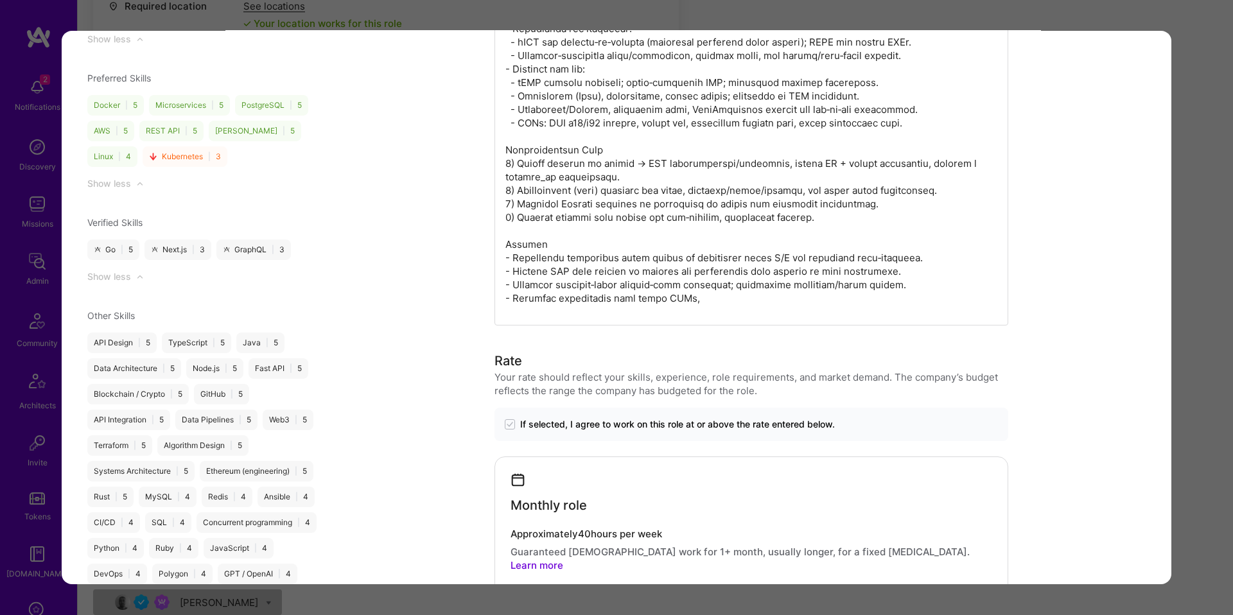
click at [1199, 456] on div "Application 4 of 26 Builder Missing Requirements Required Location See location…" at bounding box center [616, 307] width 1233 height 615
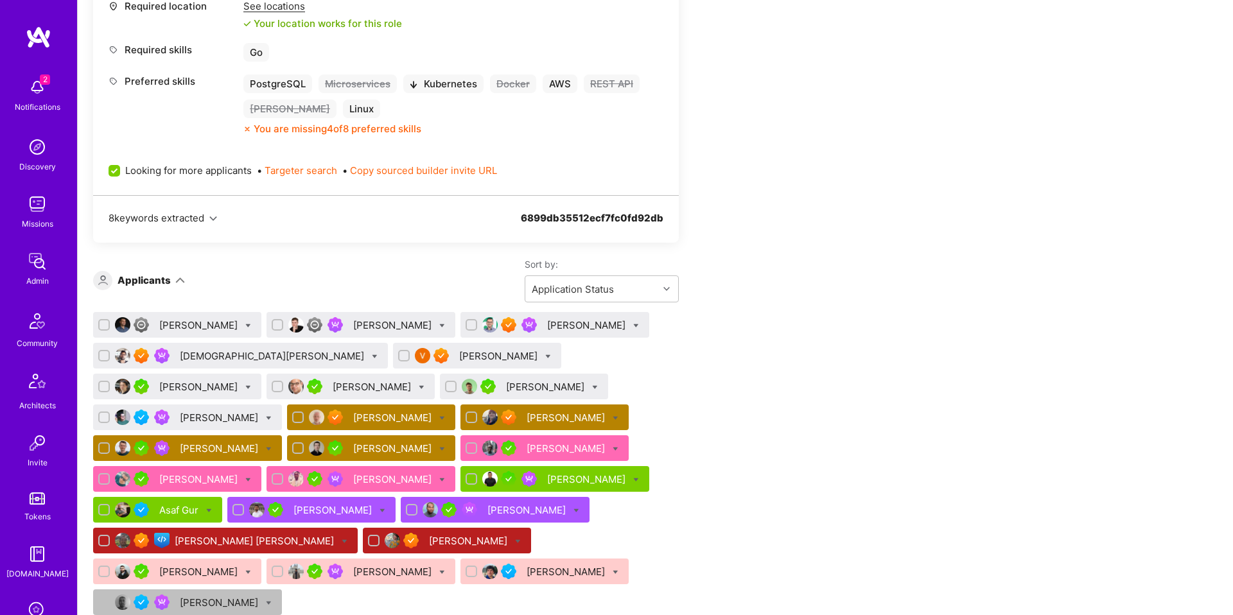
click at [459, 362] on div "Vasilis Papavasileiou" at bounding box center [499, 355] width 81 height 13
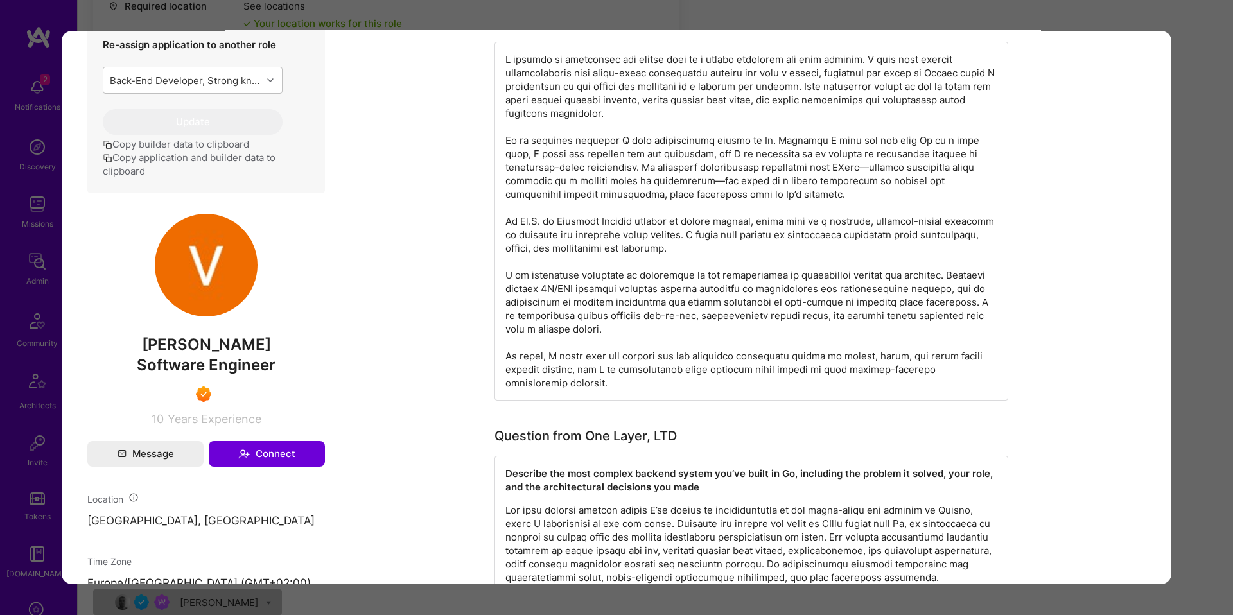
scroll to position [520, 0]
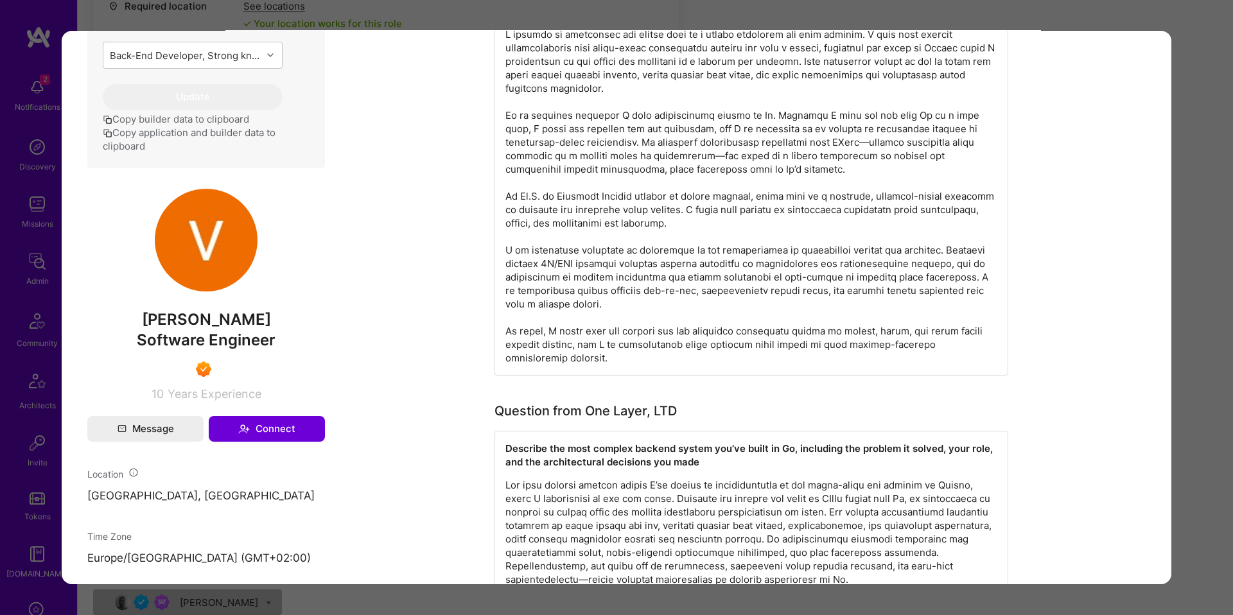
drag, startPoint x: 279, startPoint y: 318, endPoint x: 259, endPoint y: 315, distance: 20.1
click at [278, 317] on span "Vasilis Papavasileiou" at bounding box center [206, 319] width 238 height 19
click at [259, 315] on span "Vasilis Papavasileiou" at bounding box center [206, 319] width 238 height 19
drag, startPoint x: 259, startPoint y: 315, endPoint x: 230, endPoint y: 337, distance: 35.8
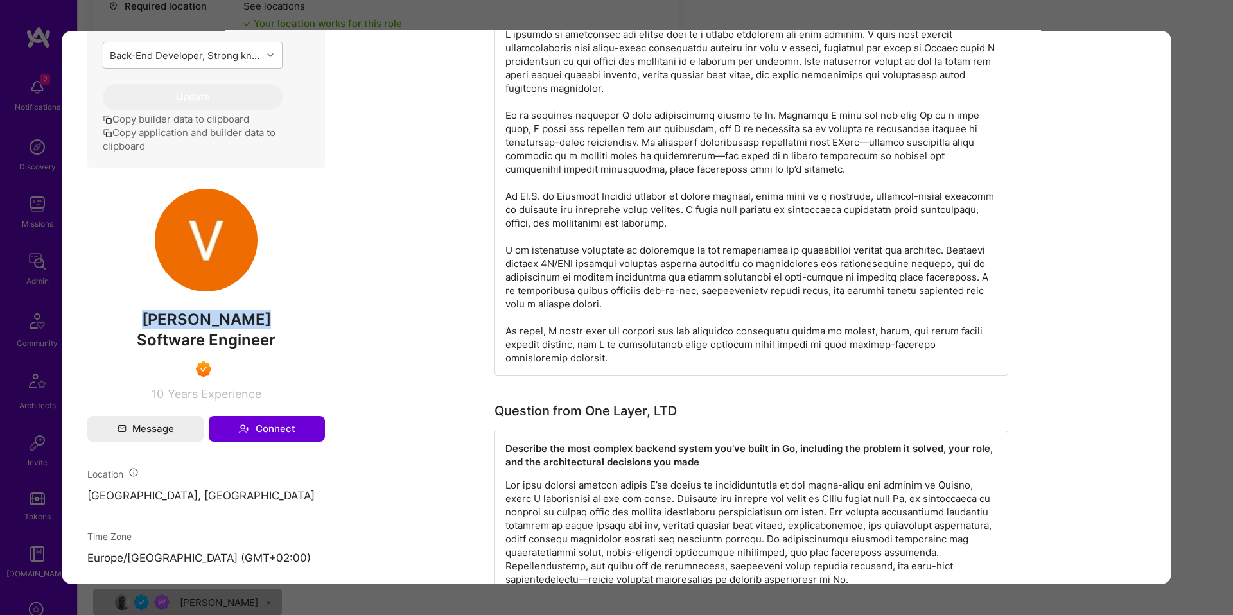
click at [259, 315] on span "Vasilis Papavasileiou" at bounding box center [206, 319] width 238 height 19
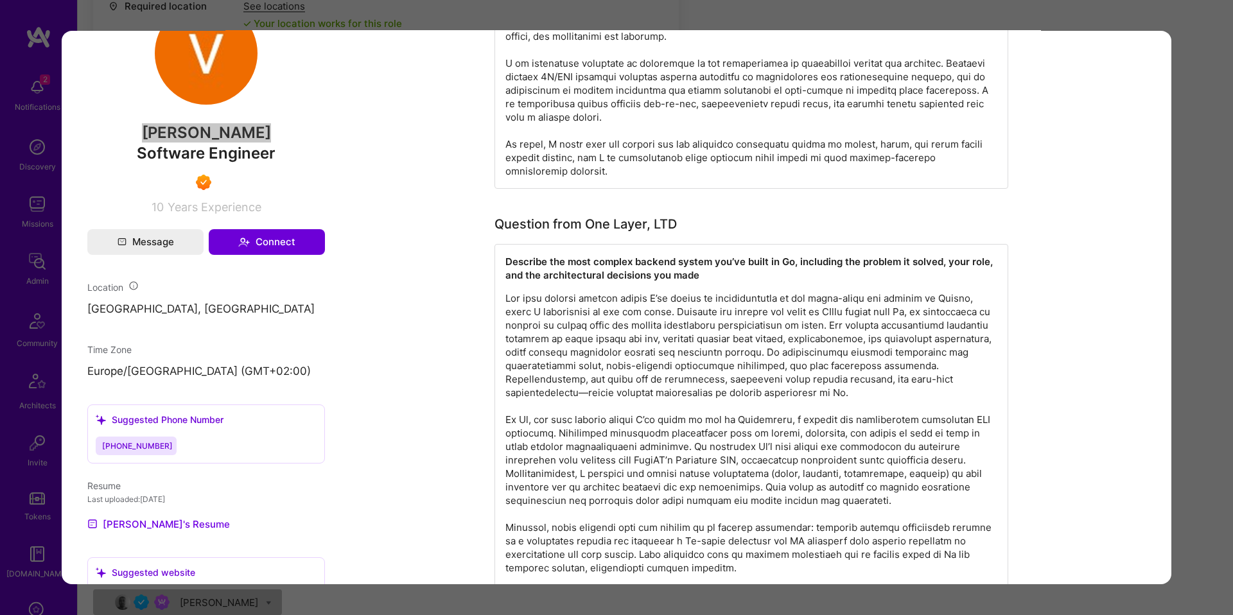
scroll to position [738, 0]
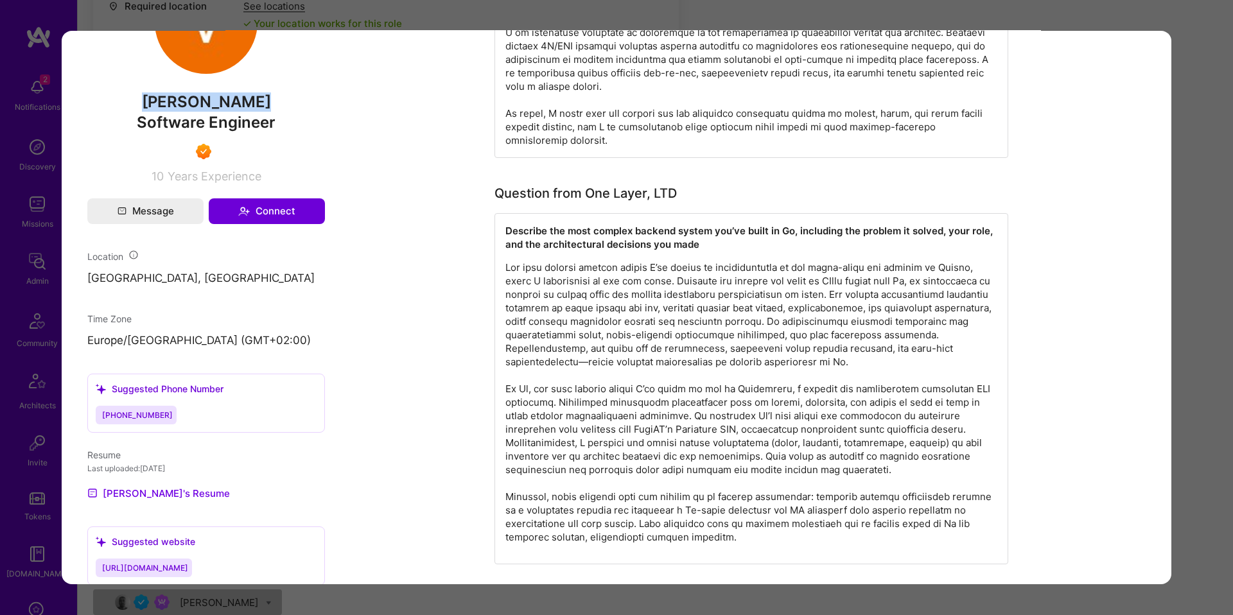
click at [753, 332] on p "modal" at bounding box center [751, 402] width 492 height 283
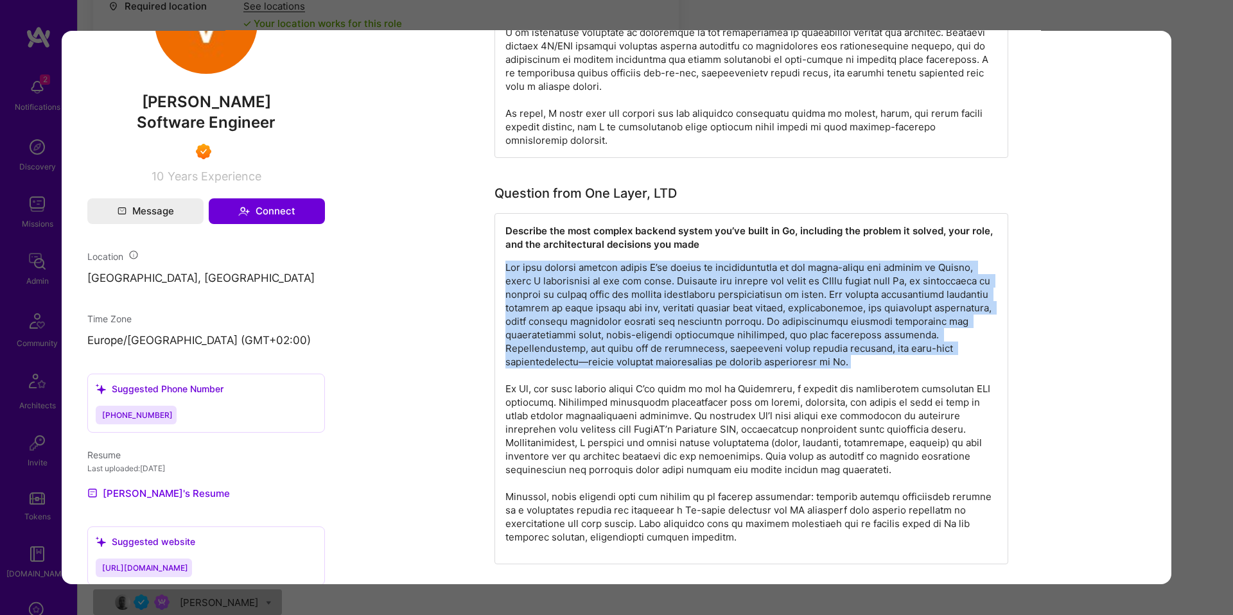
click at [753, 332] on p "modal" at bounding box center [751, 402] width 492 height 283
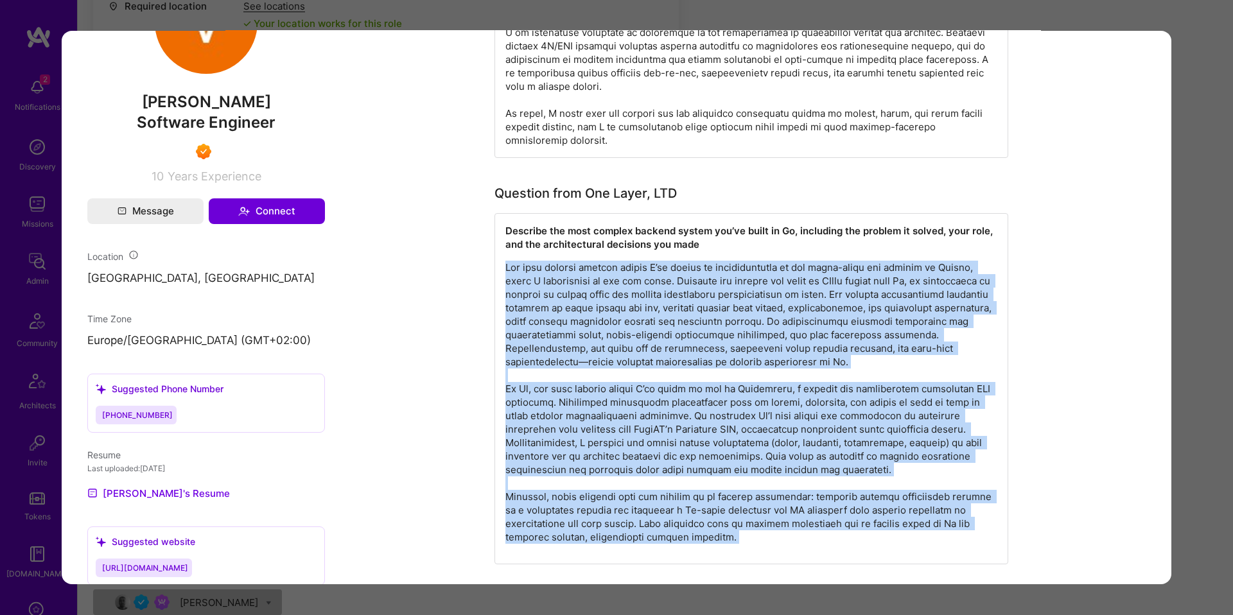
click at [750, 512] on p "modal" at bounding box center [751, 402] width 492 height 283
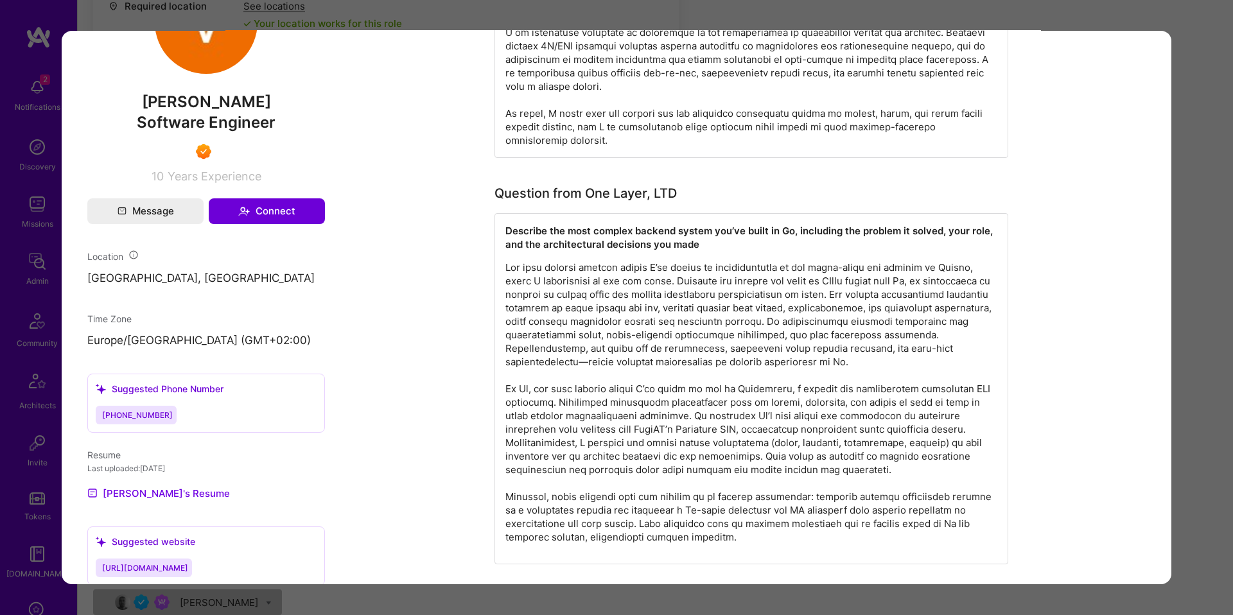
click at [53, 377] on div "Application 5 of 26 Evaluation scores Expertise level Superstar Interpersonal s…" at bounding box center [616, 307] width 1233 height 615
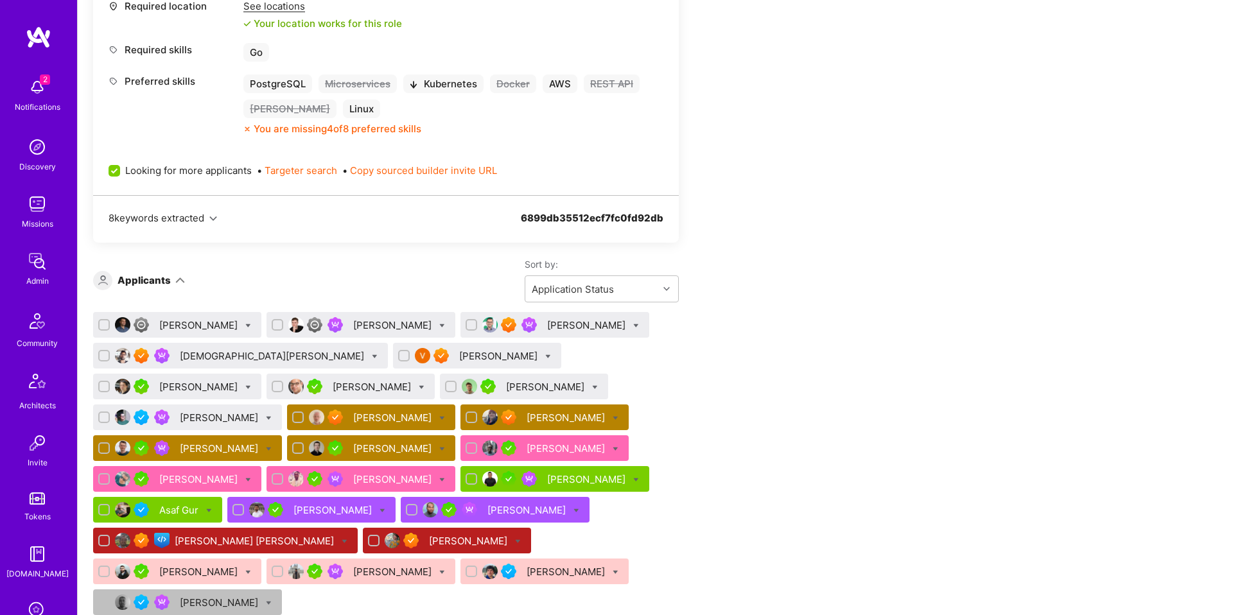
click at [240, 380] on div "Juan Combetto" at bounding box center [199, 386] width 81 height 13
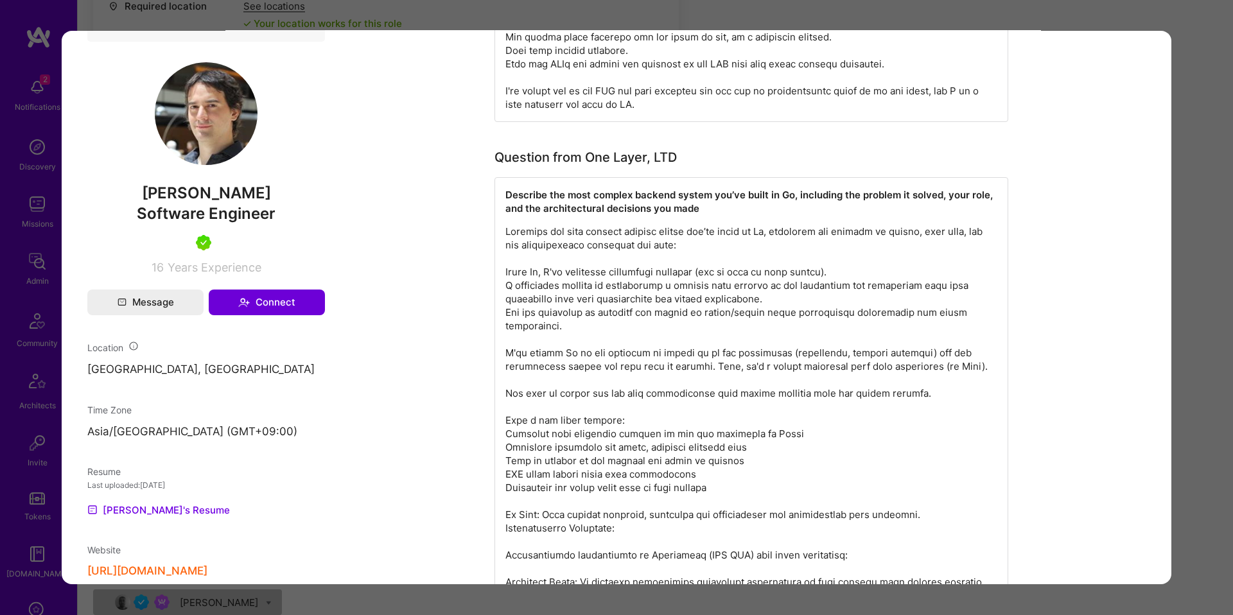
scroll to position [692, 0]
click at [241, 189] on span "Juan Combetto" at bounding box center [206, 193] width 238 height 19
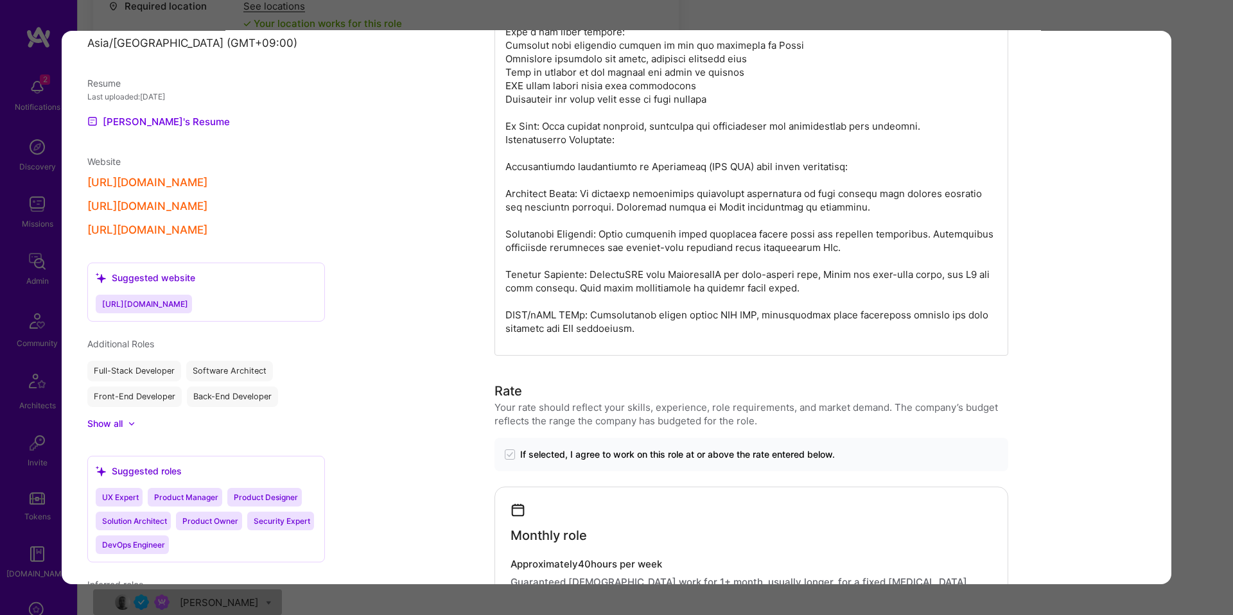
scroll to position [1047, 0]
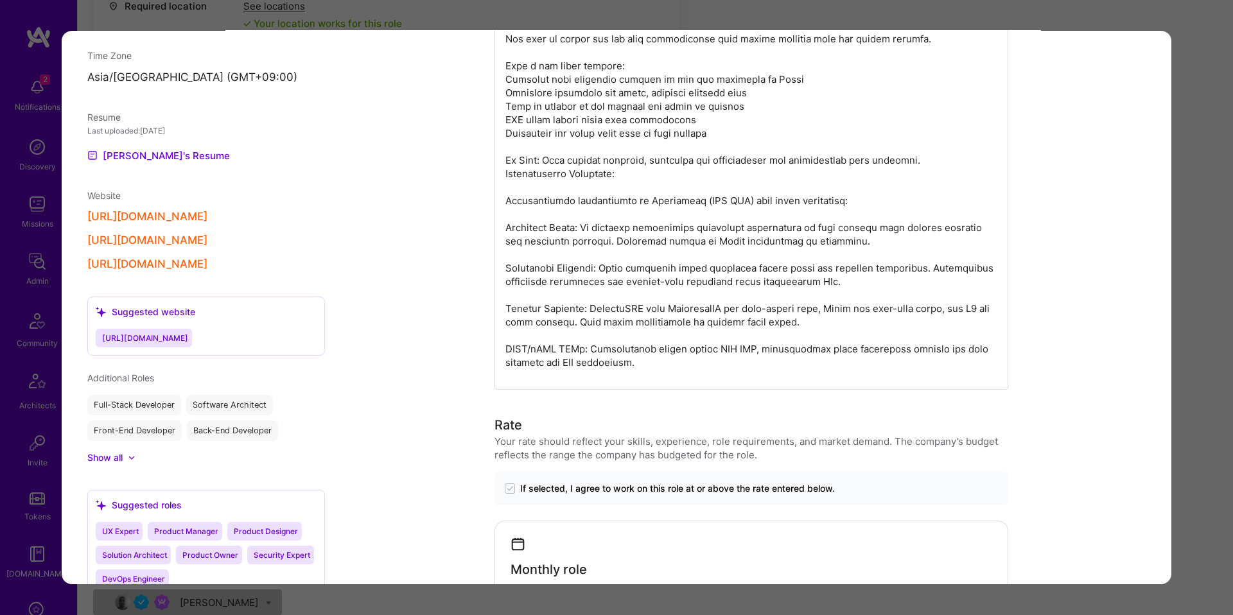
click at [623, 357] on p "modal" at bounding box center [751, 119] width 492 height 499
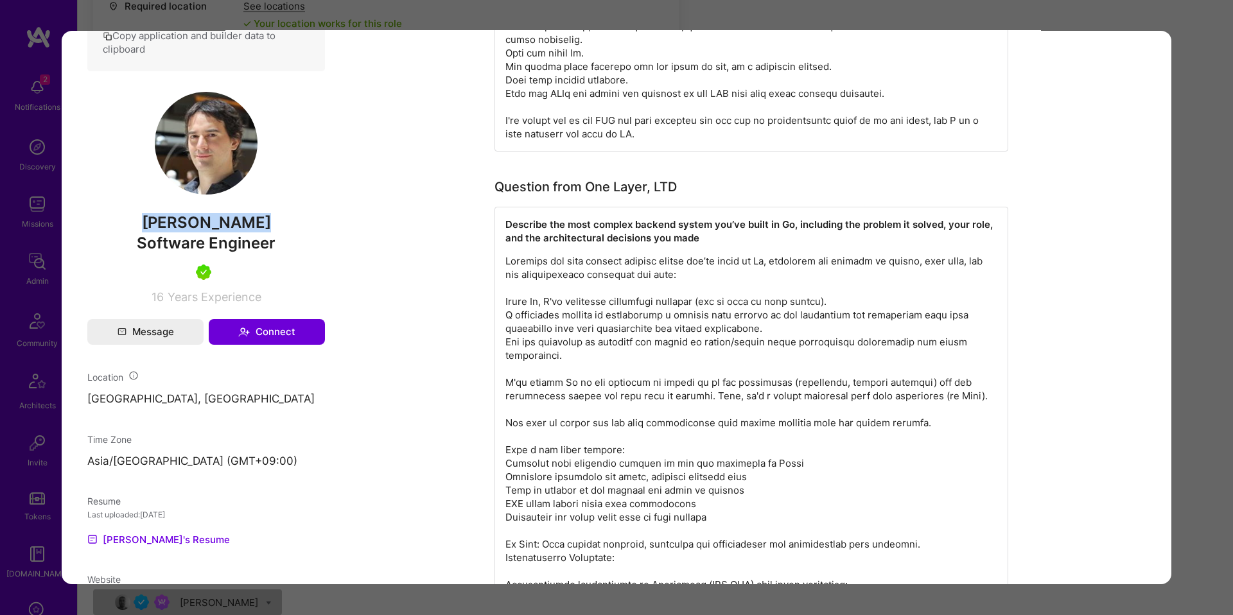
scroll to position [641, 0]
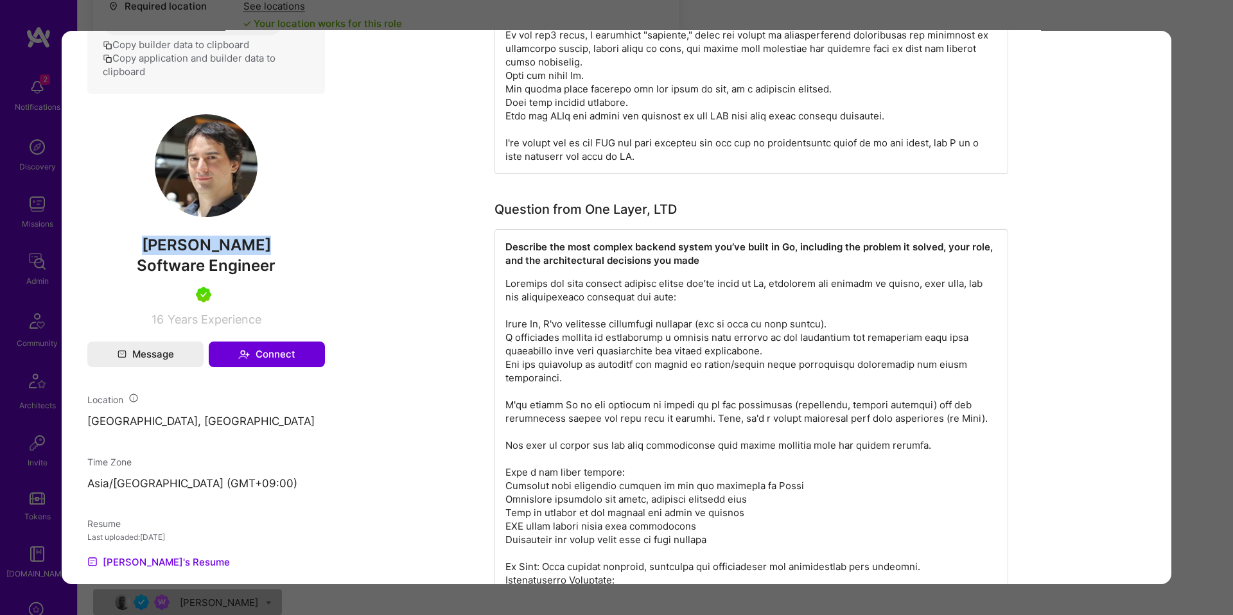
click at [545, 292] on p "modal" at bounding box center [751, 526] width 492 height 499
click at [1203, 331] on div "Application 6 of 26 Evaluation scores Expertise level Superstar Interpersonal s…" at bounding box center [616, 307] width 1233 height 615
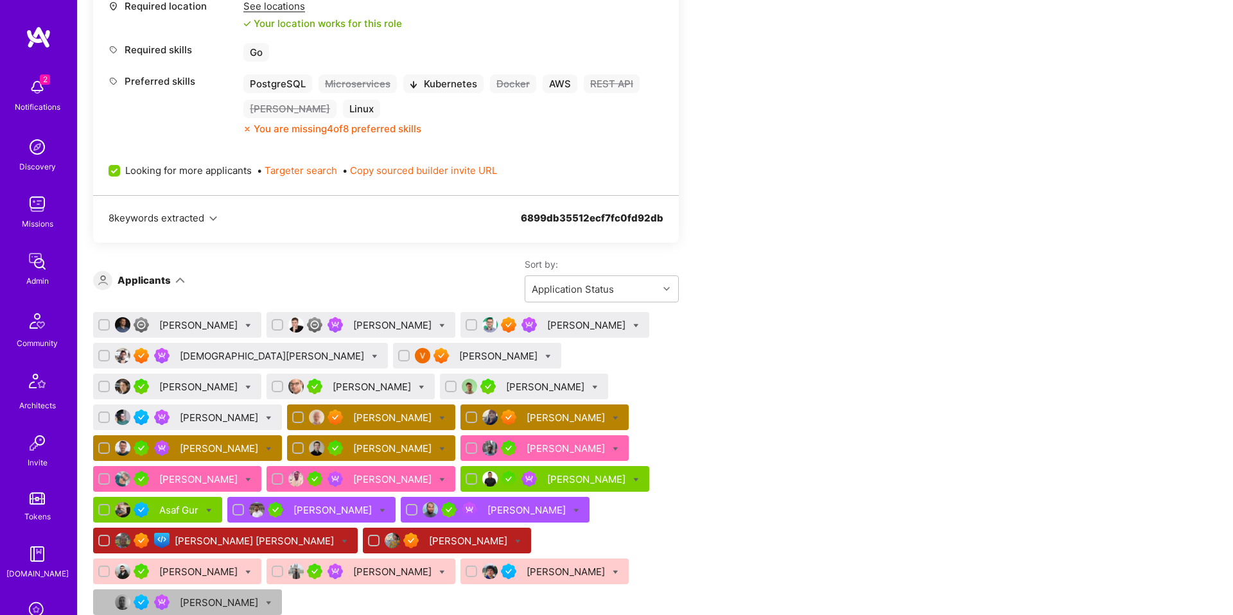
click at [506, 385] on div "Panagiotis Nikolaou" at bounding box center [546, 386] width 81 height 13
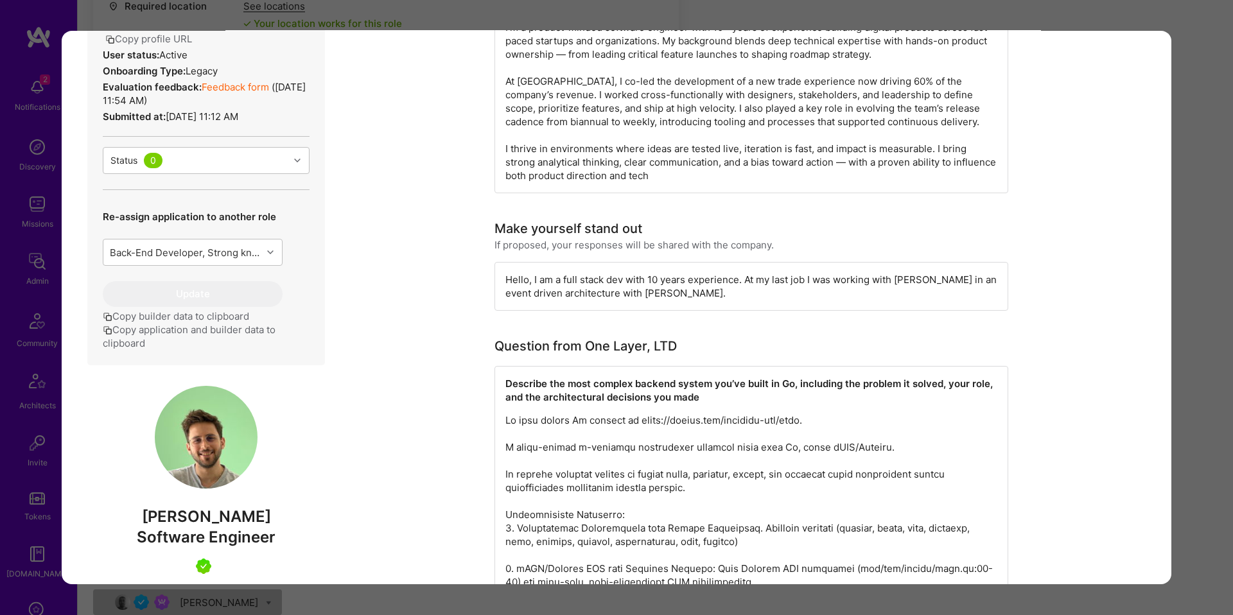
scroll to position [499, 0]
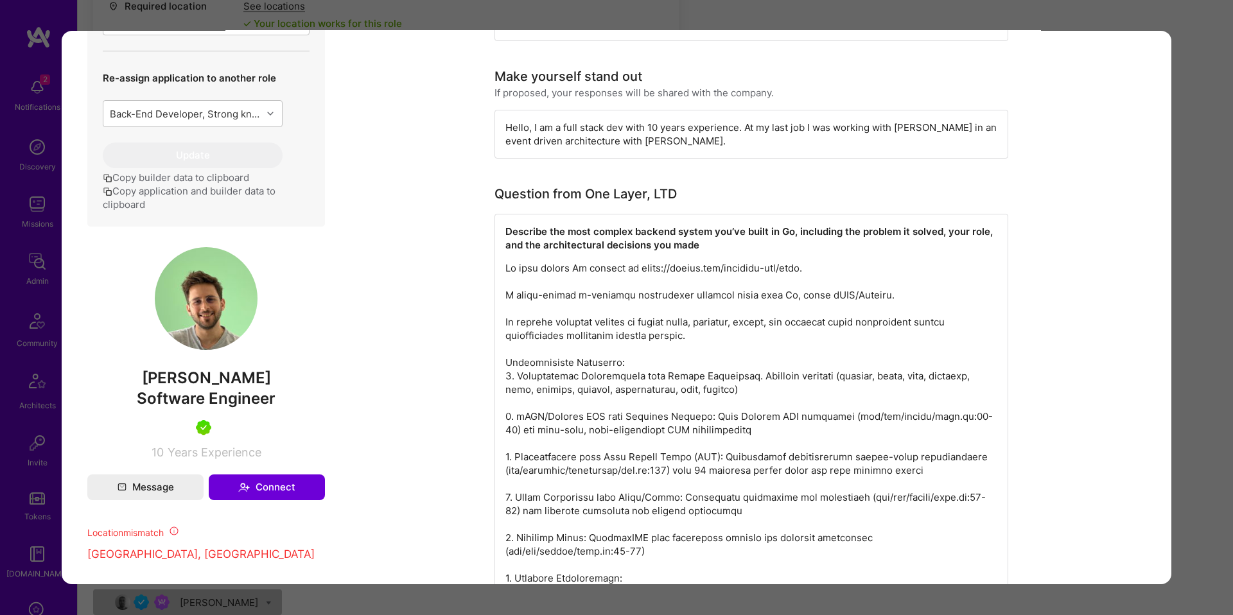
click at [249, 388] on span "Panagiotis Nikolaou" at bounding box center [206, 378] width 238 height 19
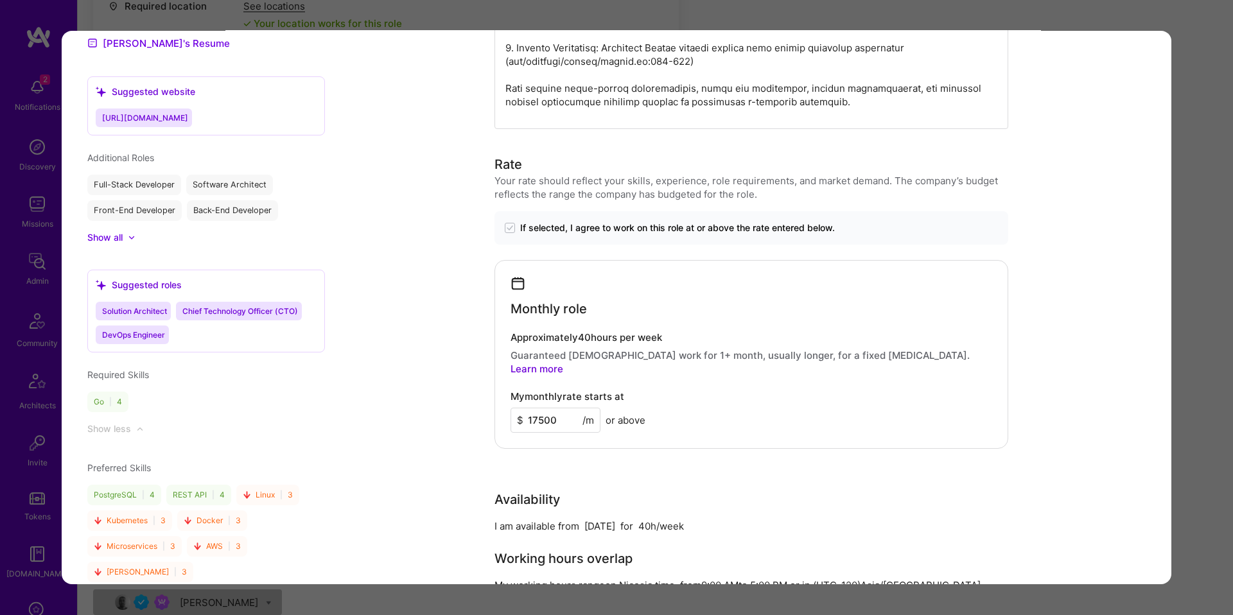
scroll to position [1094, 0]
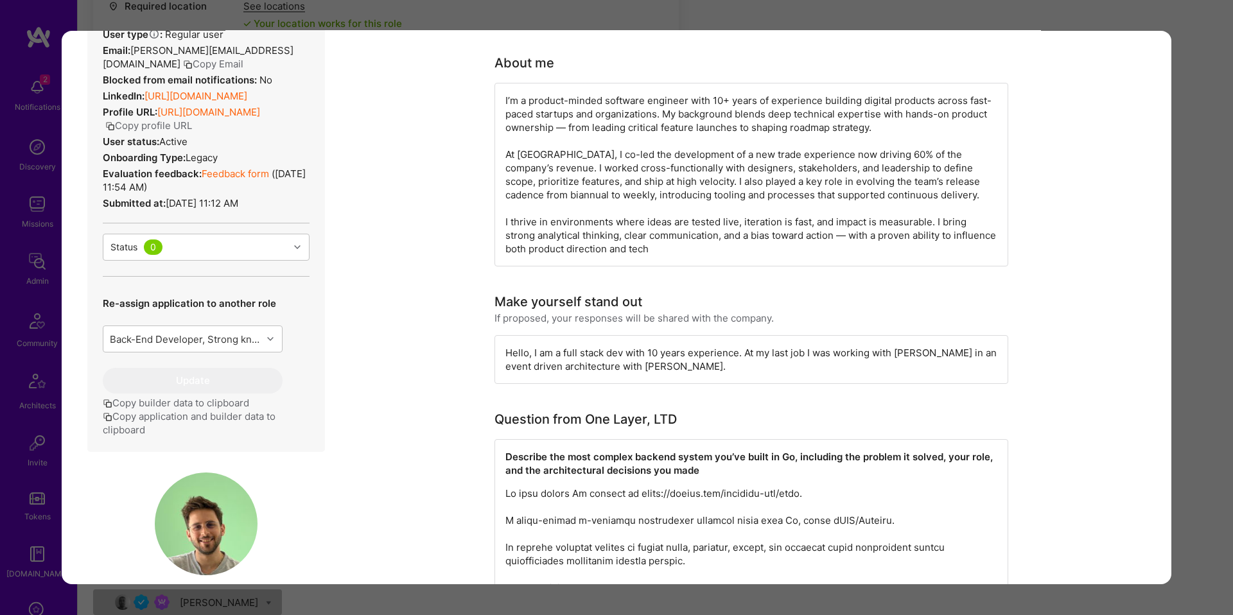
scroll to position [323, 0]
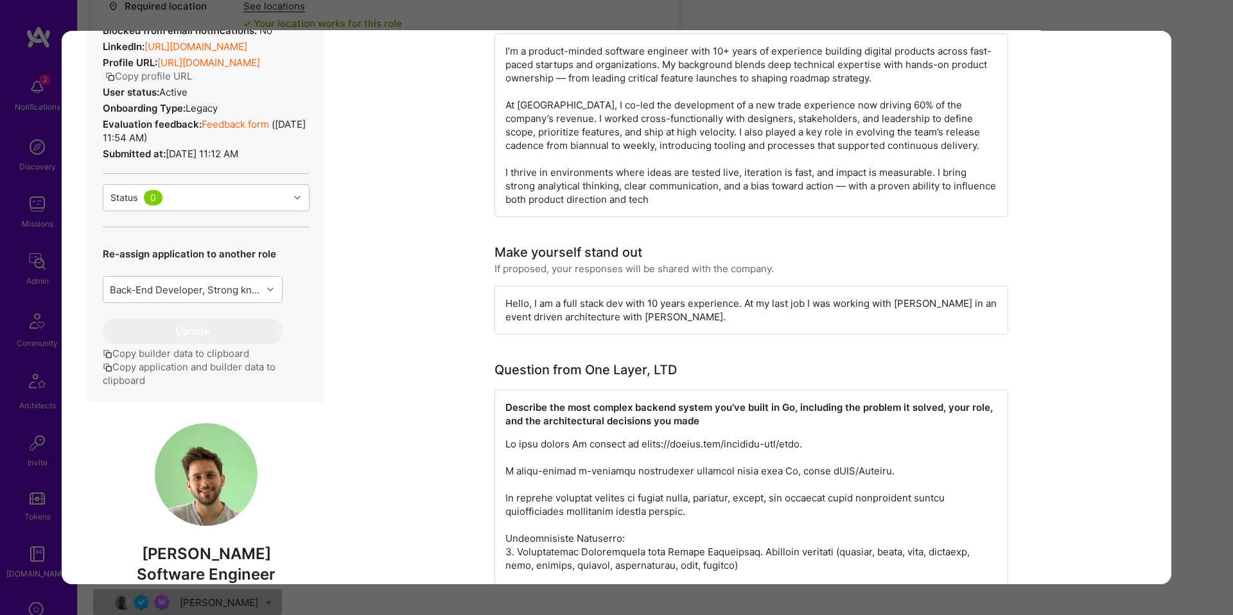
click at [1198, 441] on div "Application 8 of 26 Builder Missing Requirements Required Location See location…" at bounding box center [616, 307] width 1233 height 615
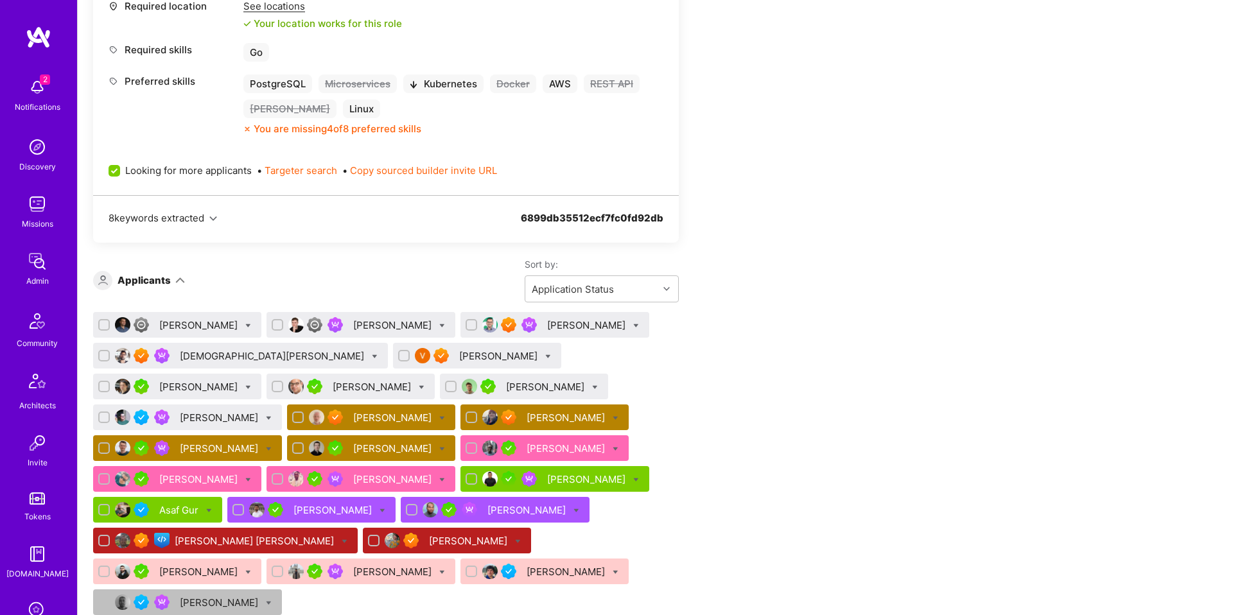
drag, startPoint x: 107, startPoint y: 326, endPoint x: 107, endPoint y: 343, distance: 17.3
click at [107, 326] on input "checkbox" at bounding box center [105, 325] width 9 height 9
checkbox input "true"
click at [101, 353] on input "checkbox" at bounding box center [105, 356] width 9 height 9
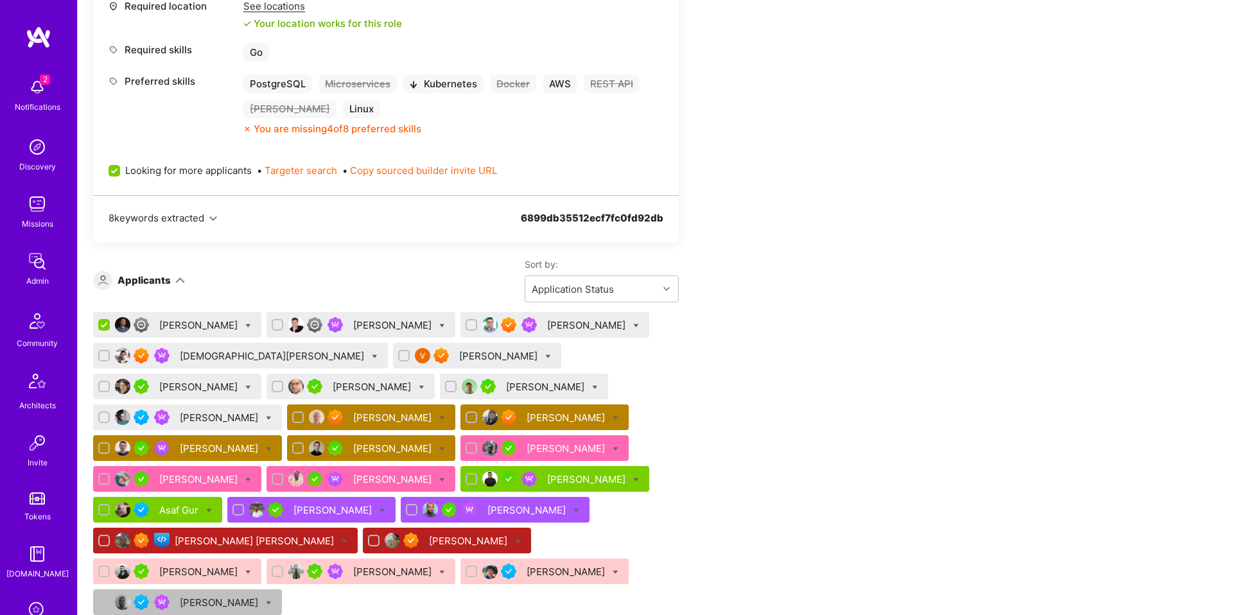
checkbox input "true"
click at [274, 325] on input "checkbox" at bounding box center [278, 325] width 9 height 9
checkbox input "true"
click at [245, 322] on div at bounding box center [248, 325] width 6 height 13
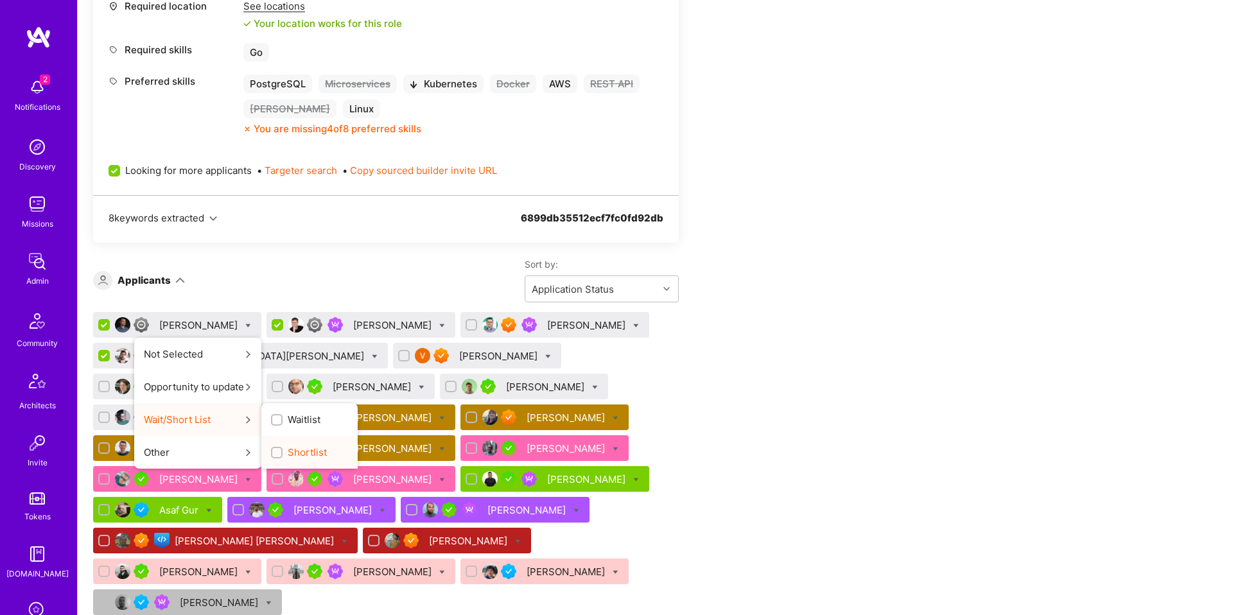
click at [288, 449] on span "Shortlist" at bounding box center [307, 452] width 39 height 13
click at [275, 449] on input "Shortlist" at bounding box center [278, 453] width 9 height 9
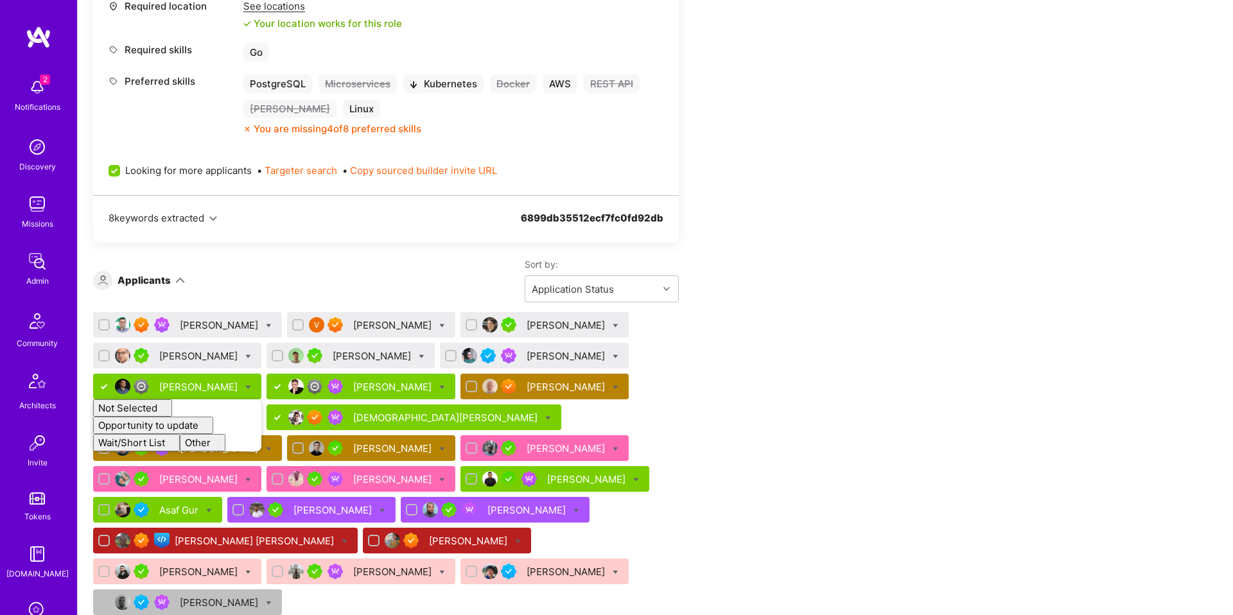
click at [656, 319] on div "Catalin Ramascanu Vasilis Papavasileiou Juan Combetto Peter Cummings Panagiotis…" at bounding box center [386, 466] width 586 height 308
checkbox input "false"
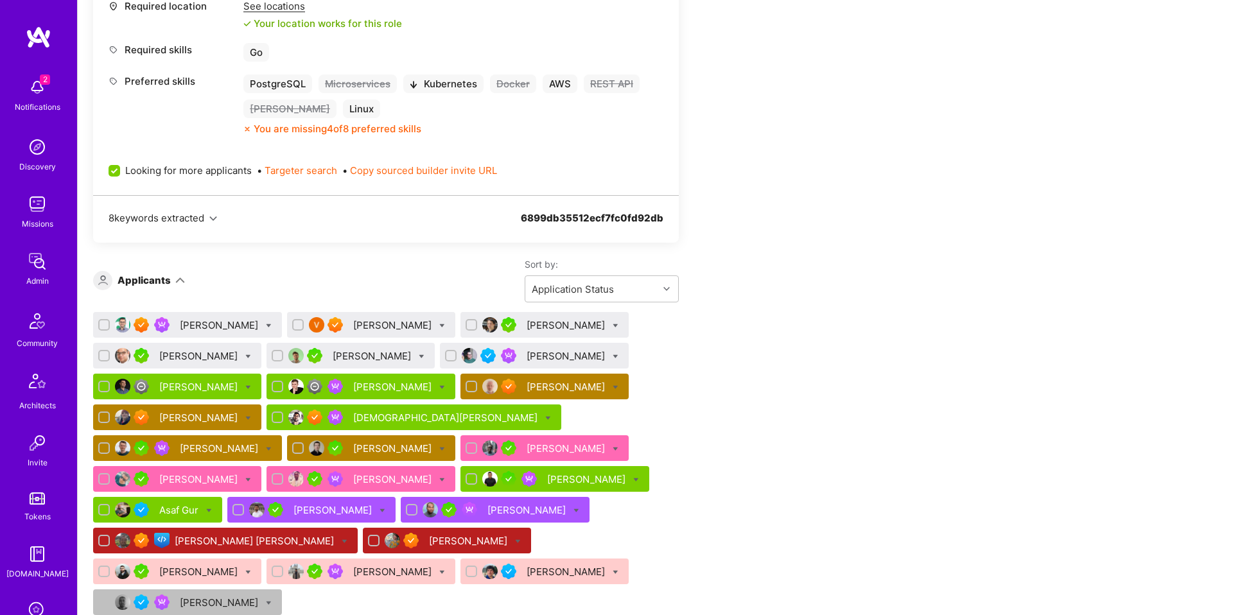
click at [460, 471] on div "Randy Ramnansingh" at bounding box center [554, 479] width 189 height 26
click at [547, 478] on div "Randy Ramnansingh" at bounding box center [587, 479] width 81 height 13
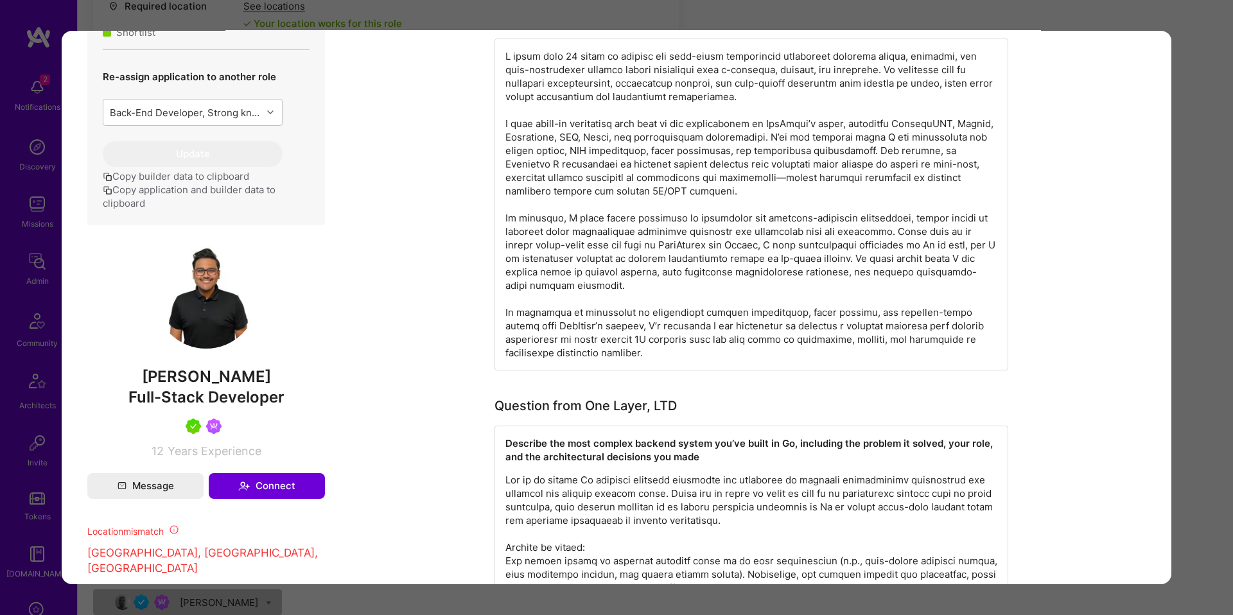
scroll to position [615, 0]
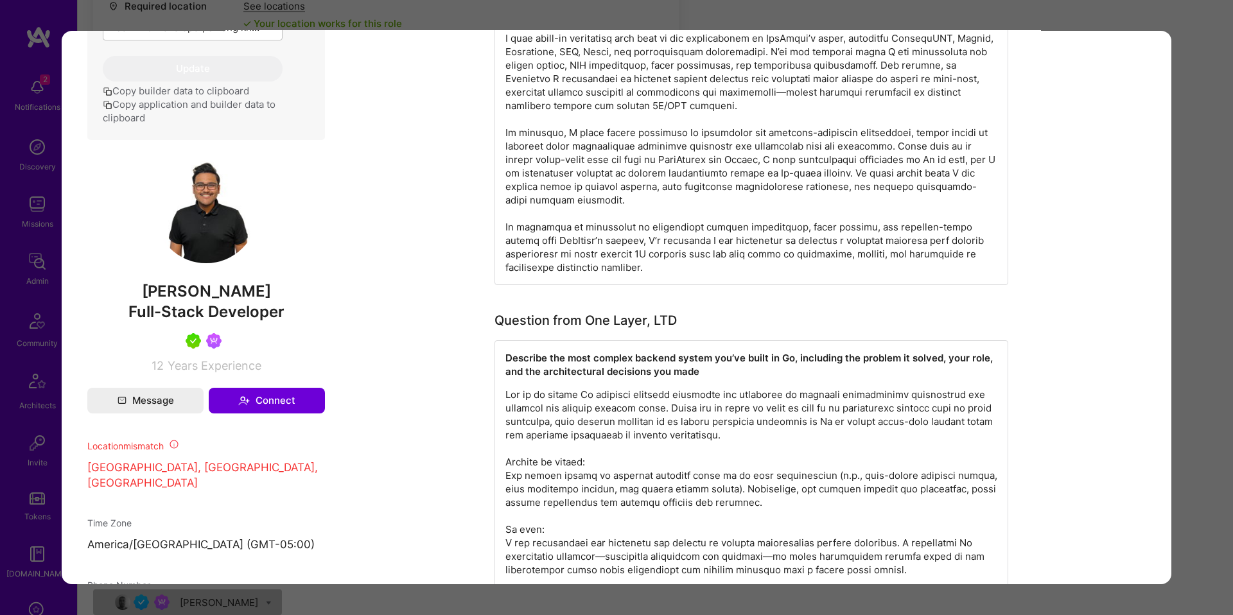
click at [602, 353] on strong "Describe the most complex backend system you’ve built in Go, including the prob…" at bounding box center [750, 365] width 490 height 26
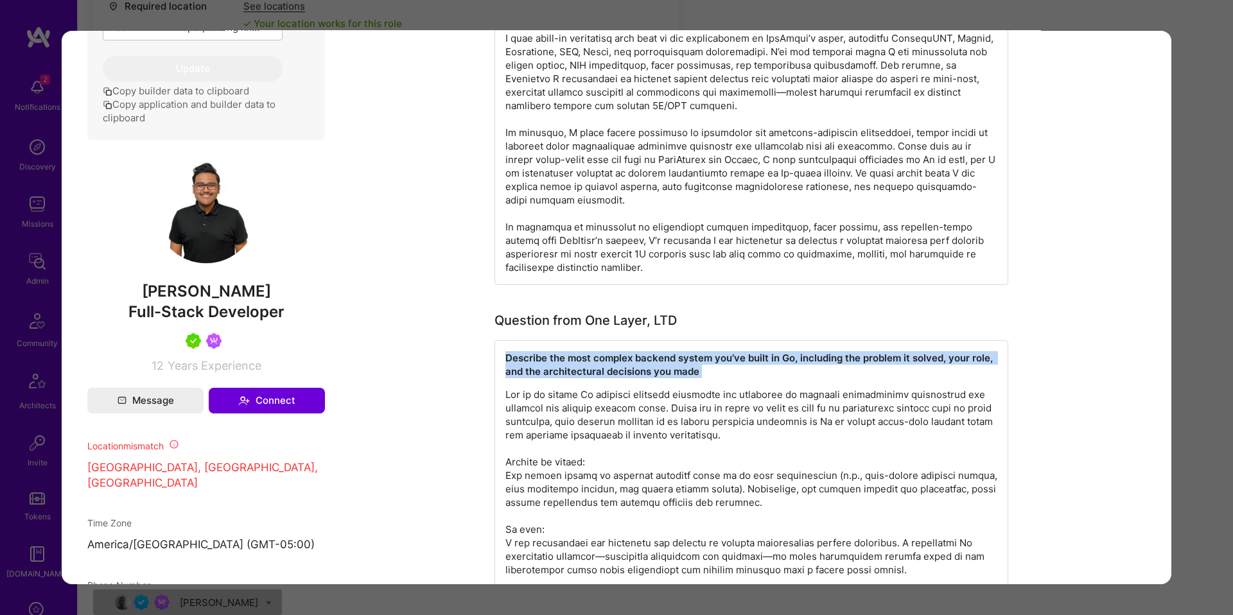
click at [602, 353] on strong "Describe the most complex backend system you’ve built in Go, including the prob…" at bounding box center [750, 365] width 490 height 26
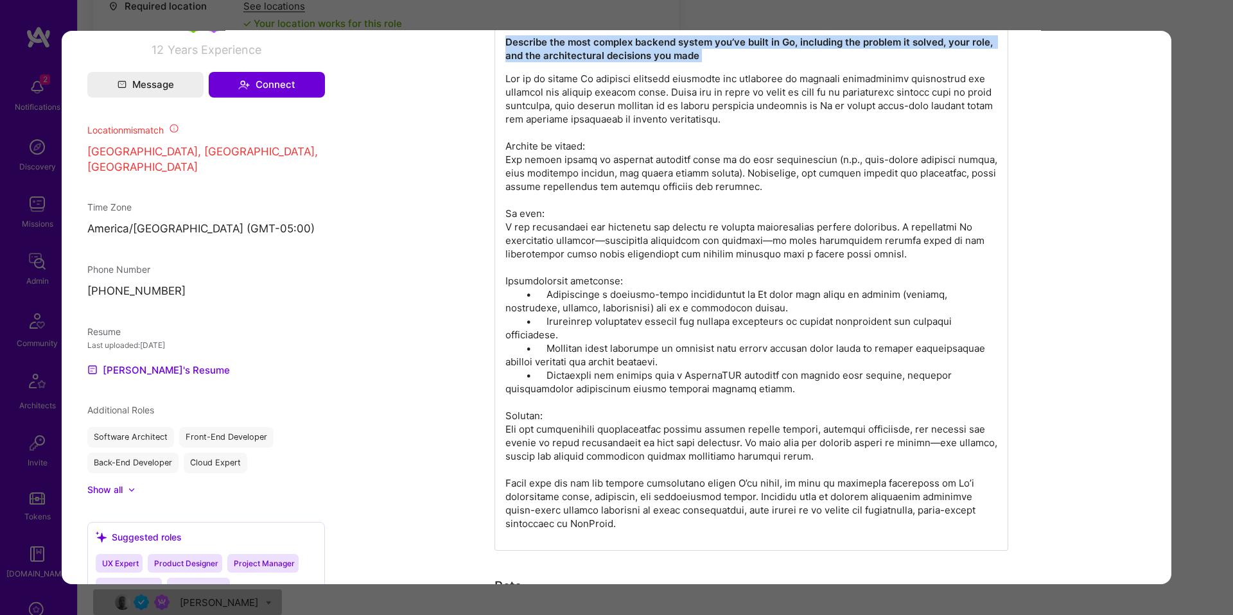
scroll to position [933, 0]
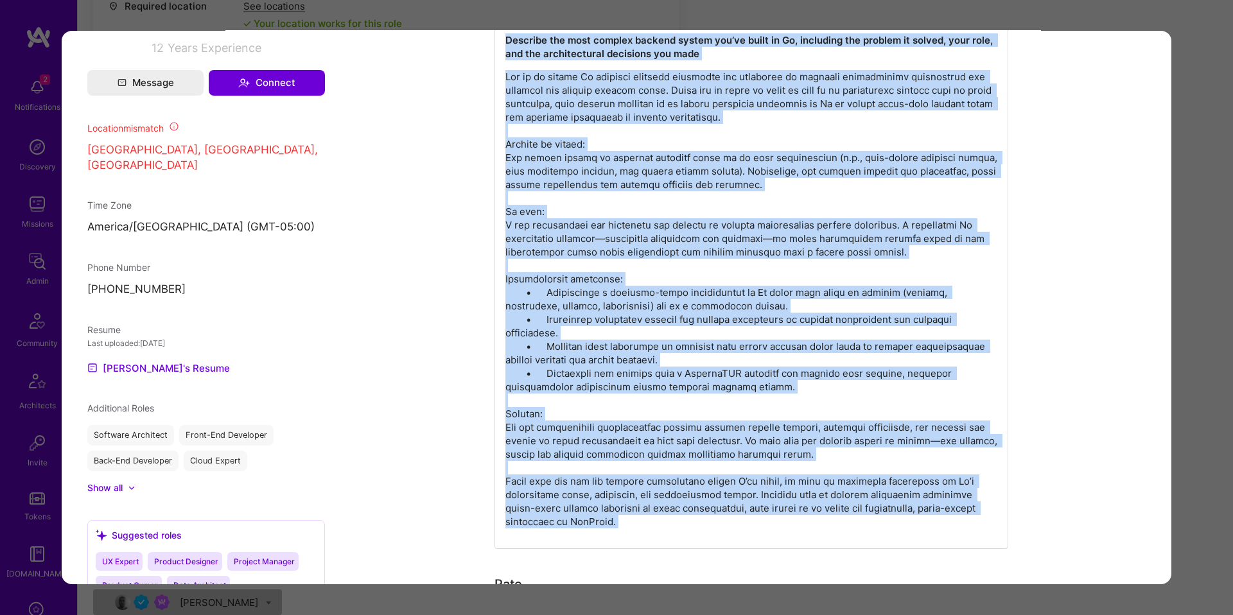
click at [606, 489] on p "modal" at bounding box center [751, 299] width 492 height 459
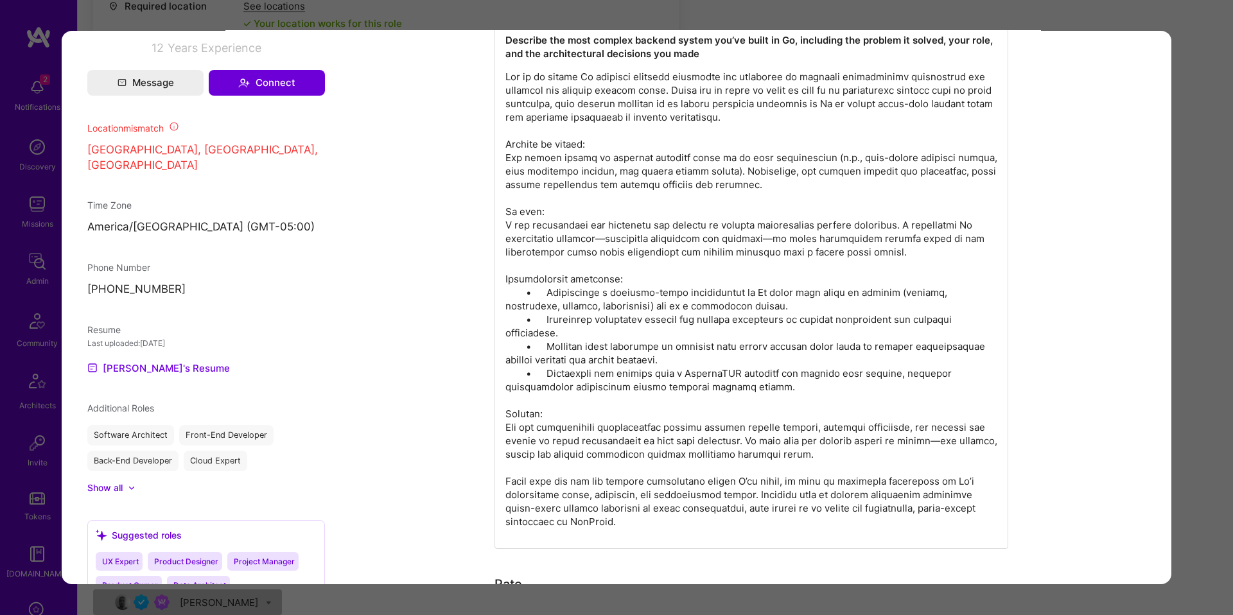
click at [1190, 254] on div "Application 17 of 26 Builder Missing Requirements Required Location See locatio…" at bounding box center [616, 307] width 1233 height 615
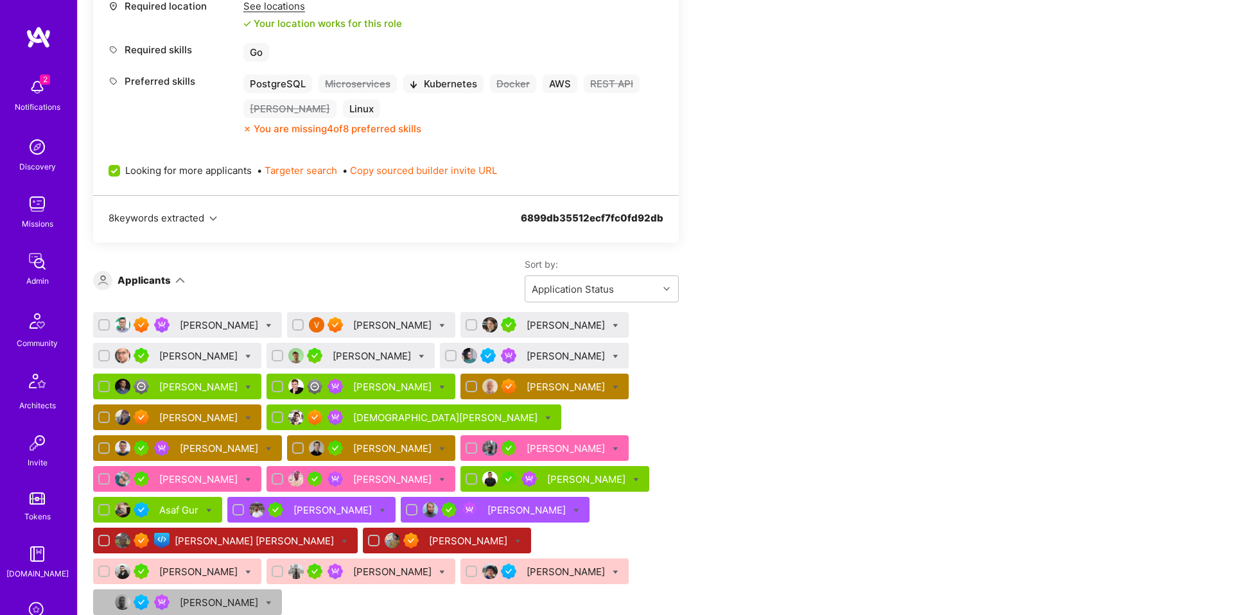
click at [204, 415] on div "Ilja Hamalainen" at bounding box center [199, 417] width 81 height 13
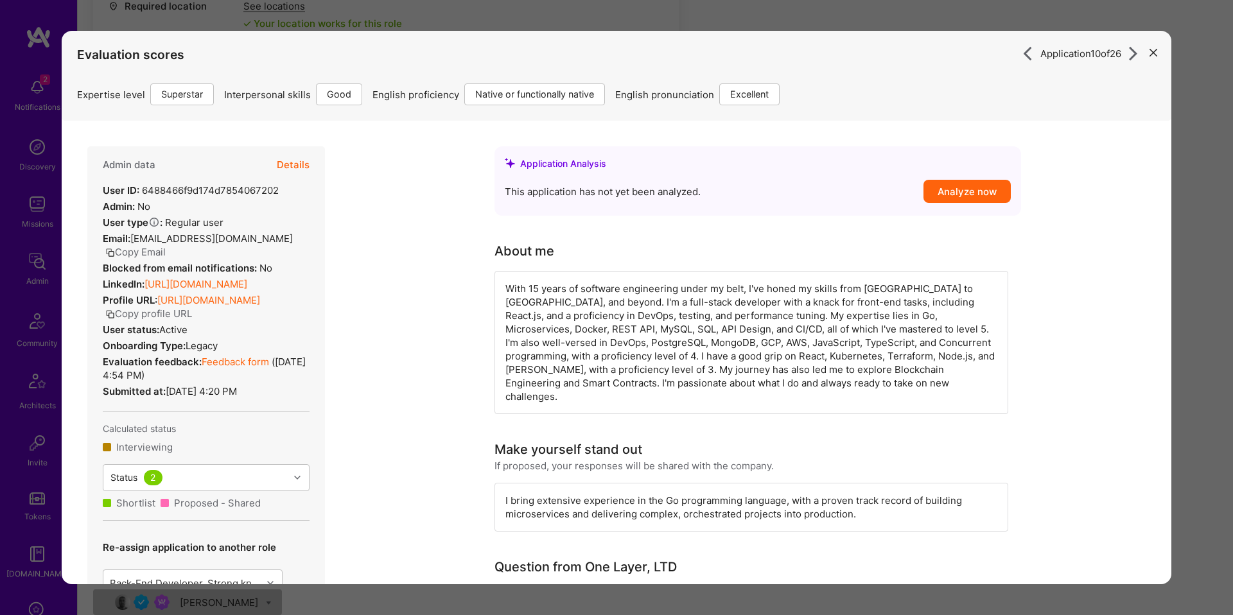
scroll to position [1192, 0]
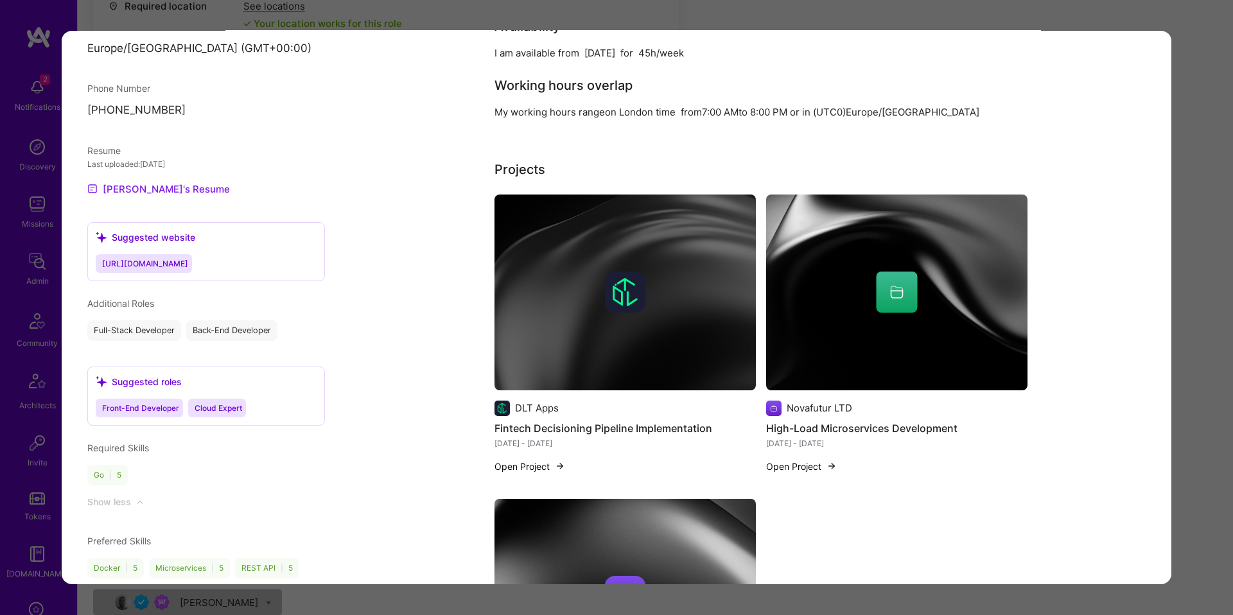
click at [144, 197] on link "Ilja's Resume" at bounding box center [158, 188] width 143 height 15
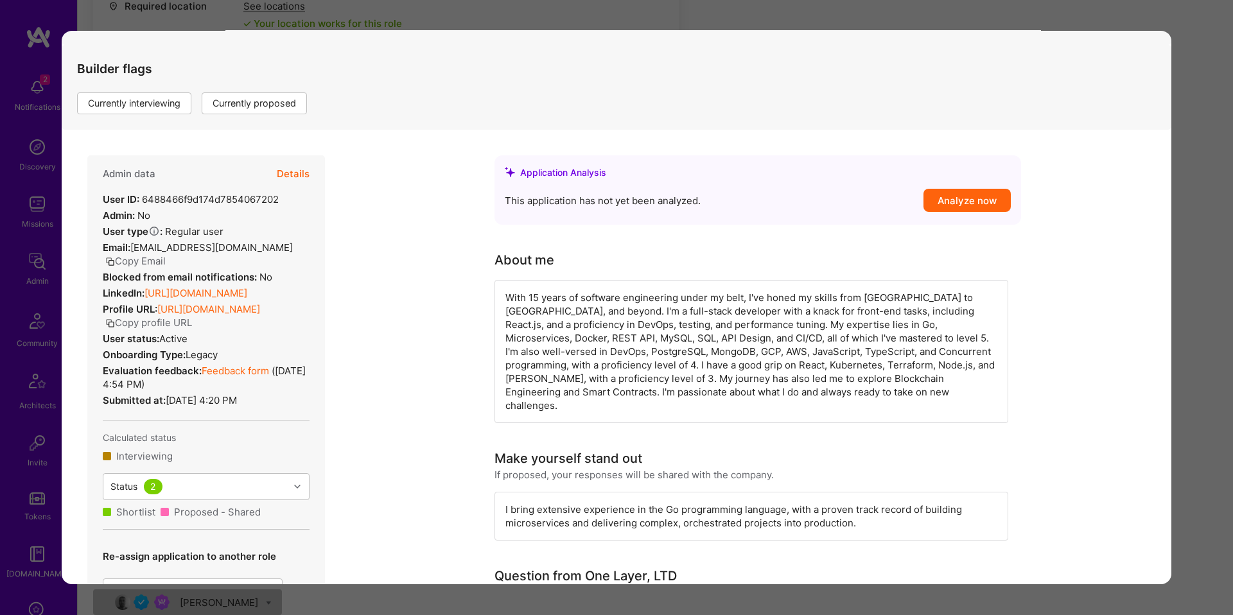
scroll to position [55, 0]
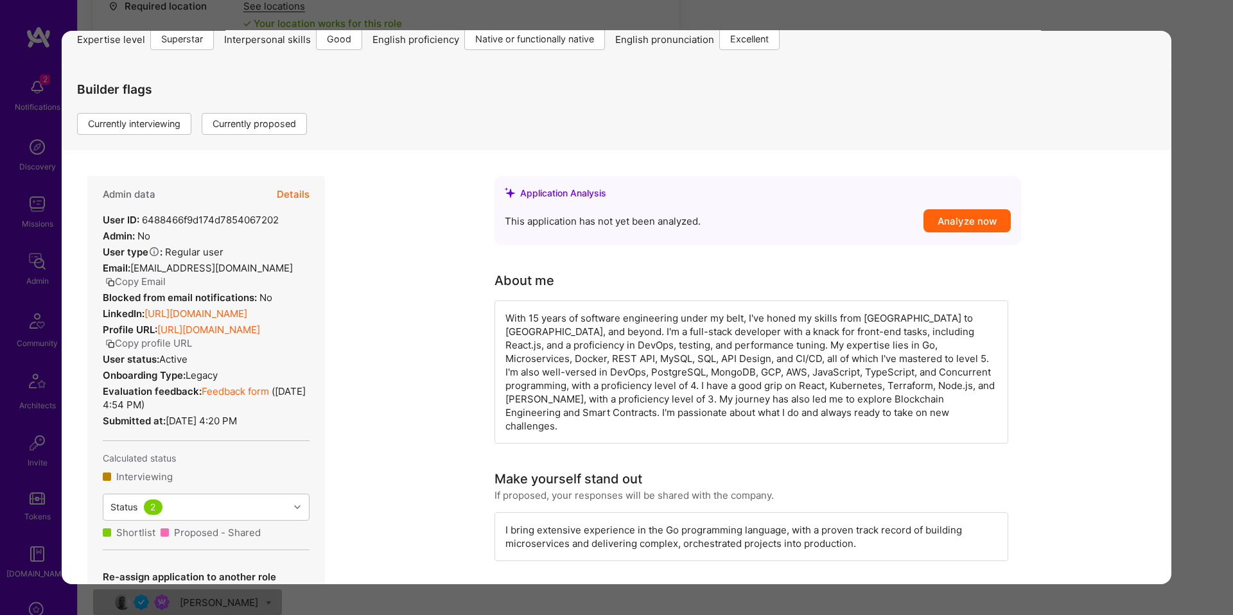
click at [746, 20] on div "Application 10 of 26 Evaluation scores Expertise level Superstar Interpersonal …" at bounding box center [616, 307] width 1233 height 615
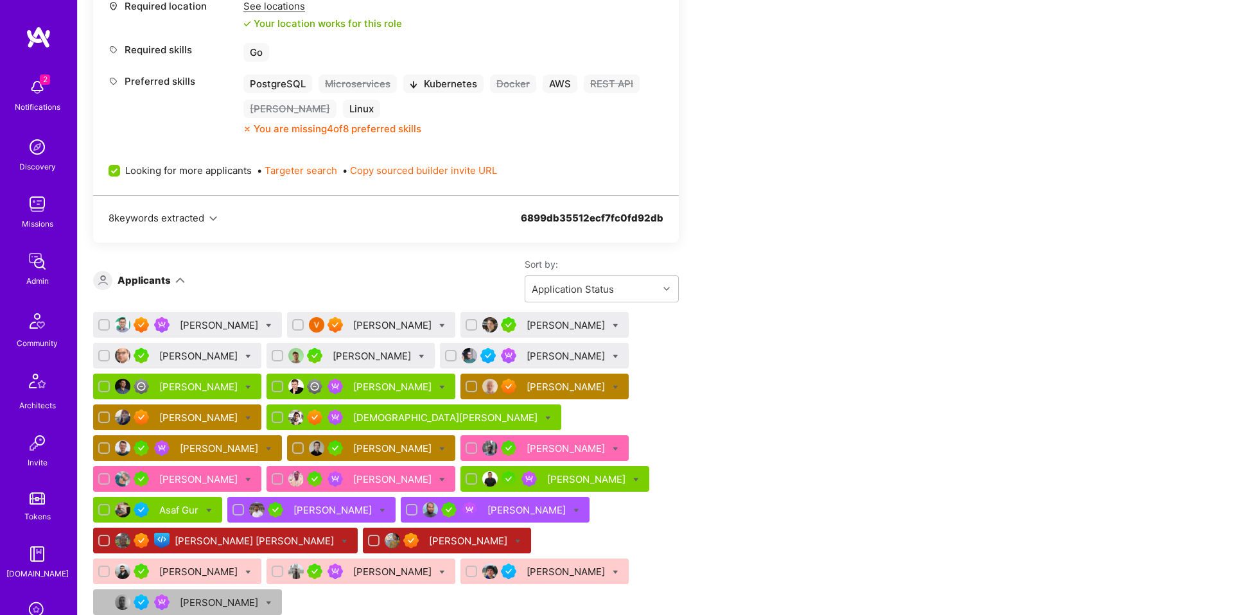
click at [445, 324] on icon at bounding box center [442, 326] width 6 height 6
checkbox input "true"
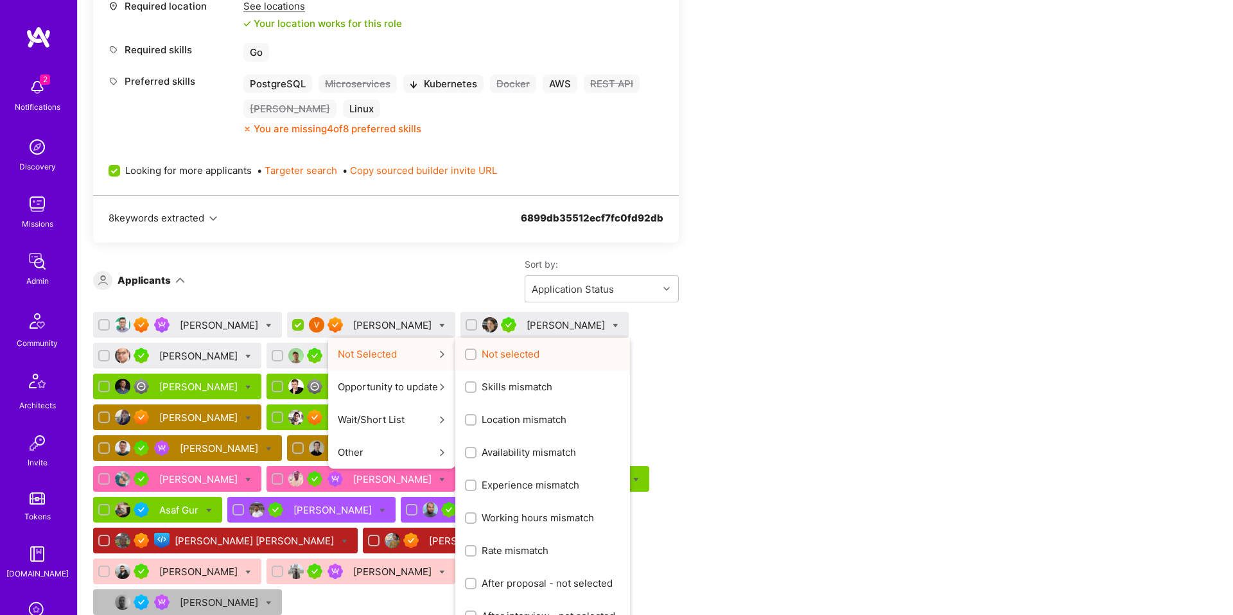
click at [534, 351] on span "Not selected" at bounding box center [511, 353] width 58 height 13
click at [476, 351] on input "Not selected" at bounding box center [472, 355] width 9 height 9
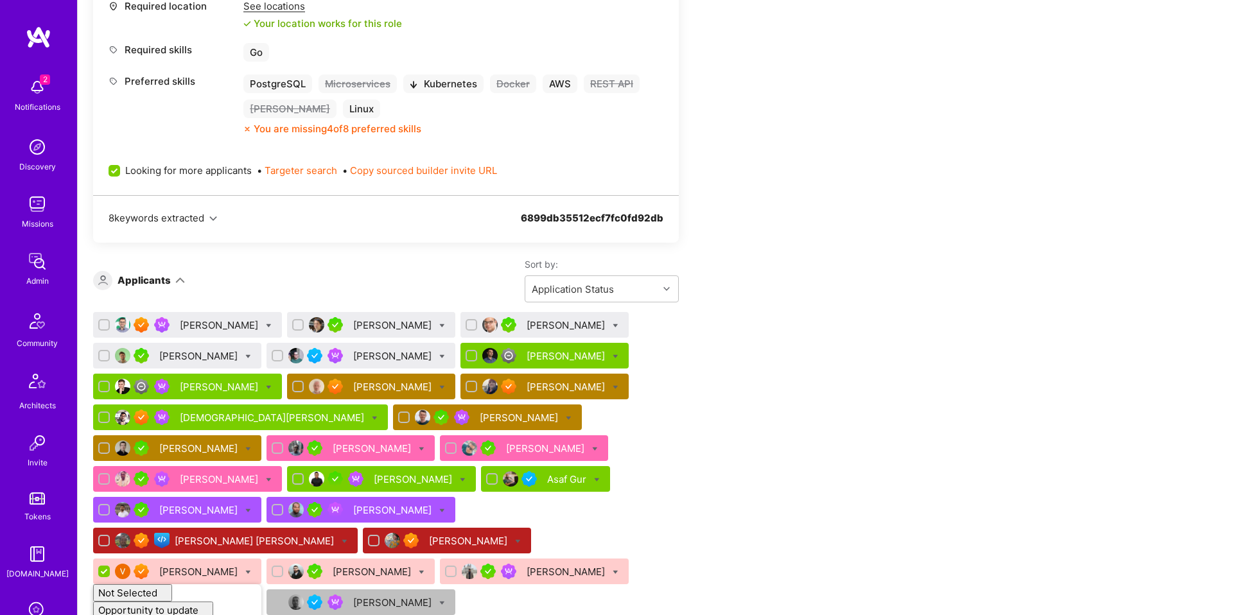
click at [272, 323] on icon at bounding box center [269, 326] width 6 height 6
checkbox input "true"
checkbox input "false"
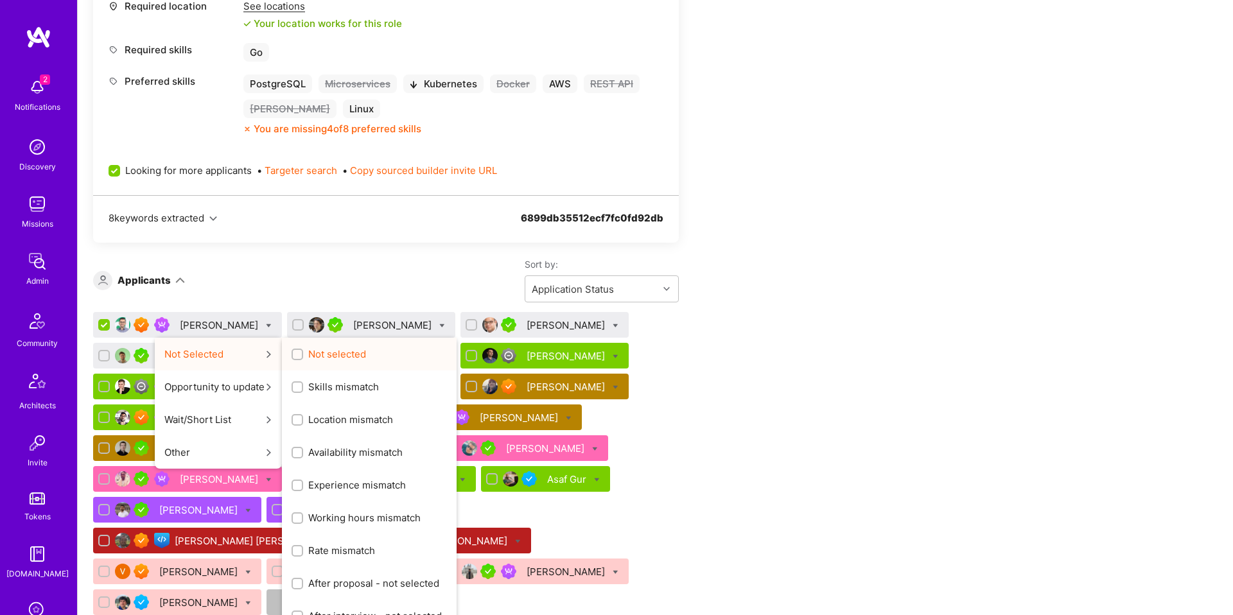
click at [317, 349] on span "Not selected" at bounding box center [337, 353] width 58 height 13
click at [303, 351] on input "Not selected" at bounding box center [298, 355] width 9 height 9
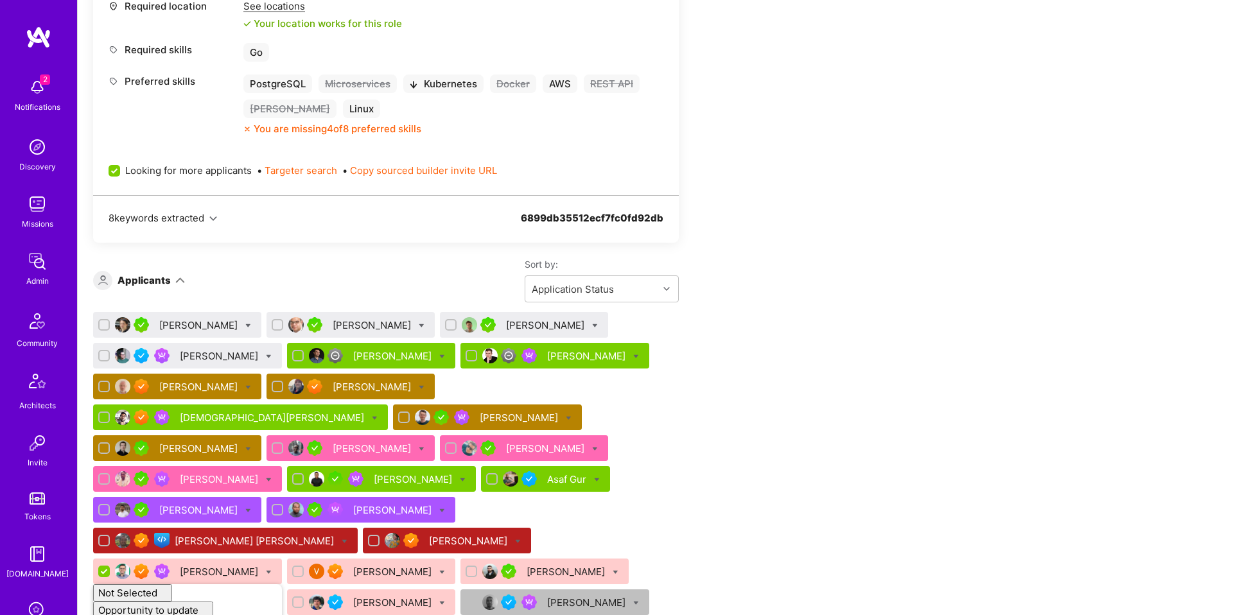
click at [594, 326] on icon at bounding box center [595, 326] width 6 height 6
checkbox input "true"
checkbox input "false"
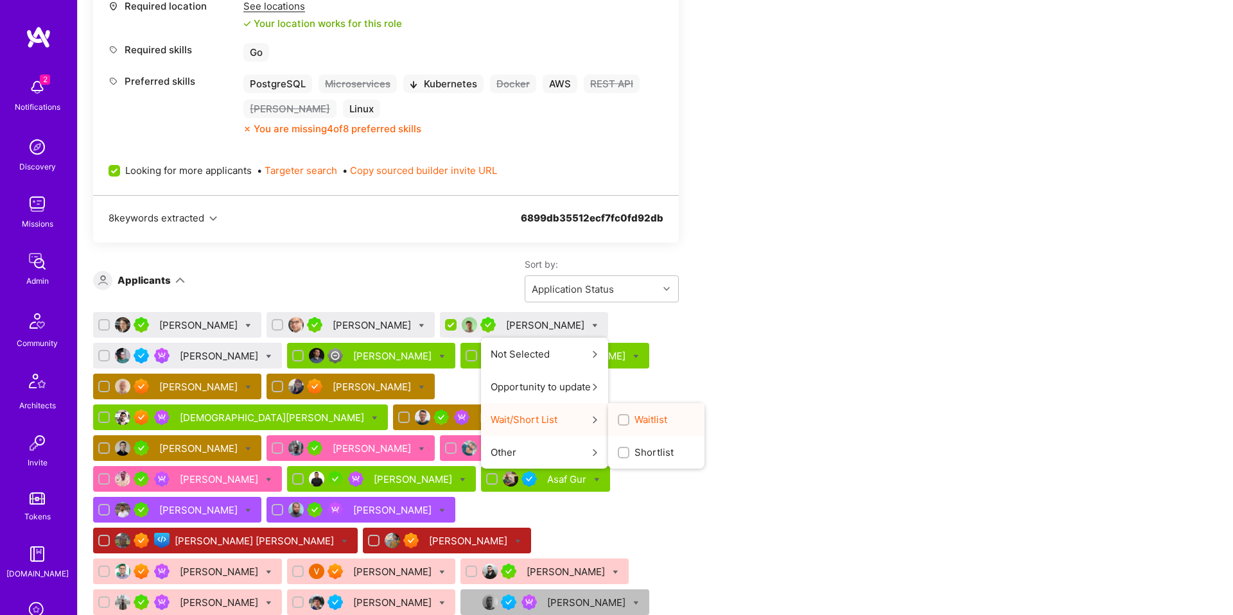
click at [623, 418] on input "Waitlist" at bounding box center [624, 420] width 9 height 9
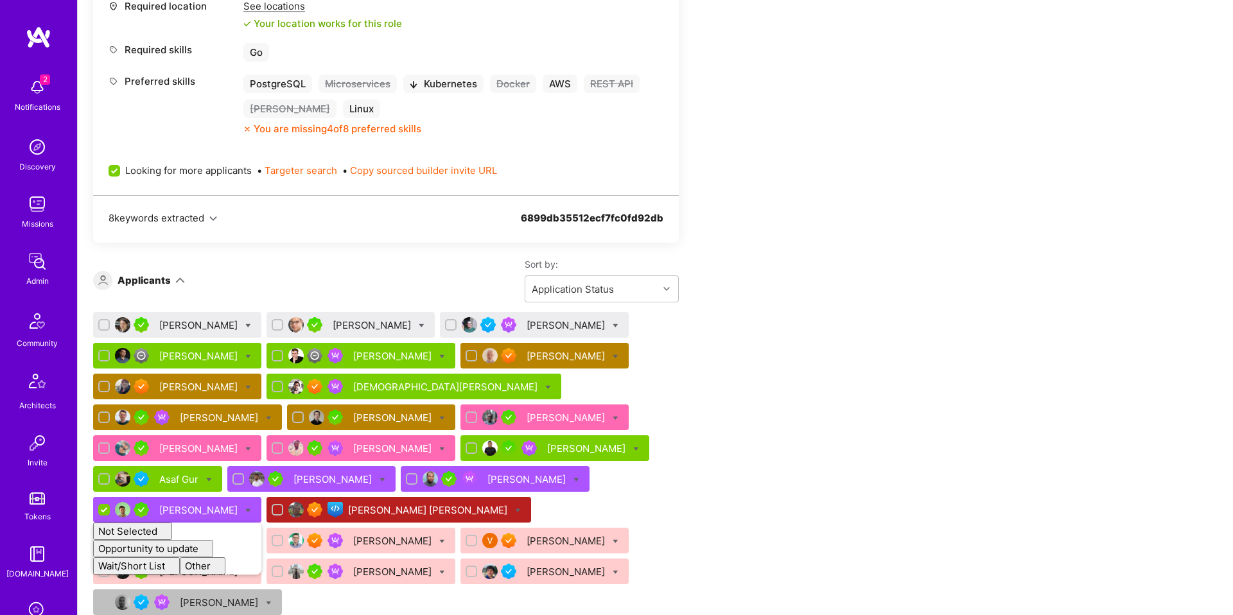
checkbox input "false"
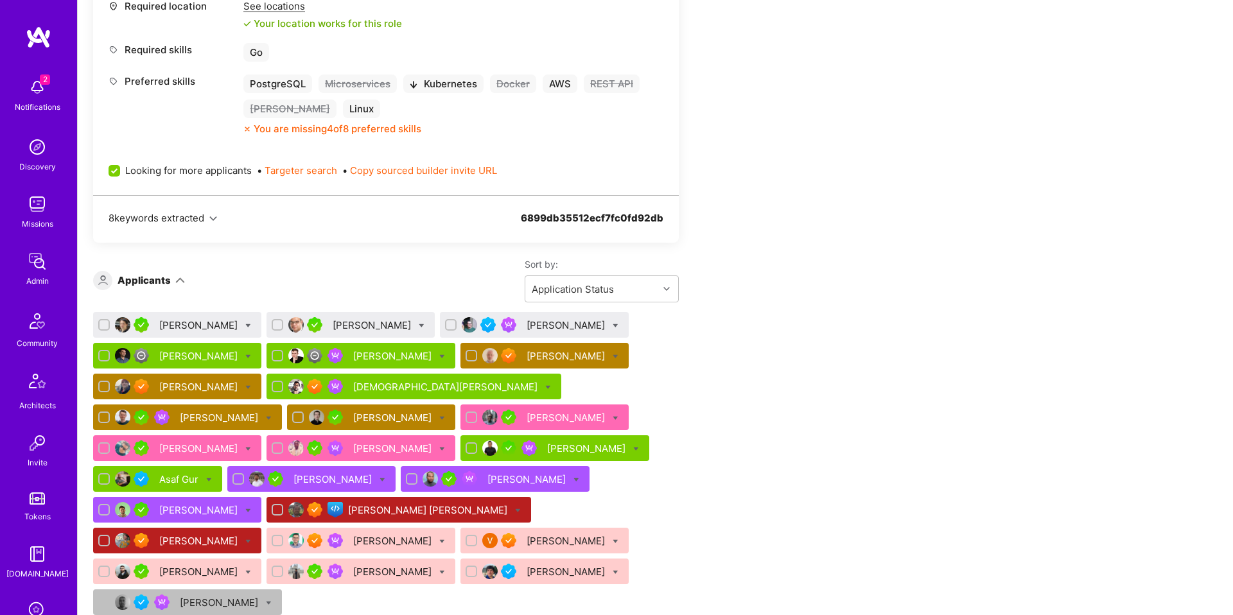
click at [547, 448] on div "Randy Ramnansingh" at bounding box center [587, 448] width 81 height 13
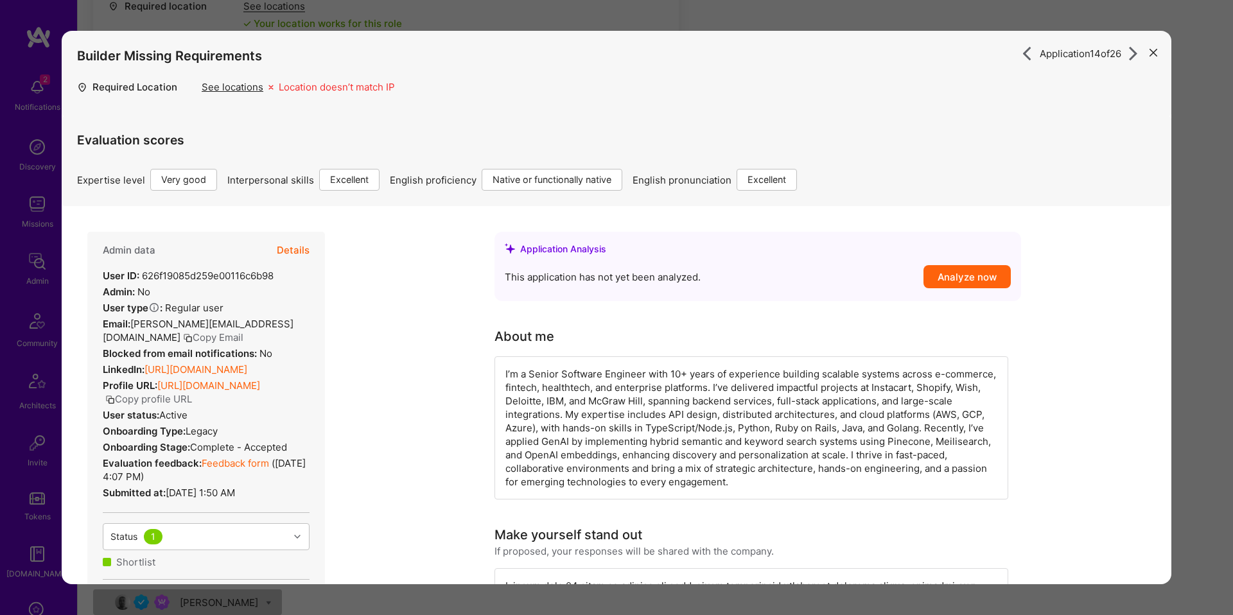
drag, startPoint x: 25, startPoint y: 469, endPoint x: 146, endPoint y: 429, distance: 127.7
click at [25, 469] on div "Application 14 of 26 Builder Missing Requirements Required Location See locatio…" at bounding box center [616, 307] width 1233 height 615
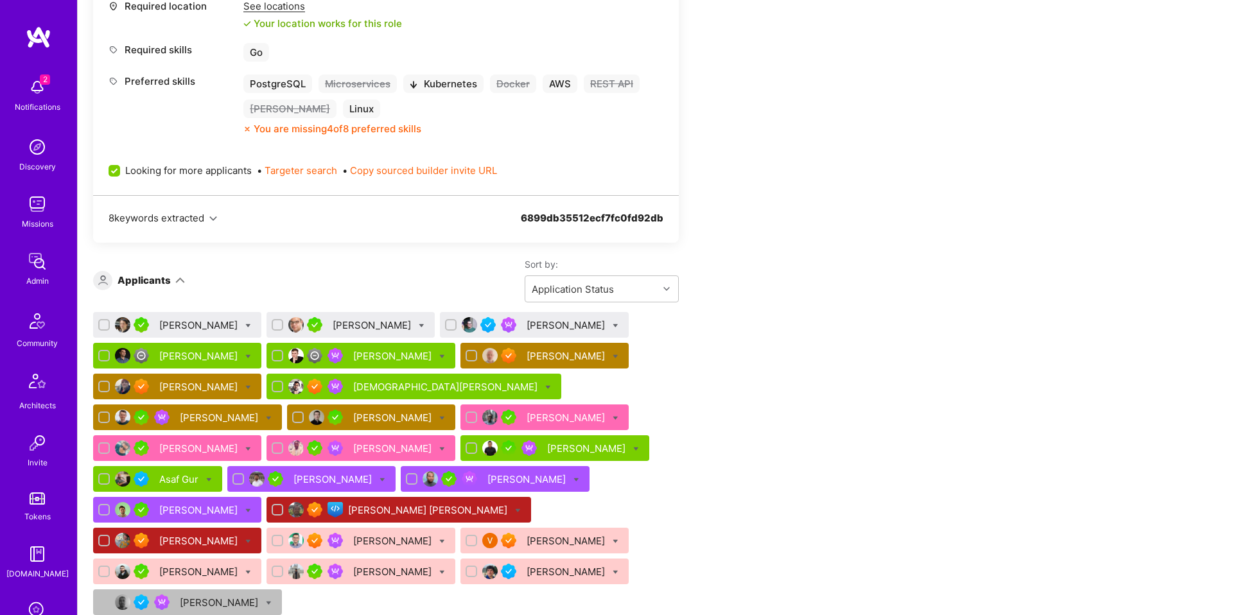
click at [200, 362] on div "Alex Rezvov" at bounding box center [199, 355] width 81 height 13
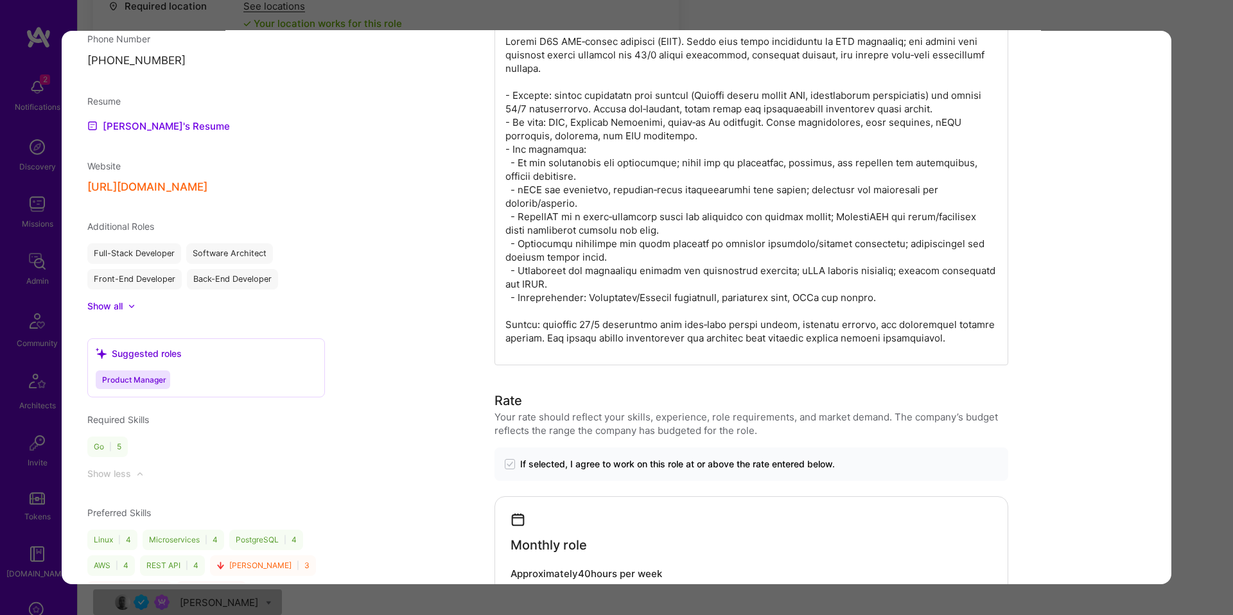
scroll to position [1165, 0]
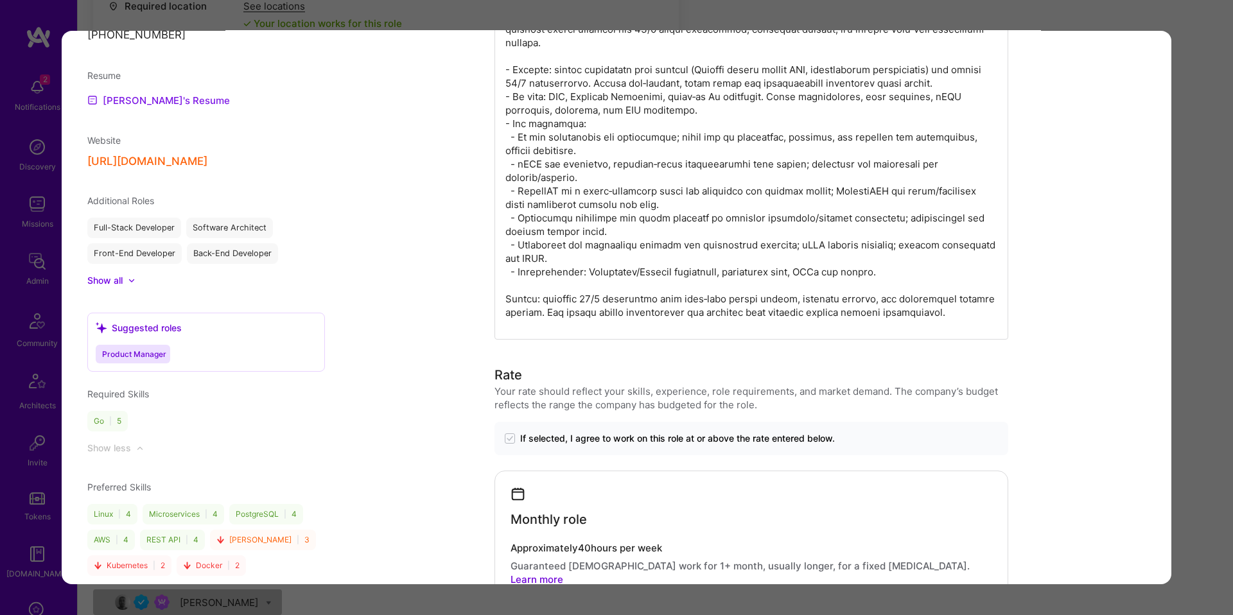
click at [149, 103] on link "Alex's Resume" at bounding box center [158, 99] width 143 height 15
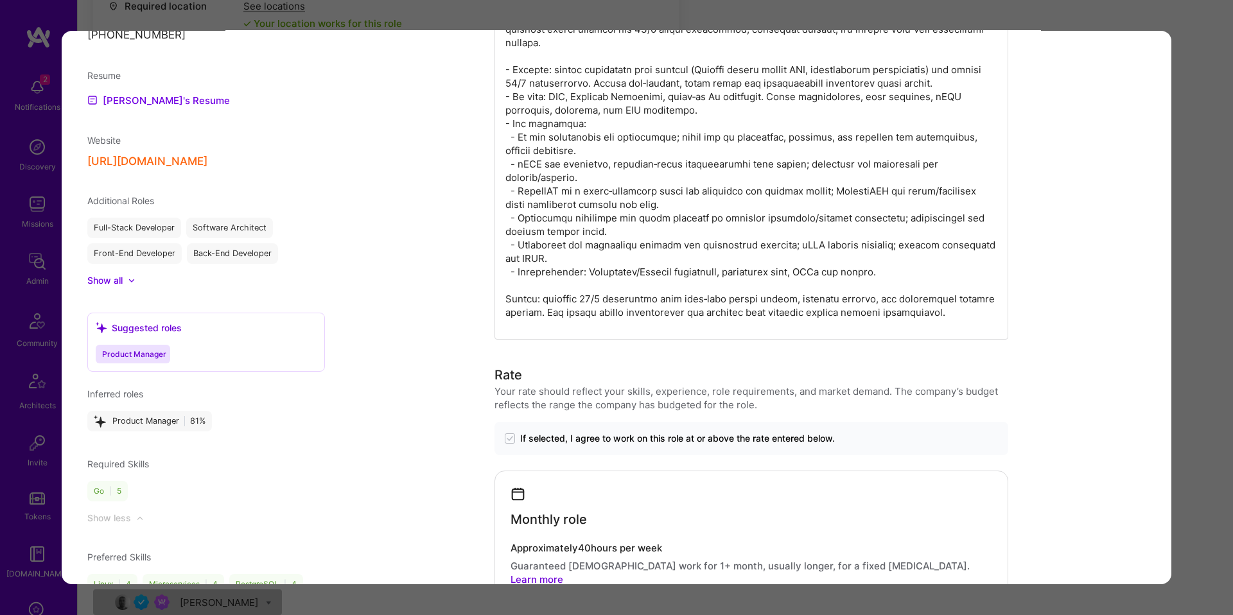
click at [45, 312] on div "Application 4 of 26 Evaluation scores Expertise level Good Interpersonal skills…" at bounding box center [616, 307] width 1233 height 615
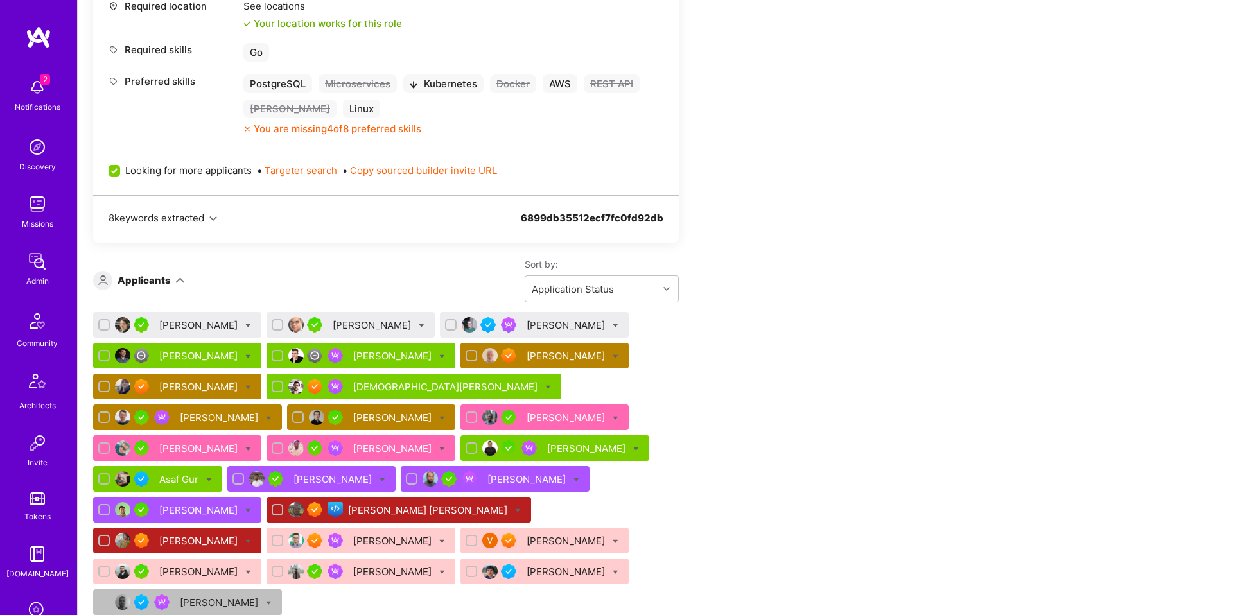
click at [362, 360] on div "Lars Artmann" at bounding box center [393, 355] width 81 height 13
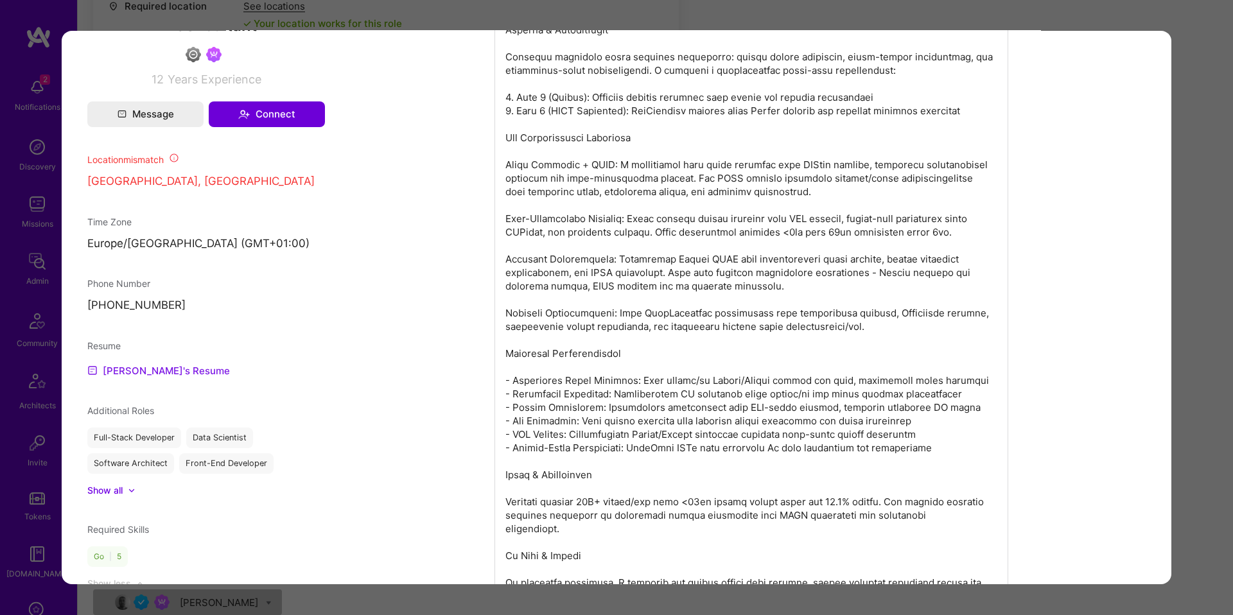
scroll to position [886, 0]
click at [164, 373] on link "Lars's Resume" at bounding box center [158, 369] width 143 height 15
click at [49, 357] on div "Application 5 of 26 Builder Missing Requirements Required Location See location…" at bounding box center [616, 307] width 1233 height 615
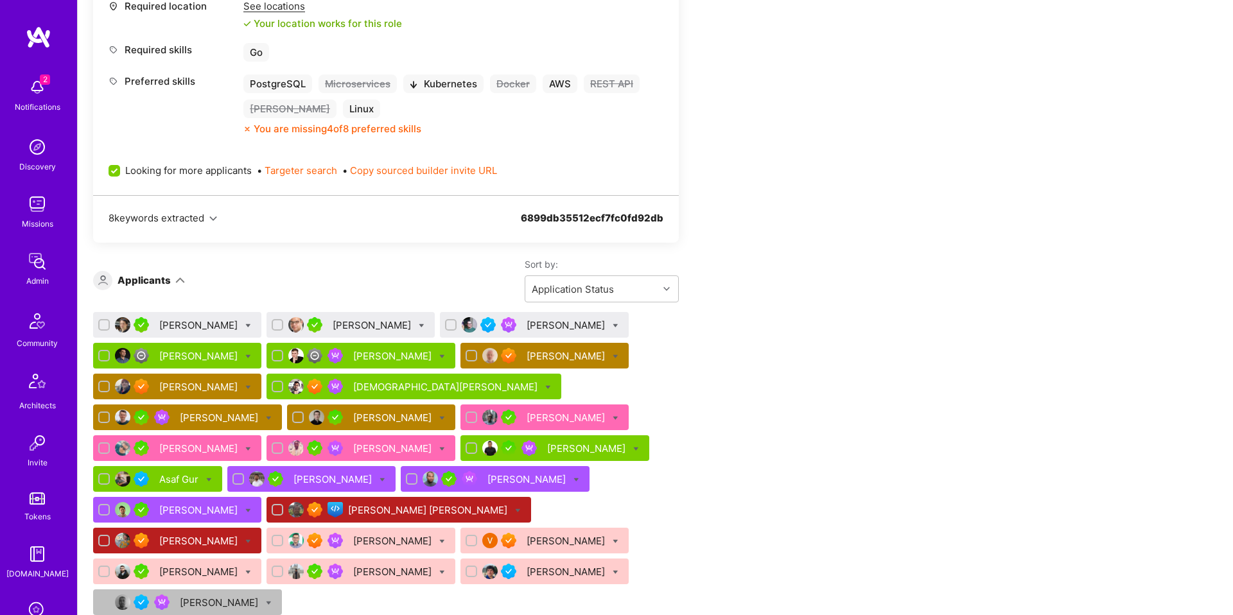
click at [403, 391] on div "Vedhavyas Singareddi" at bounding box center [446, 386] width 187 height 13
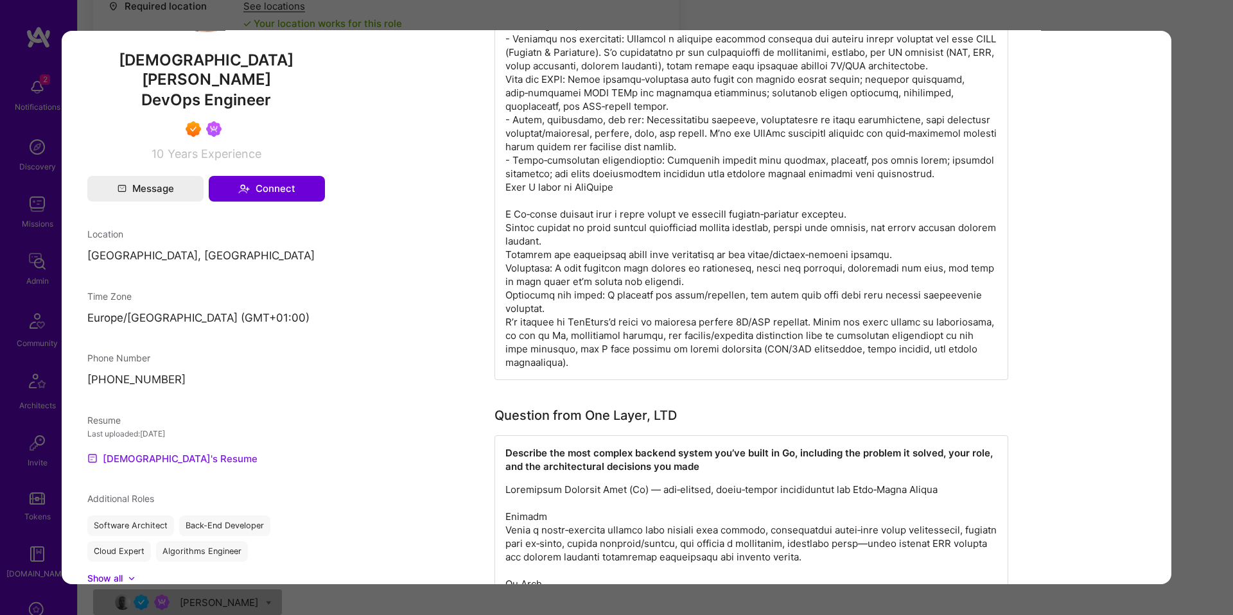
click at [165, 451] on link "Vedhavyas's Resume" at bounding box center [172, 458] width 170 height 15
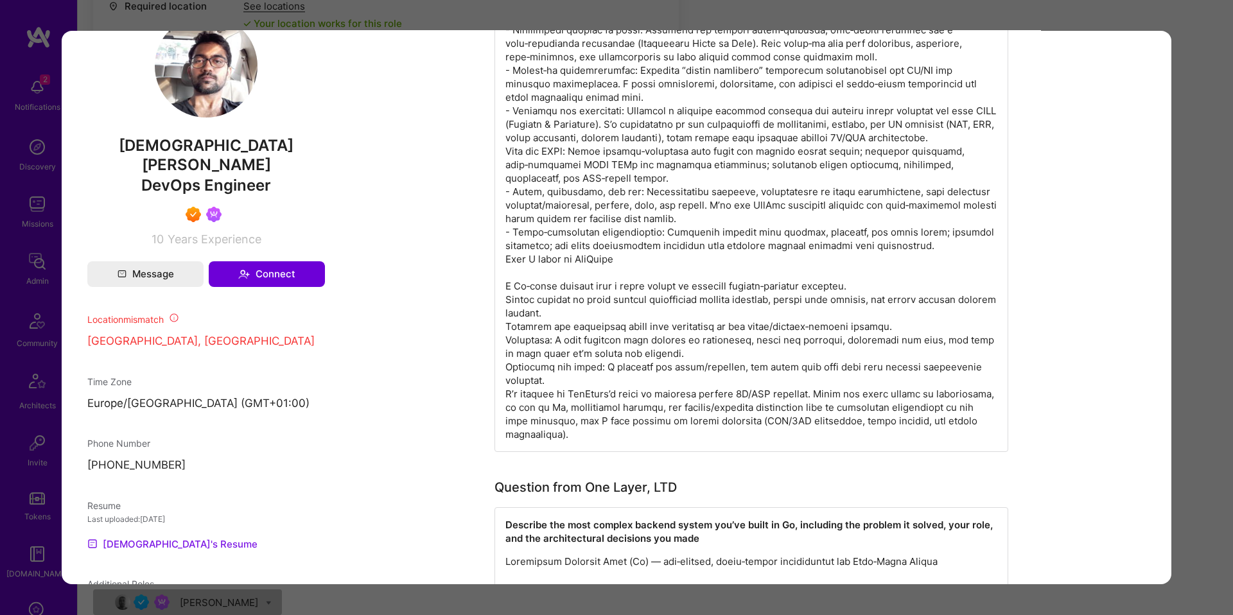
scroll to position [830, 0]
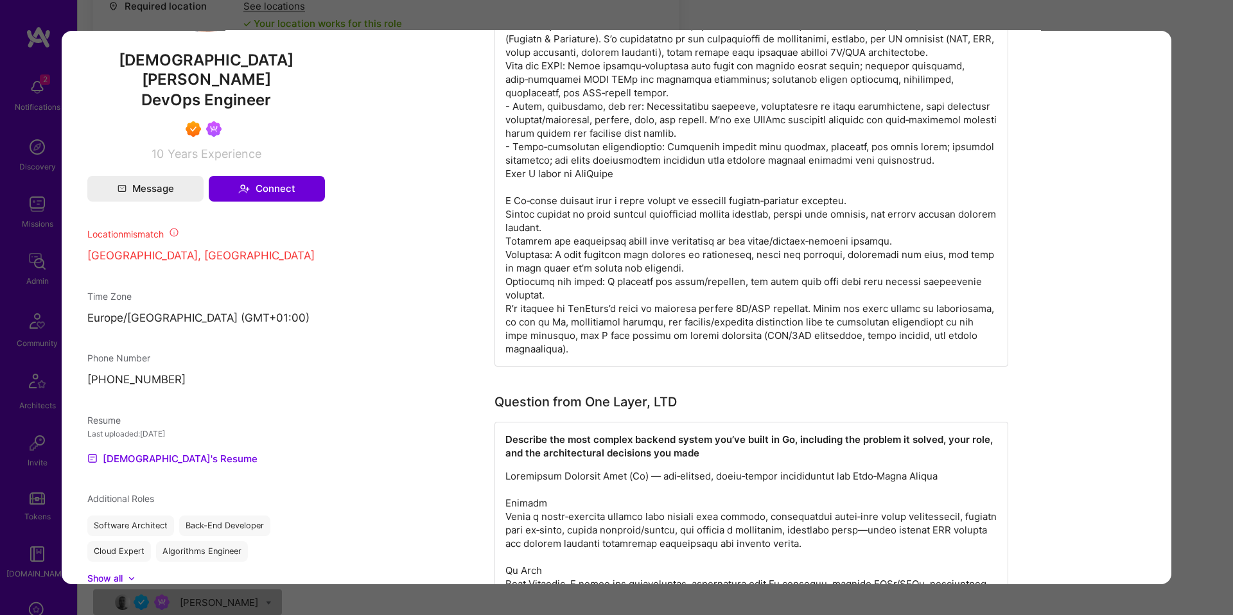
click at [56, 365] on div "Application 8 of 26 Builder Missing Requirements Required Location See location…" at bounding box center [616, 307] width 1233 height 615
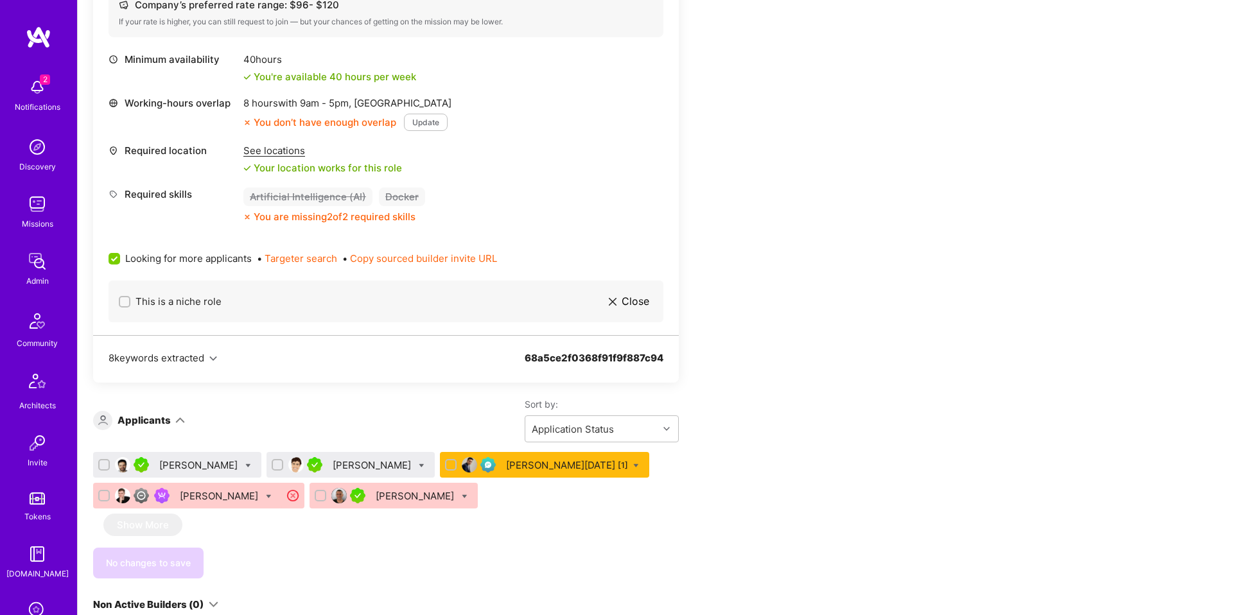
scroll to position [580, 0]
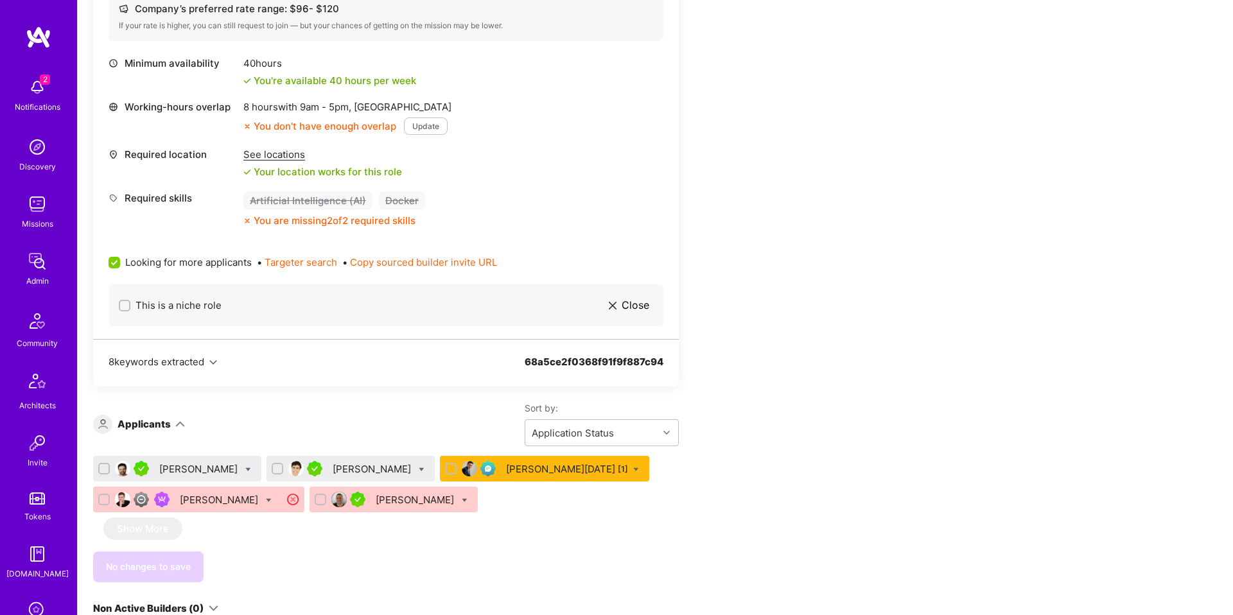
click at [204, 466] on div "[PERSON_NAME]" at bounding box center [199, 468] width 81 height 13
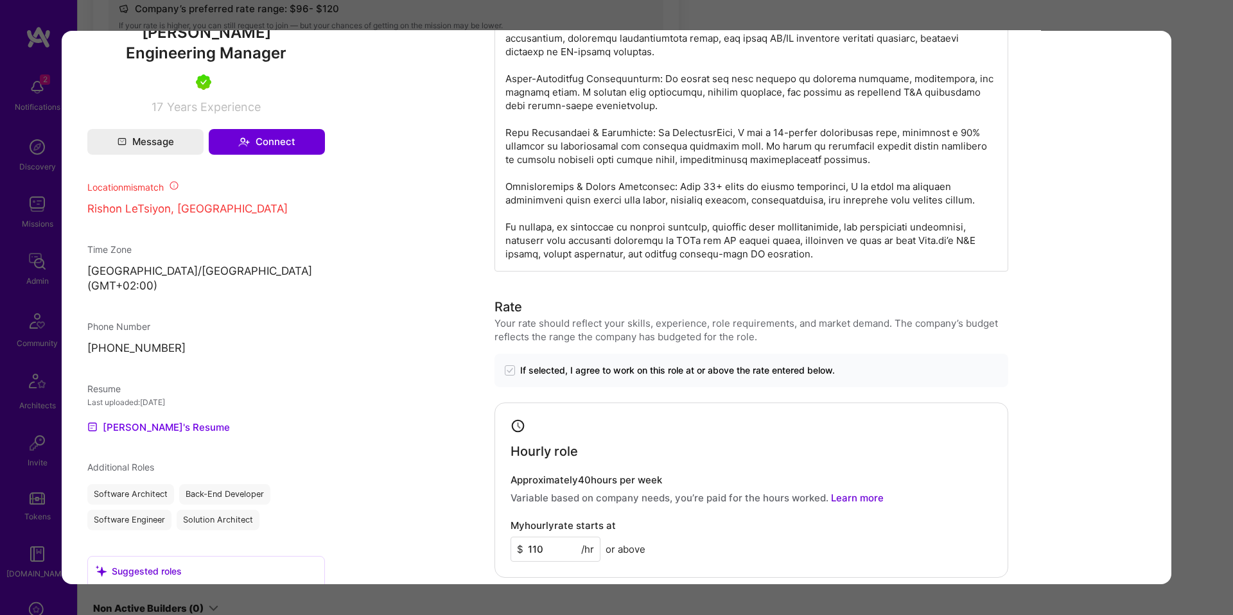
scroll to position [868, 0]
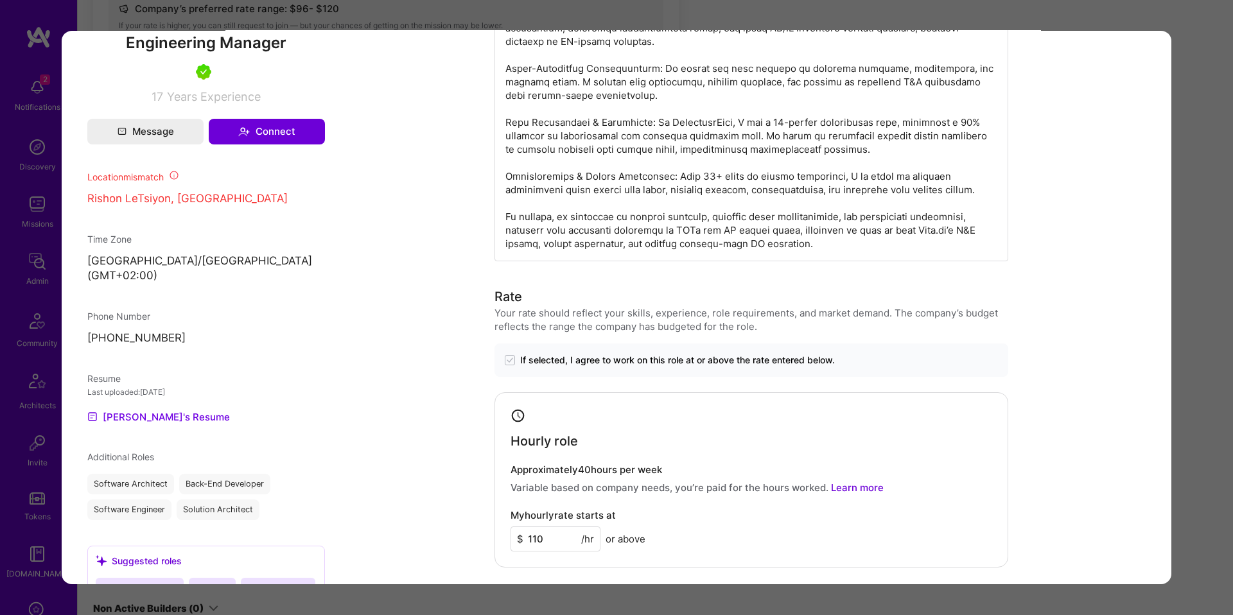
click at [1214, 274] on div "Application 1 of 5 Builder Missing Requirements Required Location See locations…" at bounding box center [616, 307] width 1233 height 615
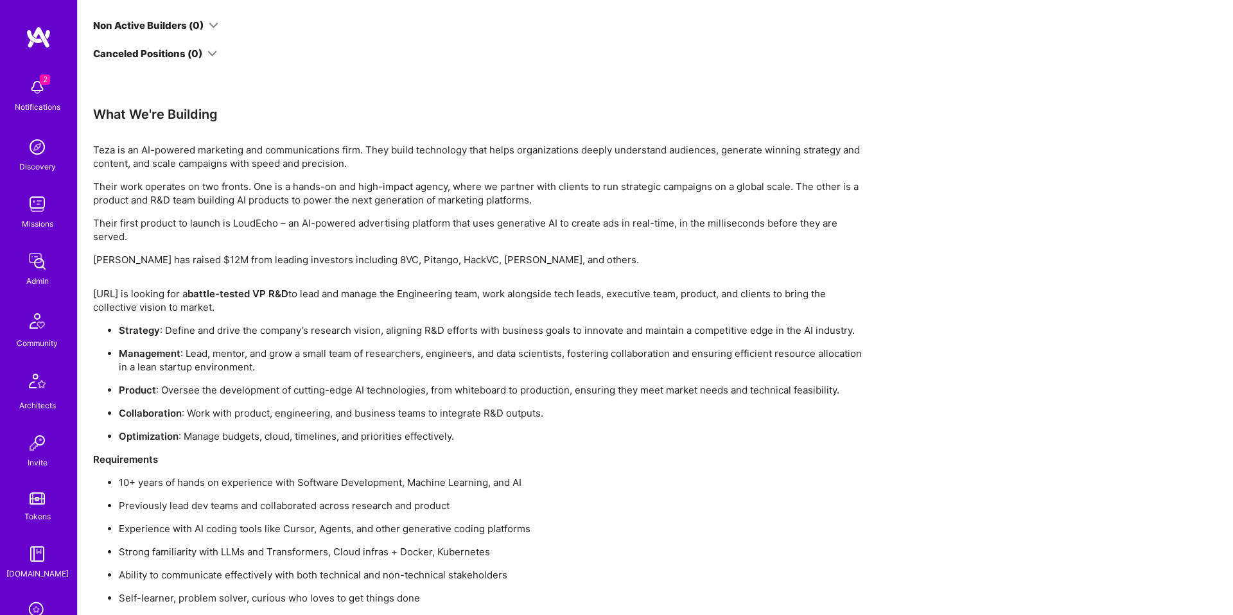
scroll to position [1108, 0]
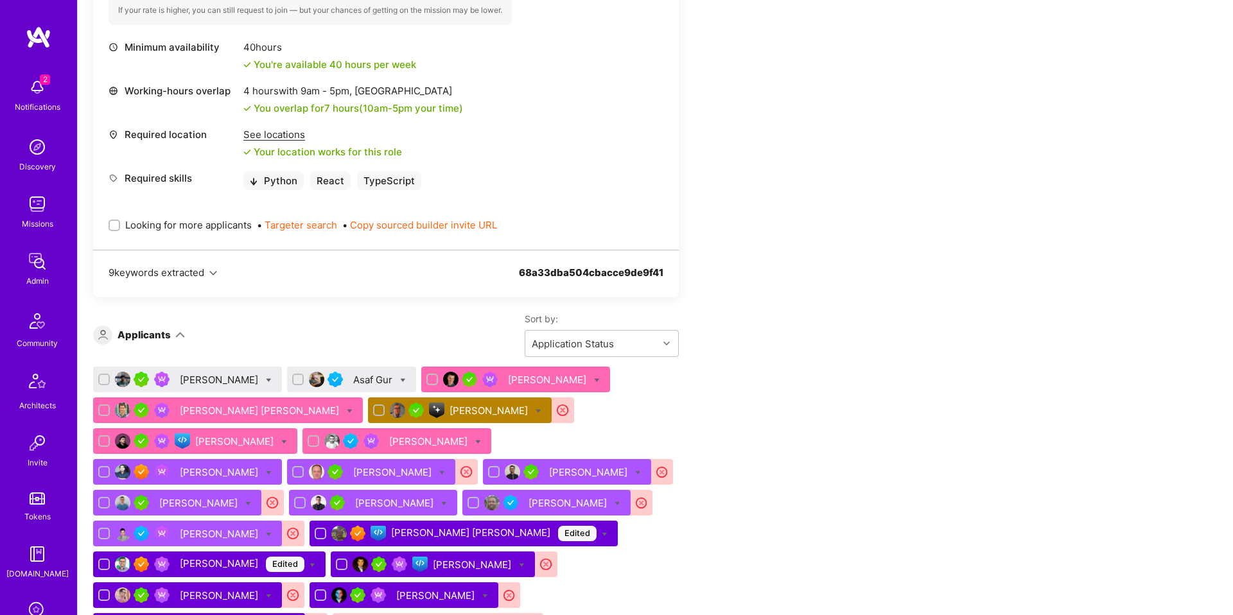
scroll to position [2179, 0]
click at [536, 409] on icon at bounding box center [539, 411] width 6 height 6
checkbox input "true"
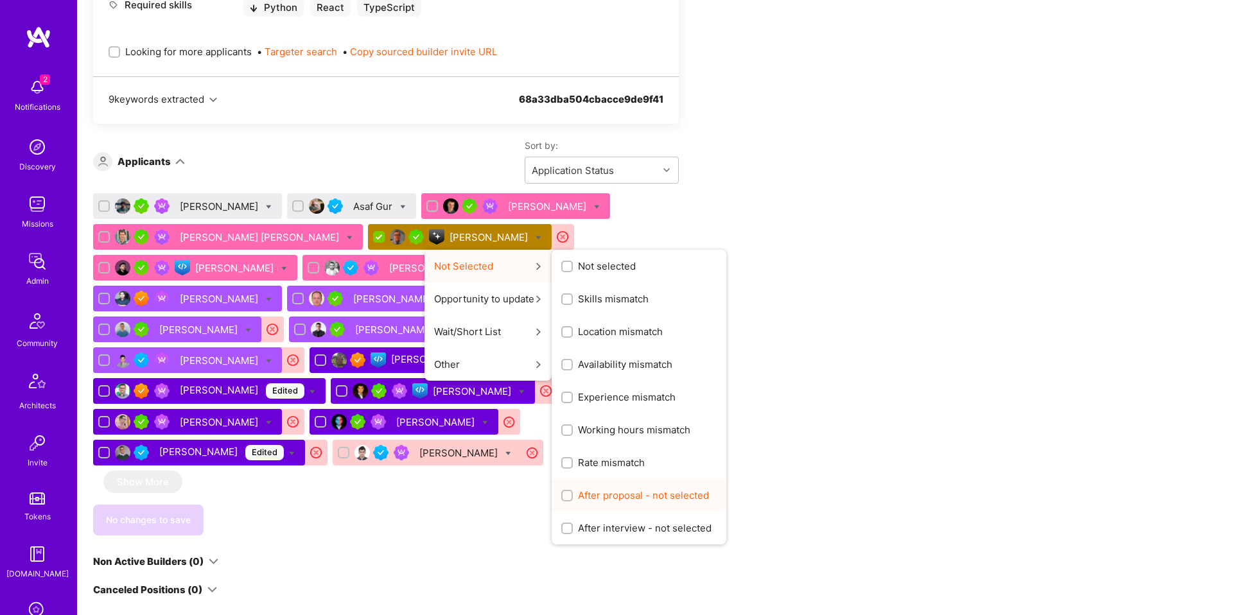
scroll to position [2353, 0]
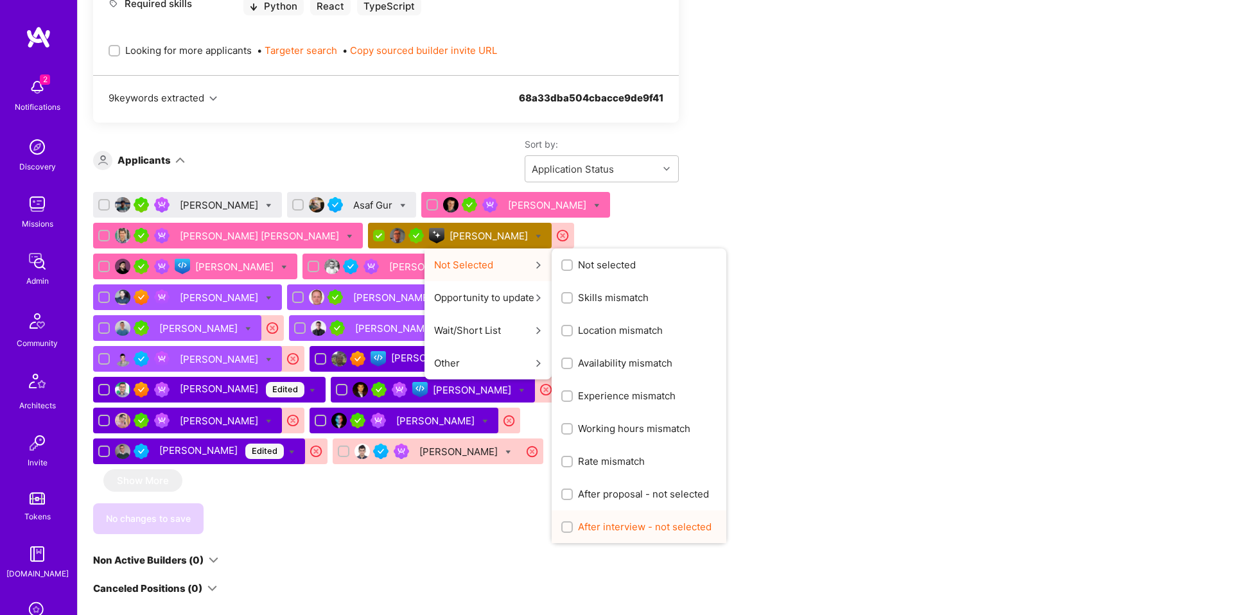
click at [593, 525] on span "After interview - not selected" at bounding box center [645, 526] width 134 height 13
click at [573, 525] on input "After interview - not selected" at bounding box center [568, 527] width 9 height 9
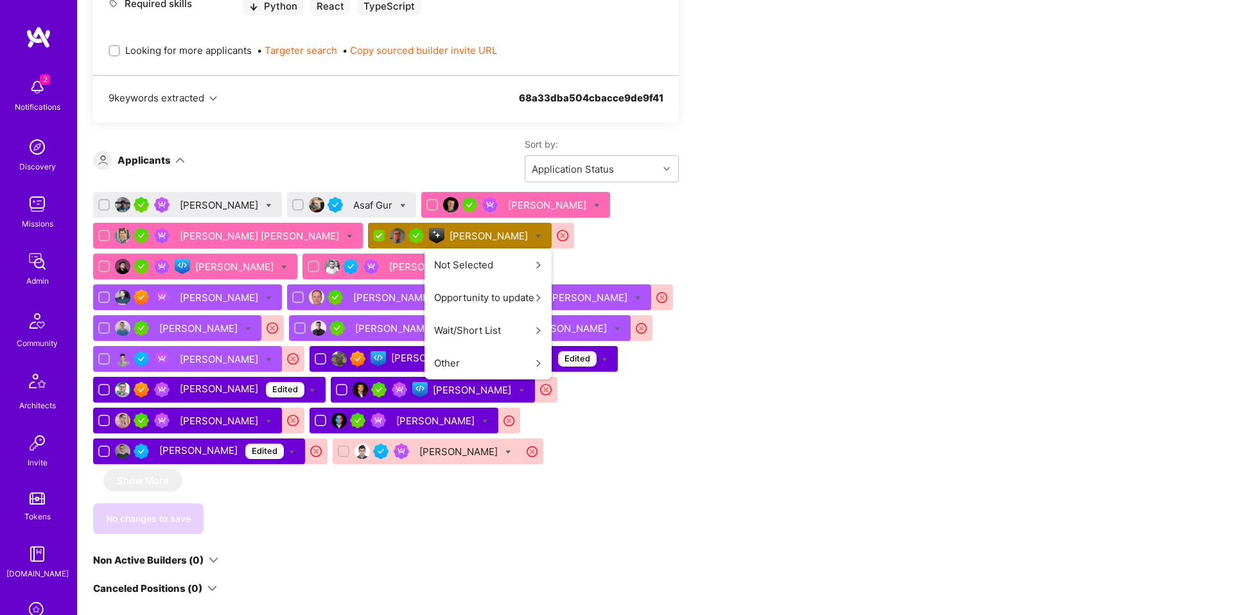
scroll to position [0, 0]
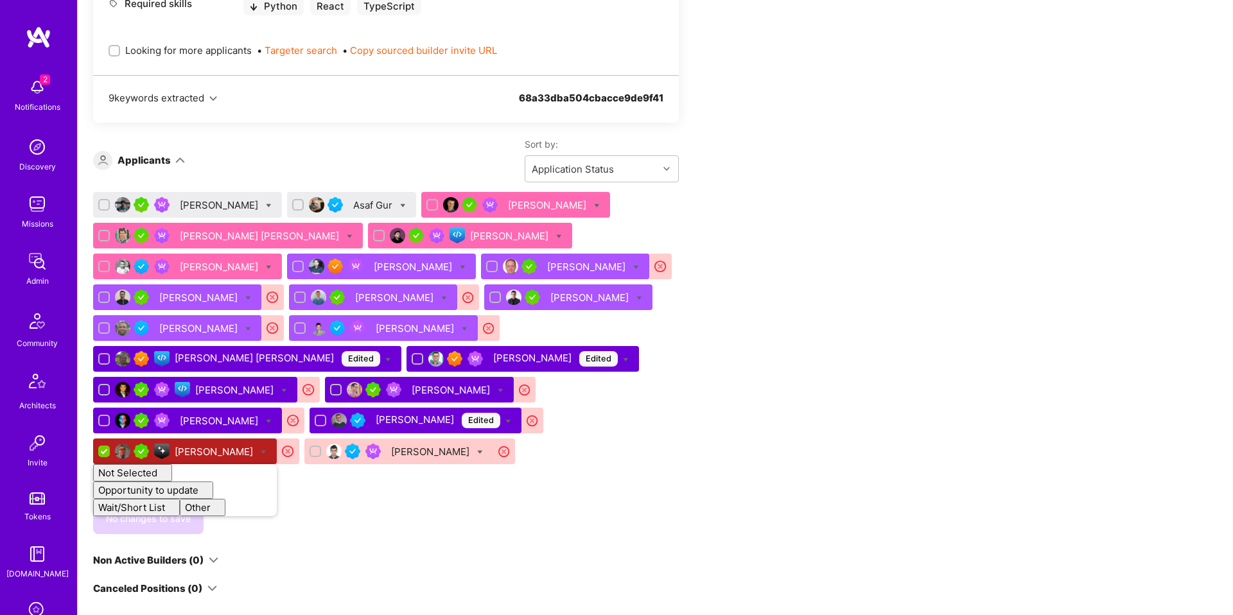
checkbox input "false"
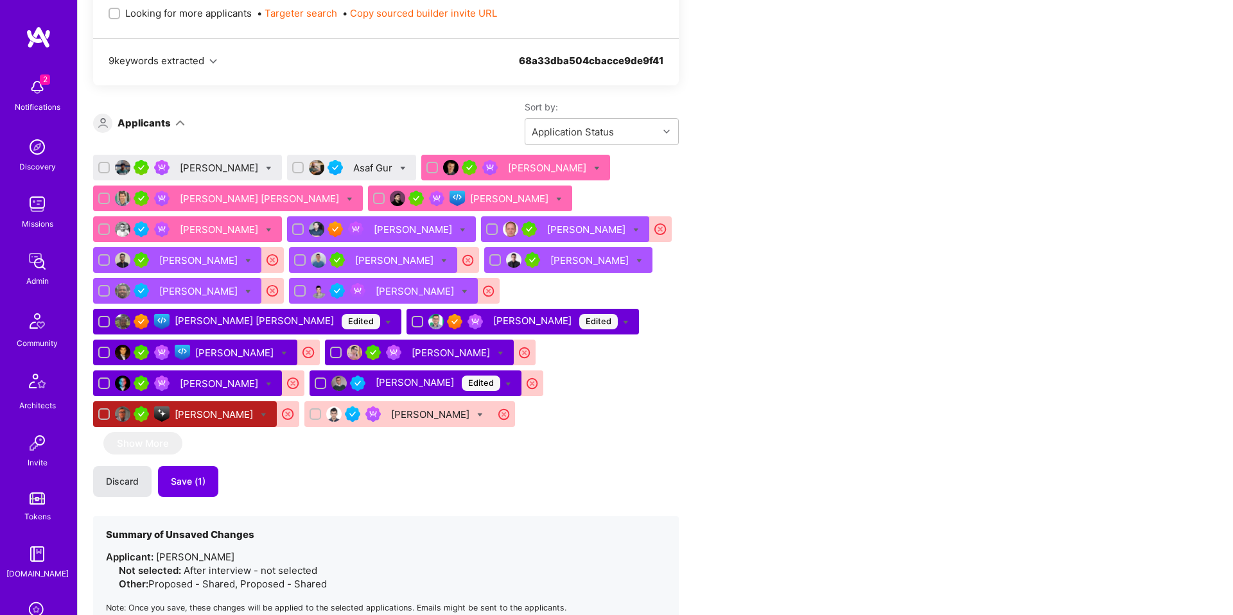
scroll to position [2395, 0]
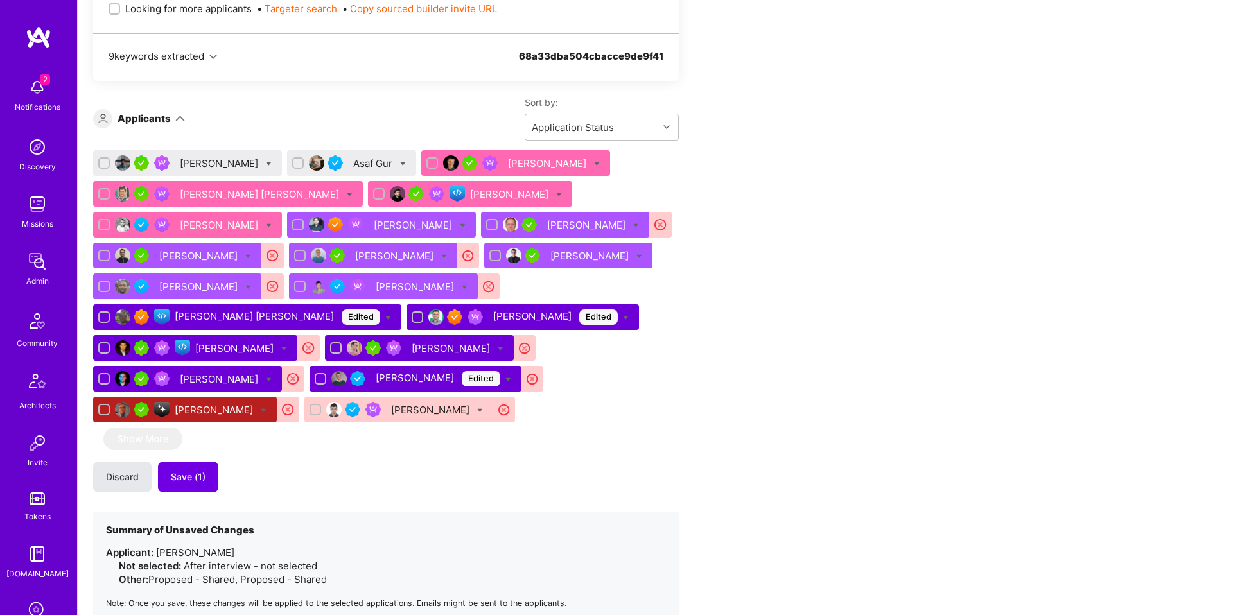
click at [136, 475] on span "Discard" at bounding box center [122, 477] width 33 height 13
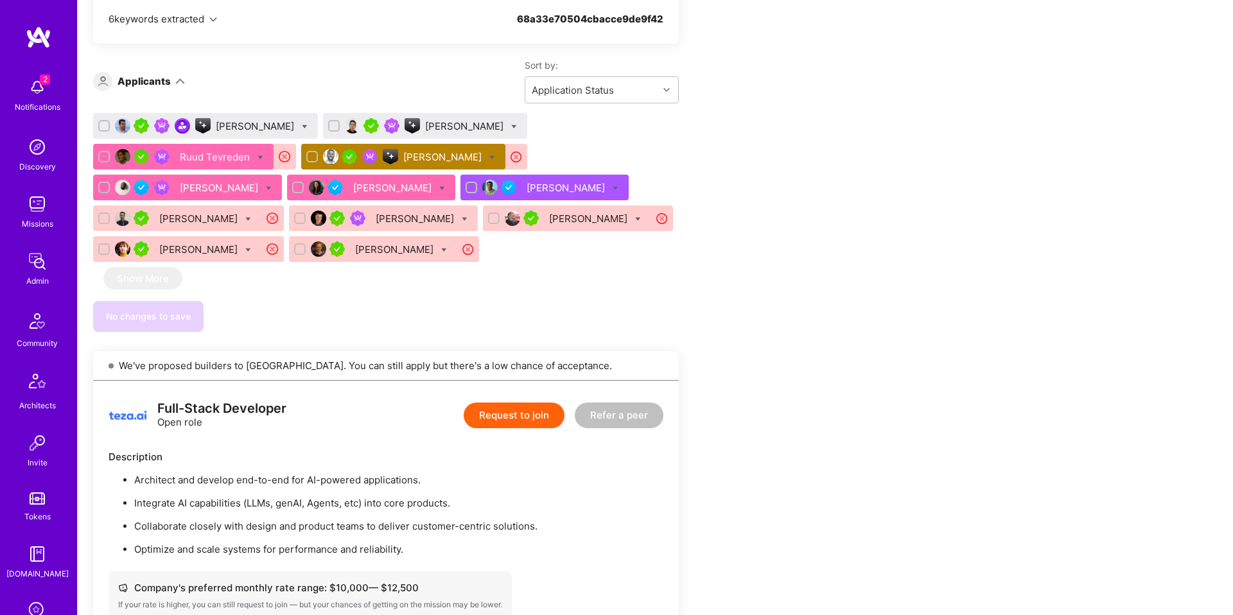
scroll to position [1579, 0]
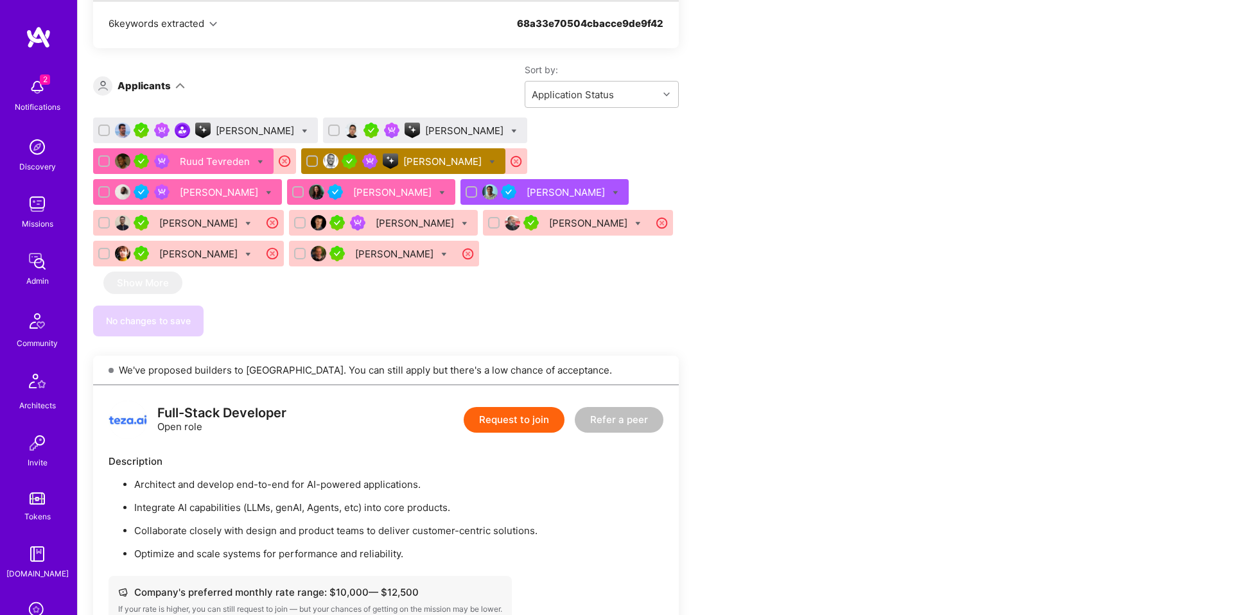
click at [489, 161] on icon at bounding box center [492, 162] width 6 height 6
checkbox input "true"
click at [748, 248] on div "Apply for a Mission Role We’re actively looking for builders. This is the best …" at bounding box center [478, 552] width 771 height 3772
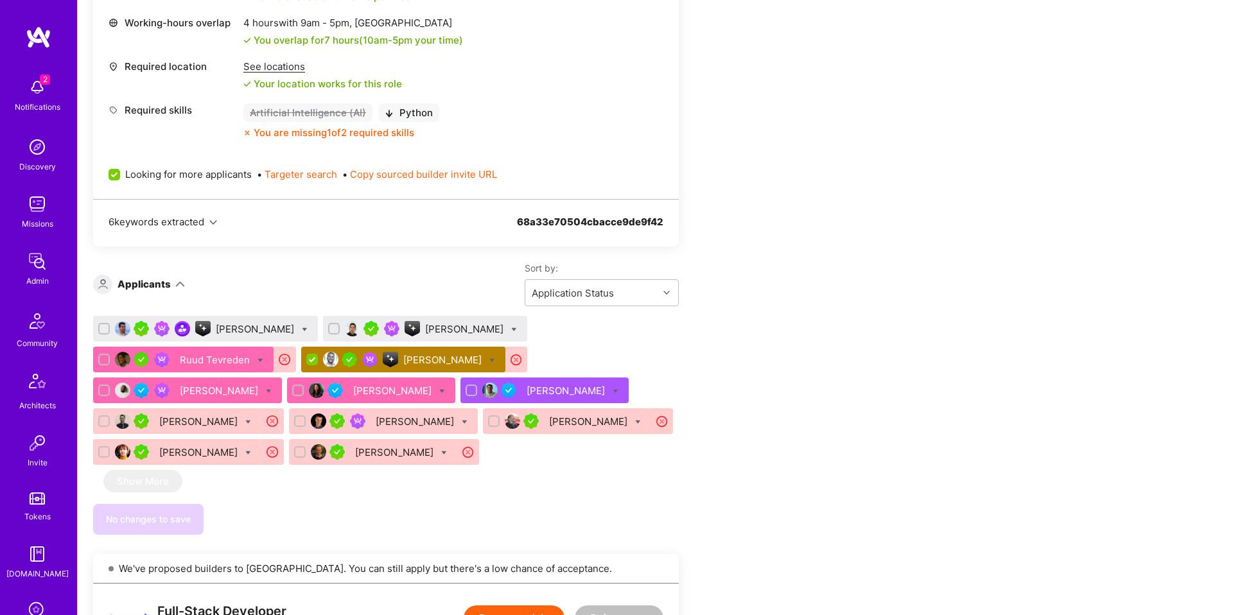
scroll to position [1379, 0]
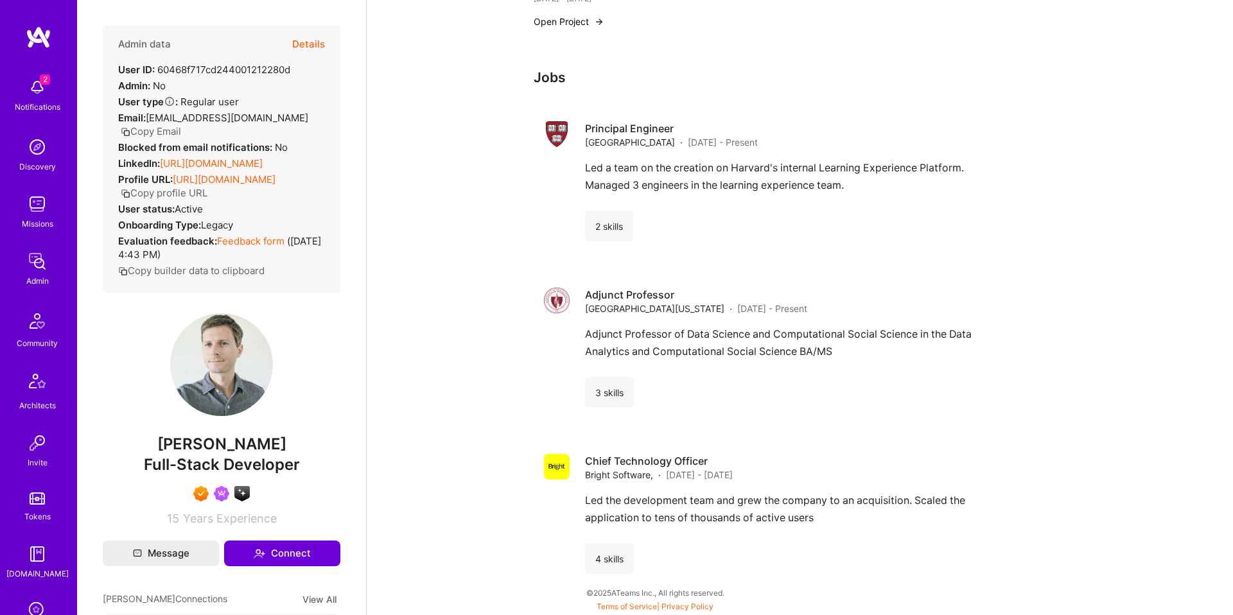
click at [300, 52] on button "Details" at bounding box center [308, 44] width 33 height 37
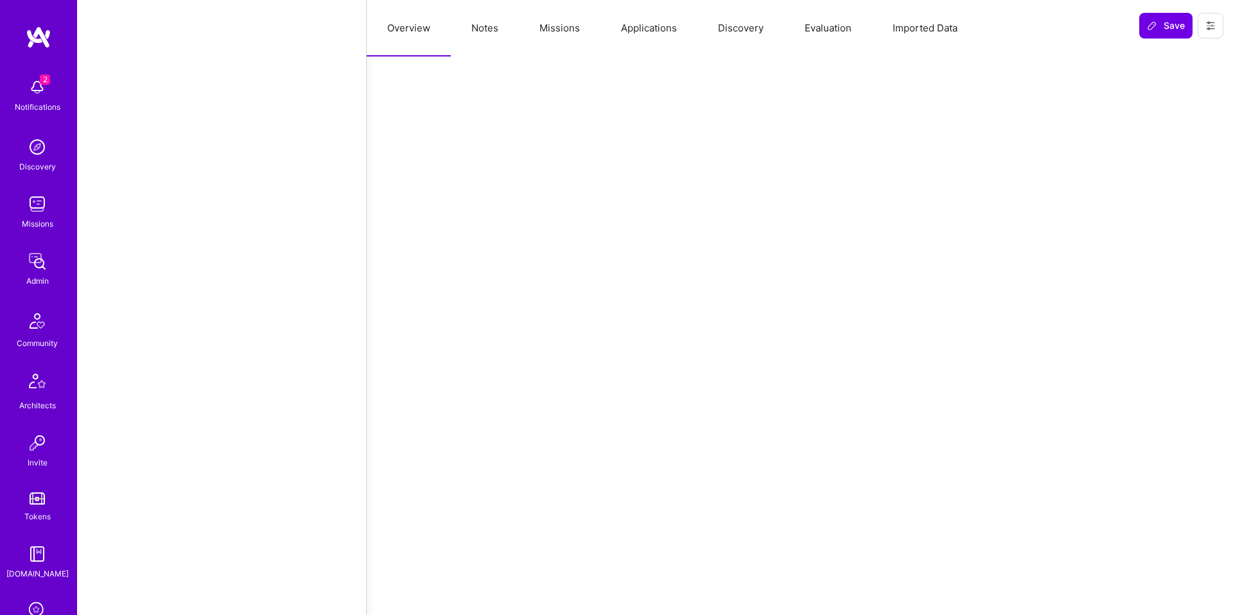
select select "Right Now"
select select "7"
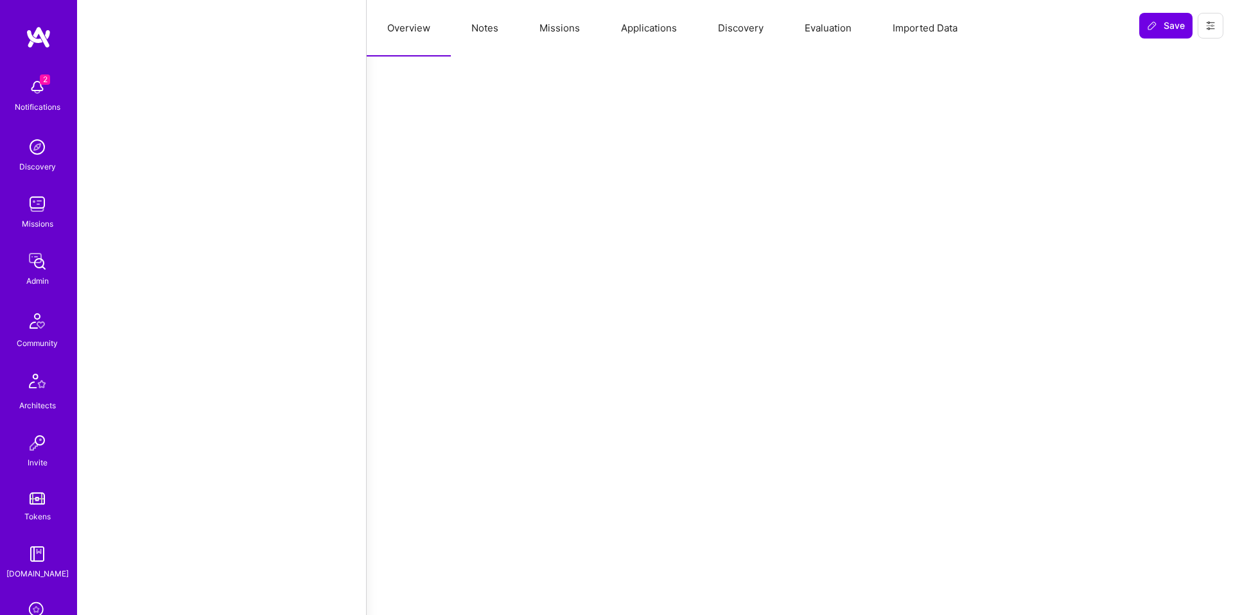
select select "US"
click at [491, 35] on button "Notes" at bounding box center [485, 28] width 68 height 57
type textarea "x"
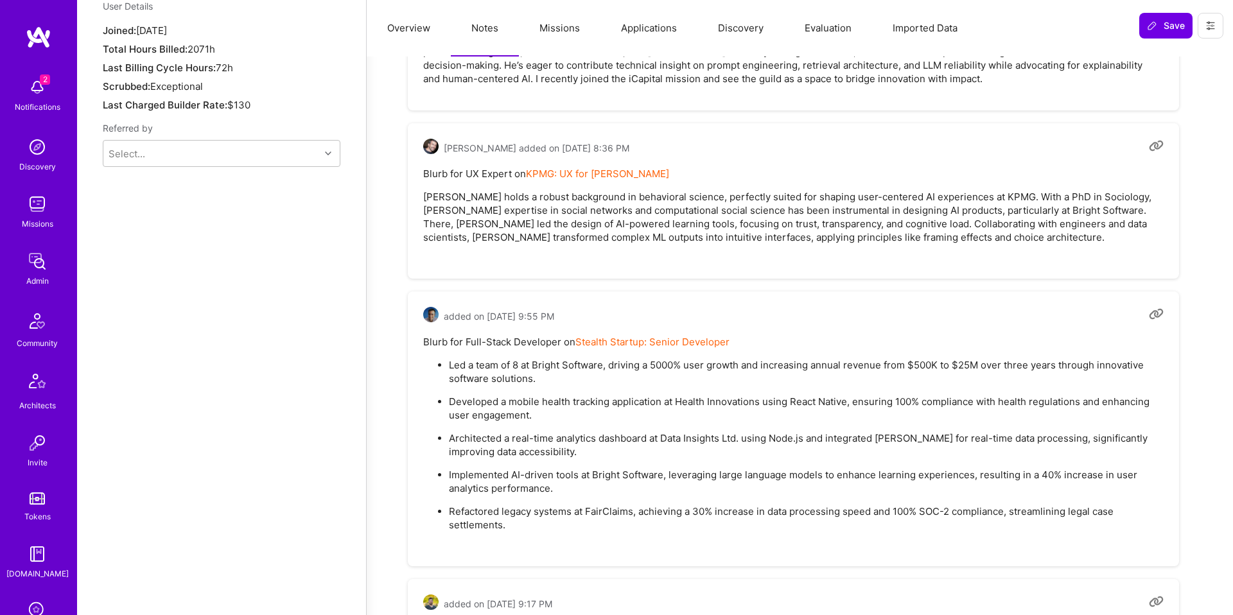
scroll to position [1047, 0]
